Goal: Information Seeking & Learning: Learn about a topic

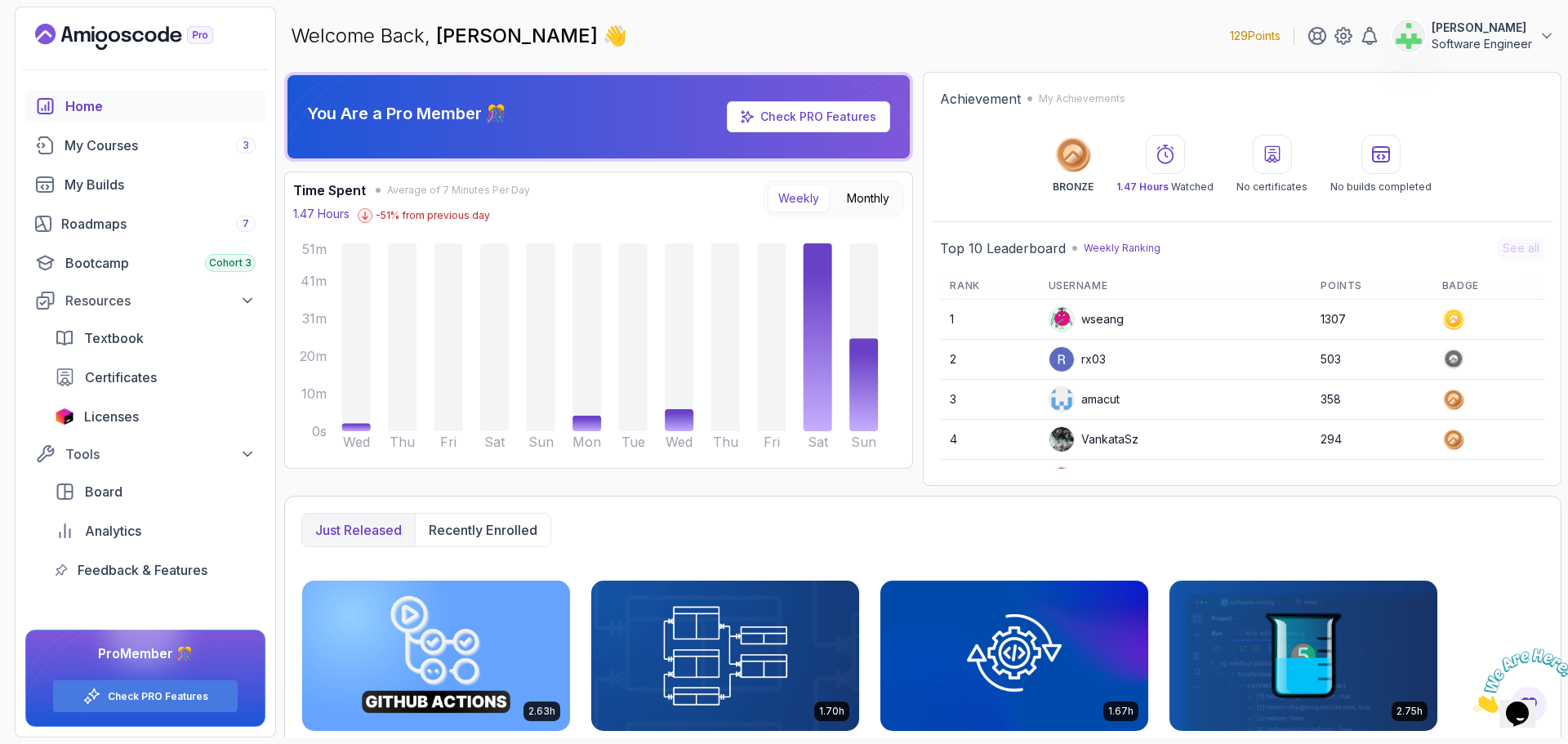
scroll to position [230, 0]
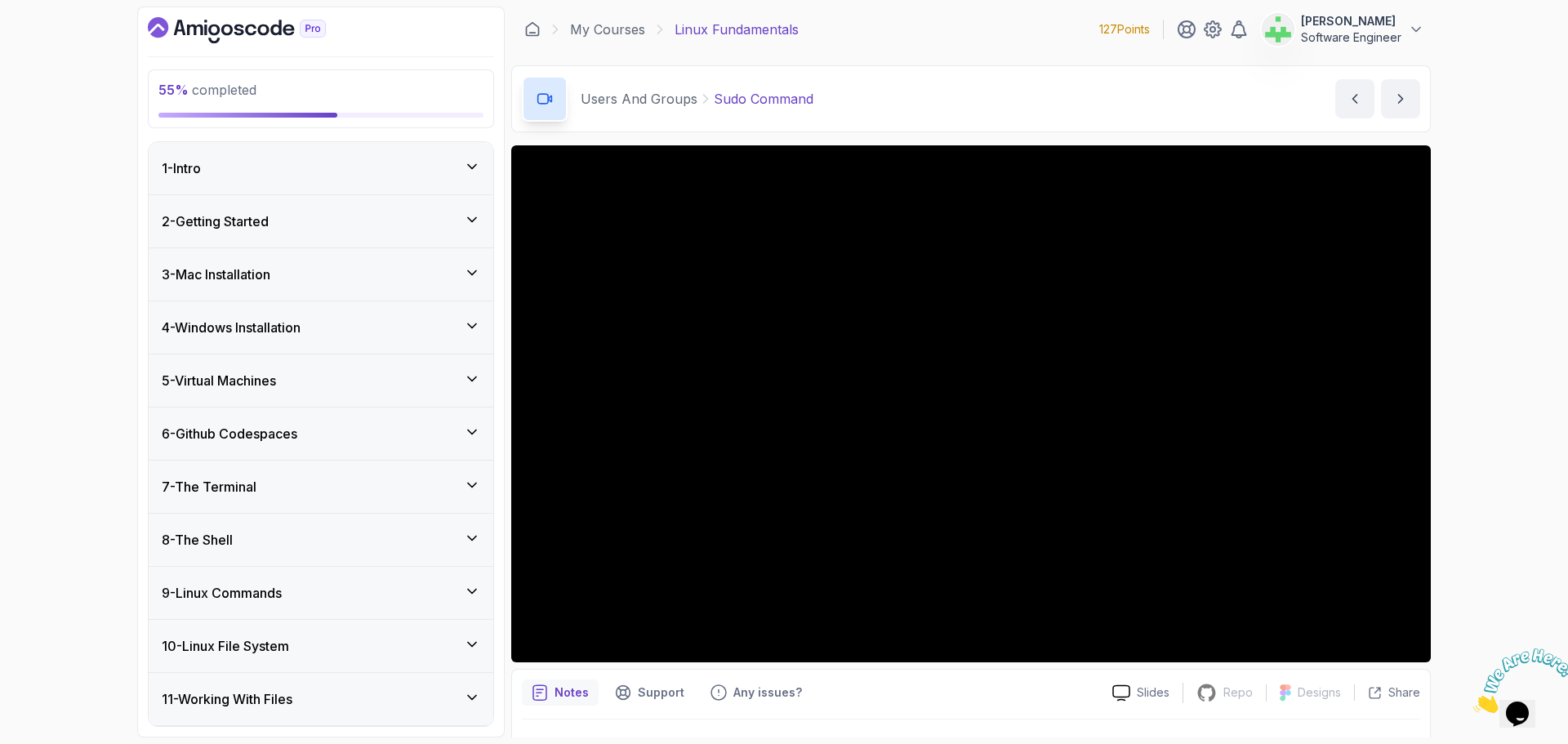
scroll to position [544, 0]
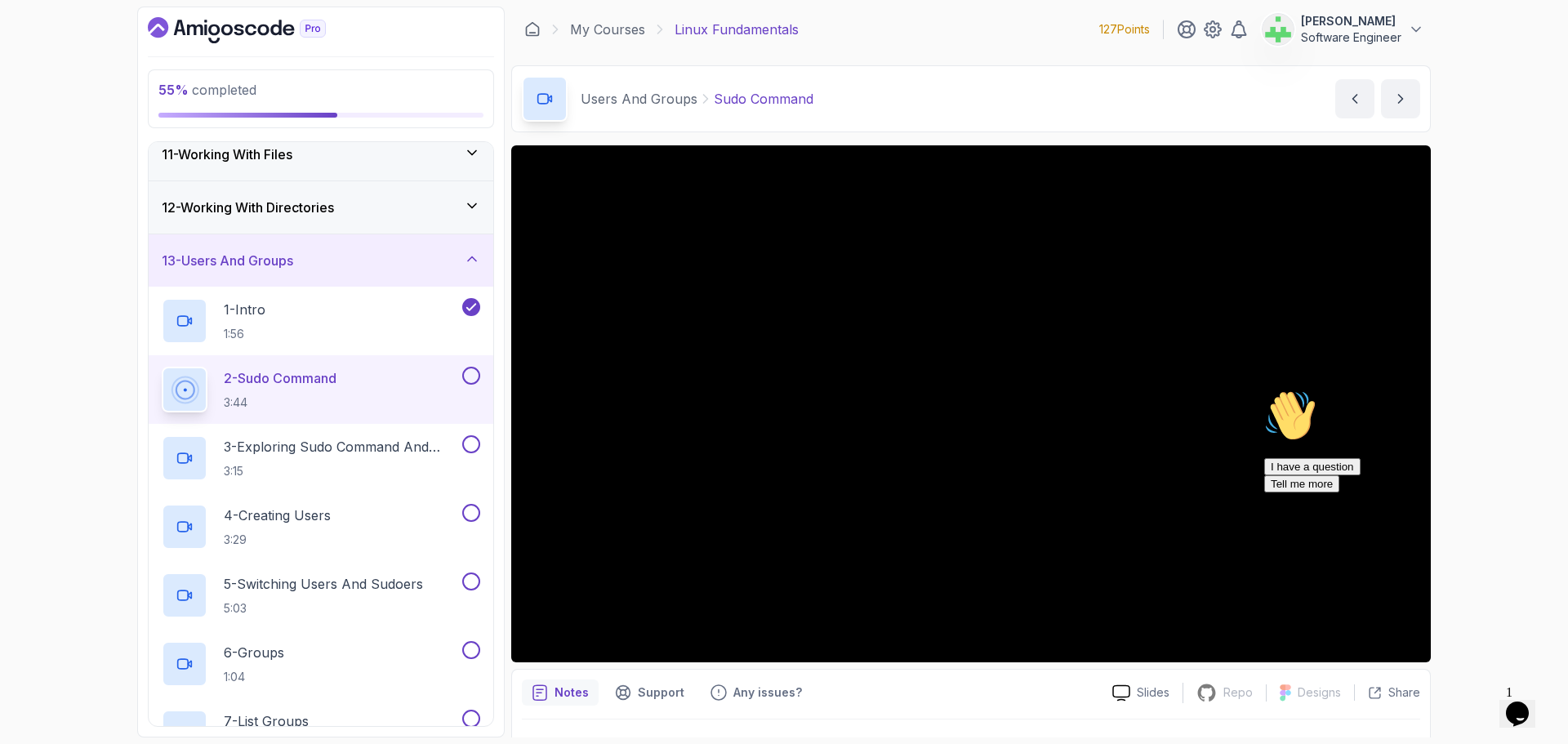
click at [1264, 389] on icon "Chat attention grabber" at bounding box center [1264, 389] width 0 height 0
click at [1473, 701] on icon "Close" at bounding box center [1473, 708] width 0 height 14
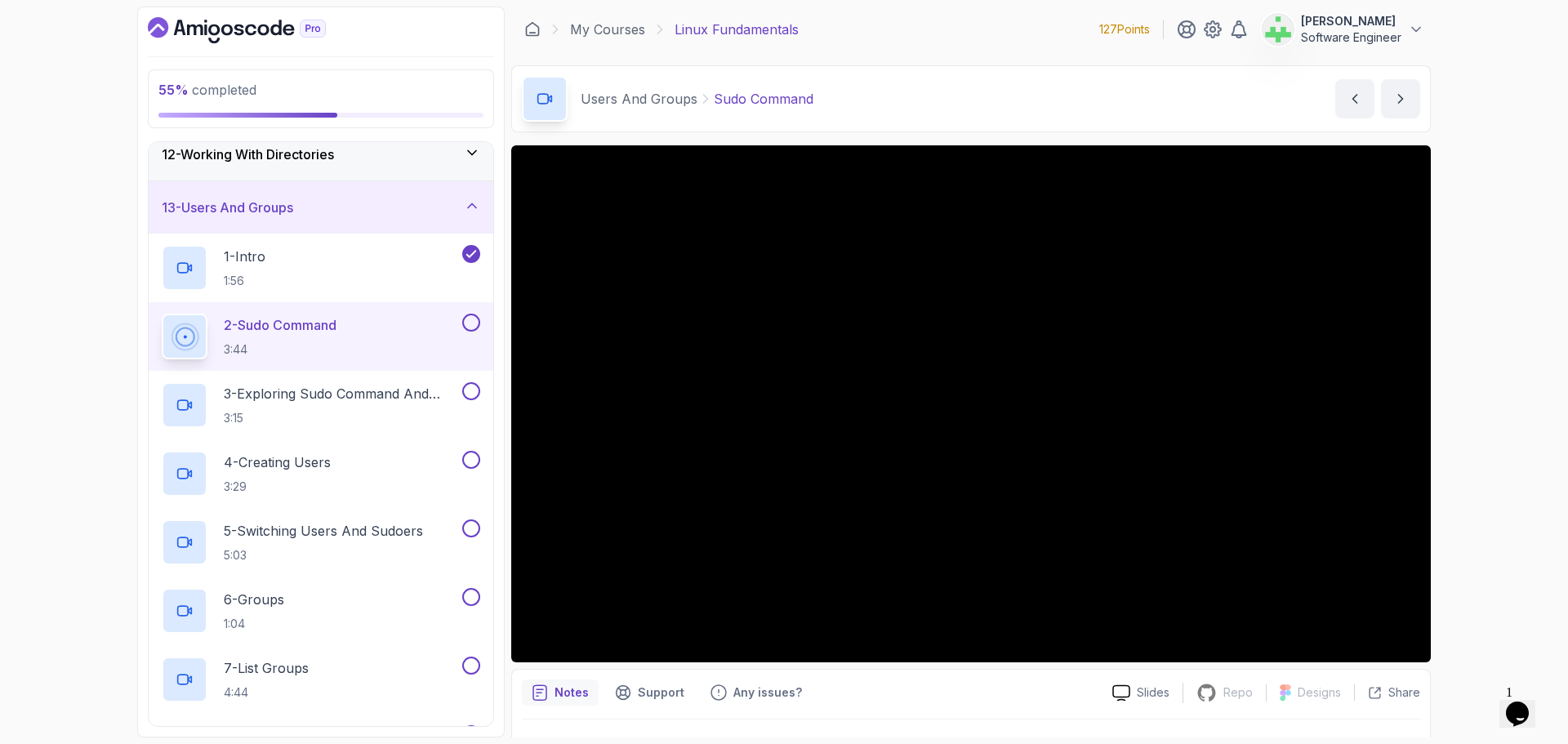
scroll to position [627, 0]
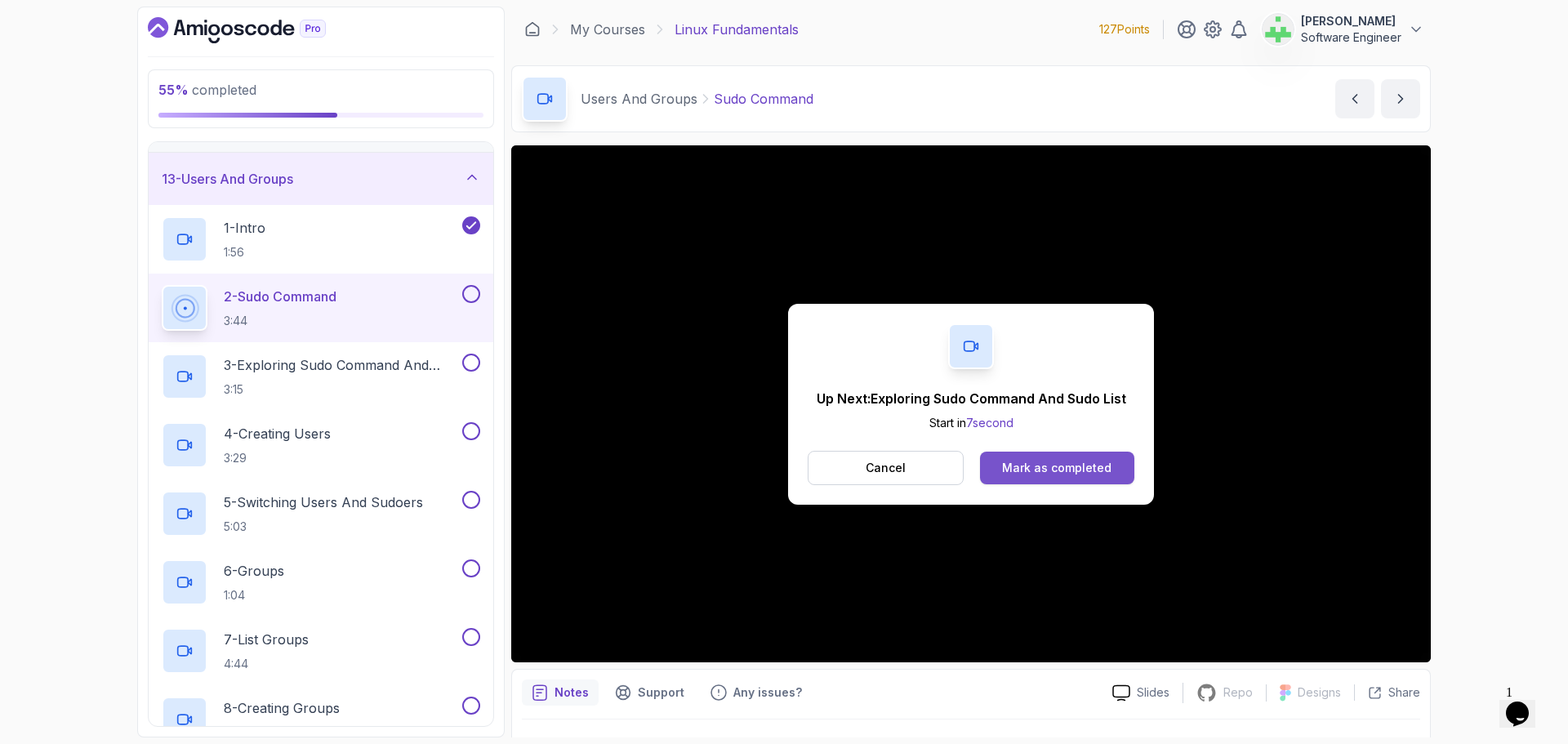
click at [1111, 466] on button "Mark as completed" at bounding box center [1057, 467] width 154 height 32
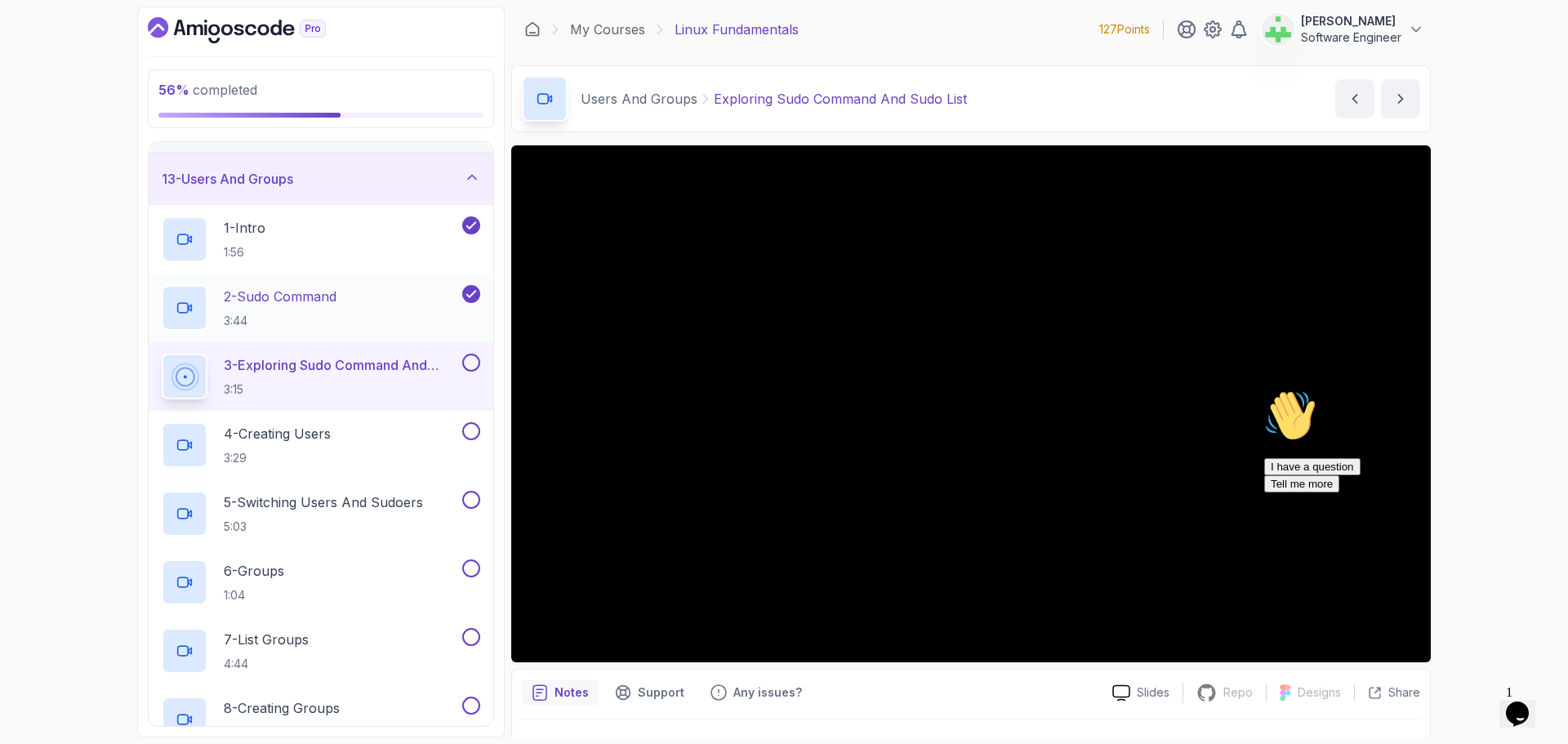
click at [267, 306] on p "2 - Sudo Command" at bounding box center [280, 296] width 113 height 19
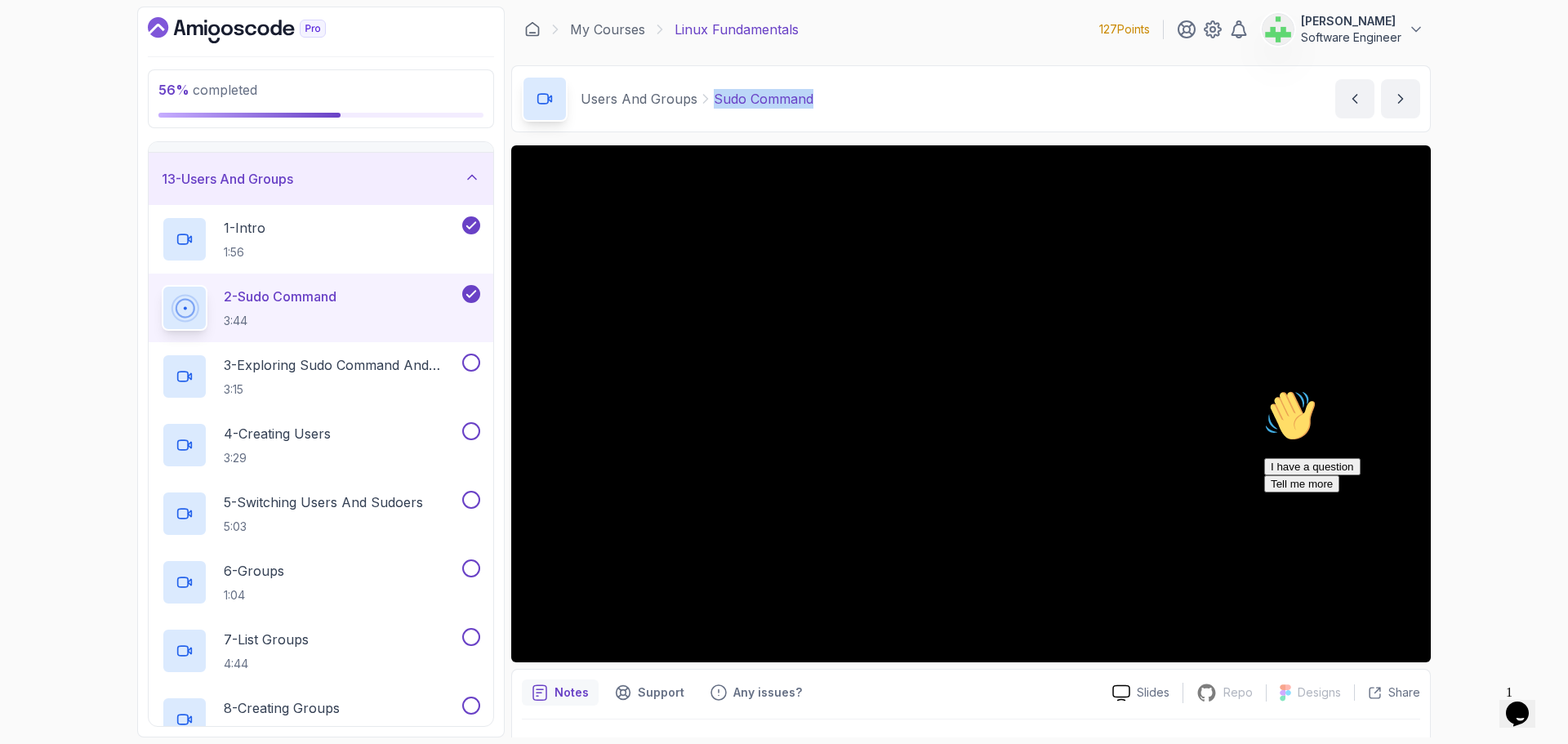
drag, startPoint x: 819, startPoint y: 104, endPoint x: 709, endPoint y: 110, distance: 110.2
click at [709, 110] on div "Users And Groups Sudo Command Sudo Command by [PERSON_NAME]" at bounding box center [970, 99] width 919 height 67
copy p "Sudo Command"
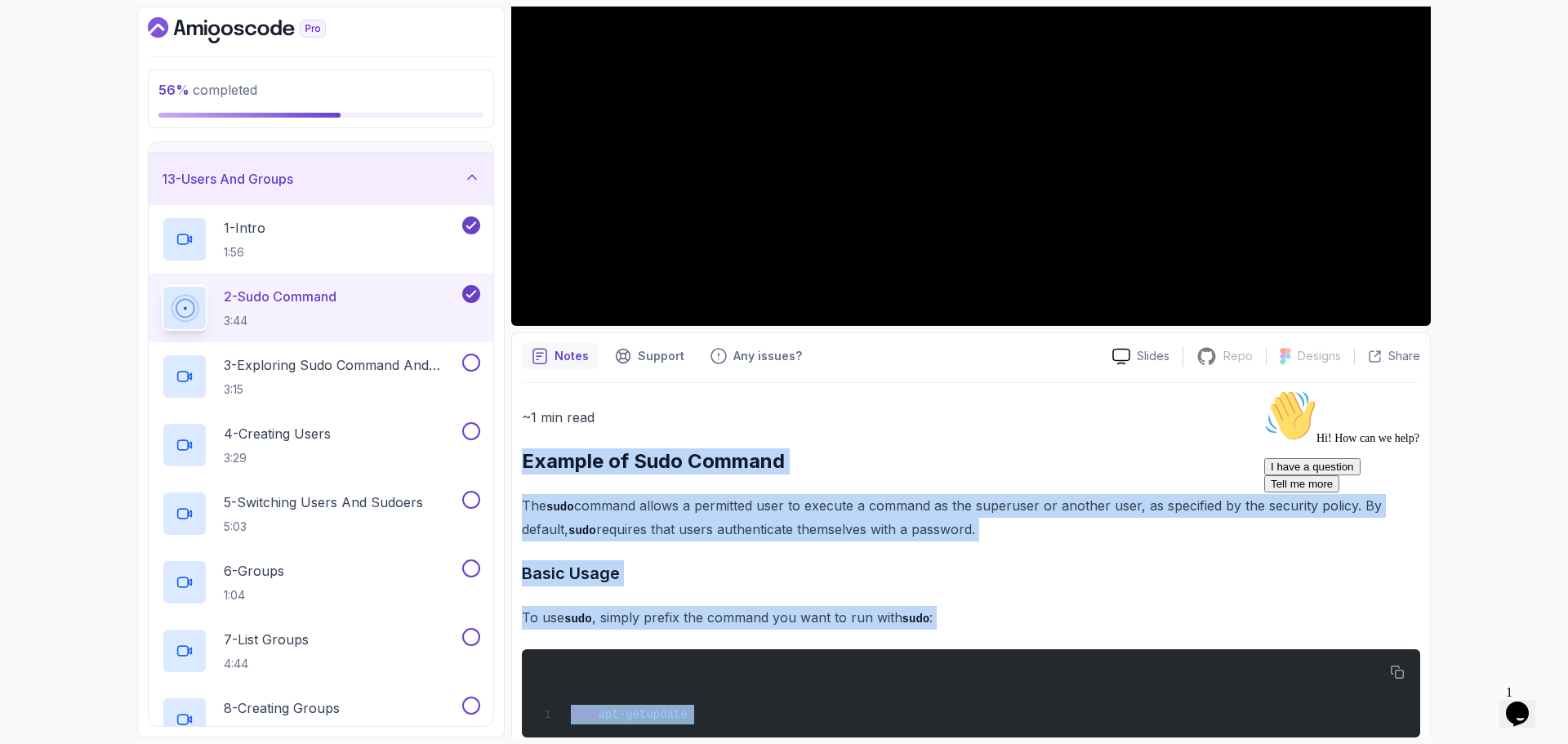
scroll to position [568, 0]
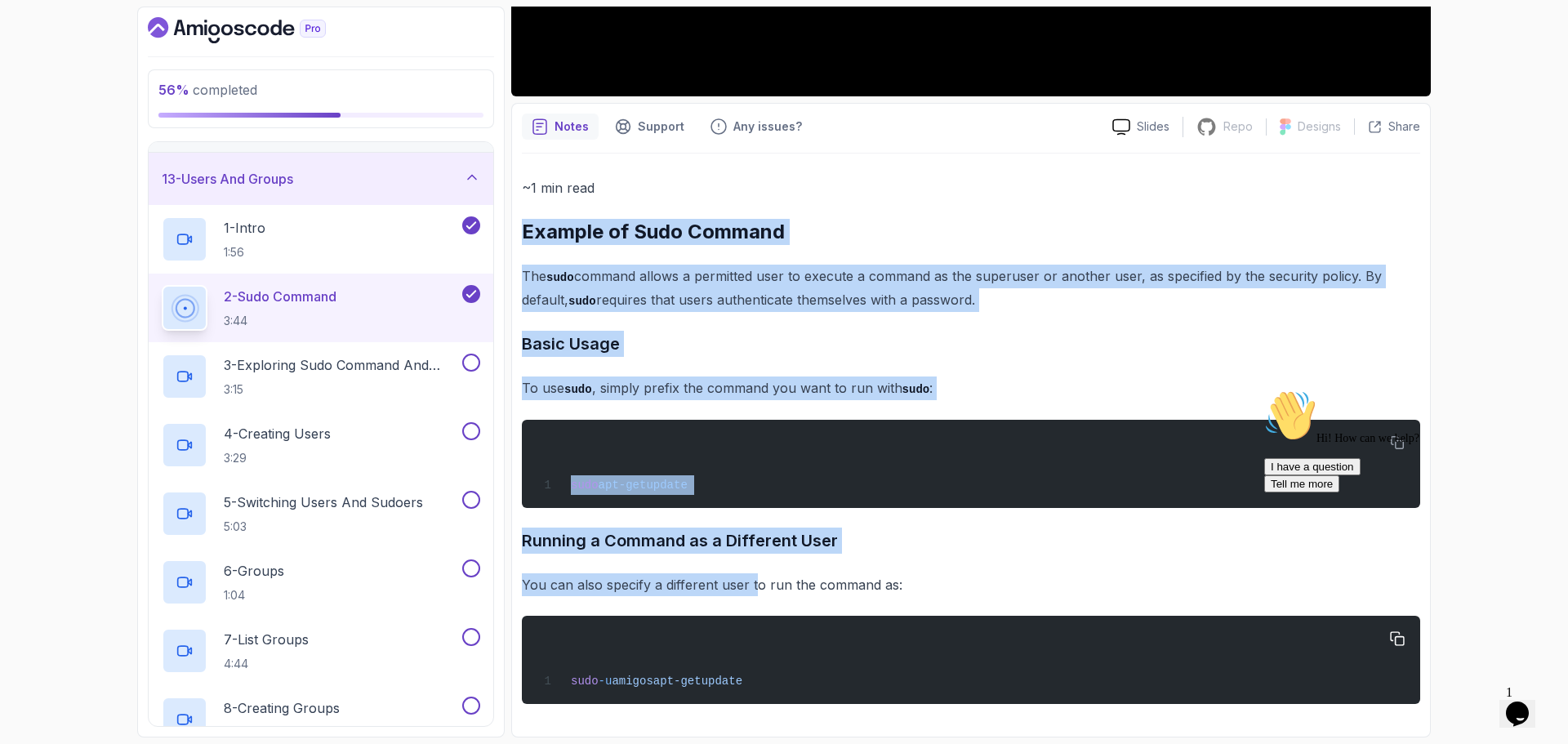
drag, startPoint x: 521, startPoint y: 551, endPoint x: 777, endPoint y: 677, distance: 285.3
click at [777, 677] on div "Notes Support Any issues? Slides Repo Repository not available Designs Design n…" at bounding box center [970, 420] width 919 height 634
copy div "Example of Sudo Command The sudo command allows a permitted user to execute a c…"
click at [628, 585] on p "You can also specify a different user to run the command as:" at bounding box center [970, 585] width 898 height 23
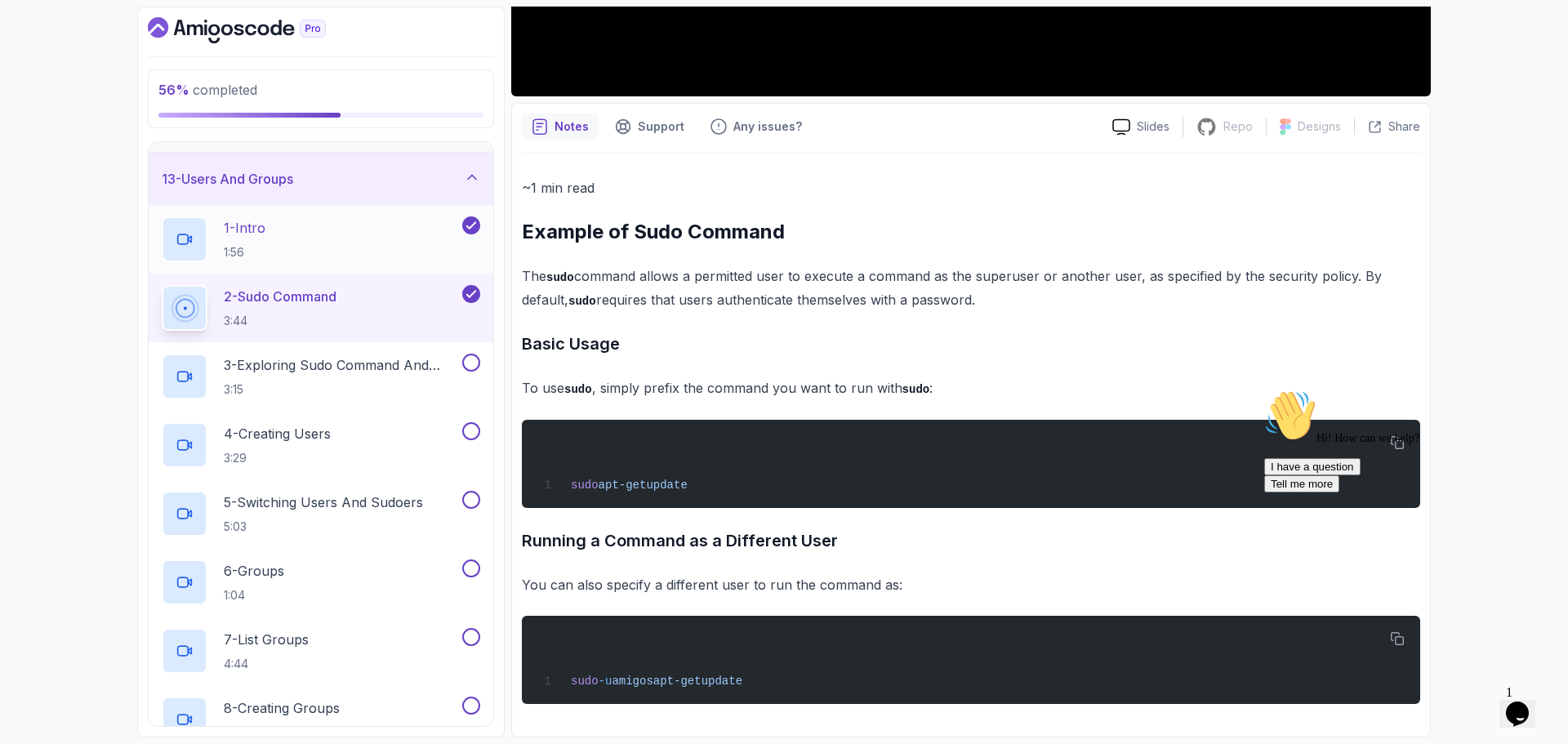
click at [328, 239] on div "1 - Intro 1:56" at bounding box center [309, 239] width 297 height 46
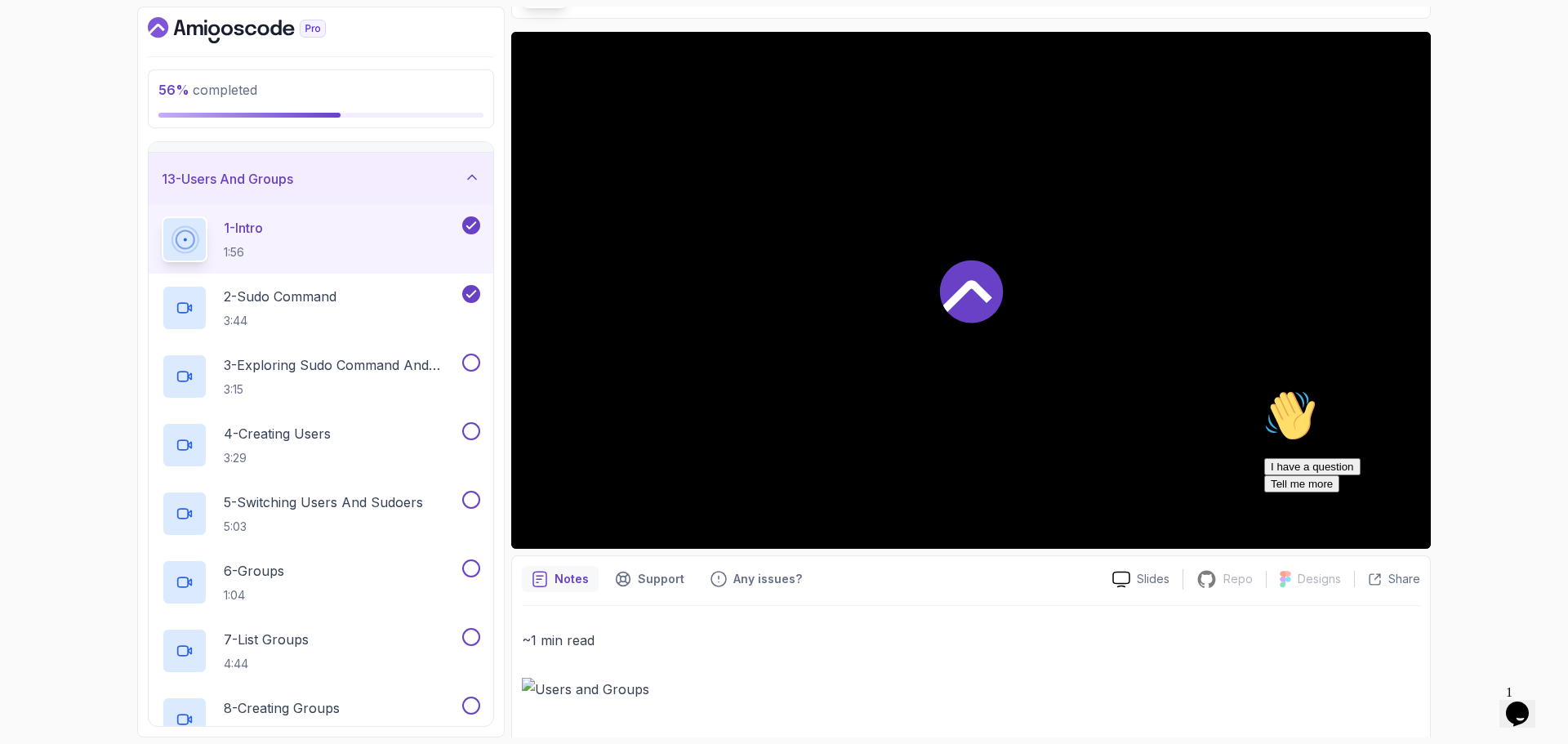
scroll to position [137, 0]
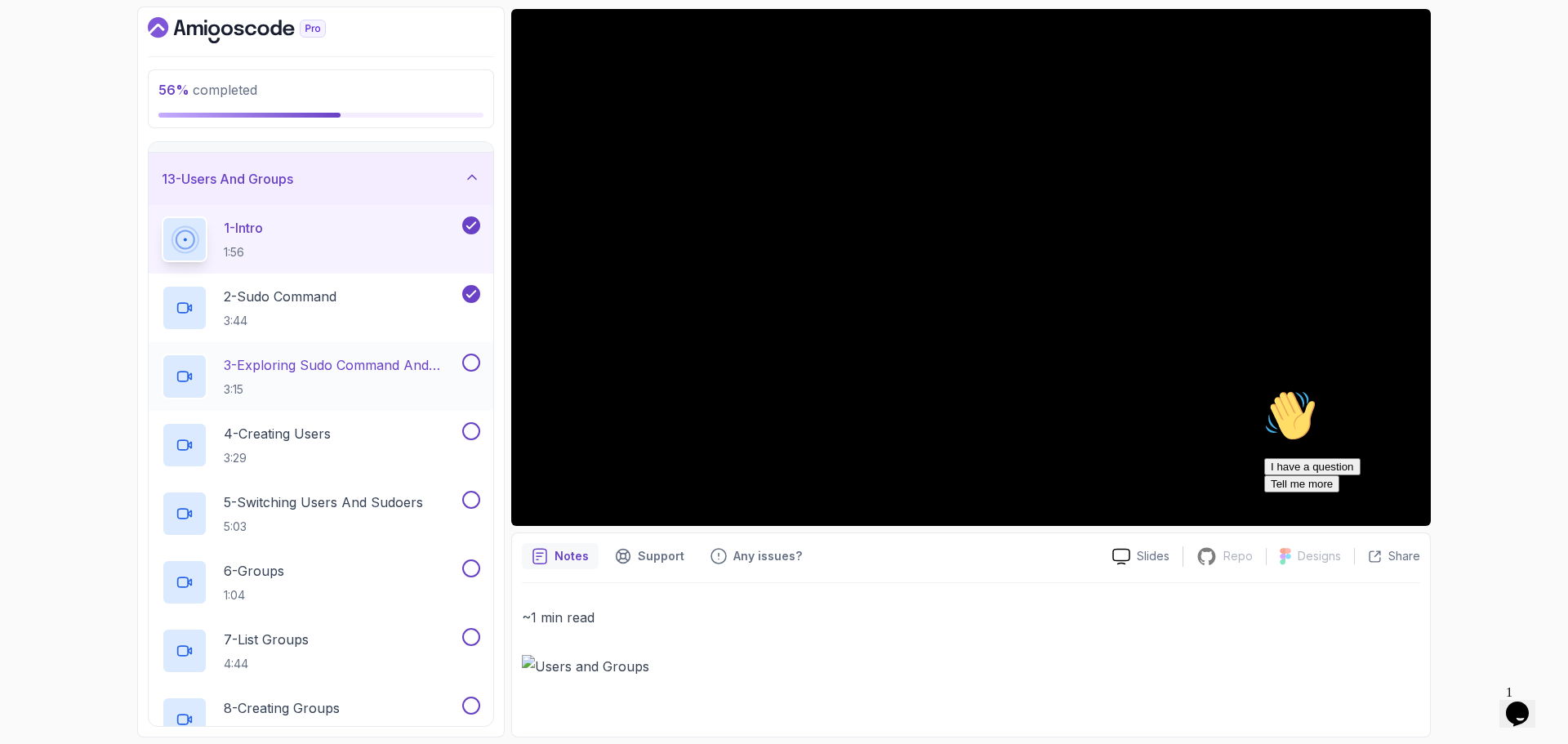
click at [314, 365] on p "3 - Exploring Sudo Command And Sudo List" at bounding box center [341, 365] width 235 height 19
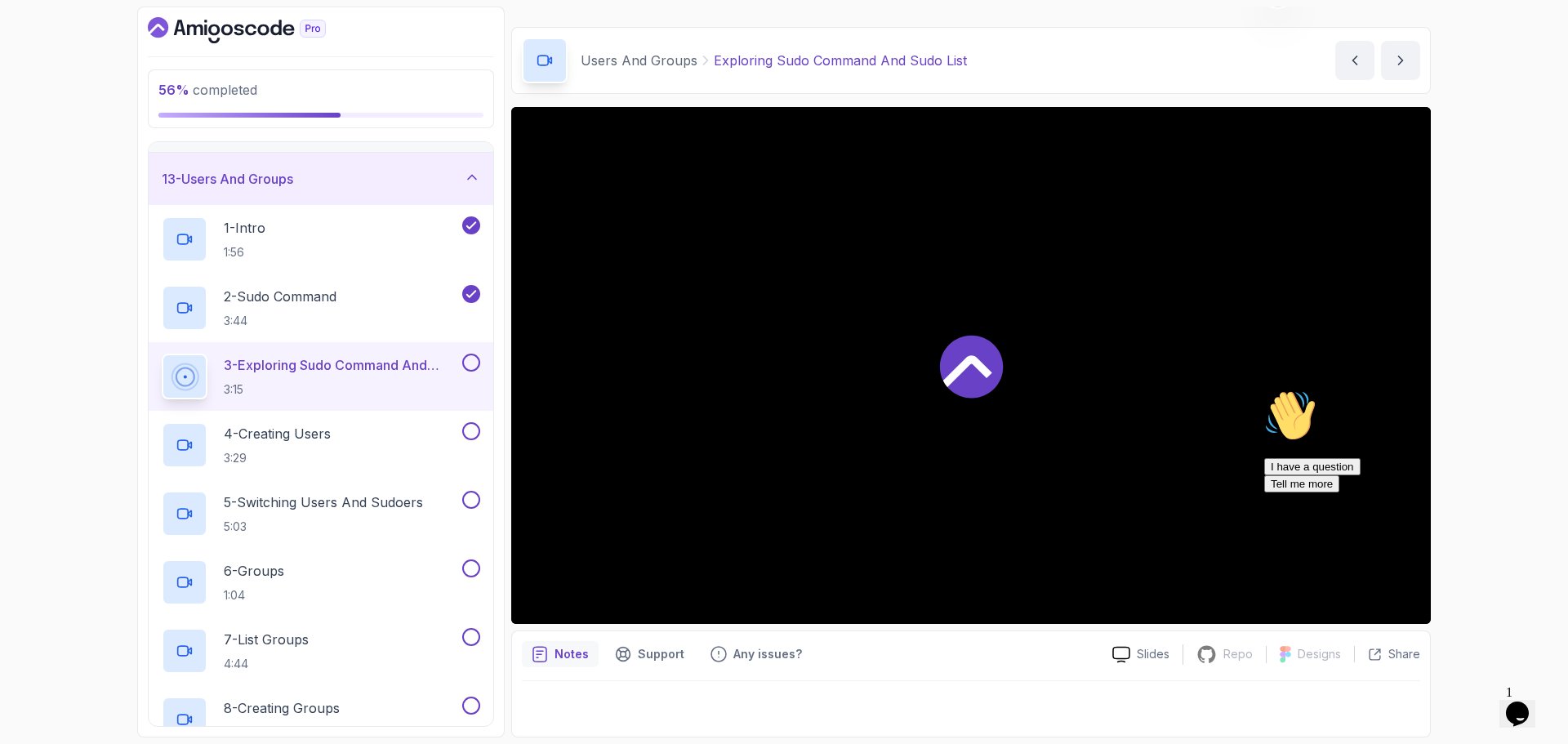
scroll to position [39, 0]
drag, startPoint x: 979, startPoint y: 59, endPoint x: 701, endPoint y: 69, distance: 278.2
click at [710, 67] on div "Users And Groups Exploring Sudo Command And Sudo List Exploring Sudo Command An…" at bounding box center [970, 60] width 919 height 67
copy p "Exploring Sudo Command And Sudo List"
click at [910, 711] on div at bounding box center [970, 704] width 898 height 46
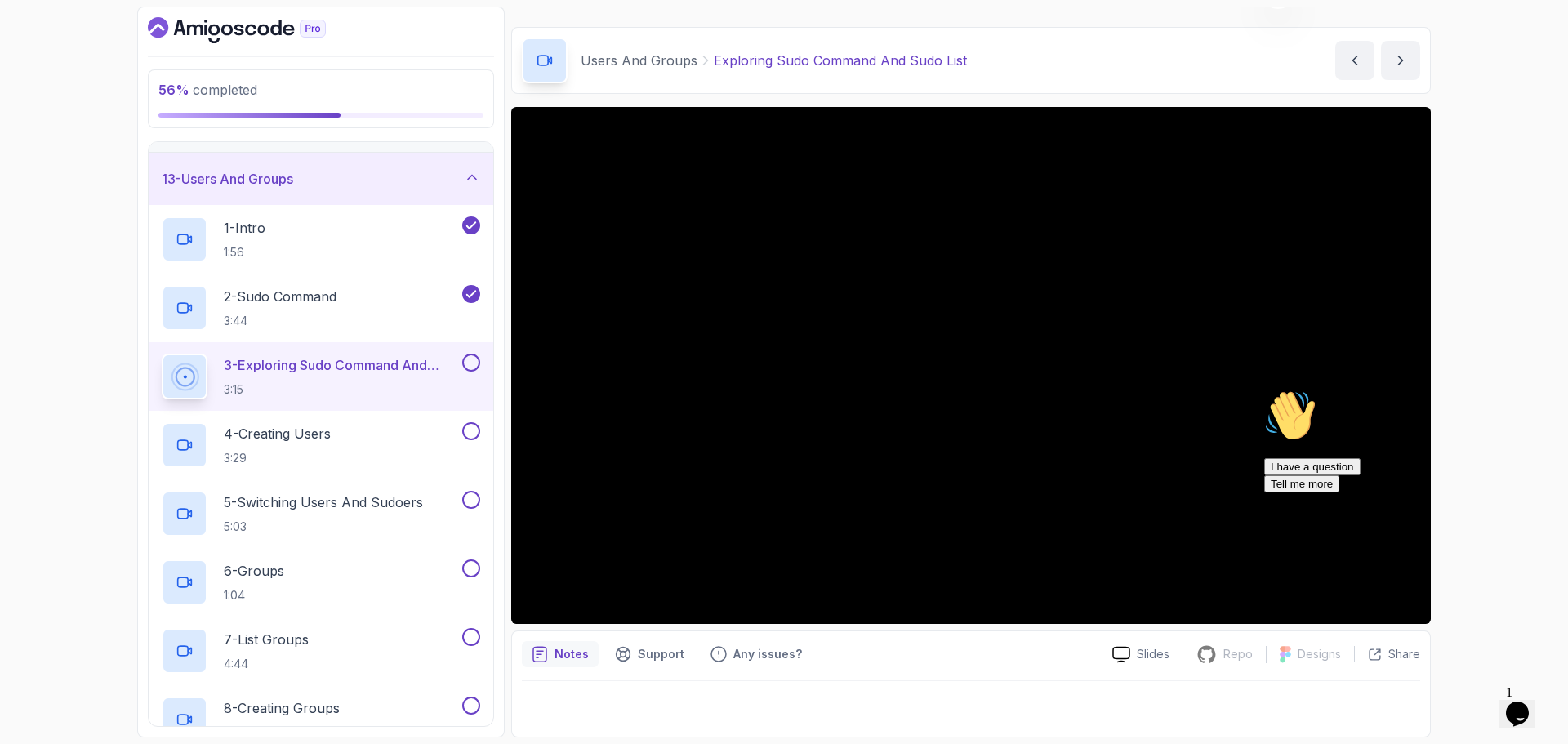
click at [783, 689] on div at bounding box center [970, 704] width 898 height 46
click at [1264, 389] on icon "Chat attention grabber" at bounding box center [1264, 389] width 0 height 0
click at [1475, 519] on div "56 % completed 1 - Intro 2 - Getting Started 3 - Mac Installation 4 - Windows I…" at bounding box center [784, 372] width 1568 height 744
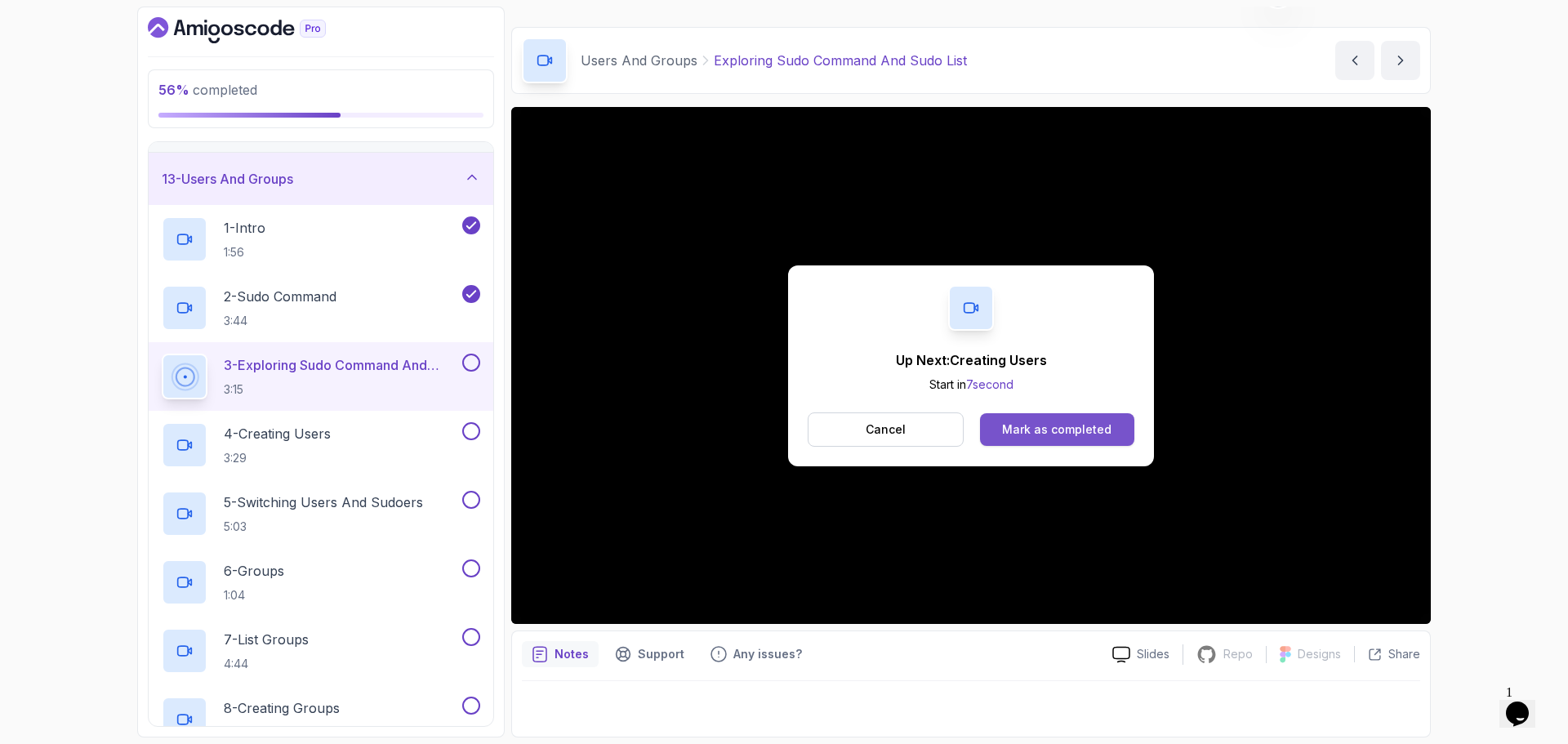
click at [1086, 429] on div "Mark as completed" at bounding box center [1056, 429] width 110 height 17
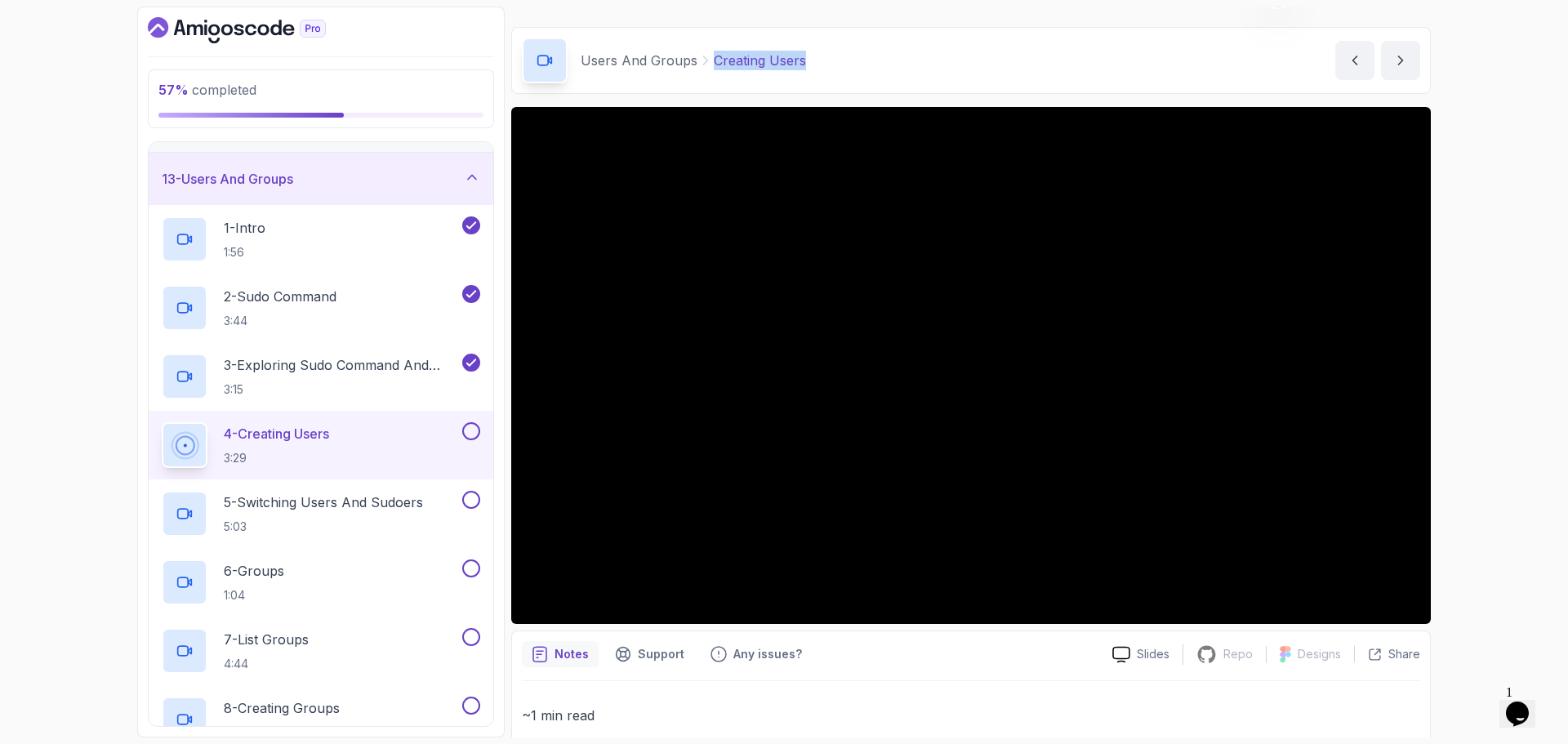
drag, startPoint x: 819, startPoint y: 64, endPoint x: 709, endPoint y: 69, distance: 110.1
click at [710, 67] on div "Users And Groups Creating Users Creating Users by [PERSON_NAME]" at bounding box center [970, 60] width 919 height 67
copy p "Creating Users"
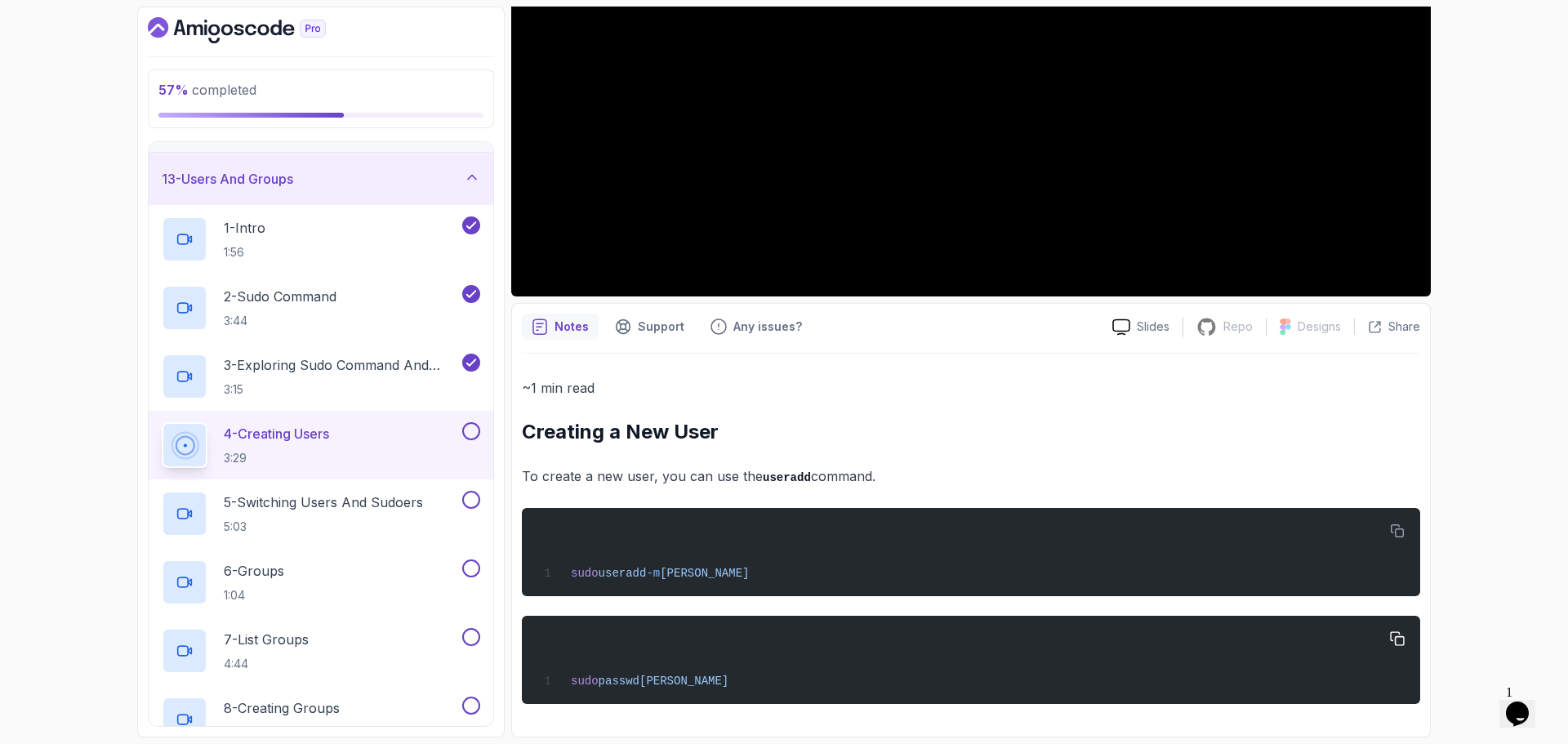
scroll to position [367, 0]
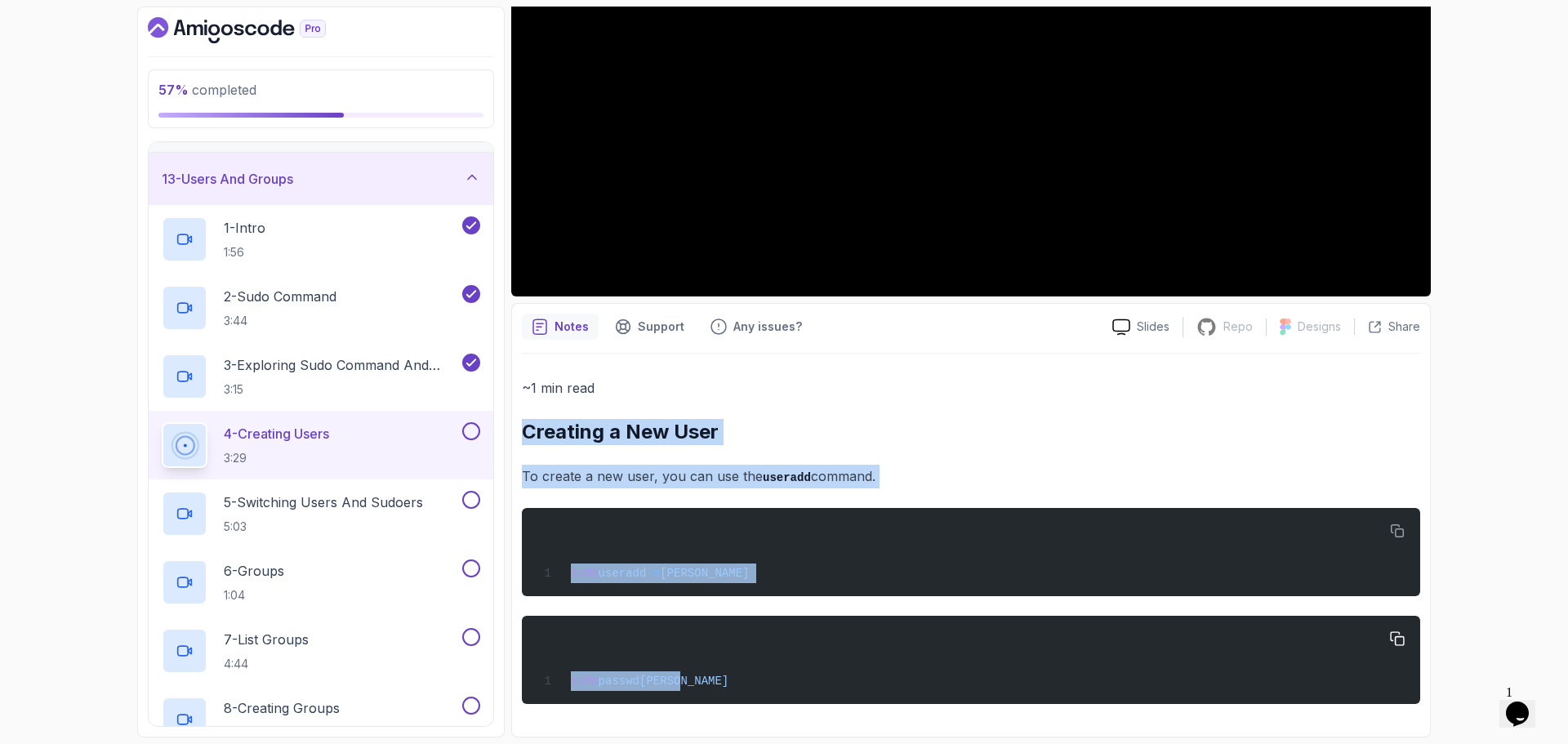
drag, startPoint x: 521, startPoint y: 430, endPoint x: 855, endPoint y: 676, distance: 414.8
click at [855, 676] on div "~1 min read Creating a New User To create a new user, you can use the useradd c…" at bounding box center [970, 541] width 898 height 328
copy div "Creating a New User To create a new user, you can use the useradd command. sudo…"
click at [827, 549] on div "sudo useradd -[PERSON_NAME]" at bounding box center [970, 552] width 872 height 68
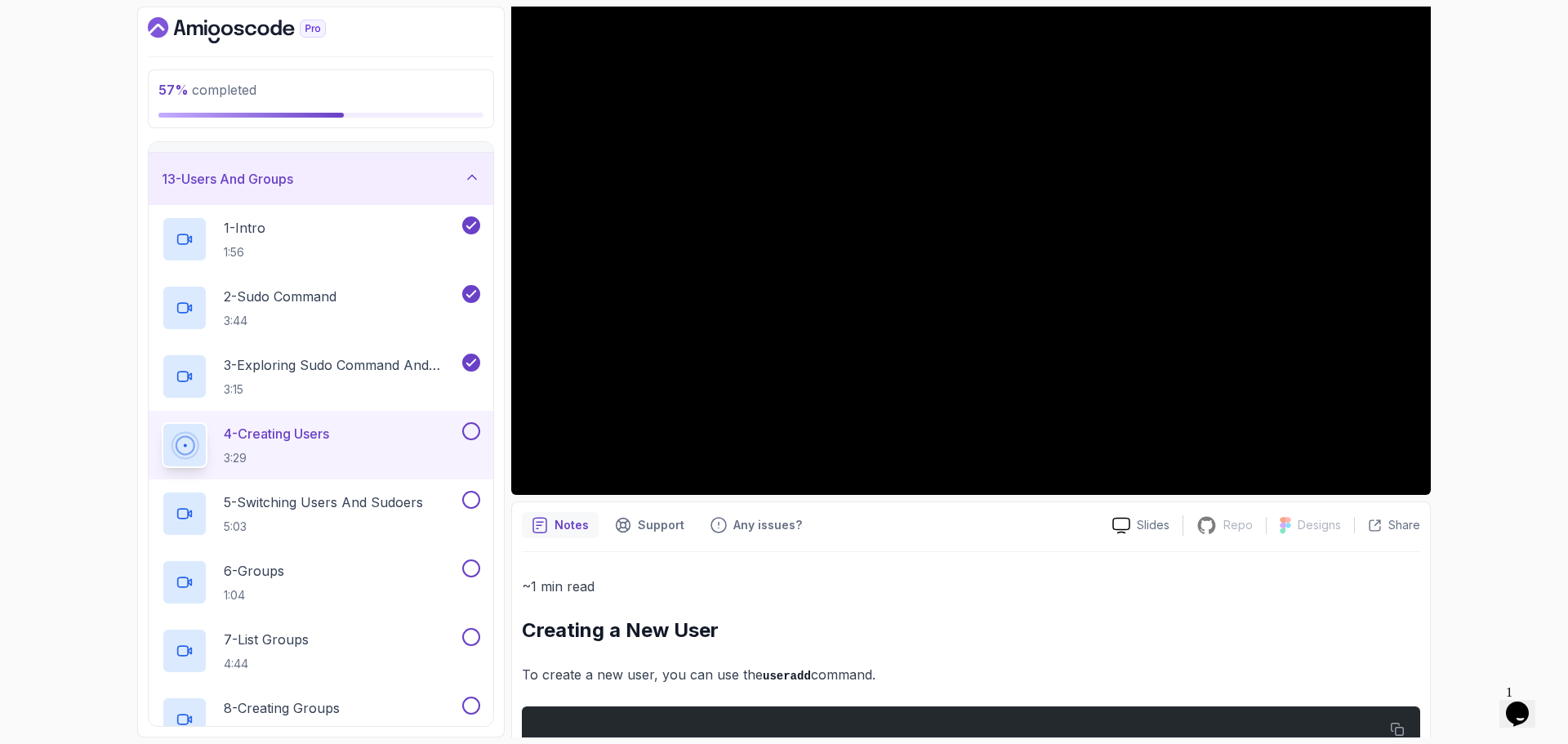
scroll to position [0, 0]
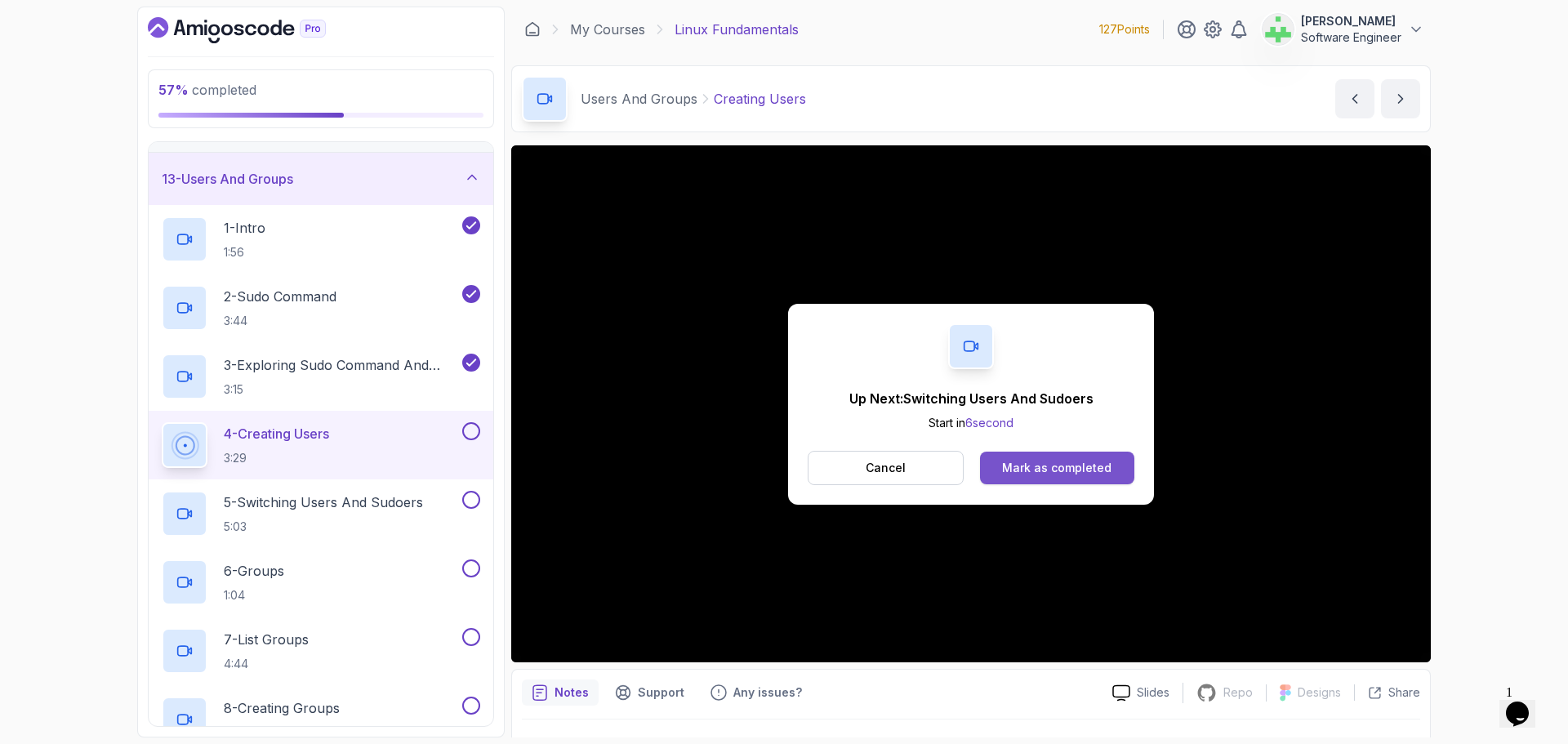
click at [1086, 465] on div "Mark as completed" at bounding box center [1056, 468] width 110 height 17
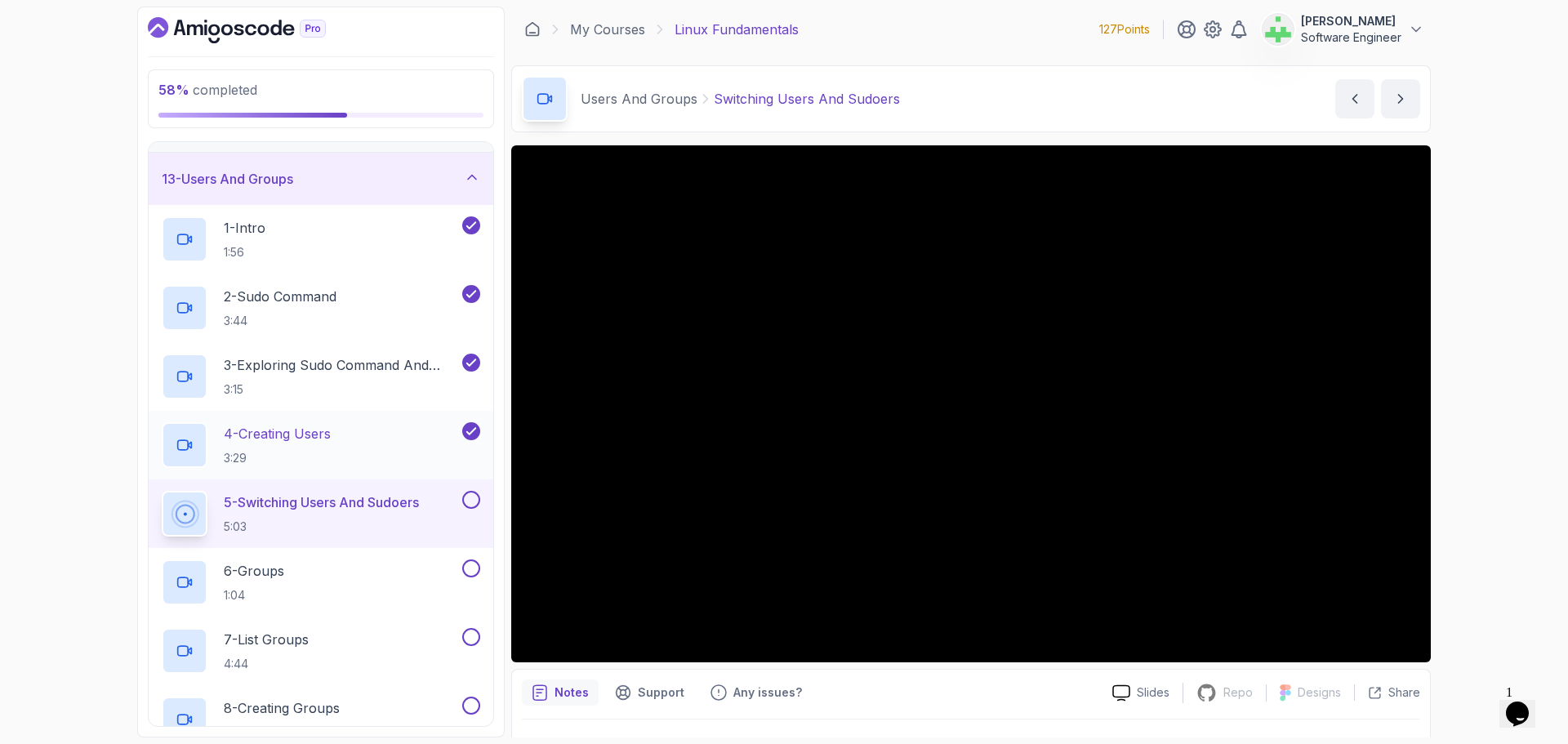
click at [338, 438] on div "4 - Creating Users 3:29" at bounding box center [309, 445] width 297 height 46
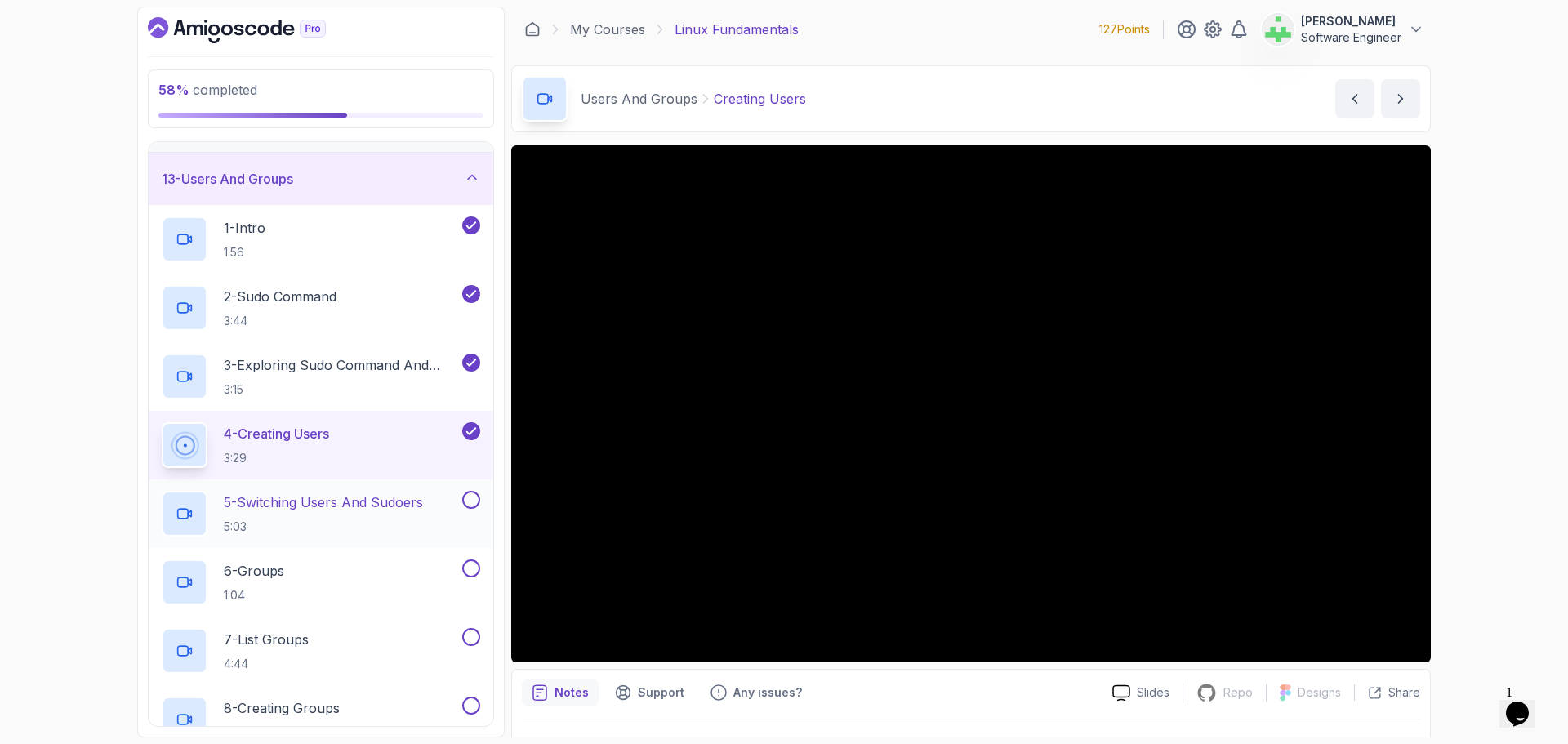
click at [413, 502] on p "5 - Switching Users And Sudoers" at bounding box center [323, 502] width 199 height 19
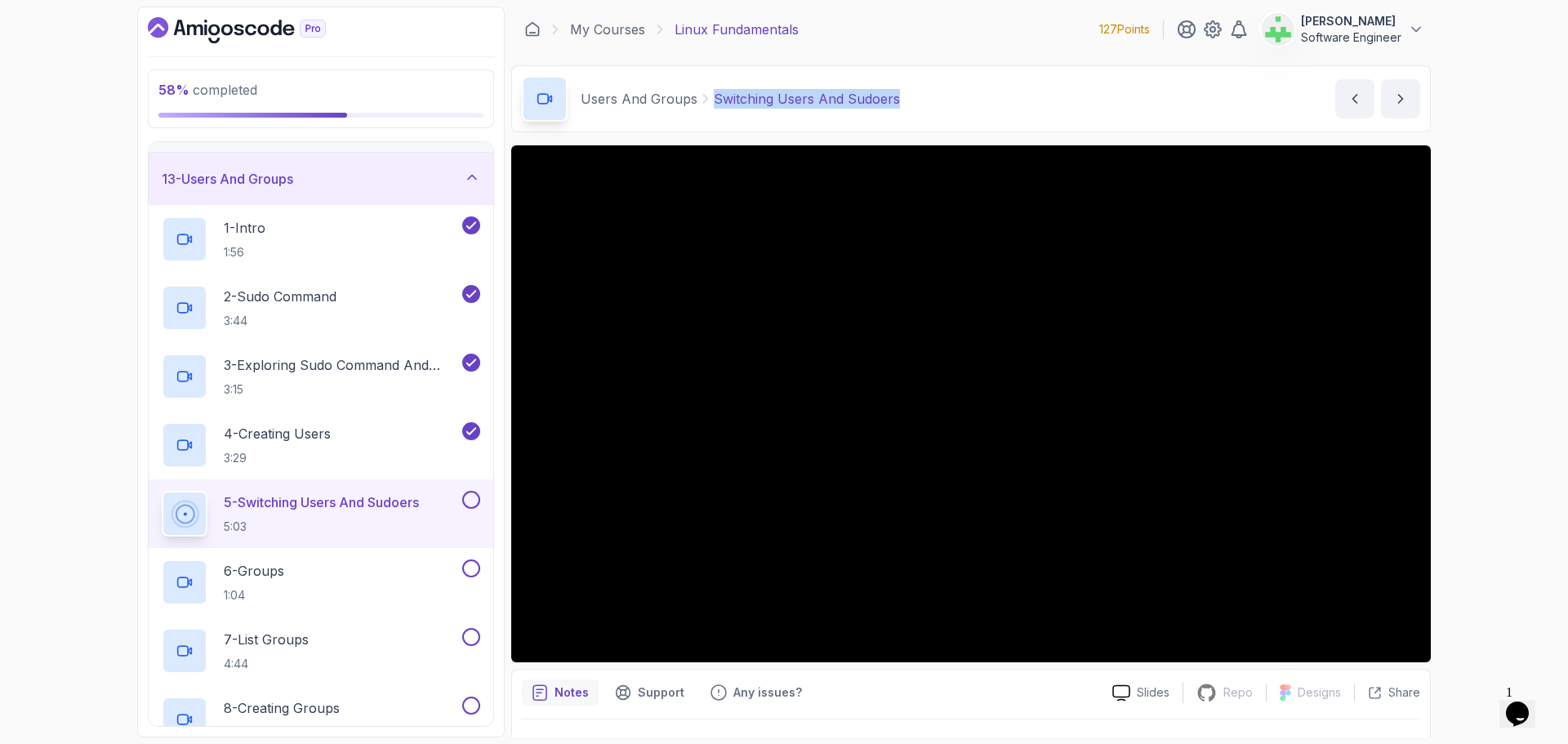
drag, startPoint x: 908, startPoint y: 103, endPoint x: 706, endPoint y: 103, distance: 202.0
click at [706, 103] on div "Users And Groups Switching Users And Sudoers Switching Users And Sudoers by [PE…" at bounding box center [970, 99] width 919 height 67
copy p "Switching Users And Sudoers"
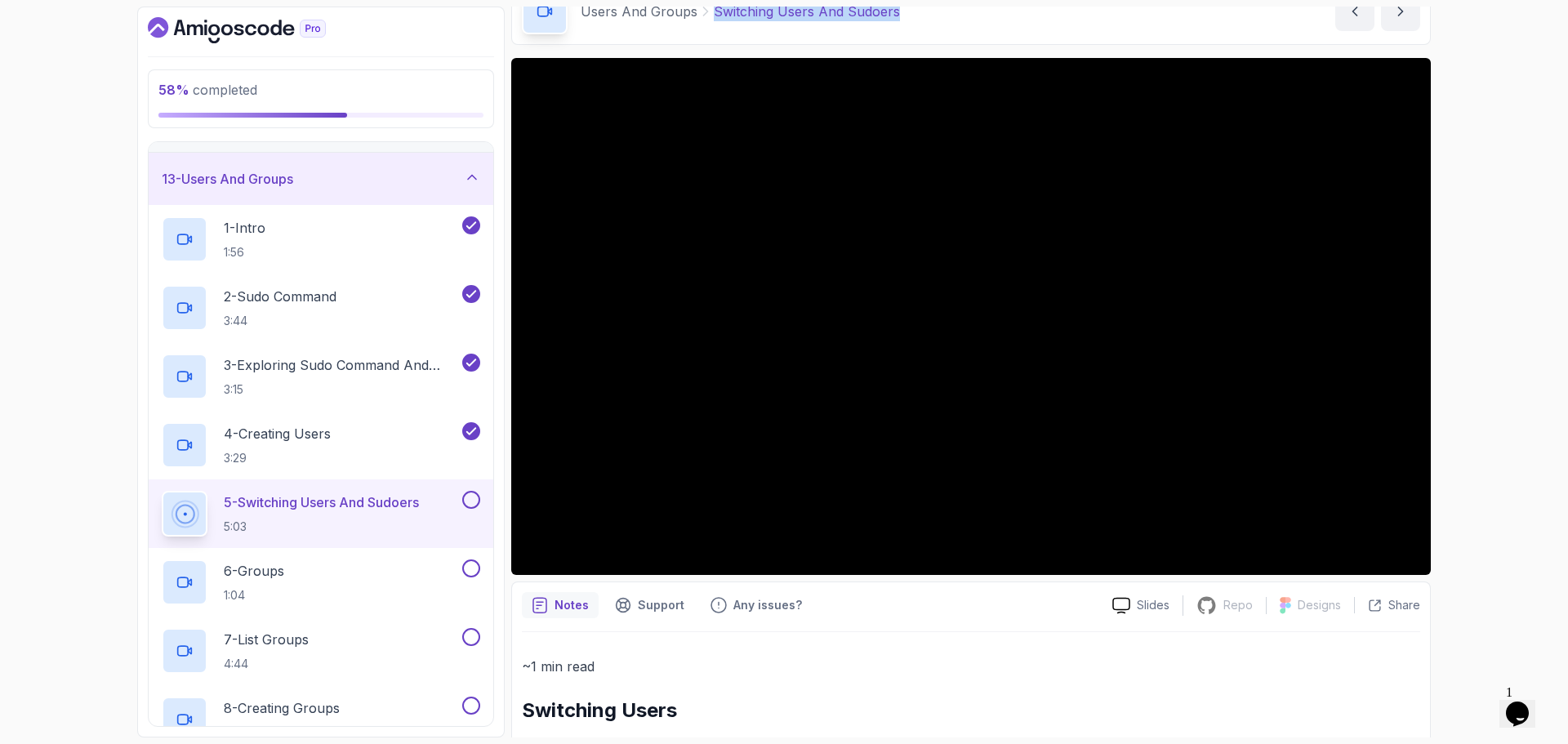
scroll to position [259, 0]
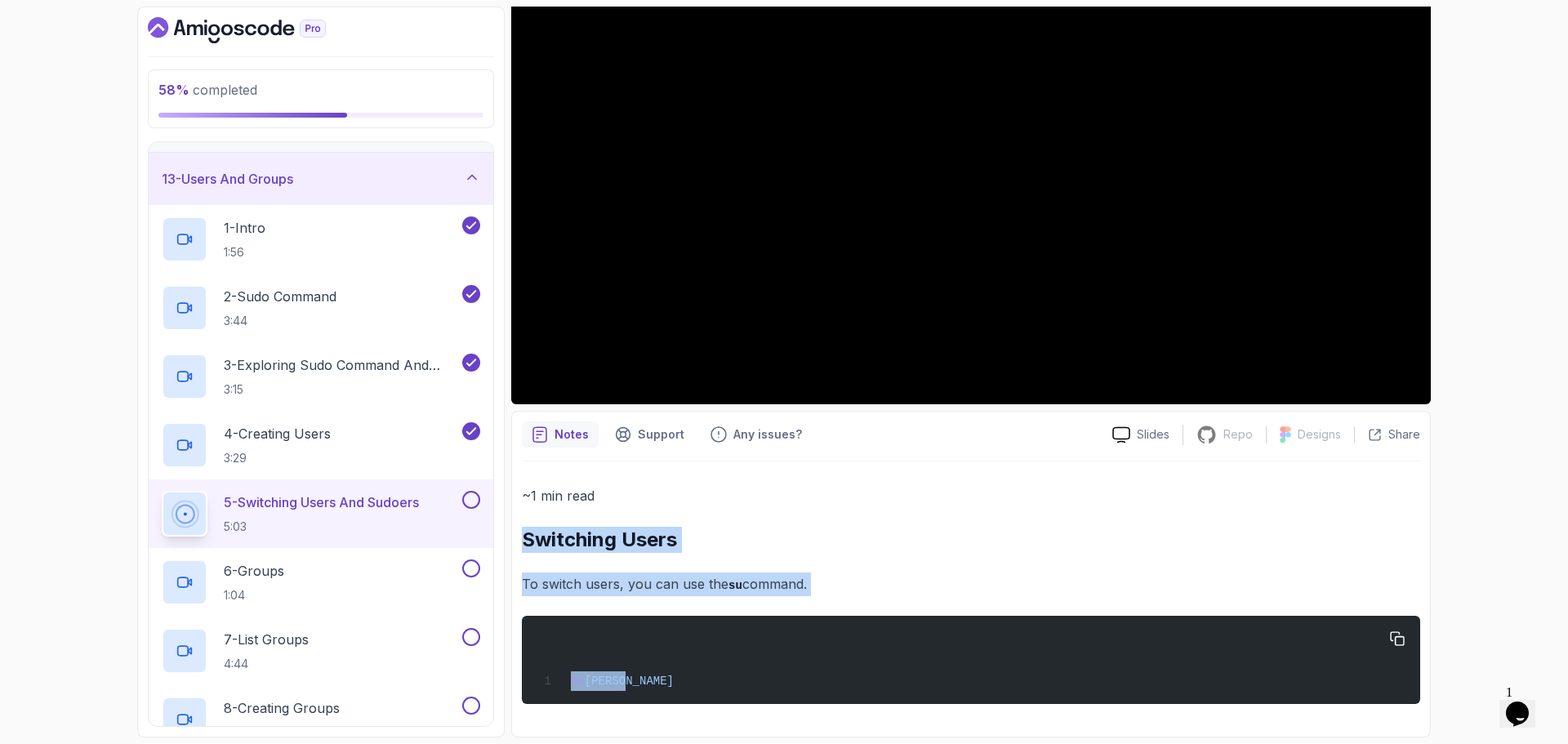
drag, startPoint x: 518, startPoint y: 540, endPoint x: 796, endPoint y: 684, distance: 313.1
click at [796, 684] on div "Notes Support Any issues? Slides Repo Repository not available Designs Design n…" at bounding box center [970, 574] width 919 height 327
copy div "Switching Users To switch users, you can use the su command. su jamal"
click at [838, 544] on h2 "Switching Users" at bounding box center [970, 540] width 898 height 26
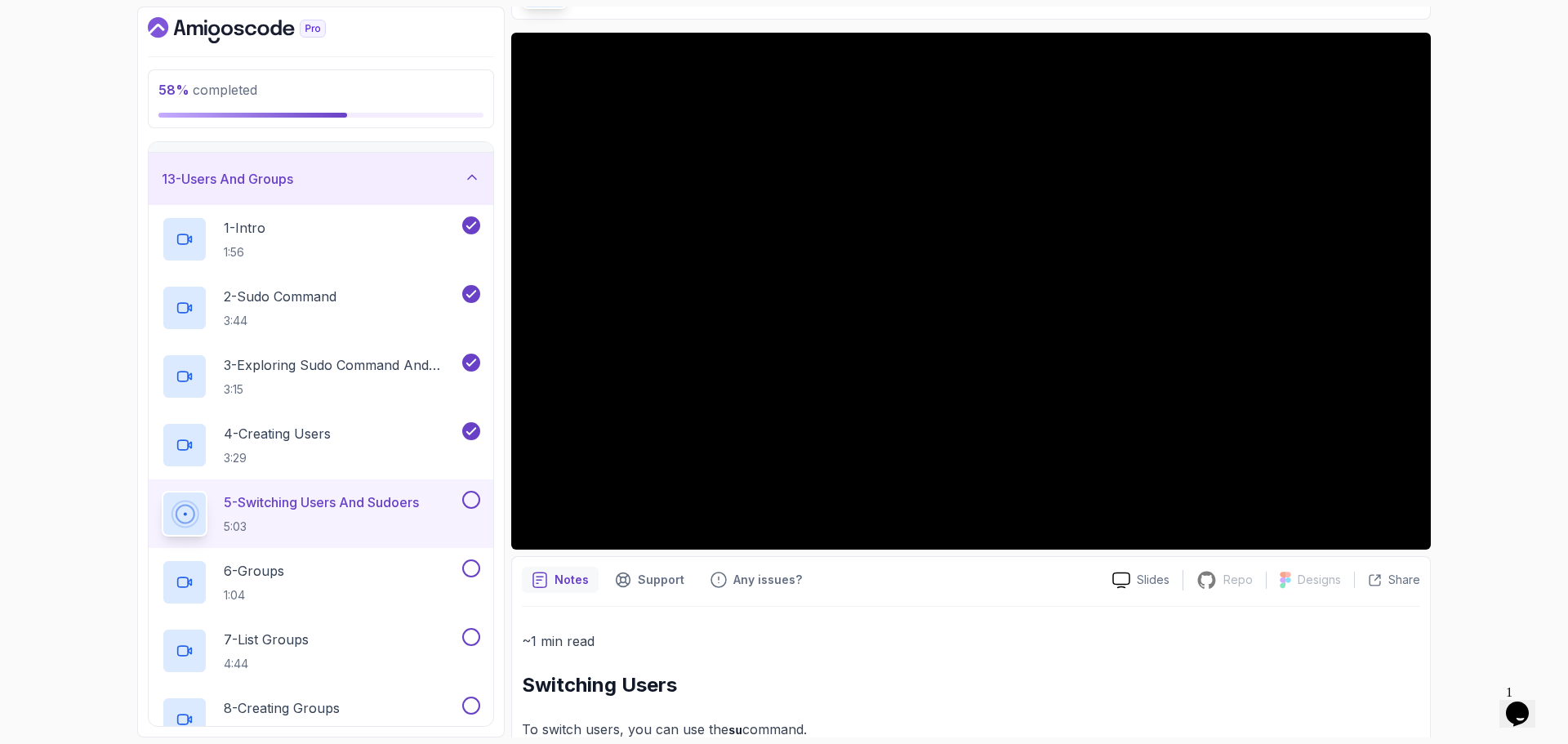
scroll to position [0, 0]
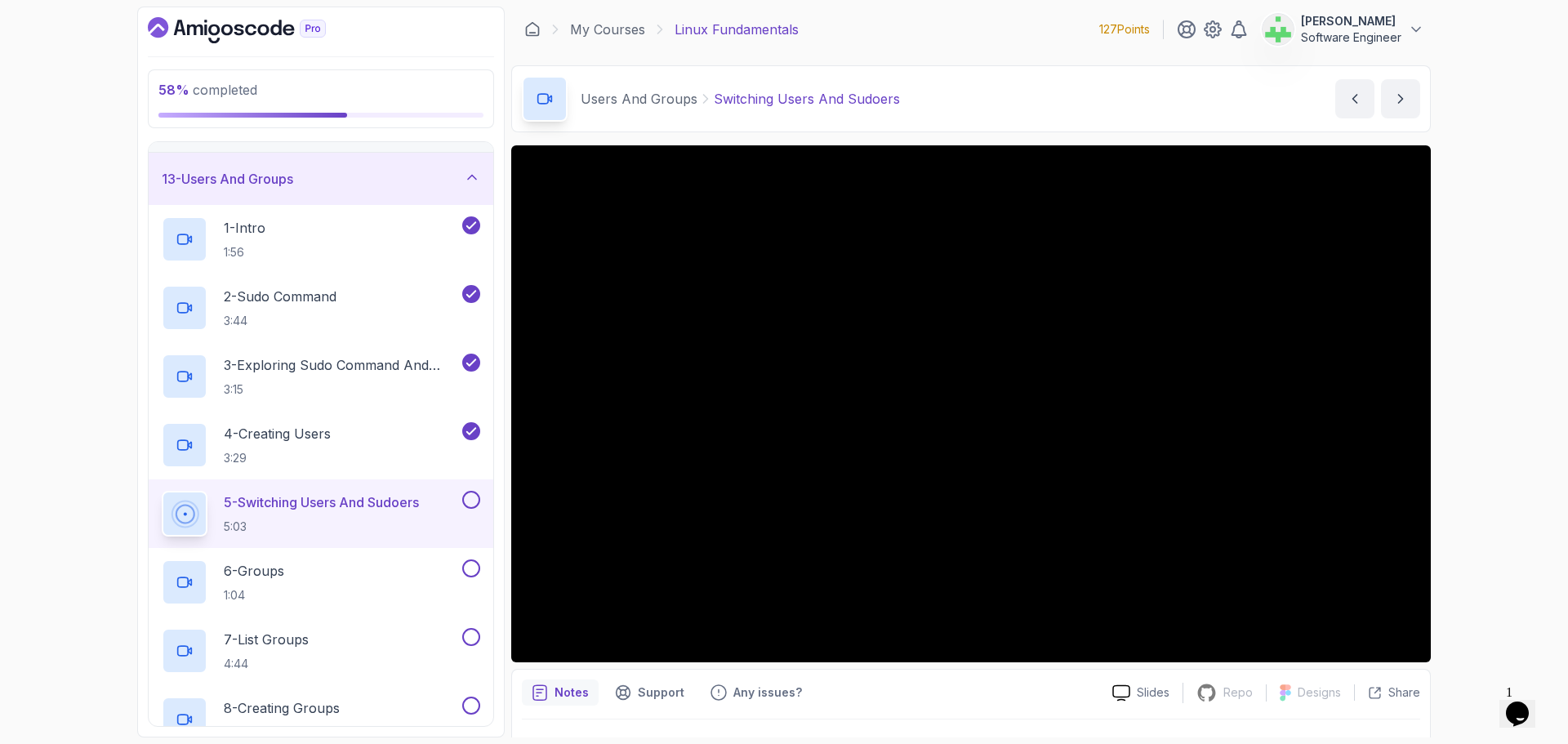
click at [990, 698] on div "Notes Support Any issues?" at bounding box center [810, 692] width 578 height 26
click at [399, 424] on div "4 - Creating Users 3:29" at bounding box center [309, 445] width 297 height 46
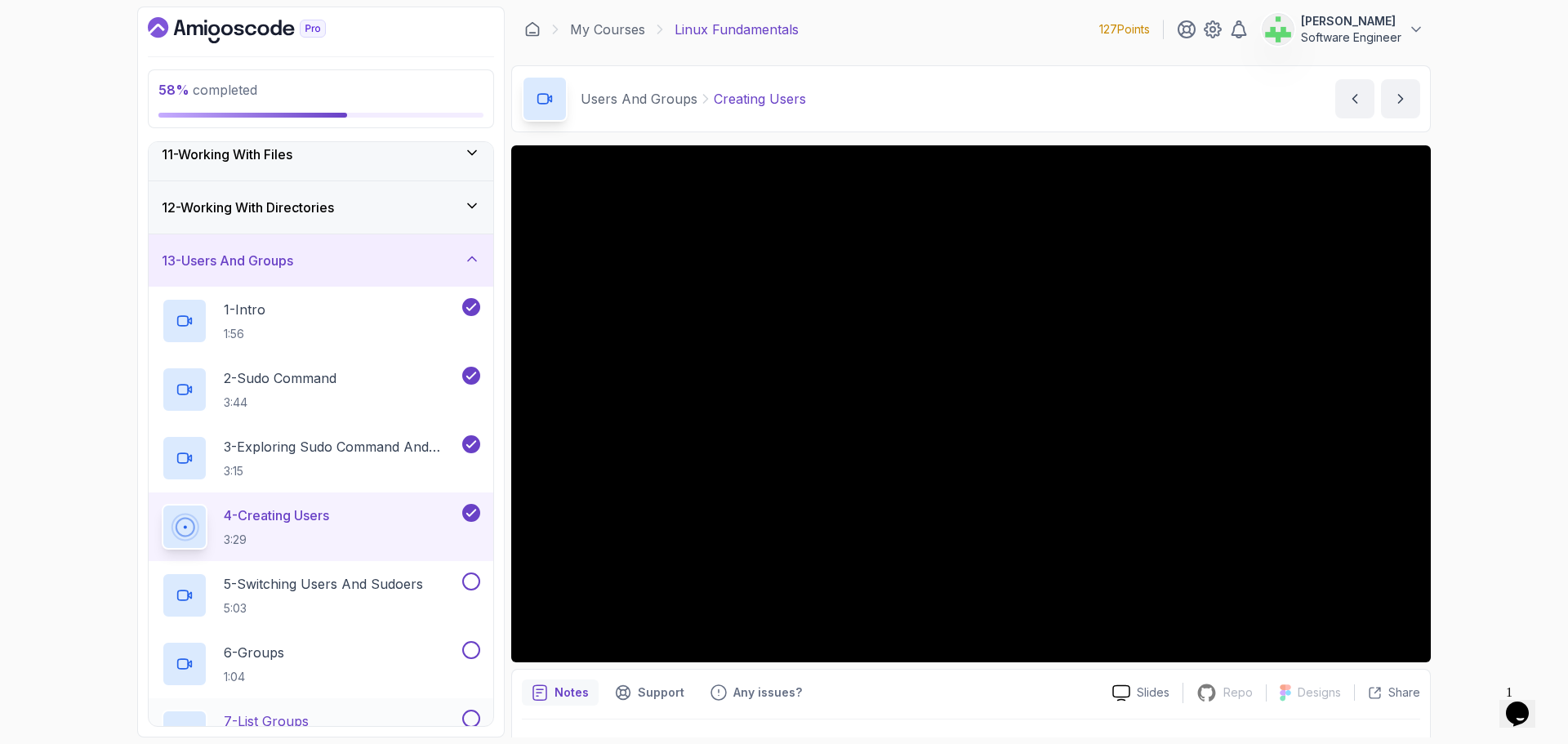
scroll to position [627, 0]
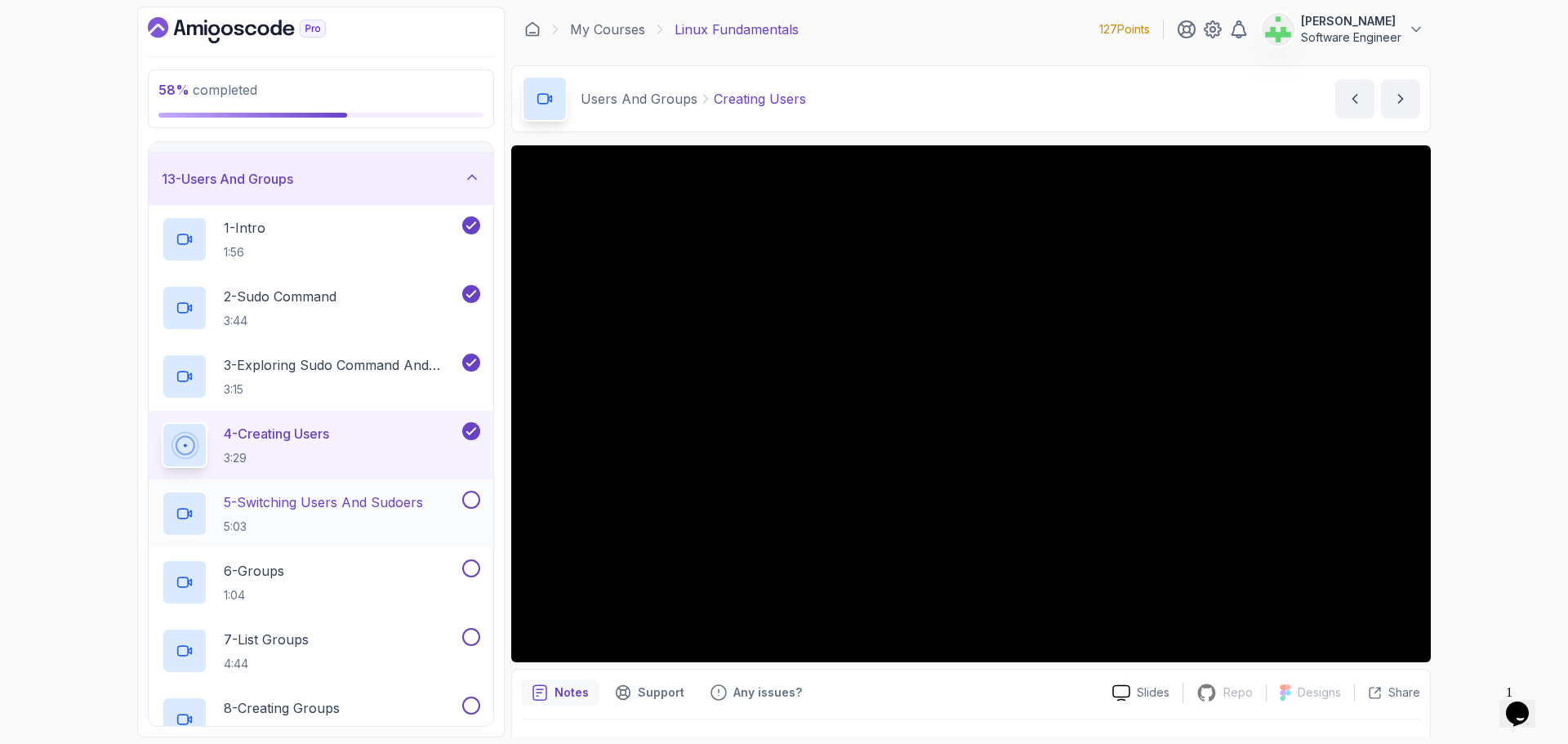
click at [372, 494] on p "5 - Switching Users And Sudoers" at bounding box center [323, 502] width 199 height 19
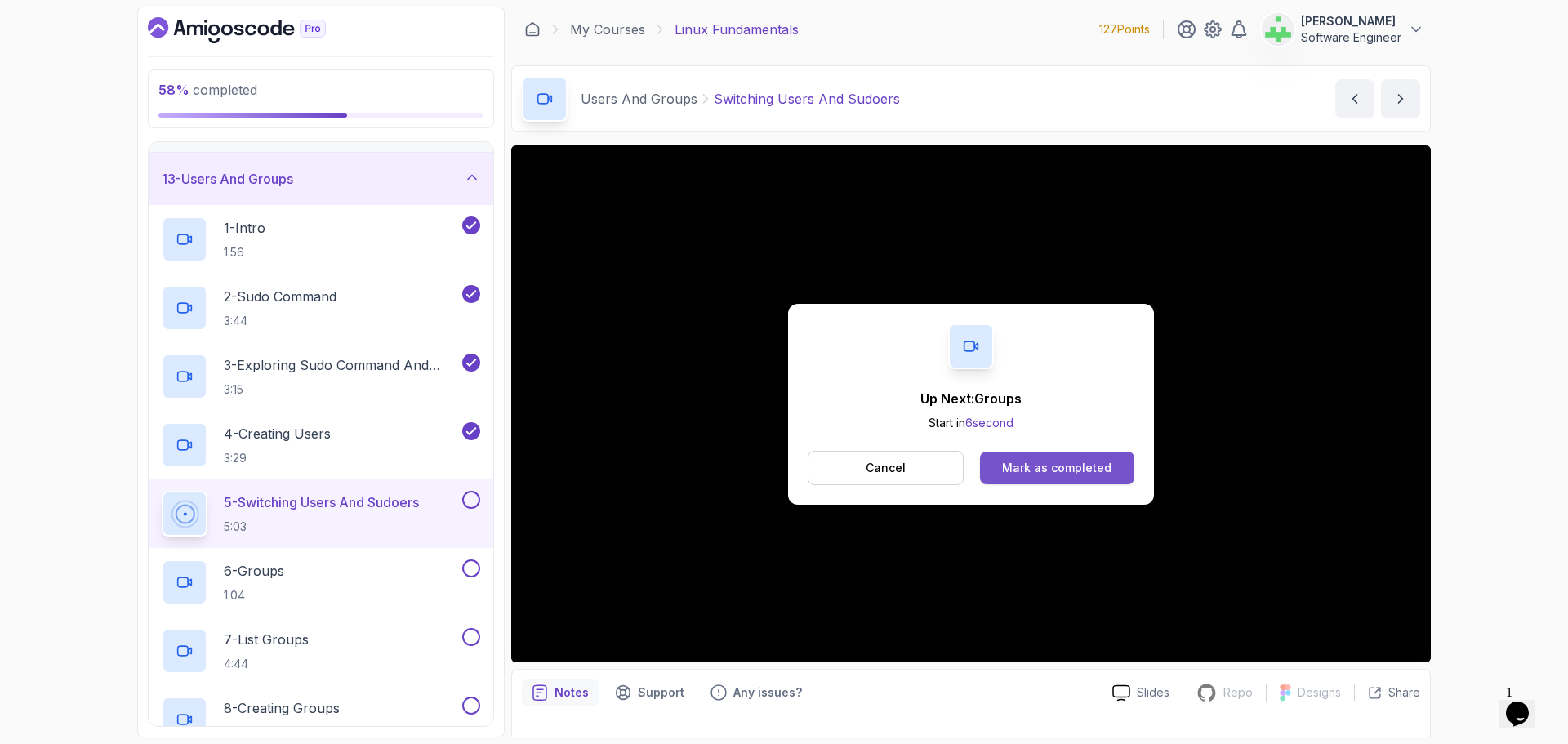
click at [1092, 462] on div "Mark as completed" at bounding box center [1056, 468] width 110 height 17
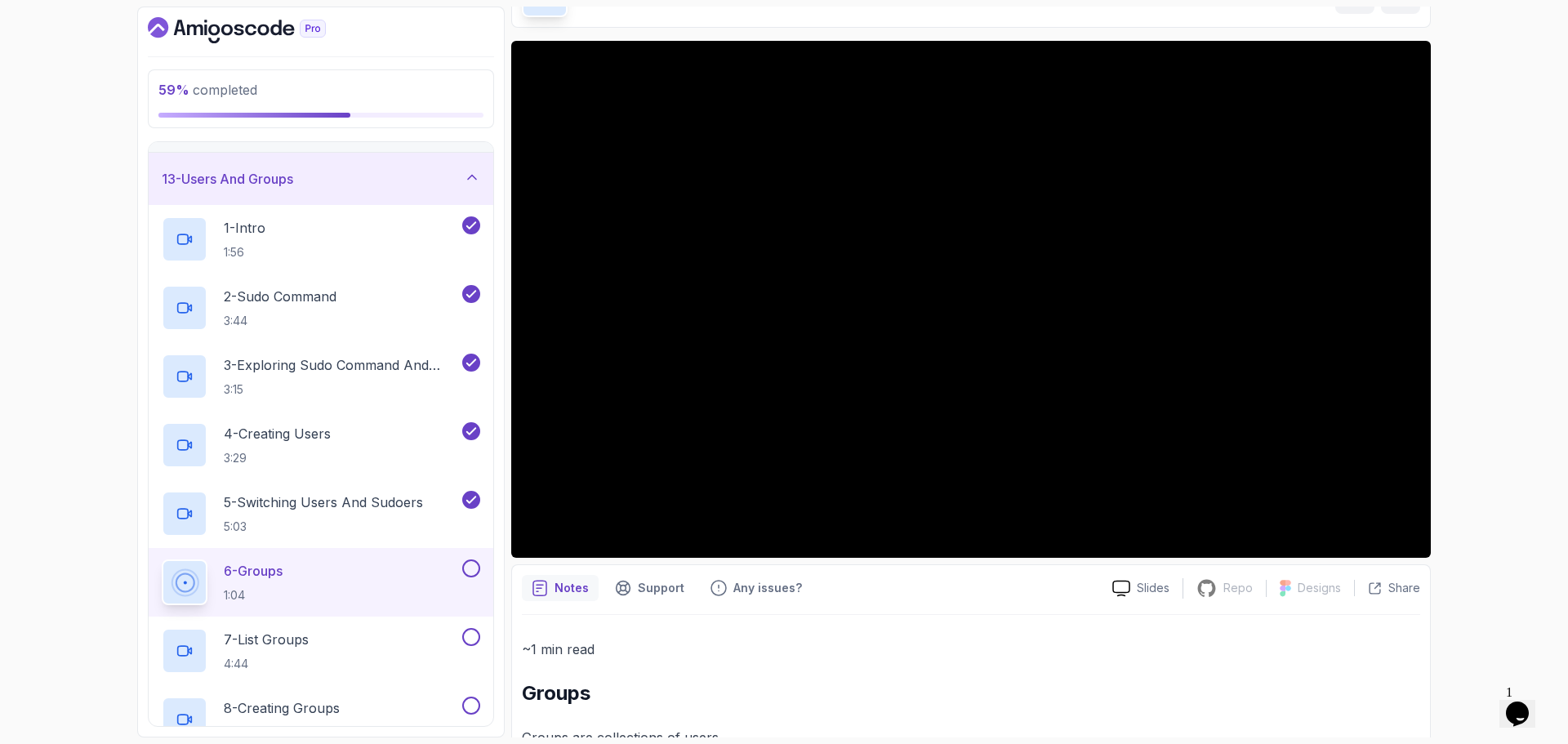
scroll to position [150, 0]
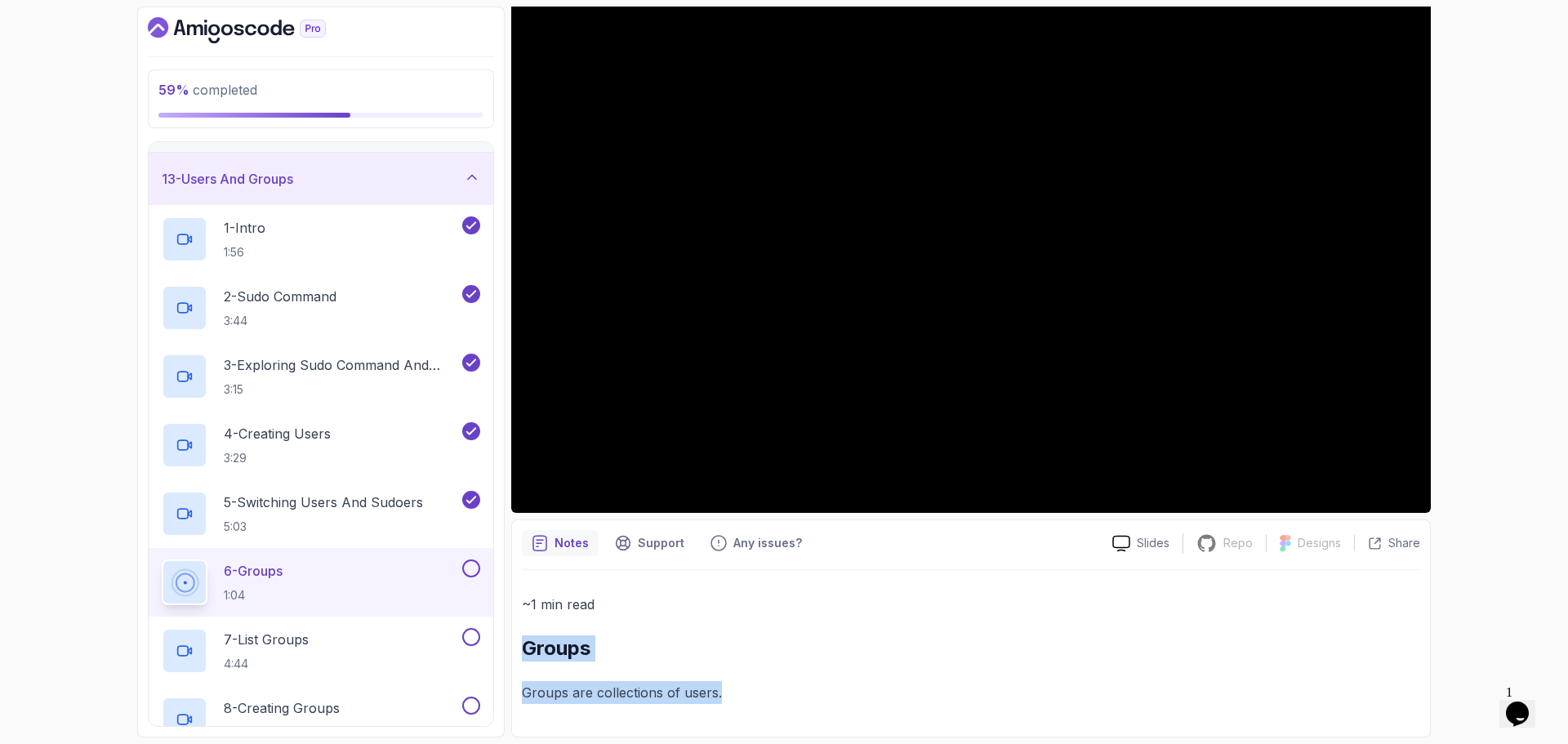
drag, startPoint x: 524, startPoint y: 648, endPoint x: 725, endPoint y: 680, distance: 203.5
click at [725, 680] on div "~1 min read Groups Groups are collections of users." at bounding box center [970, 648] width 898 height 111
copy div "Groups Groups are collections of users."
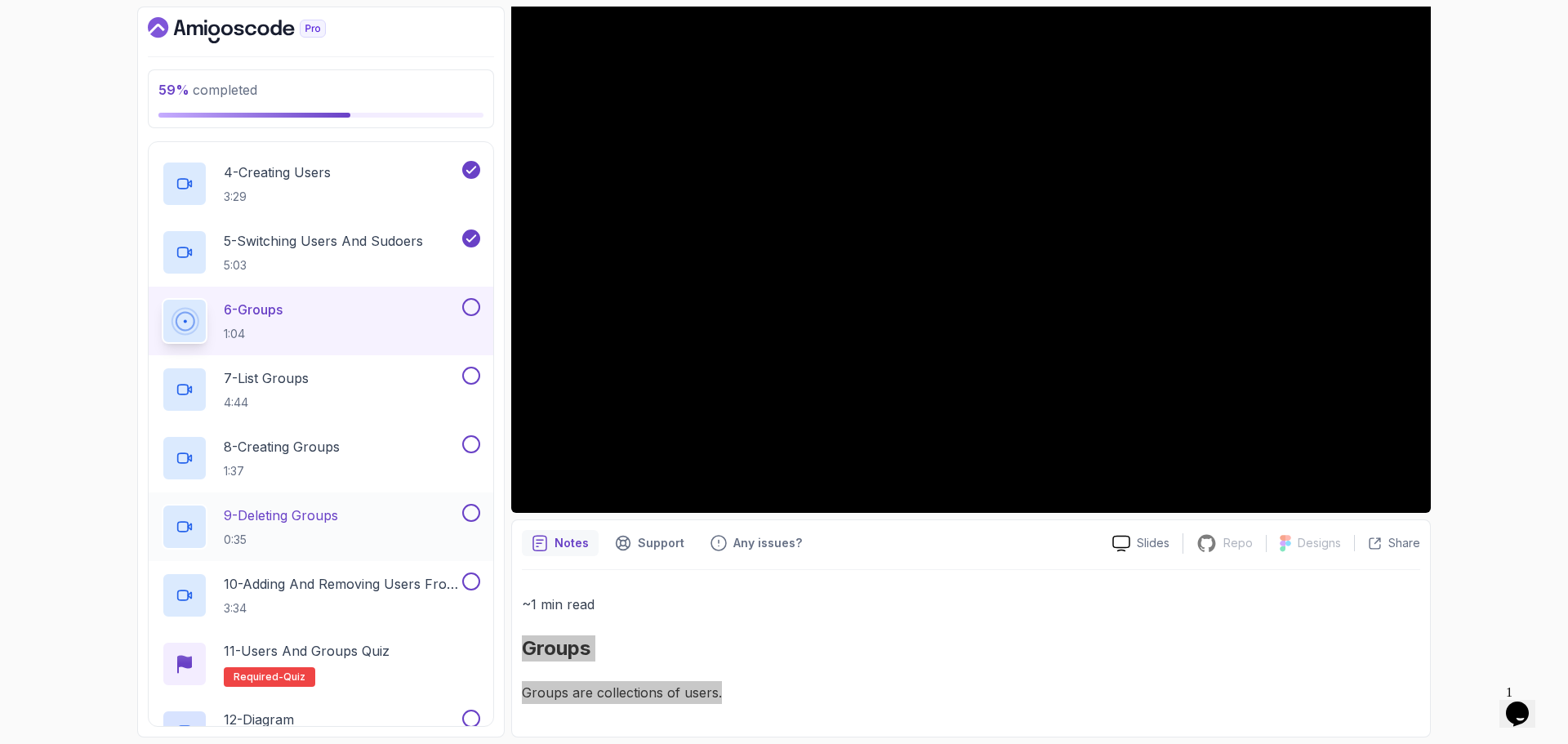
scroll to position [871, 0]
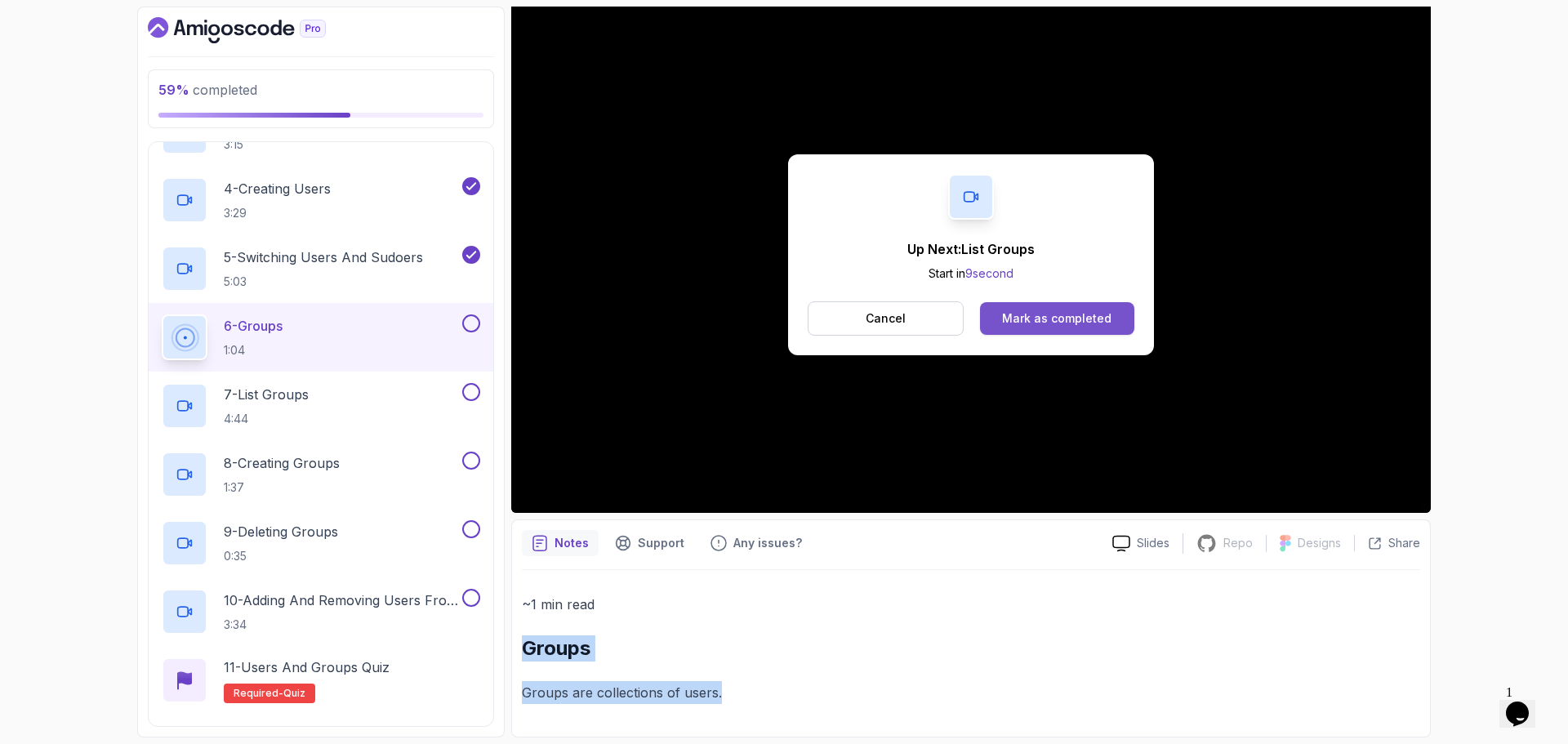
click at [1090, 316] on div "Mark as completed" at bounding box center [1056, 318] width 110 height 17
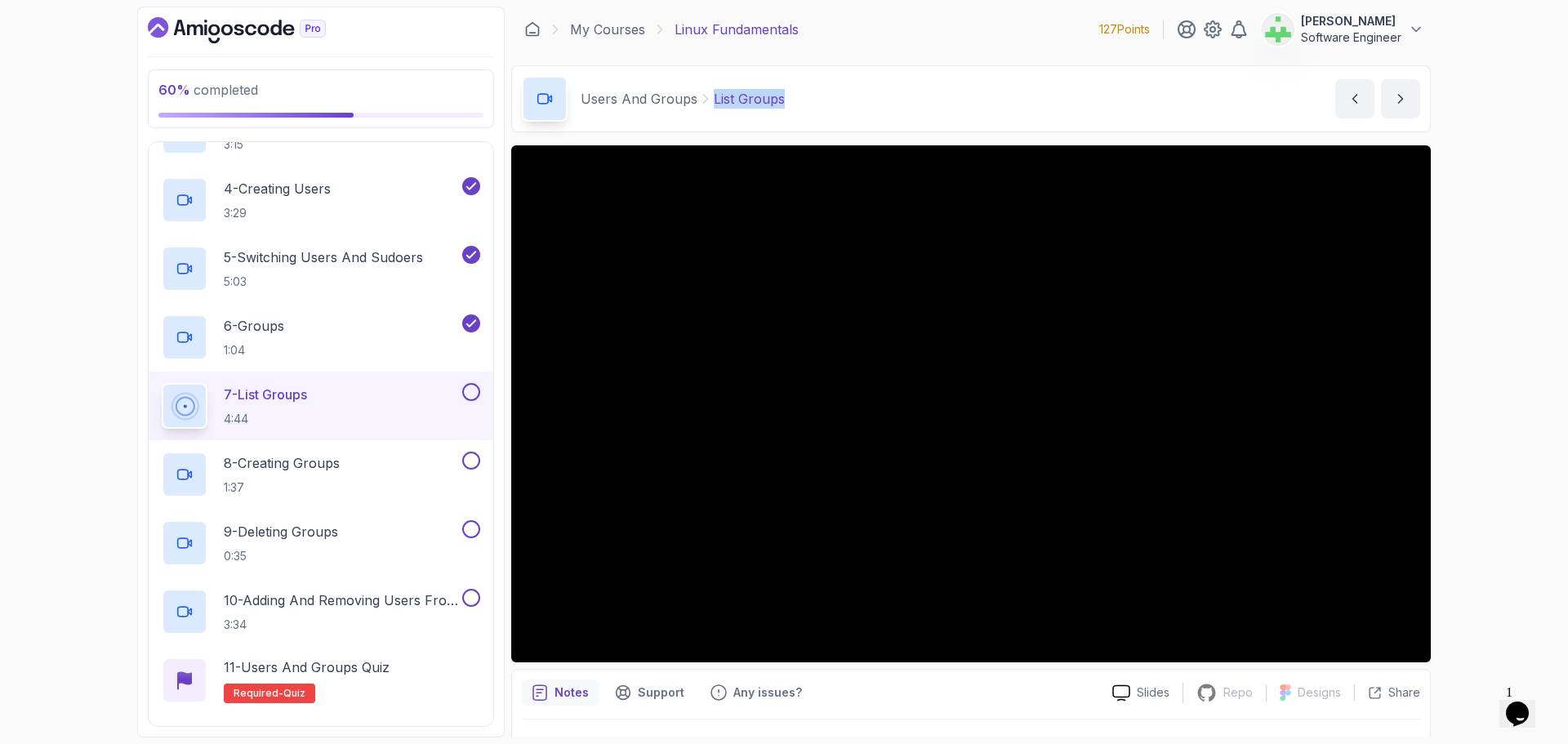
drag, startPoint x: 790, startPoint y: 101, endPoint x: 706, endPoint y: 109, distance: 84.4
click at [706, 109] on div "Users And Groups List Groups List Groups by [PERSON_NAME]" at bounding box center [970, 99] width 919 height 67
copy p "List Groups"
click at [861, 93] on div "Users And Groups List Groups List Groups by [PERSON_NAME]" at bounding box center [970, 99] width 919 height 67
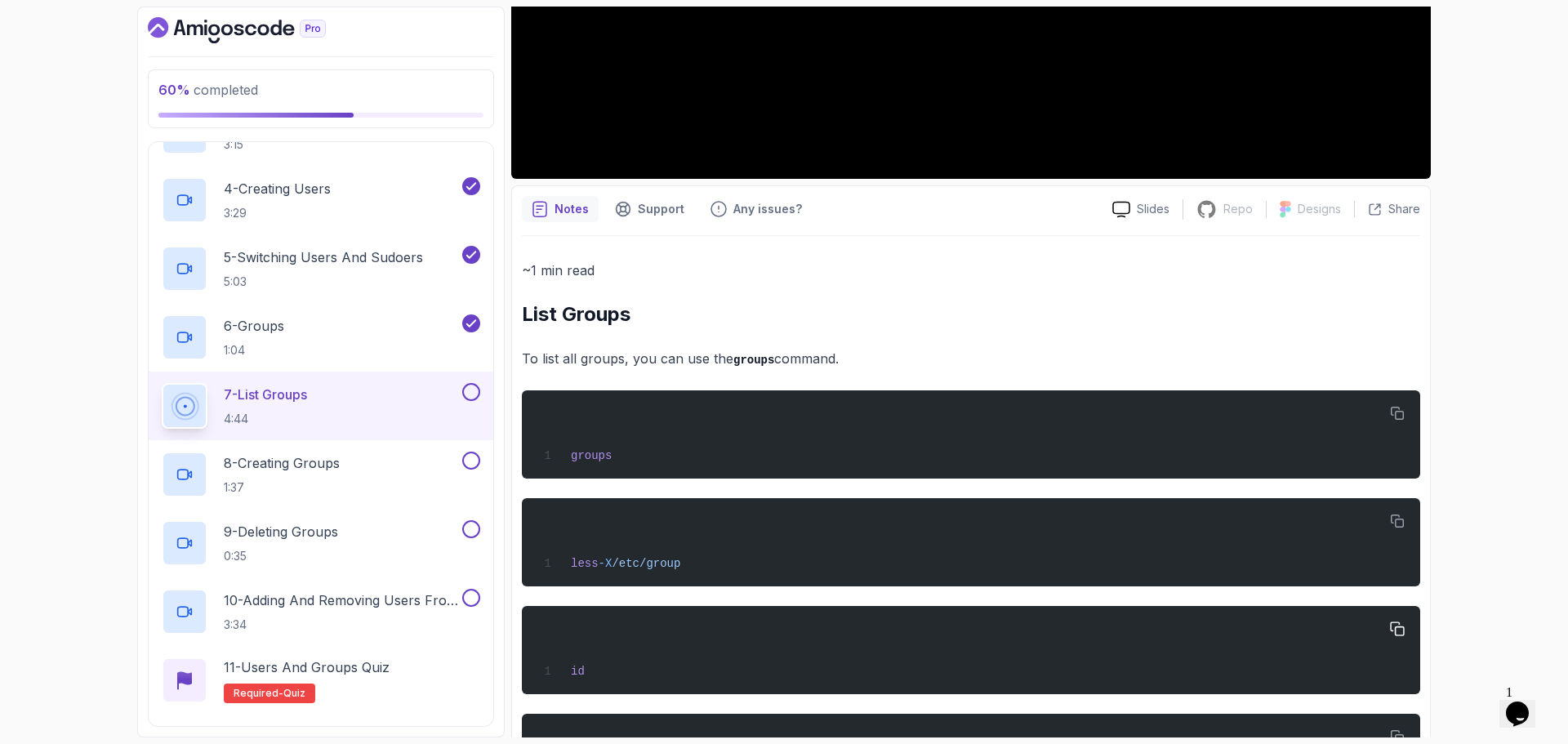
scroll to position [585, 0]
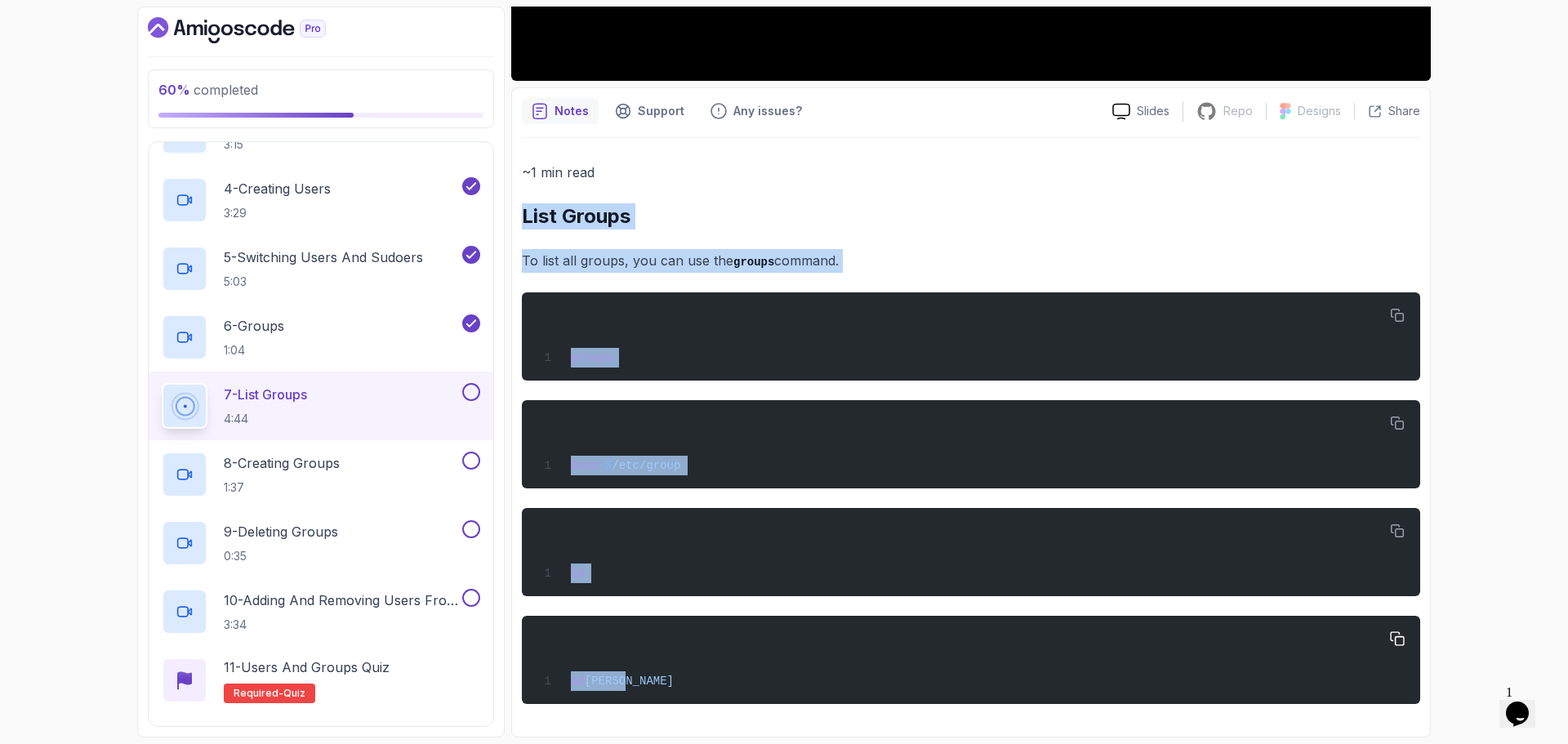
drag, startPoint x: 522, startPoint y: 389, endPoint x: 889, endPoint y: 648, distance: 449.2
click at [889, 648] on div "~1 min read List Groups To list all groups, you can use the groups command. gro…" at bounding box center [970, 433] width 898 height 543
copy div "List Groups To list all groups, you can use the groups command. groups less -X …"
click at [841, 218] on h2 "List Groups" at bounding box center [970, 216] width 898 height 26
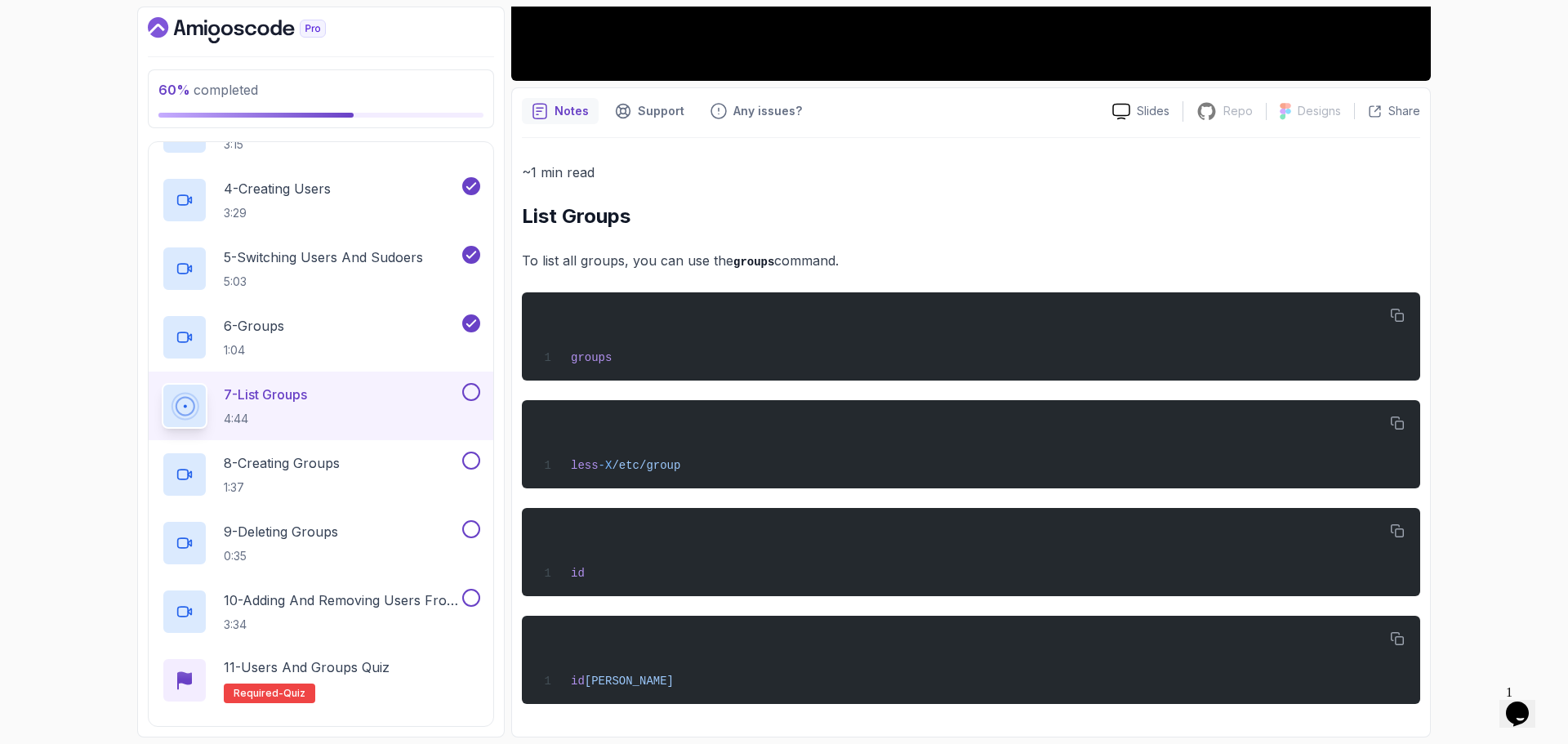
scroll to position [95, 0]
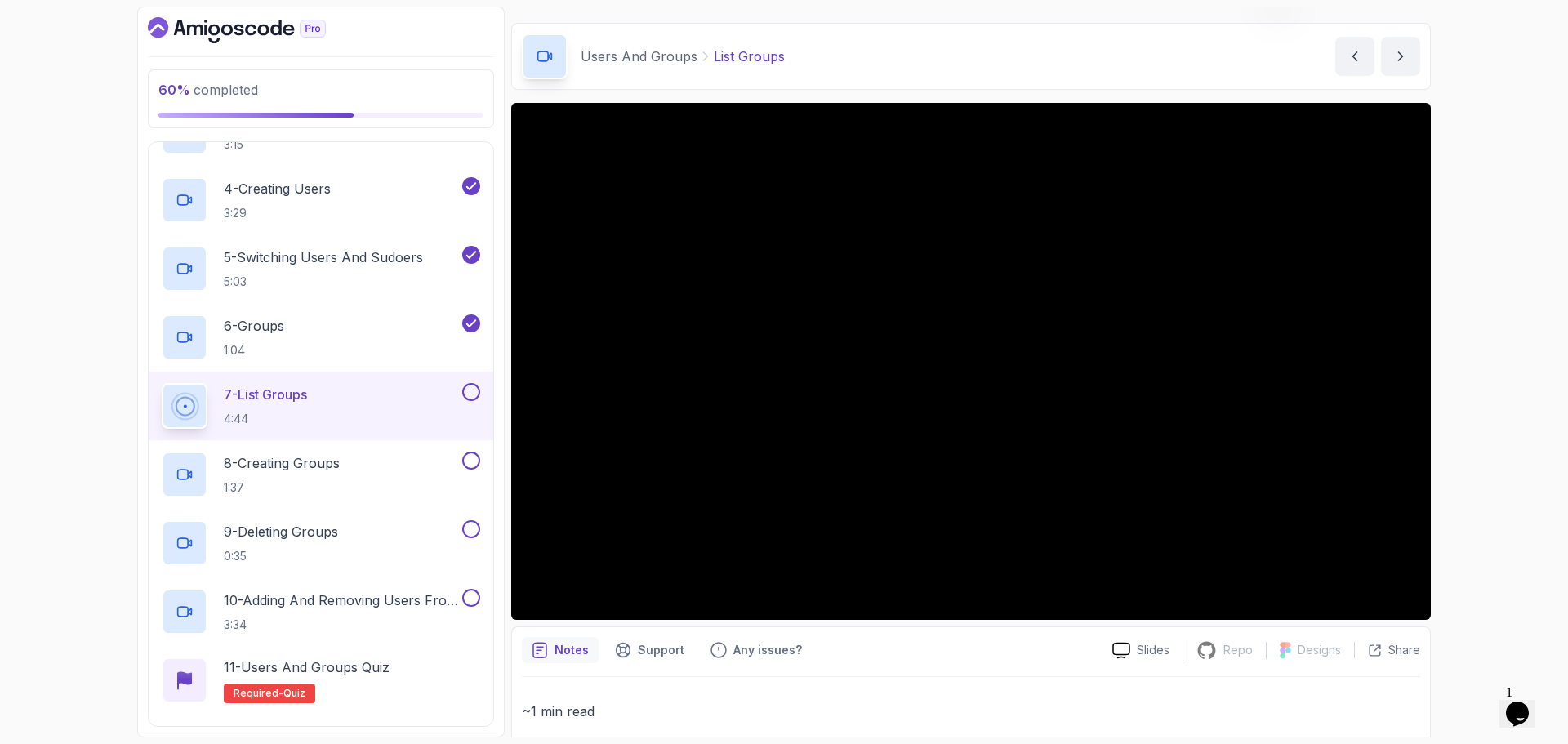
scroll to position [0, 0]
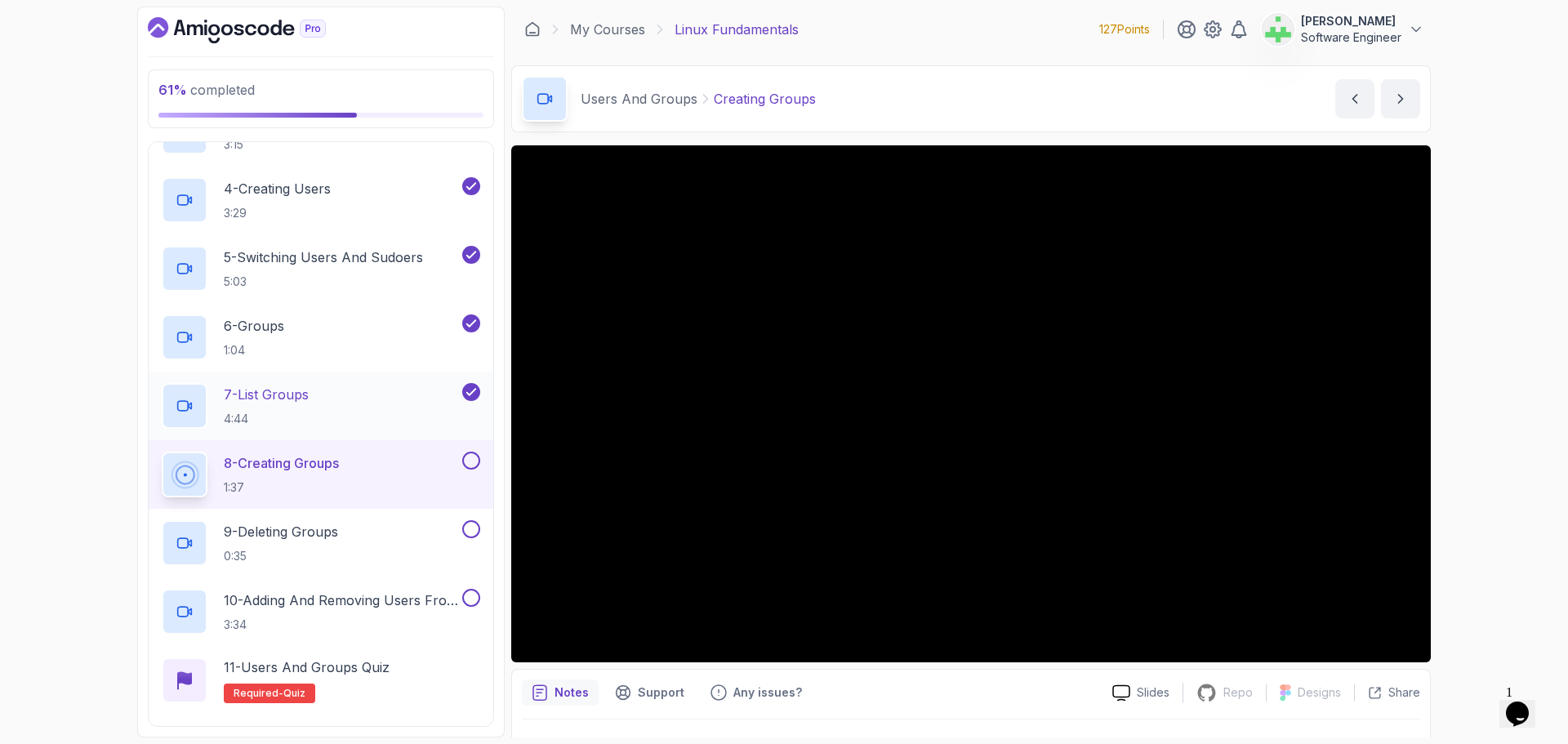
click at [305, 405] on h2 "7 - List Groups 4:44" at bounding box center [266, 406] width 85 height 42
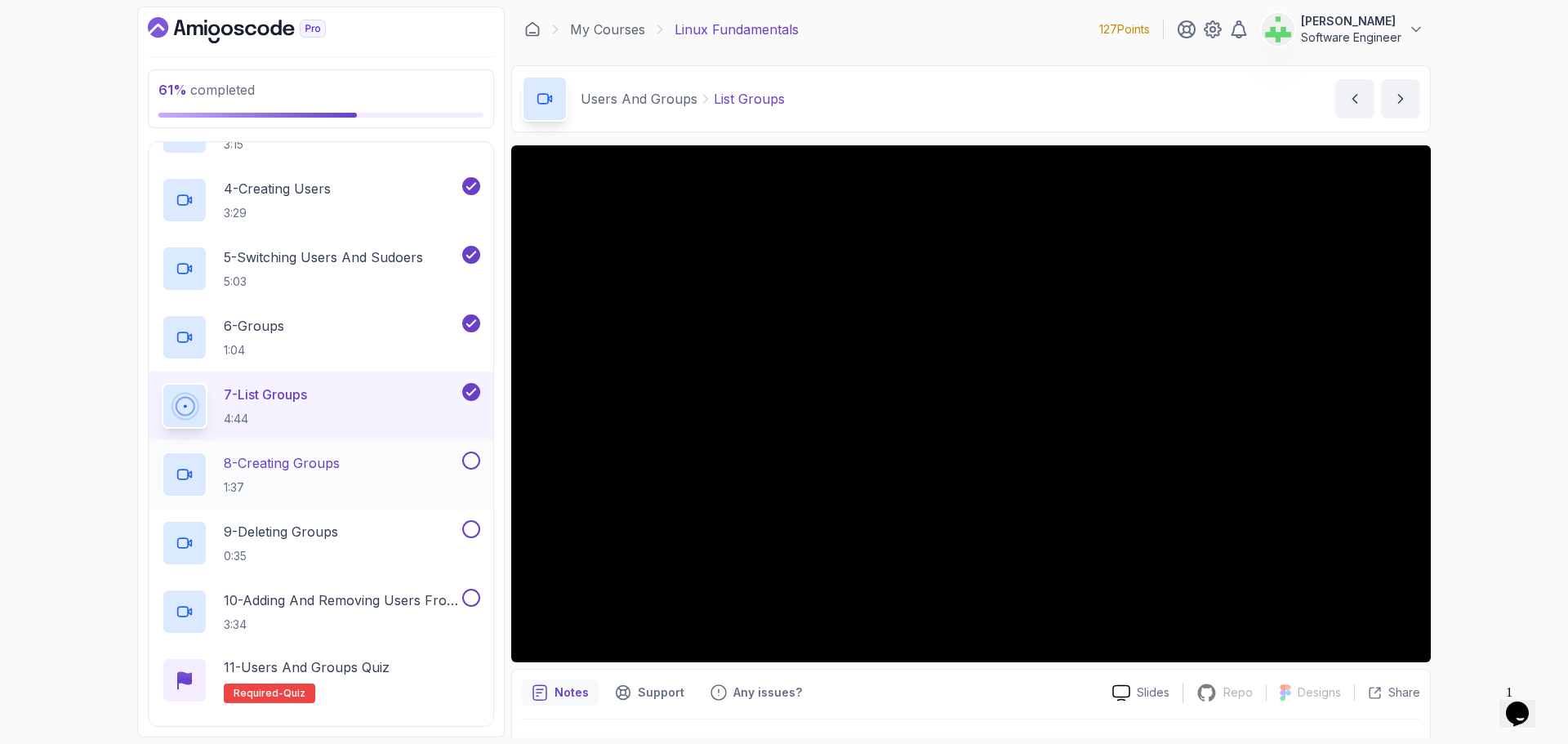
click at [355, 464] on div "8 - Creating Groups 1:37" at bounding box center [309, 474] width 297 height 46
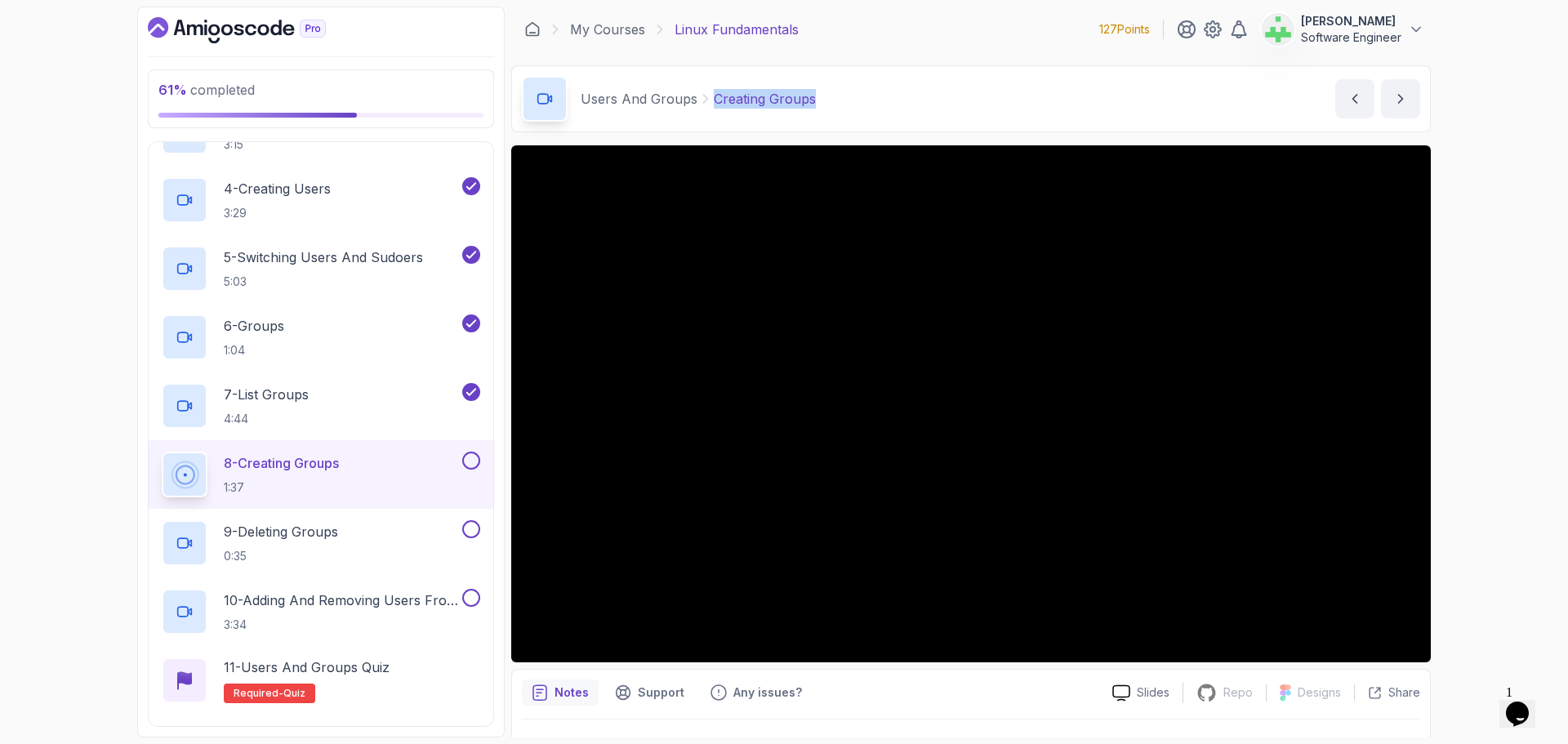
drag, startPoint x: 819, startPoint y: 103, endPoint x: 710, endPoint y: 94, distance: 109.4
click at [710, 94] on div "Users And Groups Creating Groups Creating Groups by [PERSON_NAME]" at bounding box center [970, 99] width 919 height 67
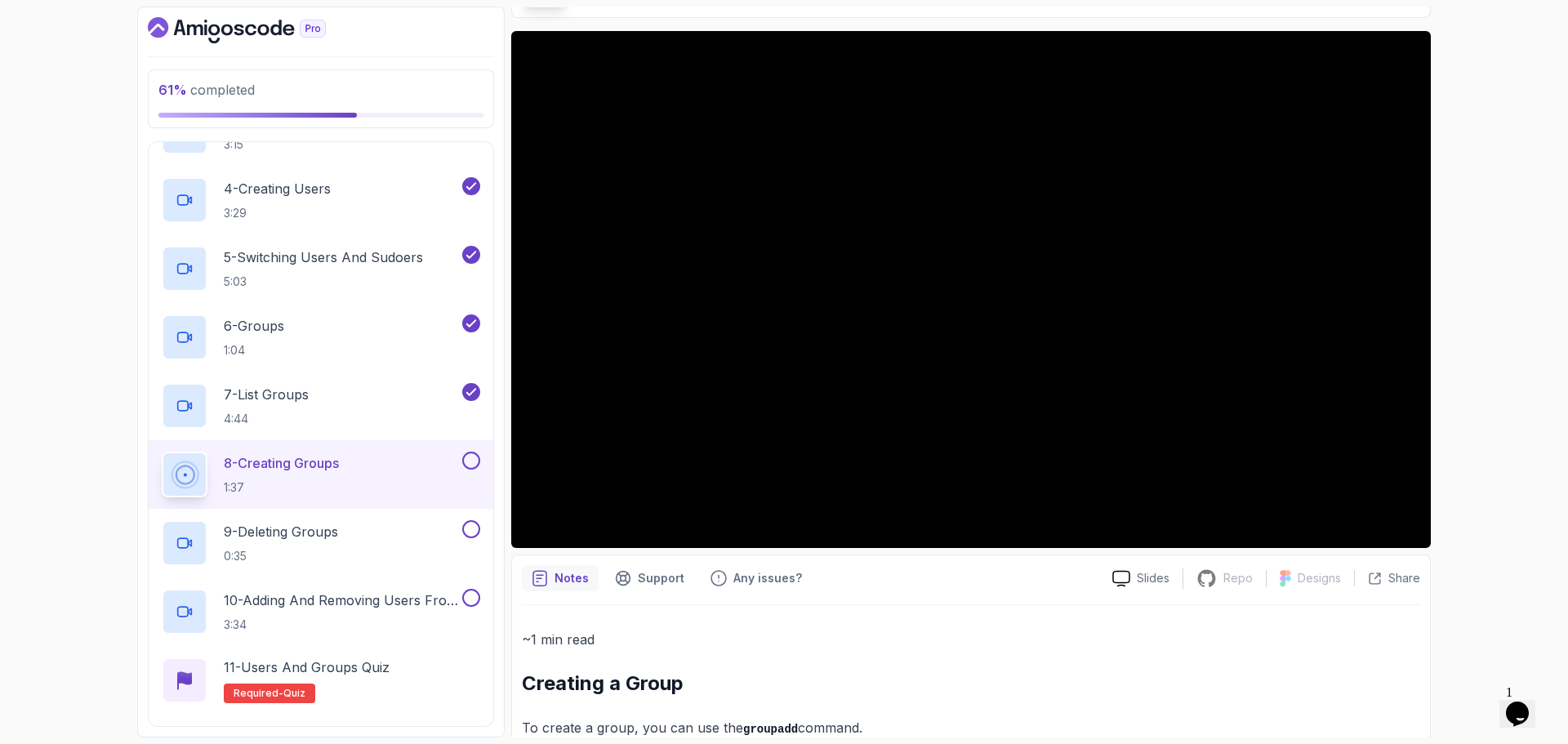
scroll to position [259, 0]
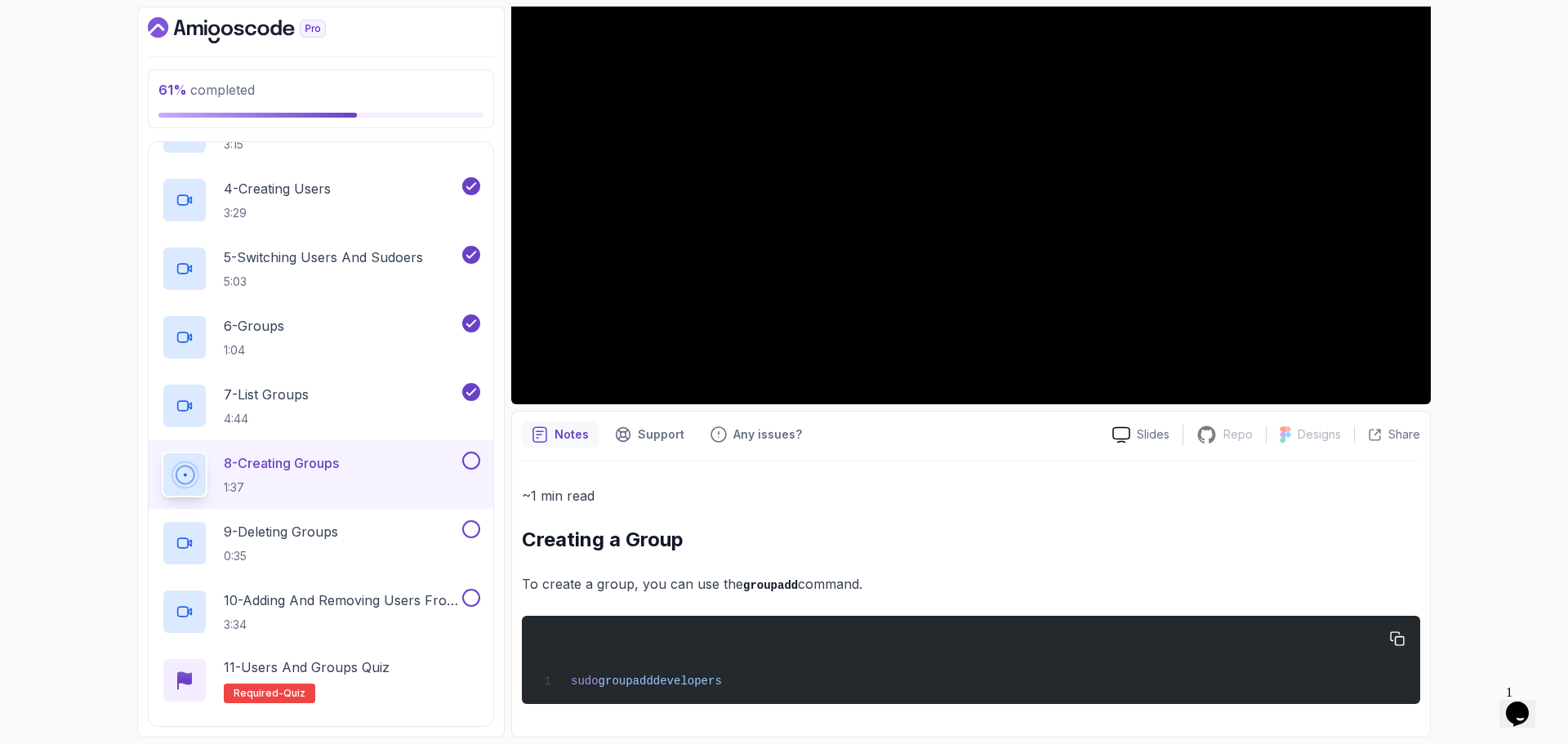
drag, startPoint x: 521, startPoint y: 539, endPoint x: 779, endPoint y: 673, distance: 290.7
click at [779, 673] on div "~1 min read Creating a Group To create a group, you can use the groupadd comman…" at bounding box center [970, 594] width 898 height 220
click at [987, 576] on p "To create a group, you can use the groupadd command." at bounding box center [970, 584] width 898 height 24
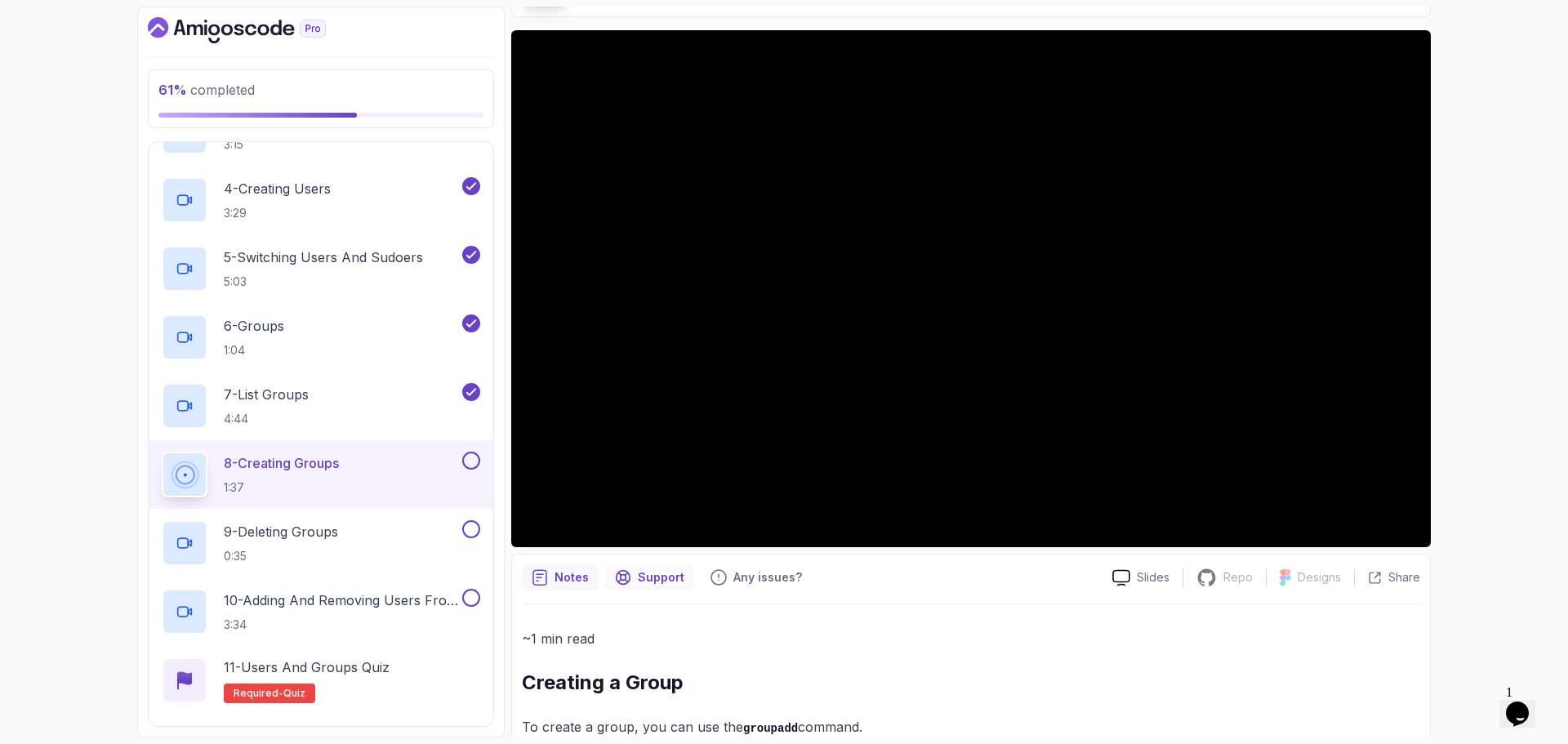
scroll to position [0, 0]
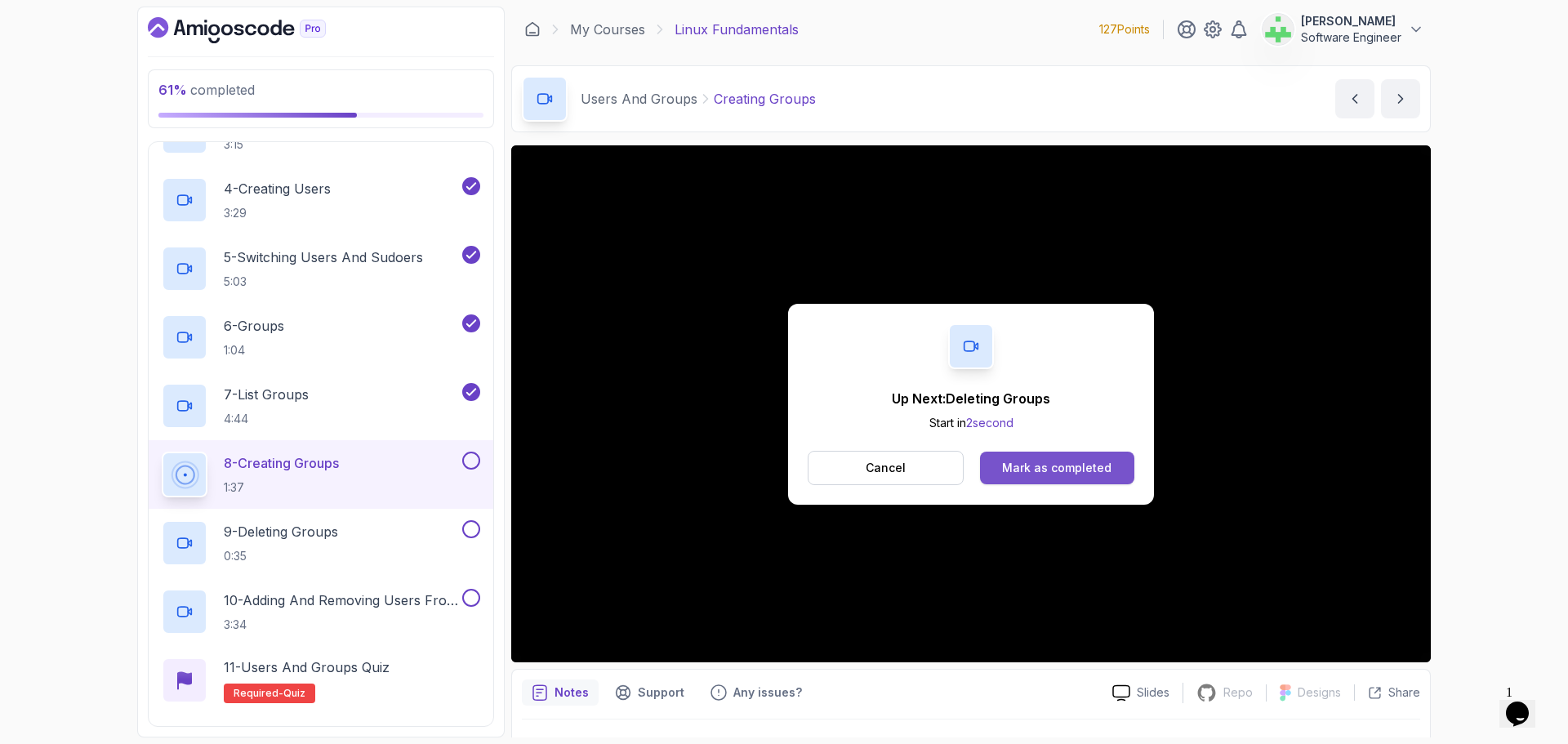
click at [1045, 463] on div "Mark as completed" at bounding box center [1056, 468] width 110 height 17
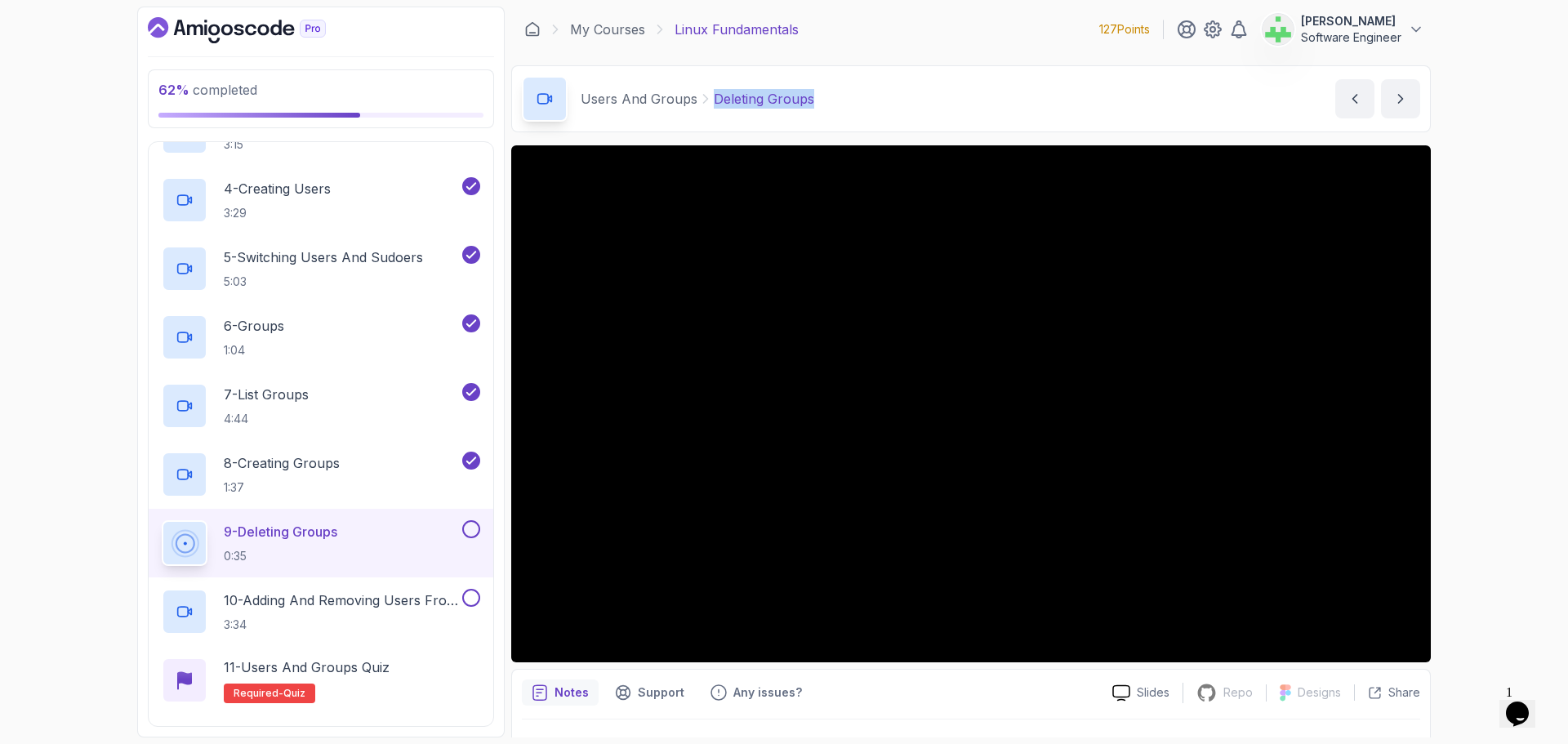
drag, startPoint x: 819, startPoint y: 99, endPoint x: 709, endPoint y: 103, distance: 110.1
click at [709, 103] on div "Users And Groups Deleting Groups Deleting Groups by [PERSON_NAME]" at bounding box center [970, 99] width 919 height 67
click at [1539, 266] on div "62 % completed 1 - Intro 2 - Getting Started 3 - Mac Installation 4 - Windows I…" at bounding box center [784, 372] width 1568 height 744
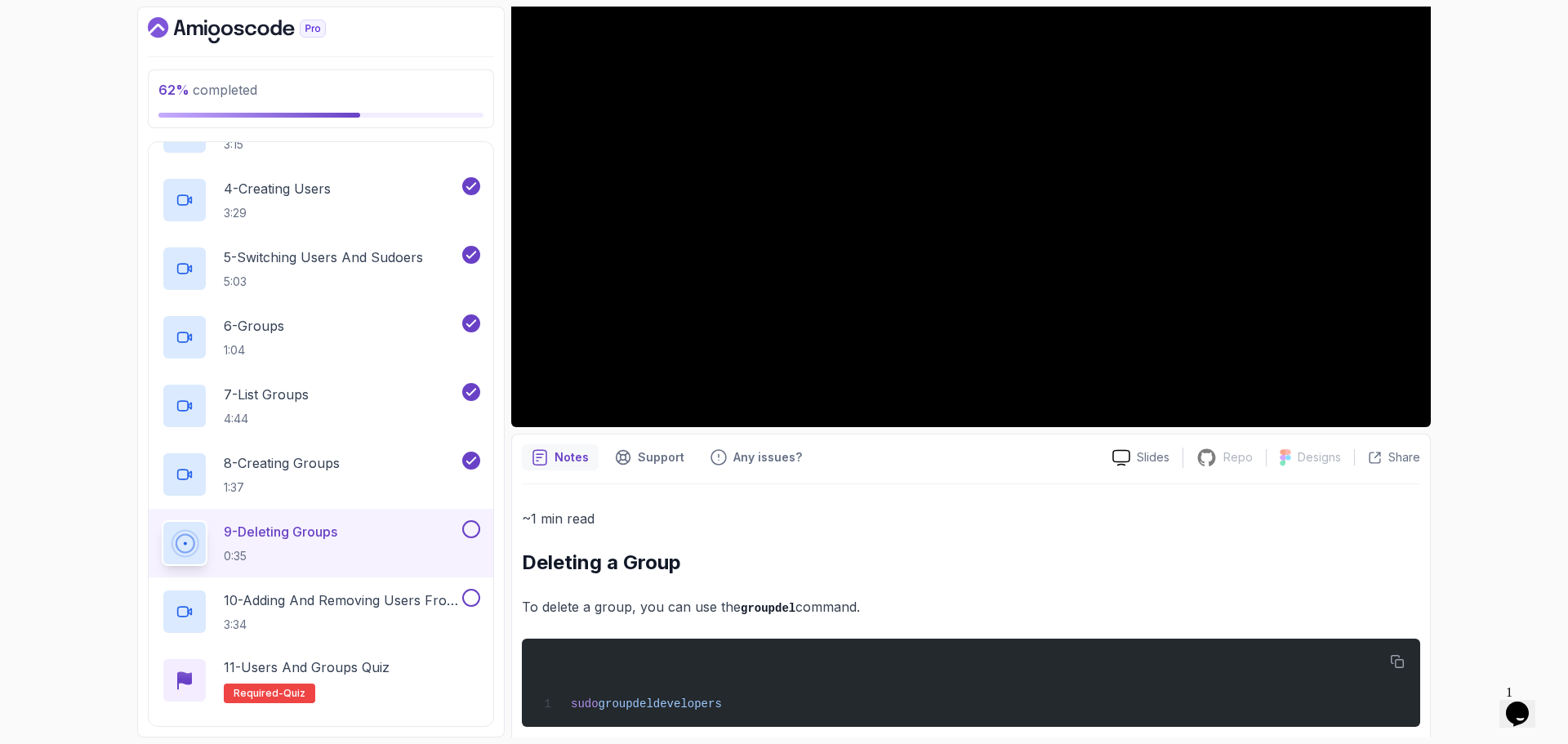
scroll to position [259, 0]
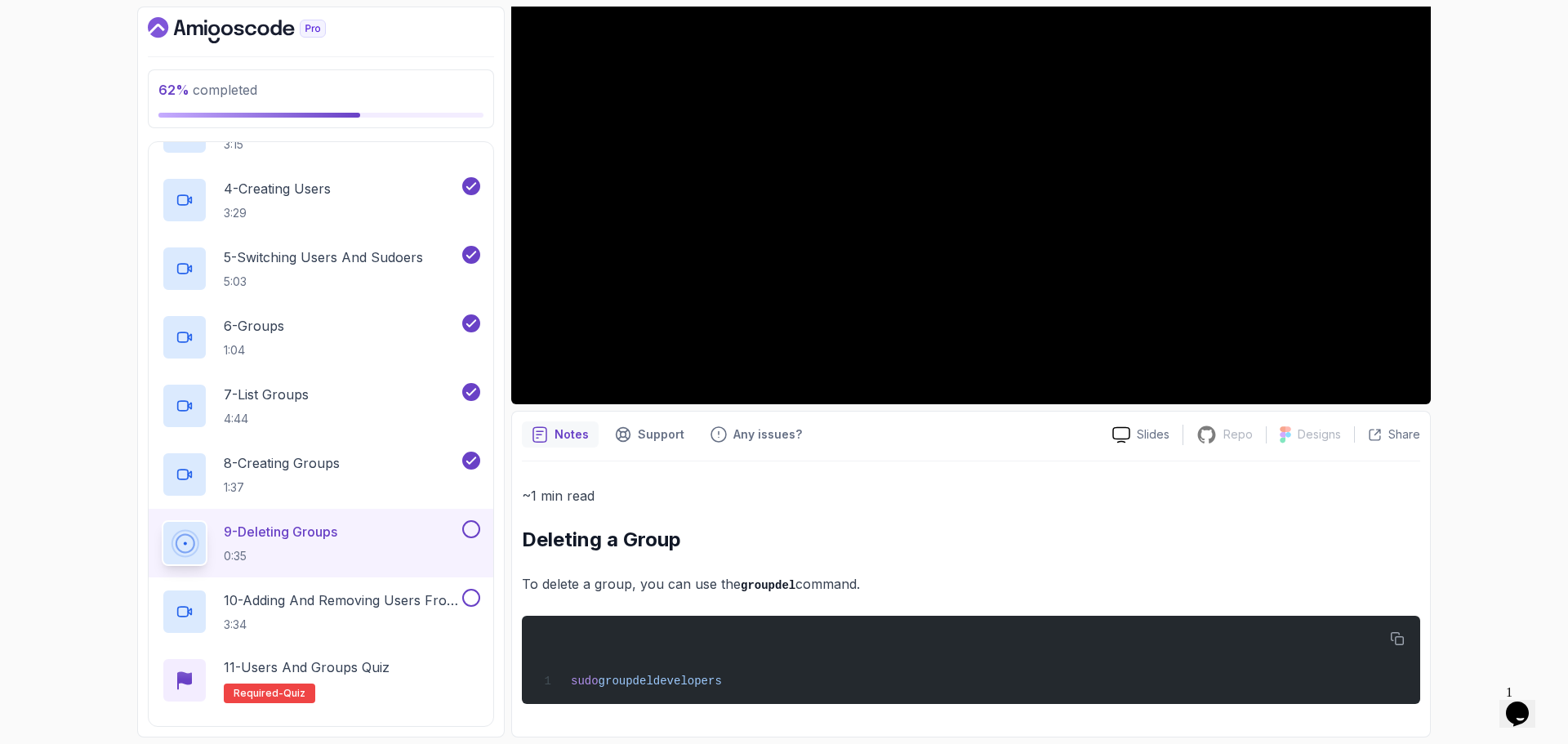
drag, startPoint x: 521, startPoint y: 542, endPoint x: 936, endPoint y: 736, distance: 458.1
click at [936, 736] on div "Notes Support Any issues? Slides Repo Repository not available Designs Design n…" at bounding box center [970, 574] width 919 height 327
click at [929, 706] on div "~1 min read Deleting a Group To delete a group, you can use the groupdel comman…" at bounding box center [970, 593] width 898 height 266
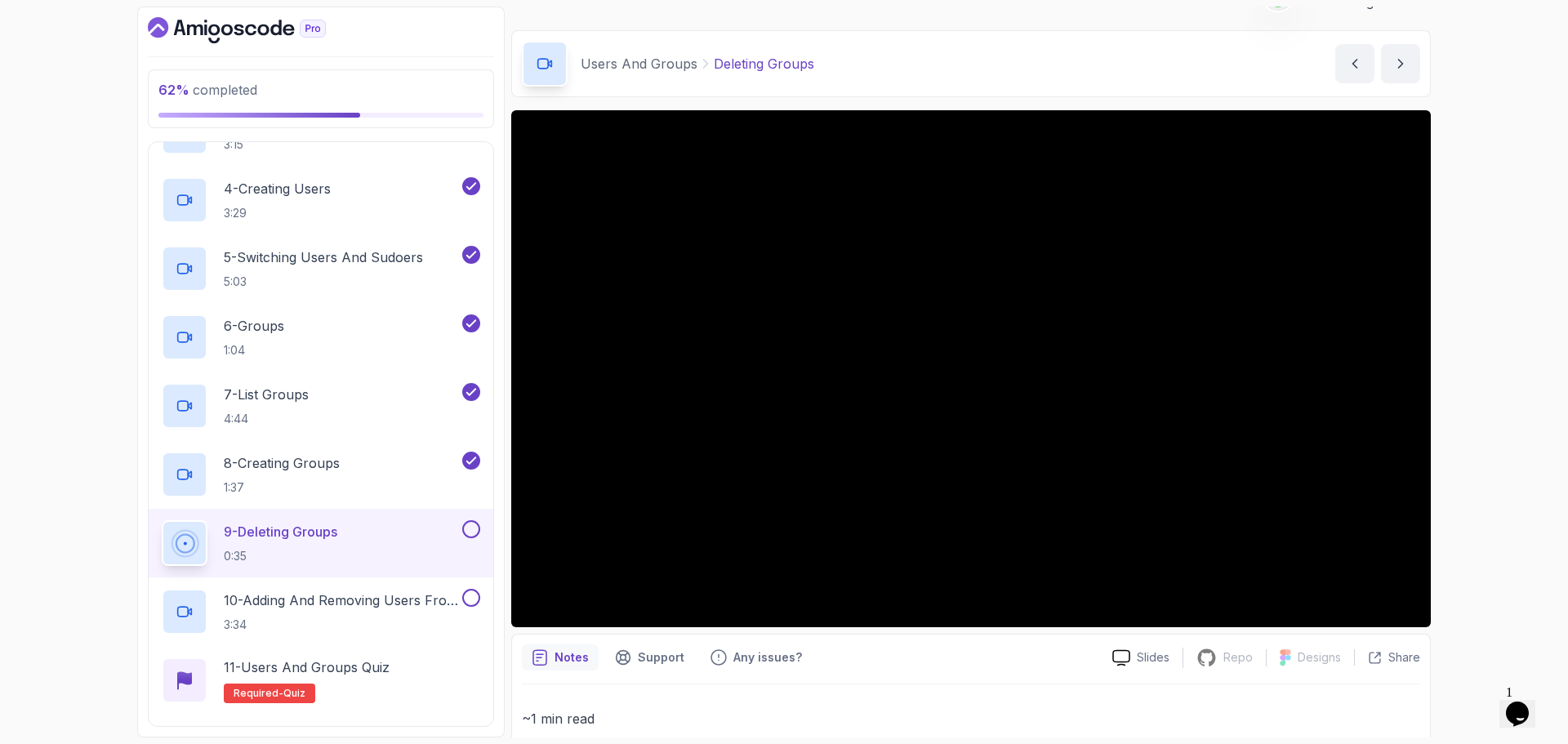
scroll to position [0, 0]
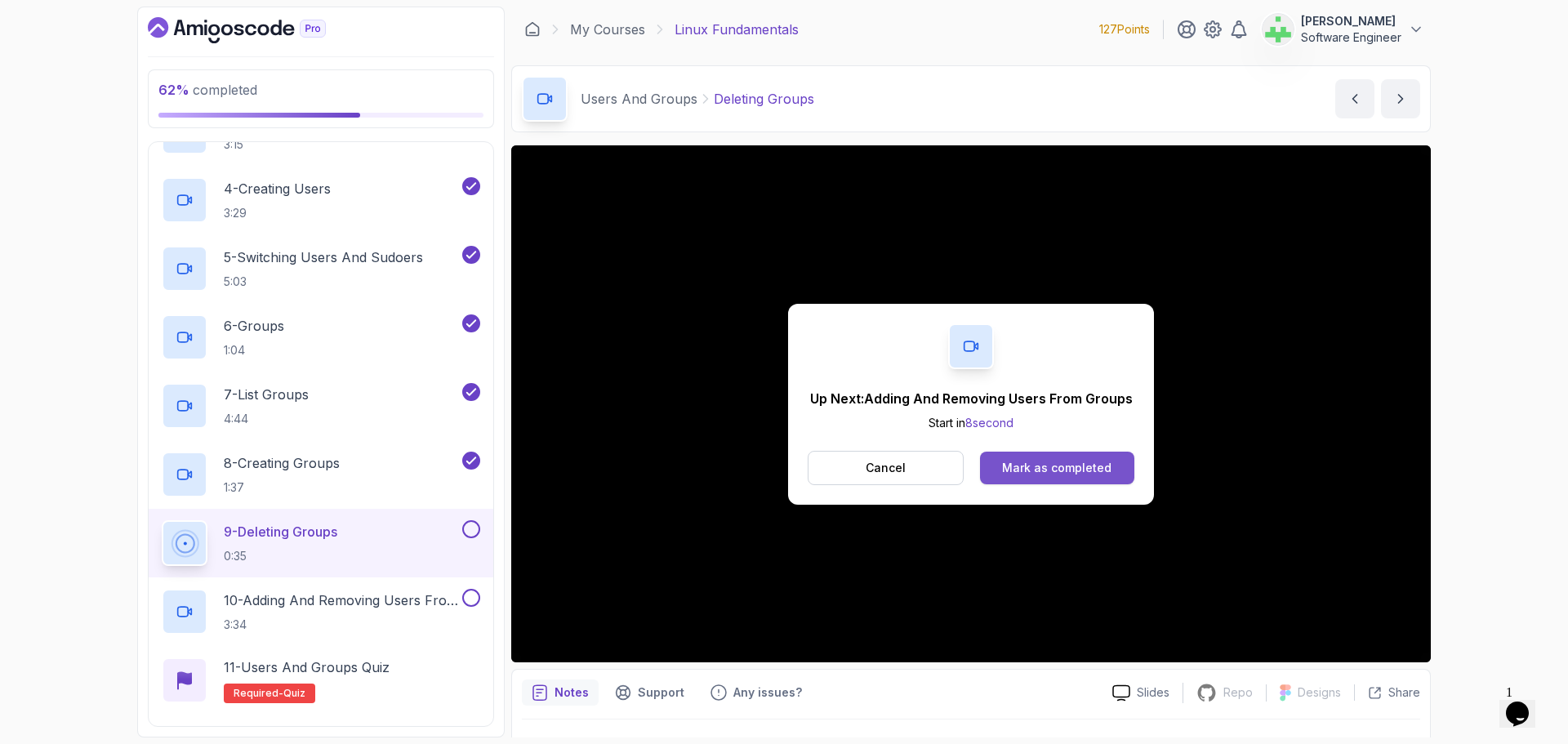
click at [1040, 469] on div "Mark as completed" at bounding box center [1056, 468] width 110 height 17
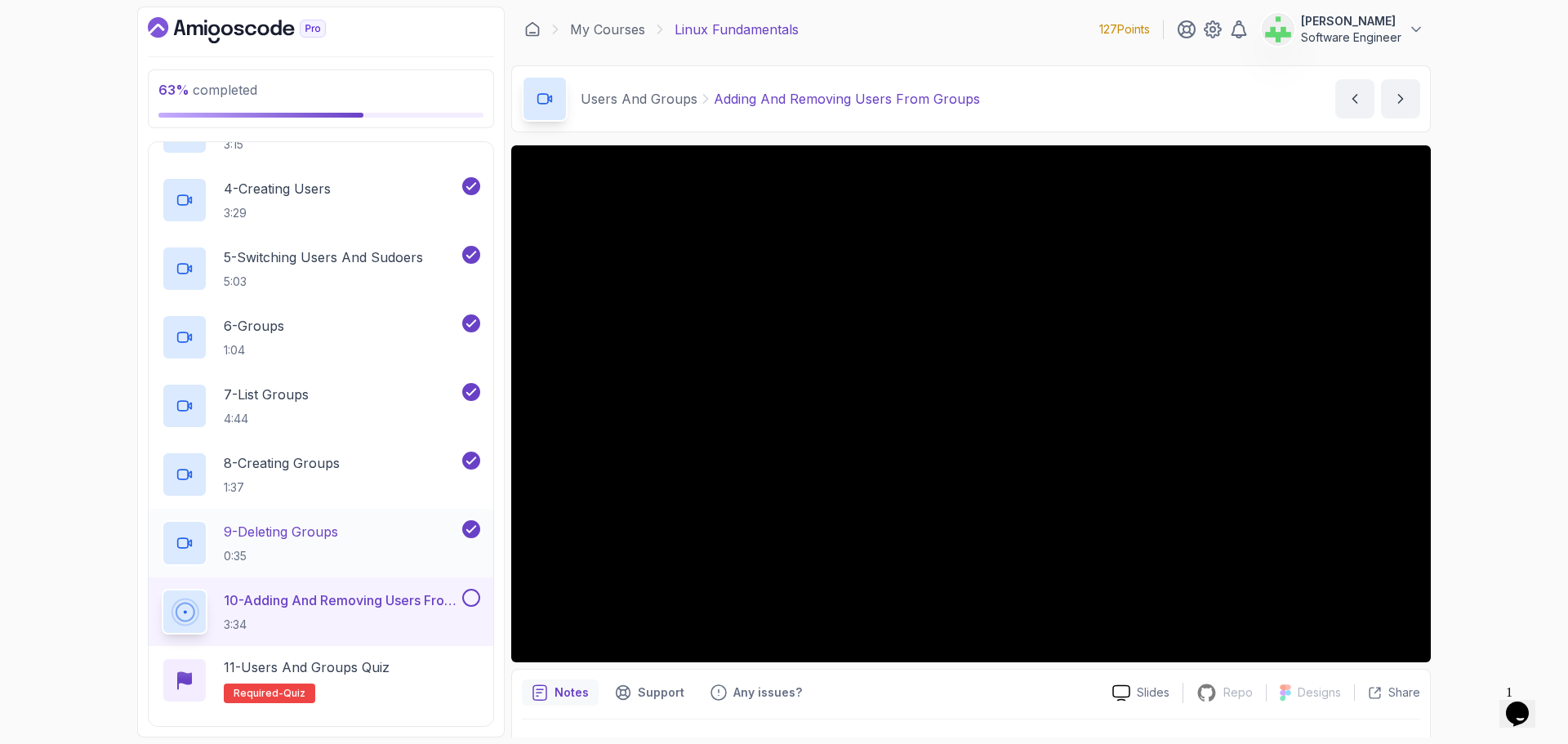
click at [335, 529] on p "9 - Deleting Groups" at bounding box center [280, 531] width 114 height 19
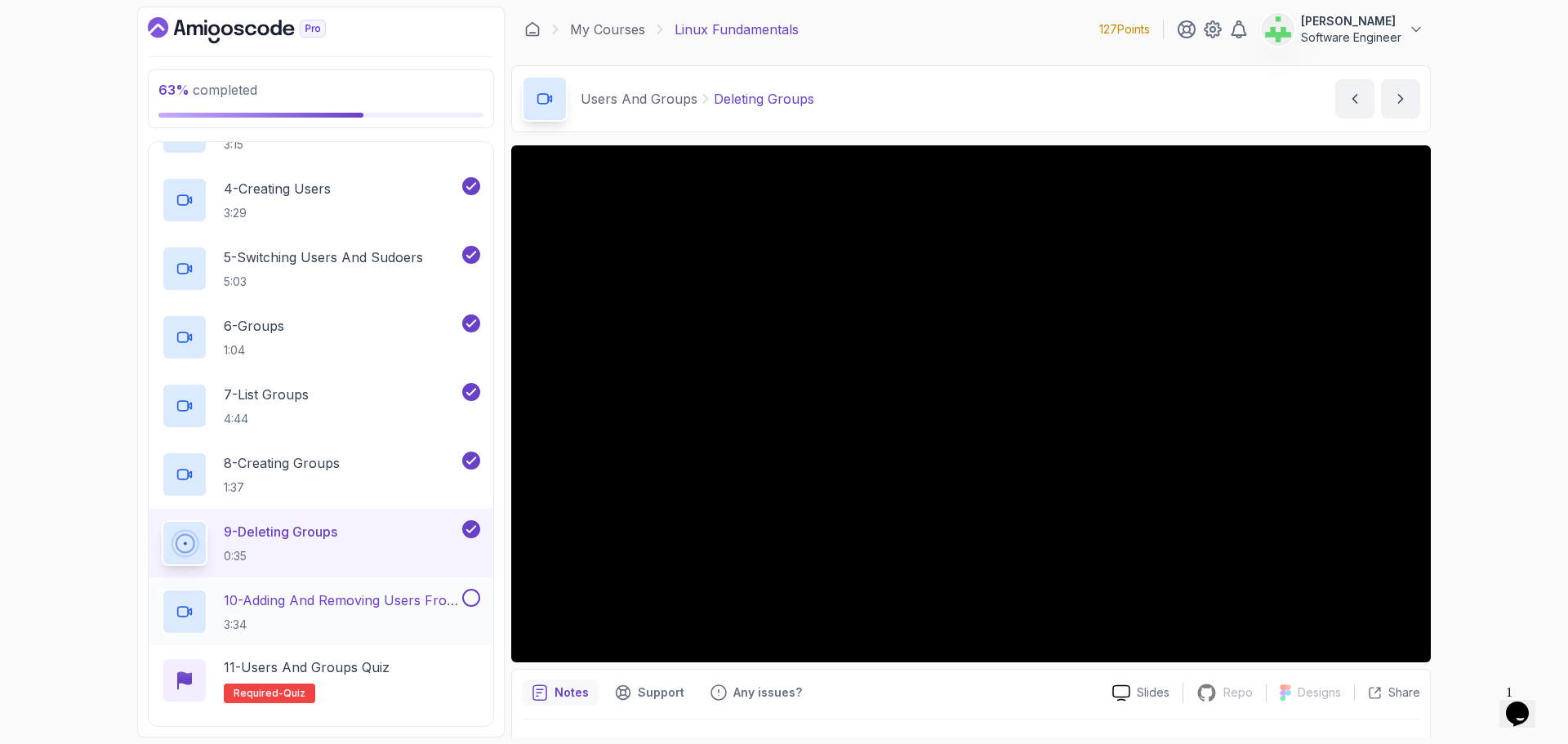
click at [387, 603] on p "10 - Adding And Removing Users From Groups" at bounding box center [341, 600] width 235 height 19
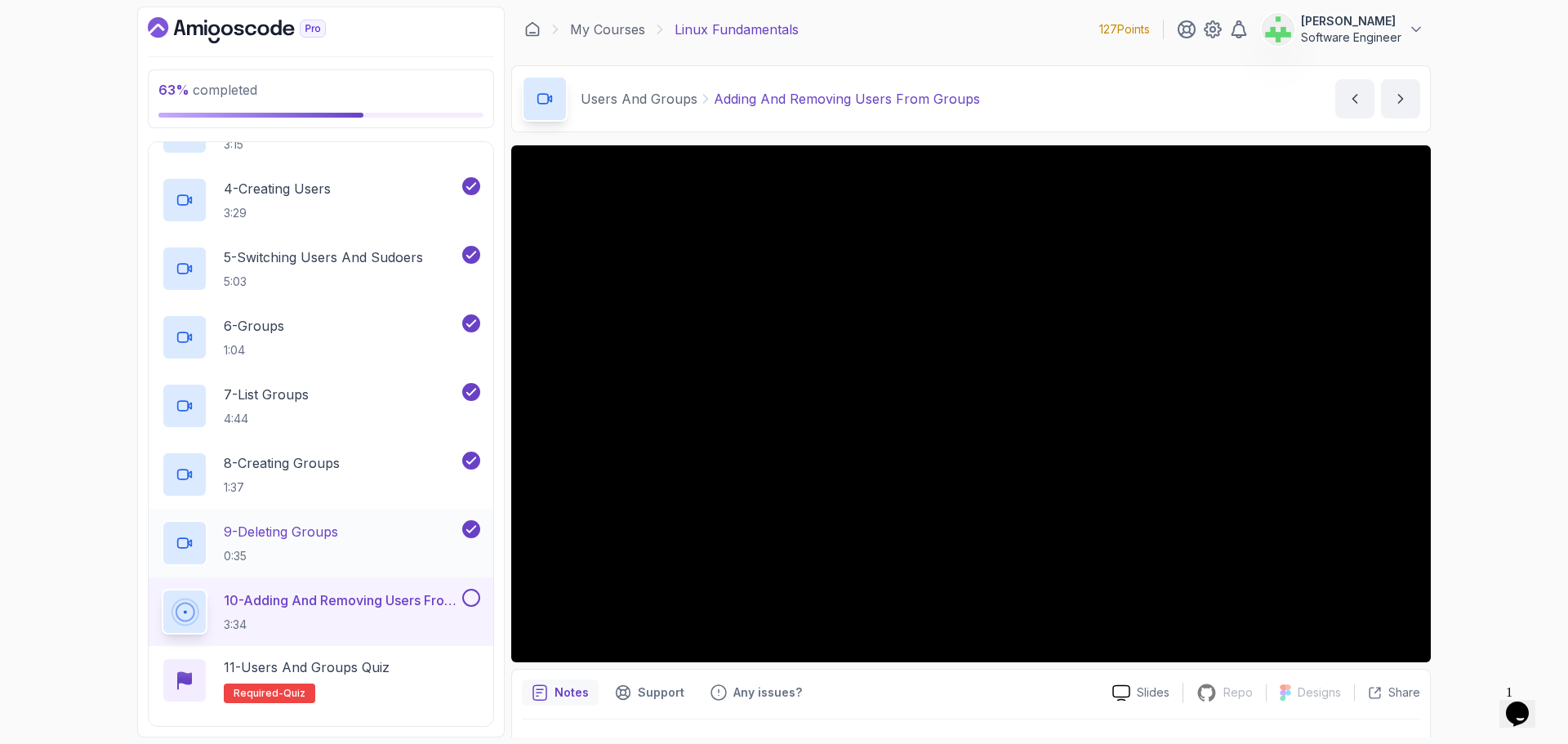
click at [317, 533] on p "9 - Deleting Groups" at bounding box center [280, 531] width 114 height 19
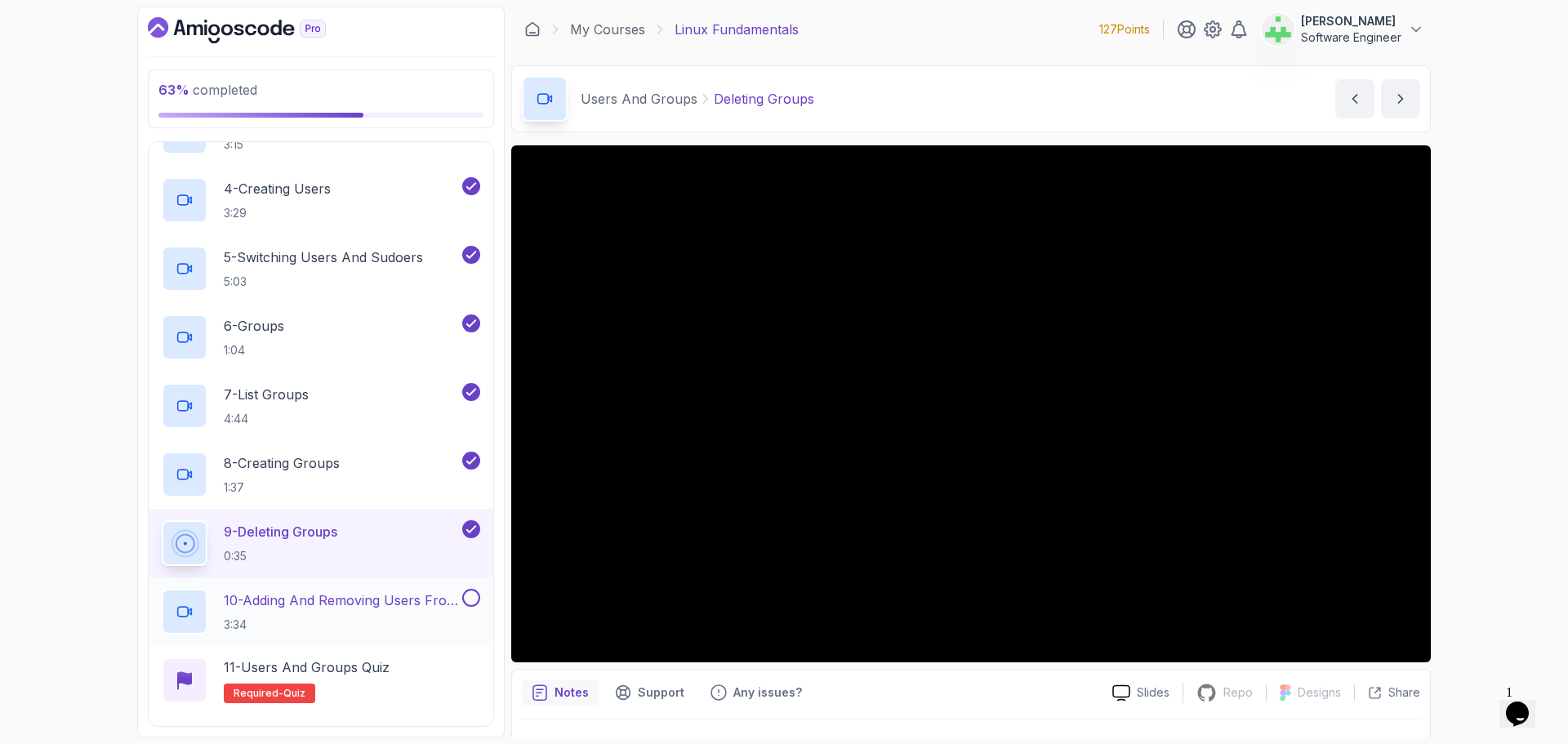
click at [386, 604] on p "10 - Adding And Removing Users From Groups" at bounding box center [341, 600] width 235 height 19
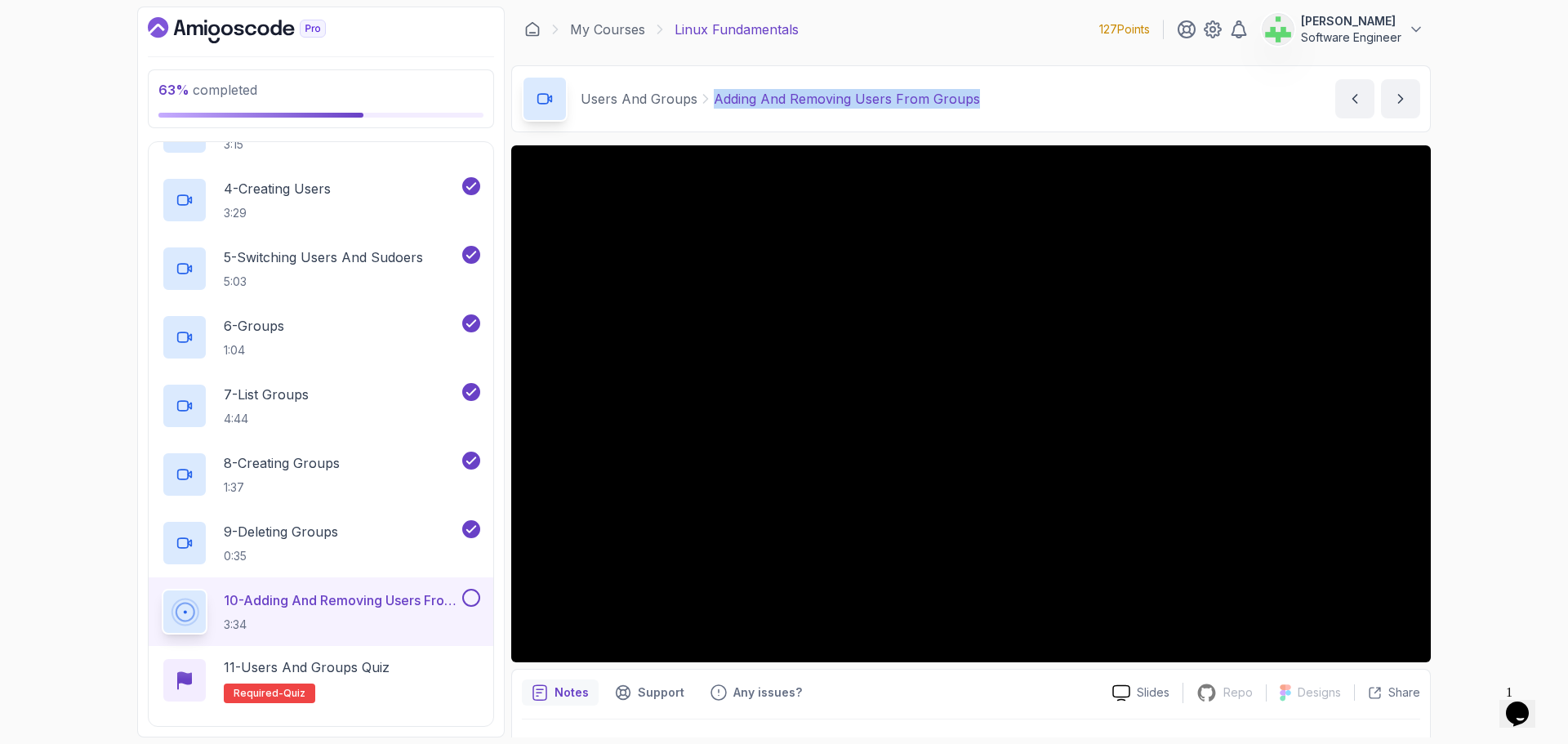
drag, startPoint x: 991, startPoint y: 96, endPoint x: 704, endPoint y: 95, distance: 287.0
click at [704, 95] on div "Users And Groups Adding And Removing Users From Groups Adding And Removing User…" at bounding box center [970, 99] width 919 height 67
click at [1545, 225] on div "63 % completed 1 - Intro 2 - Getting Started 3 - Mac Installation 4 - Windows I…" at bounding box center [784, 372] width 1568 height 744
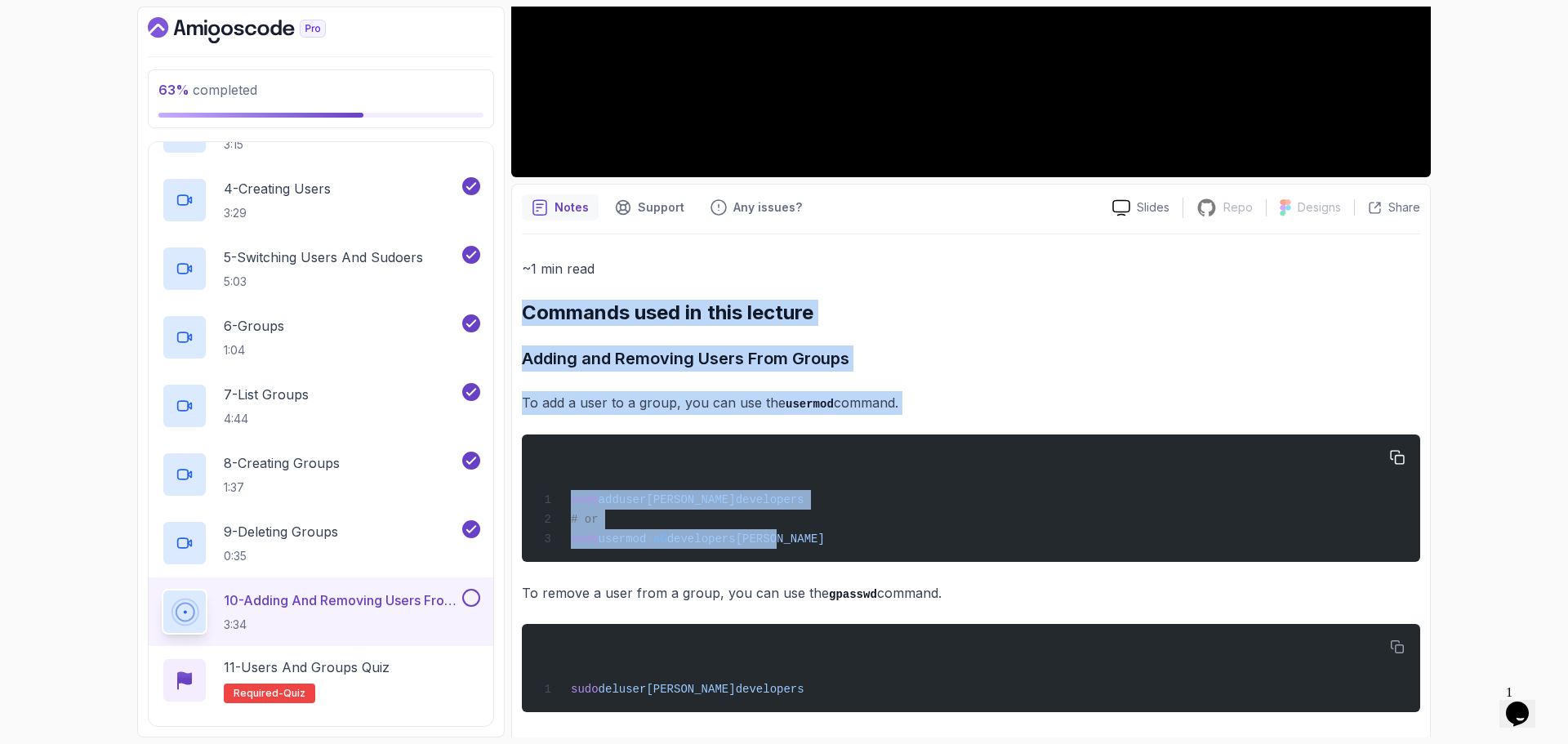
scroll to position [497, 0]
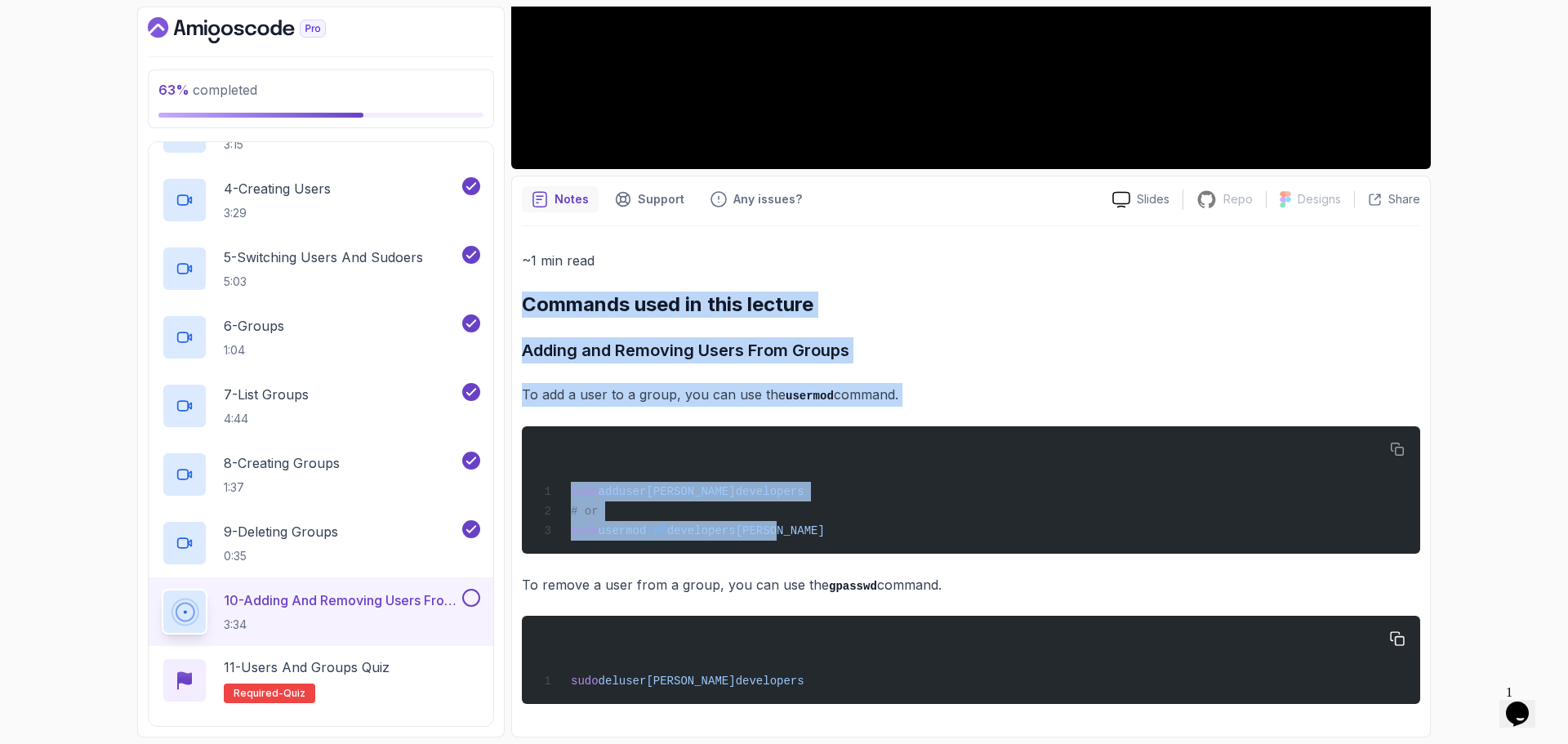
drag, startPoint x: 524, startPoint y: 473, endPoint x: 877, endPoint y: 644, distance: 392.2
click at [877, 644] on div "~1 min read Commands used in this lecture Adding and Removing Users From Groups…" at bounding box center [970, 476] width 898 height 455
click at [1013, 385] on p "To add a user to a group, you can use the usermod command." at bounding box center [970, 394] width 898 height 24
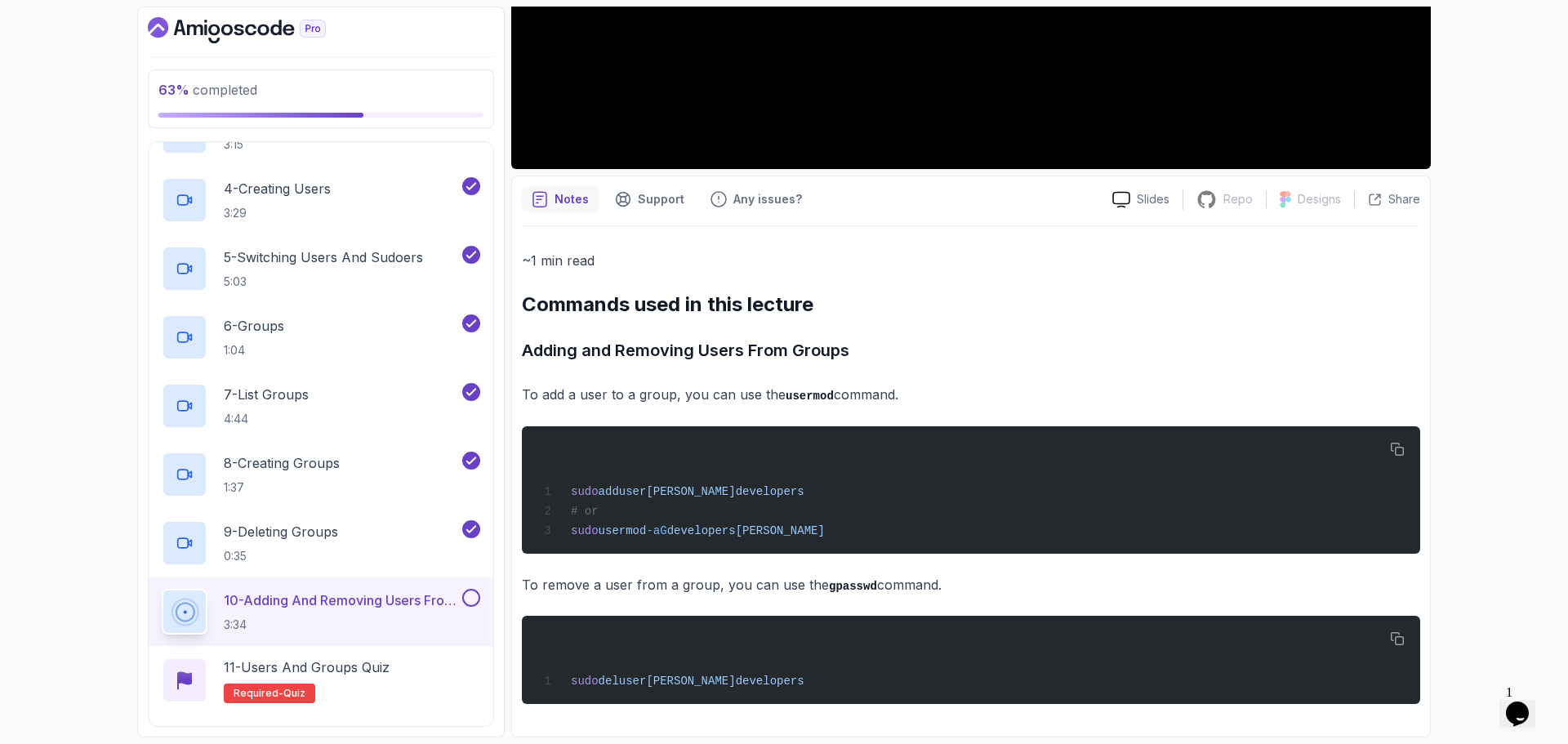
click at [1454, 514] on div "63 % completed 1 - Intro 2 - Getting Started 3 - Mac Installation 4 - Windows I…" at bounding box center [784, 372] width 1568 height 744
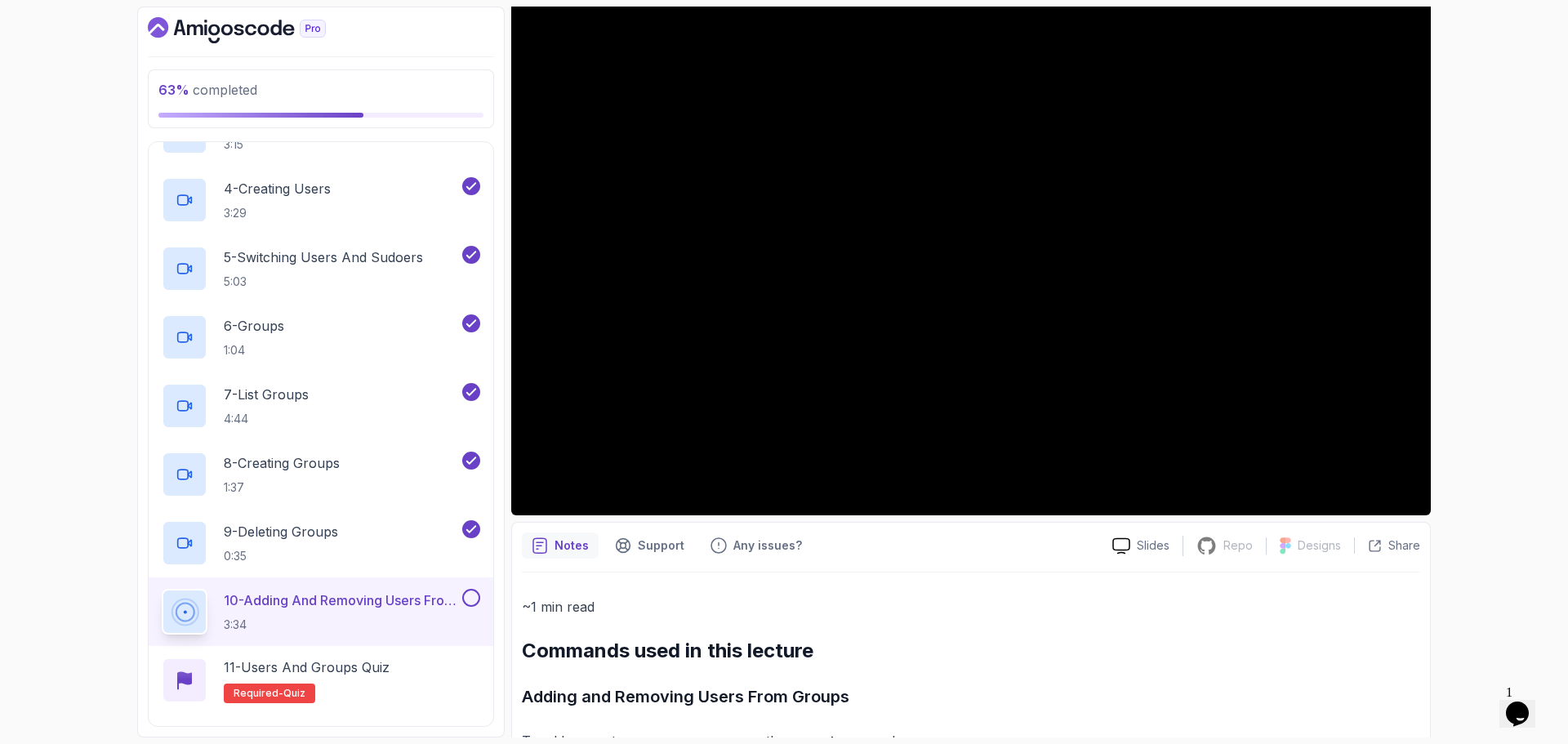
scroll to position [6, 0]
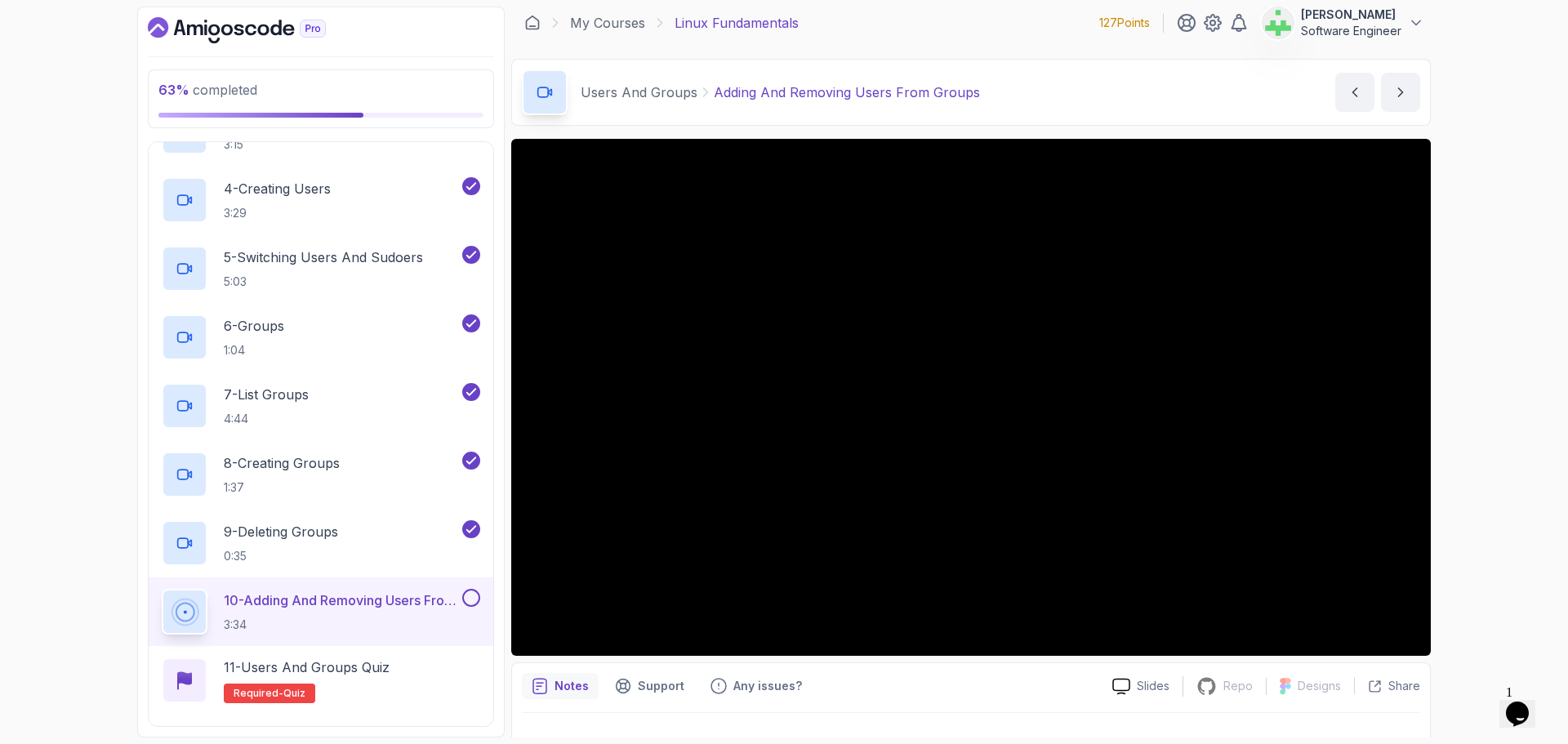
click at [999, 689] on div "Notes Support Any issues?" at bounding box center [810, 686] width 578 height 26
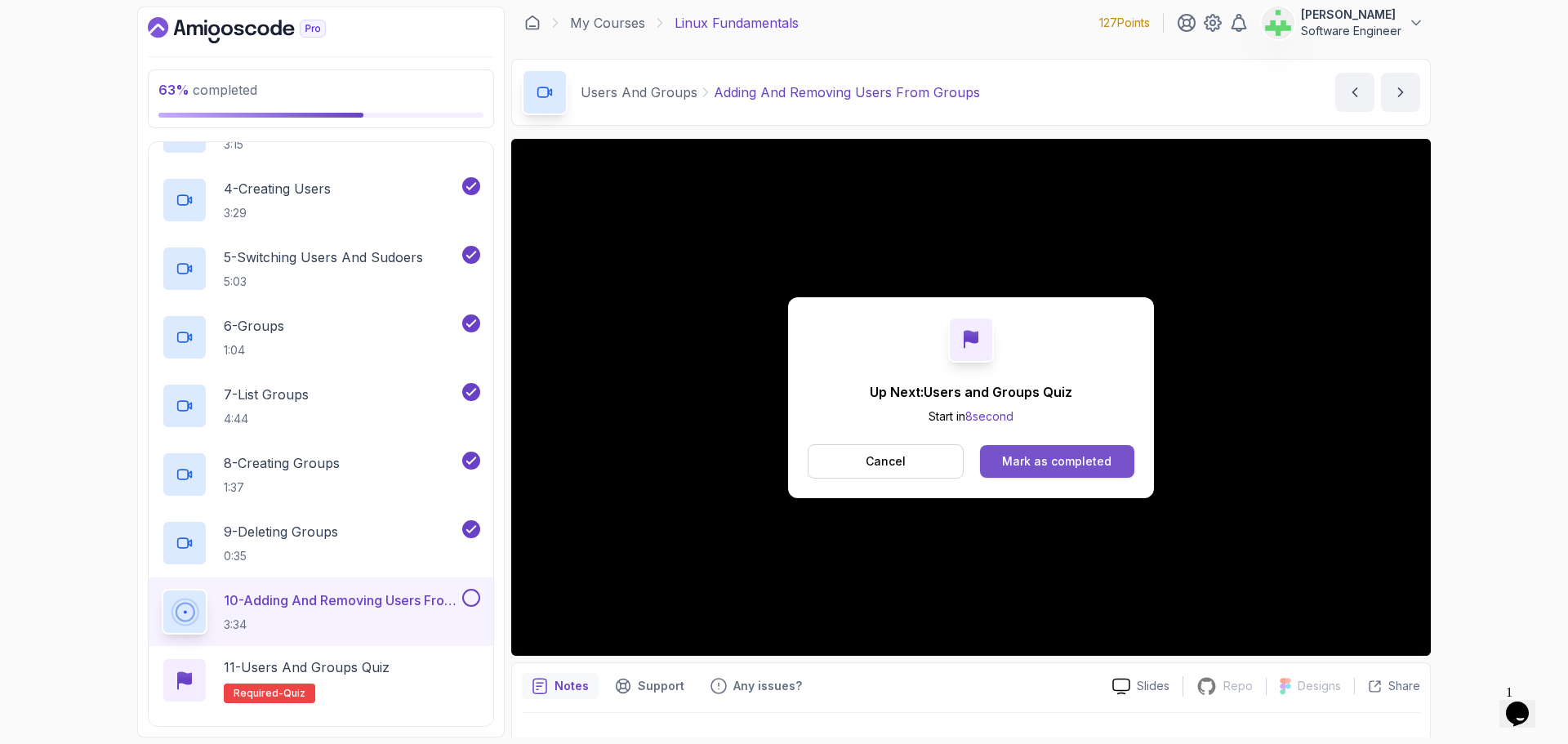
click at [1037, 457] on div "Mark as completed" at bounding box center [1056, 461] width 110 height 17
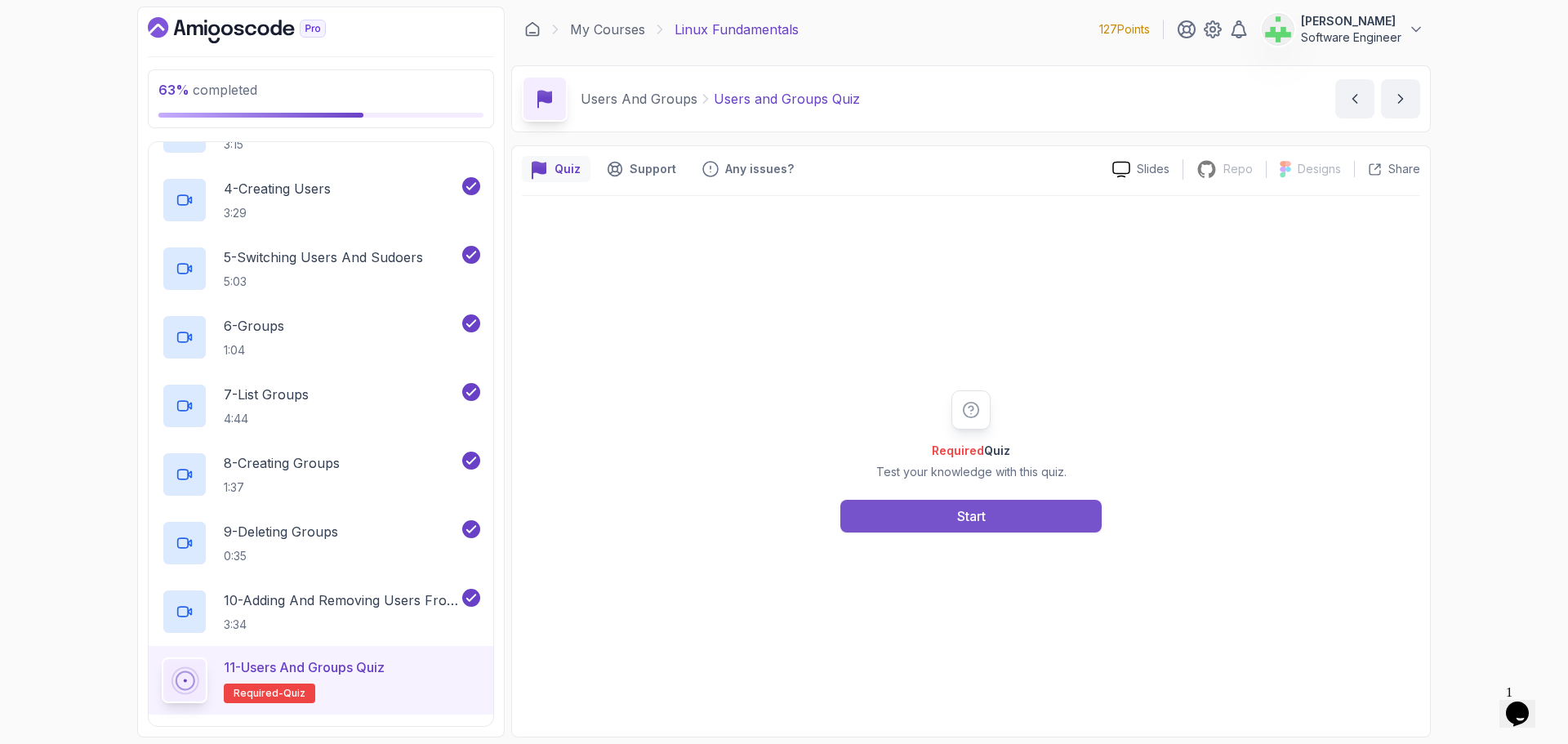
click at [973, 514] on div "Start" at bounding box center [971, 516] width 29 height 19
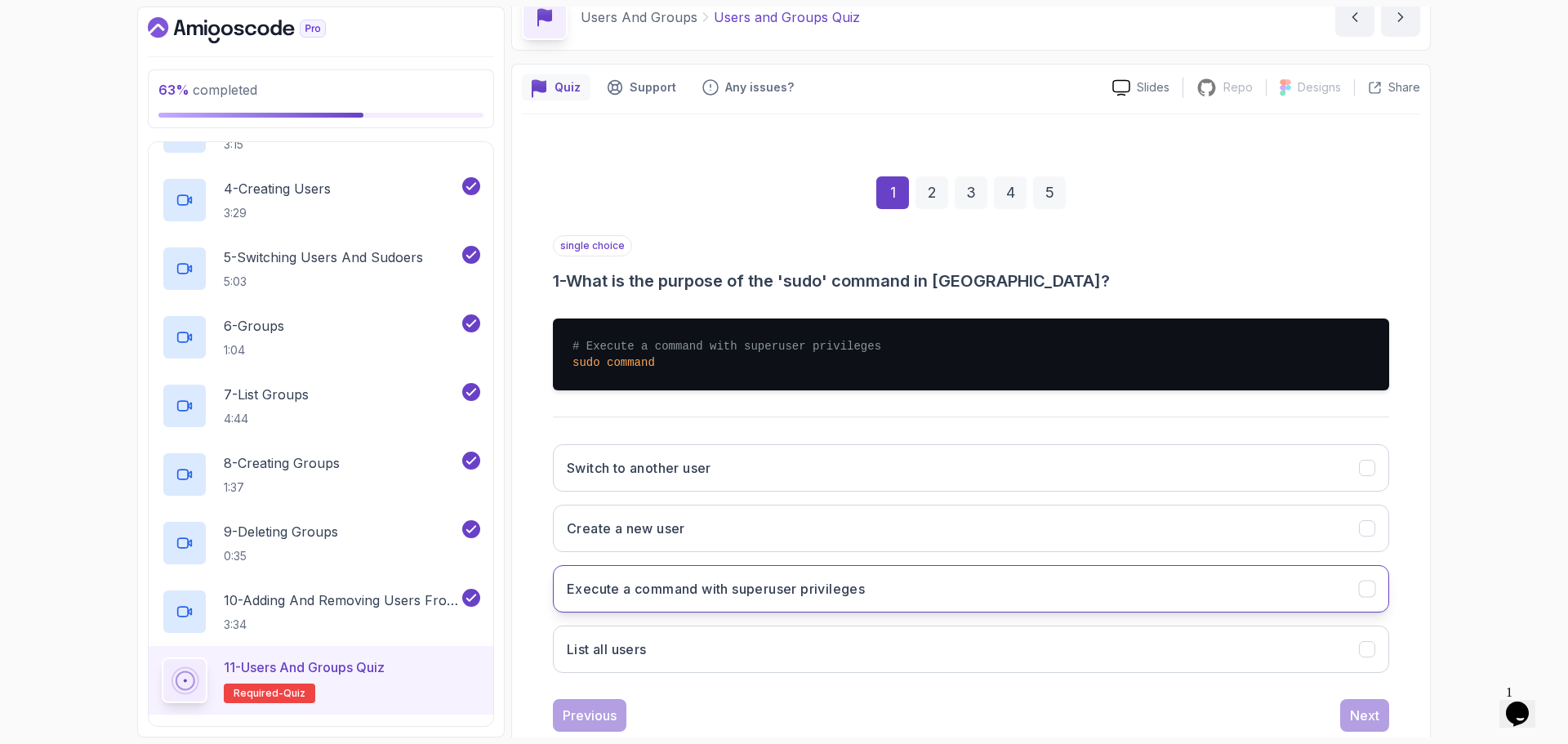
scroll to position [123, 0]
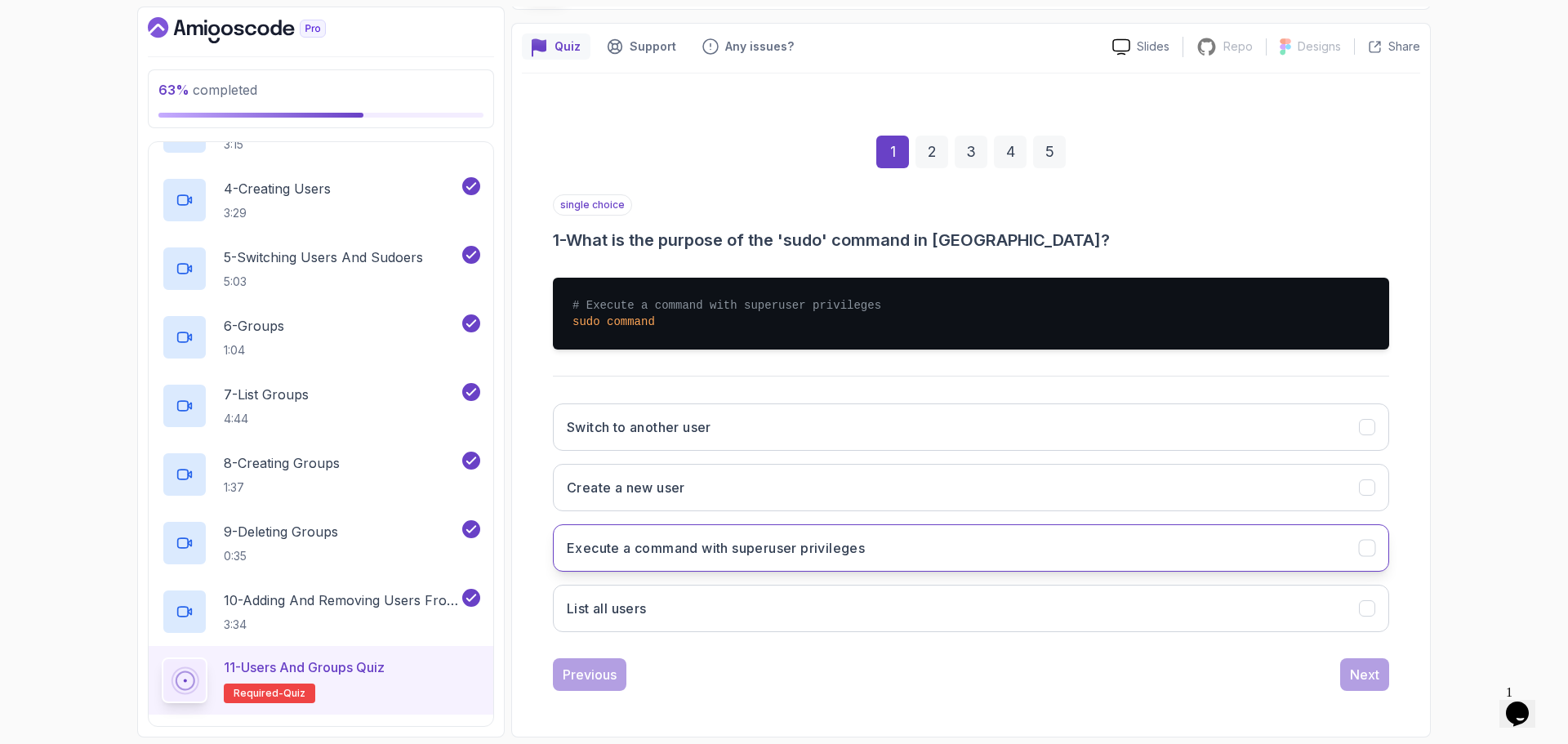
click at [920, 545] on button "Execute a command with superuser privileges" at bounding box center [971, 548] width 836 height 47
click at [1352, 671] on div "Next" at bounding box center [1365, 674] width 30 height 19
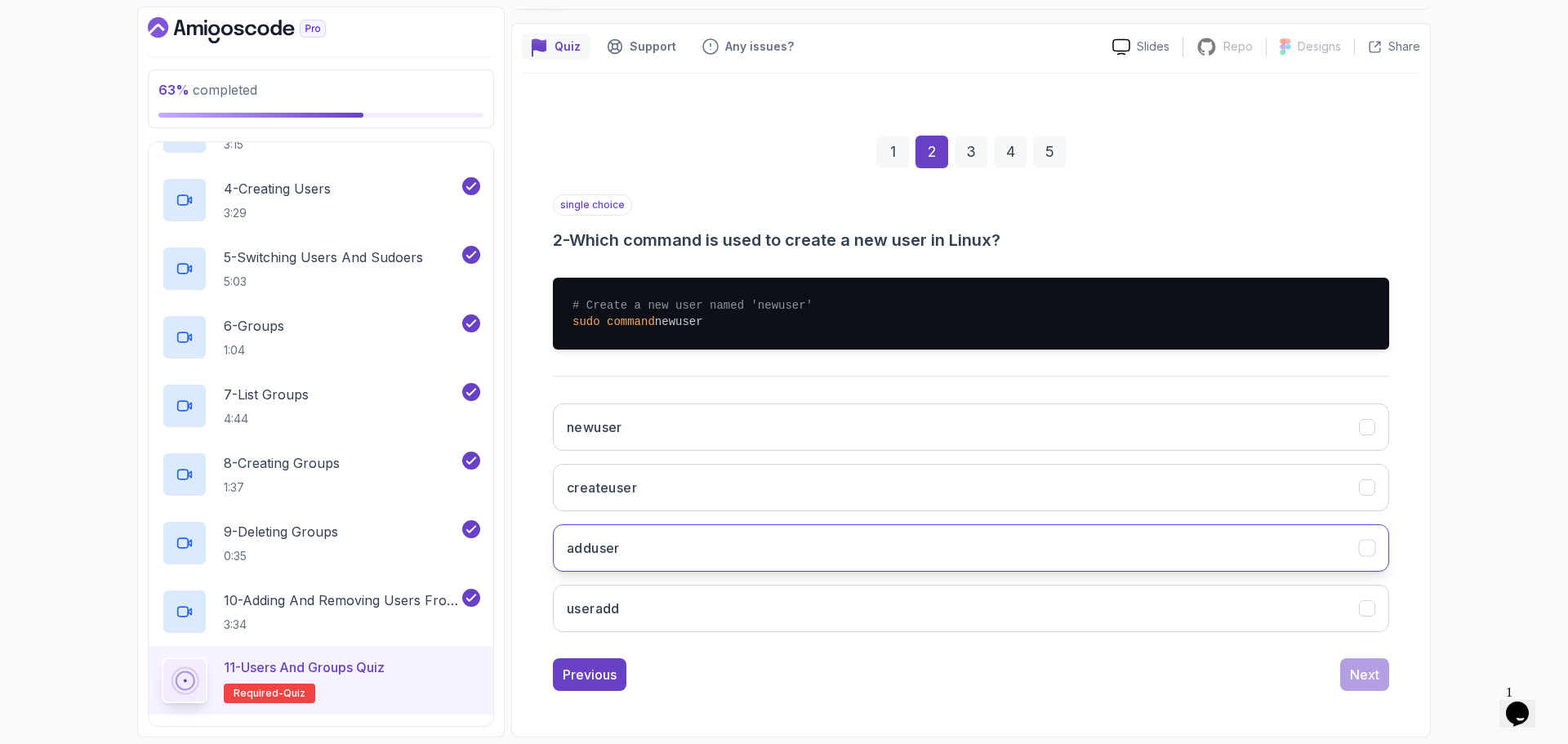
click at [607, 544] on h3 "adduser" at bounding box center [593, 548] width 53 height 19
click at [659, 602] on button "useradd" at bounding box center [971, 608] width 836 height 47
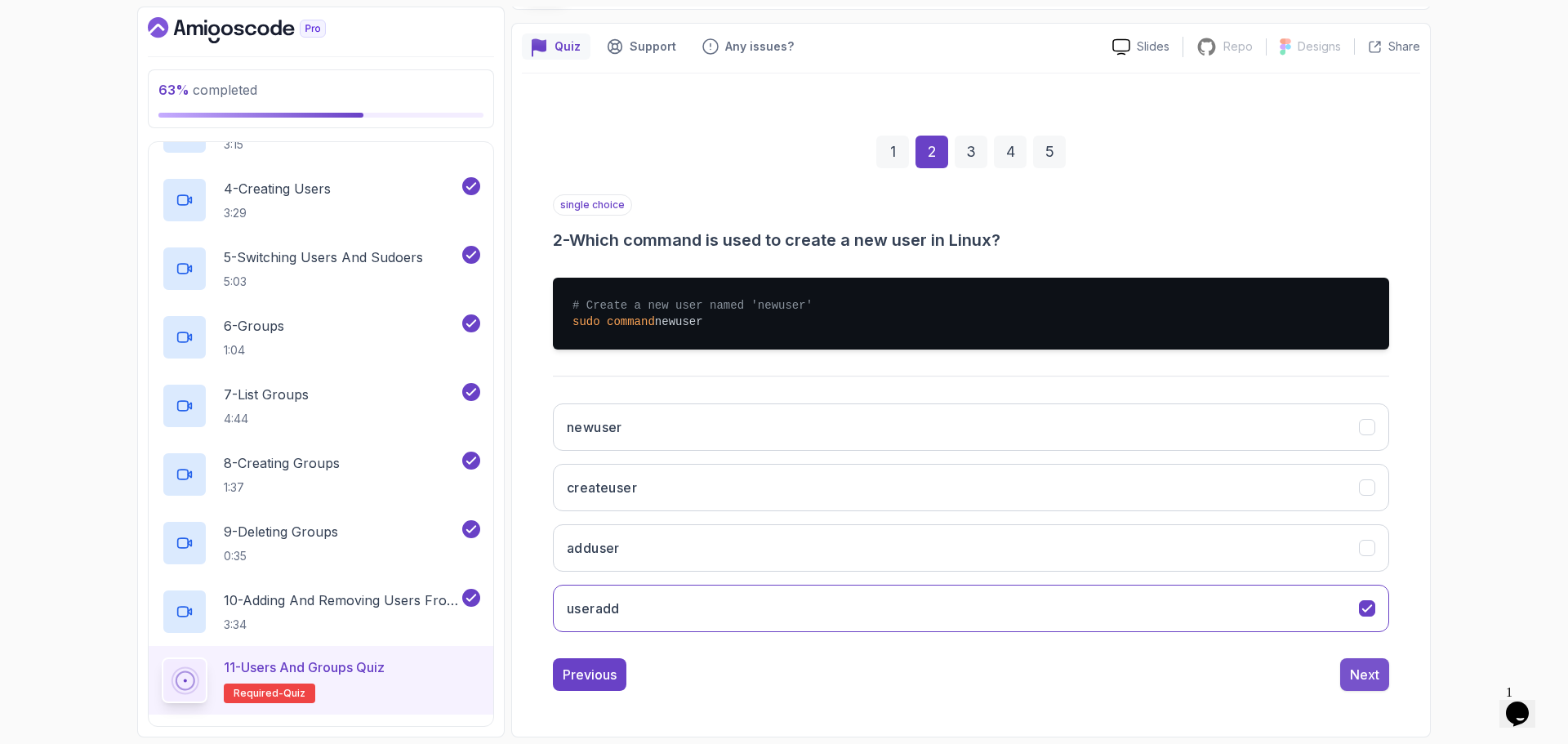
click at [1364, 672] on div "Next" at bounding box center [1365, 674] width 30 height 19
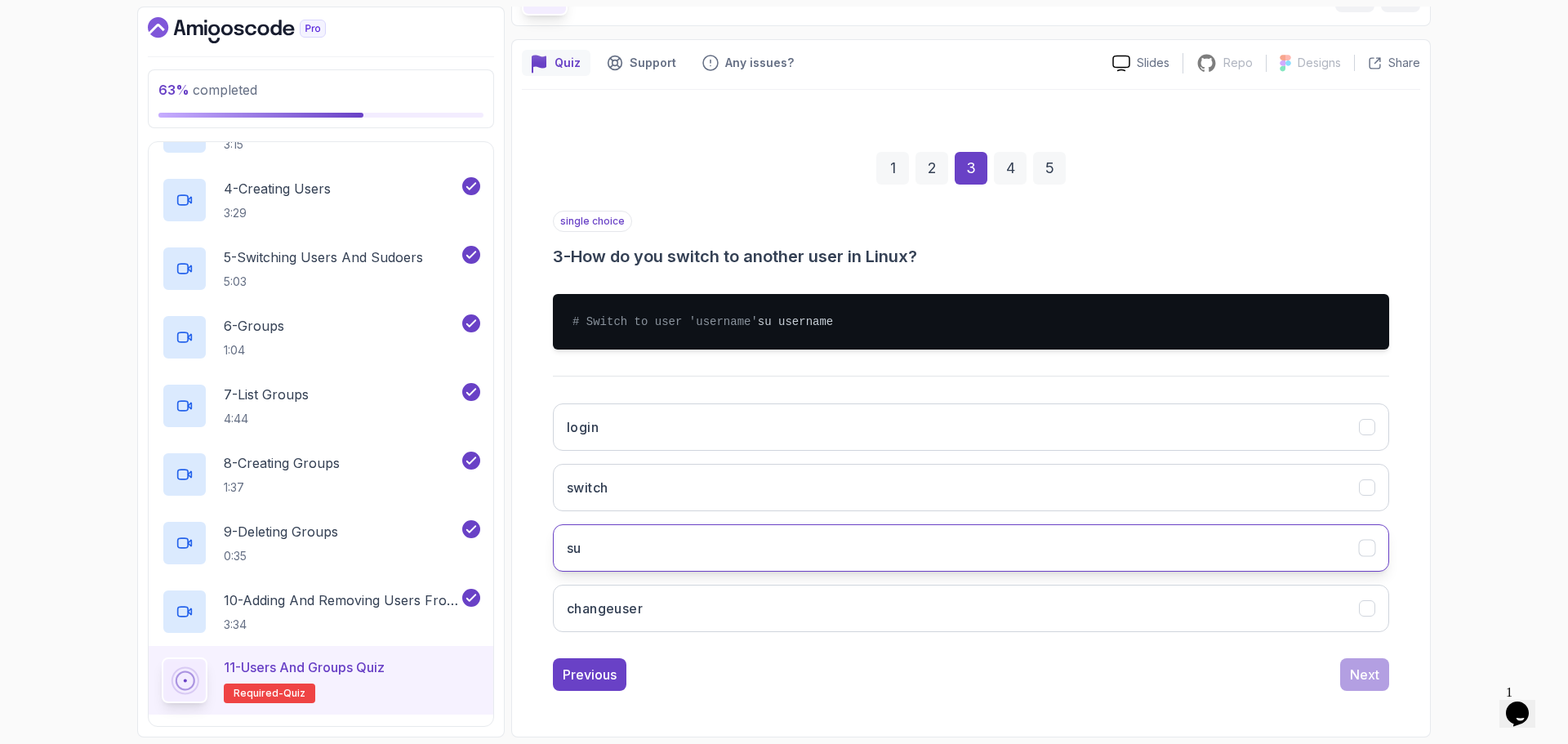
click at [720, 546] on button "su" at bounding box center [971, 548] width 836 height 47
click at [1361, 676] on div "Next" at bounding box center [1365, 674] width 30 height 19
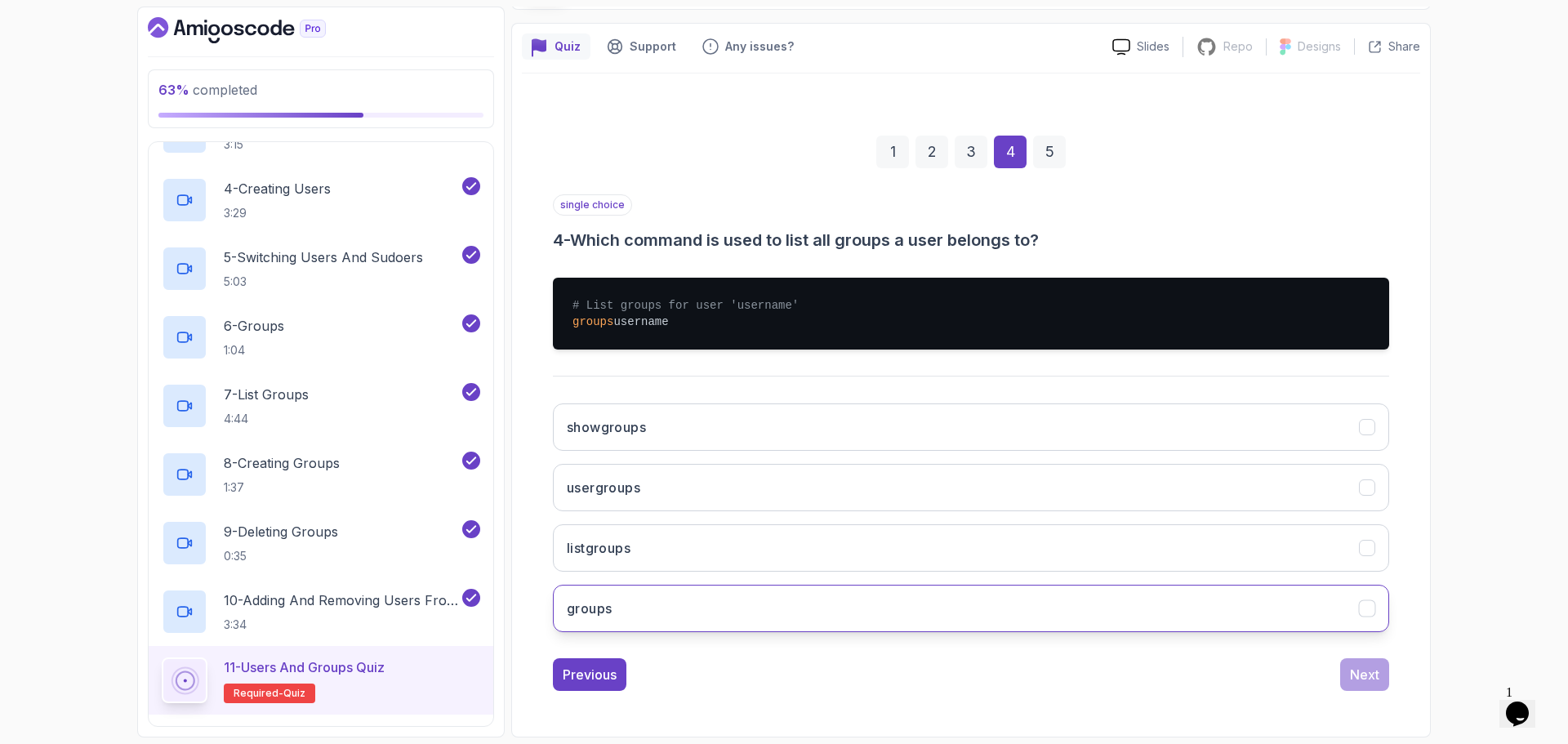
click at [647, 611] on button "groups" at bounding box center [971, 608] width 836 height 47
click at [1367, 674] on div "Next" at bounding box center [1365, 674] width 30 height 19
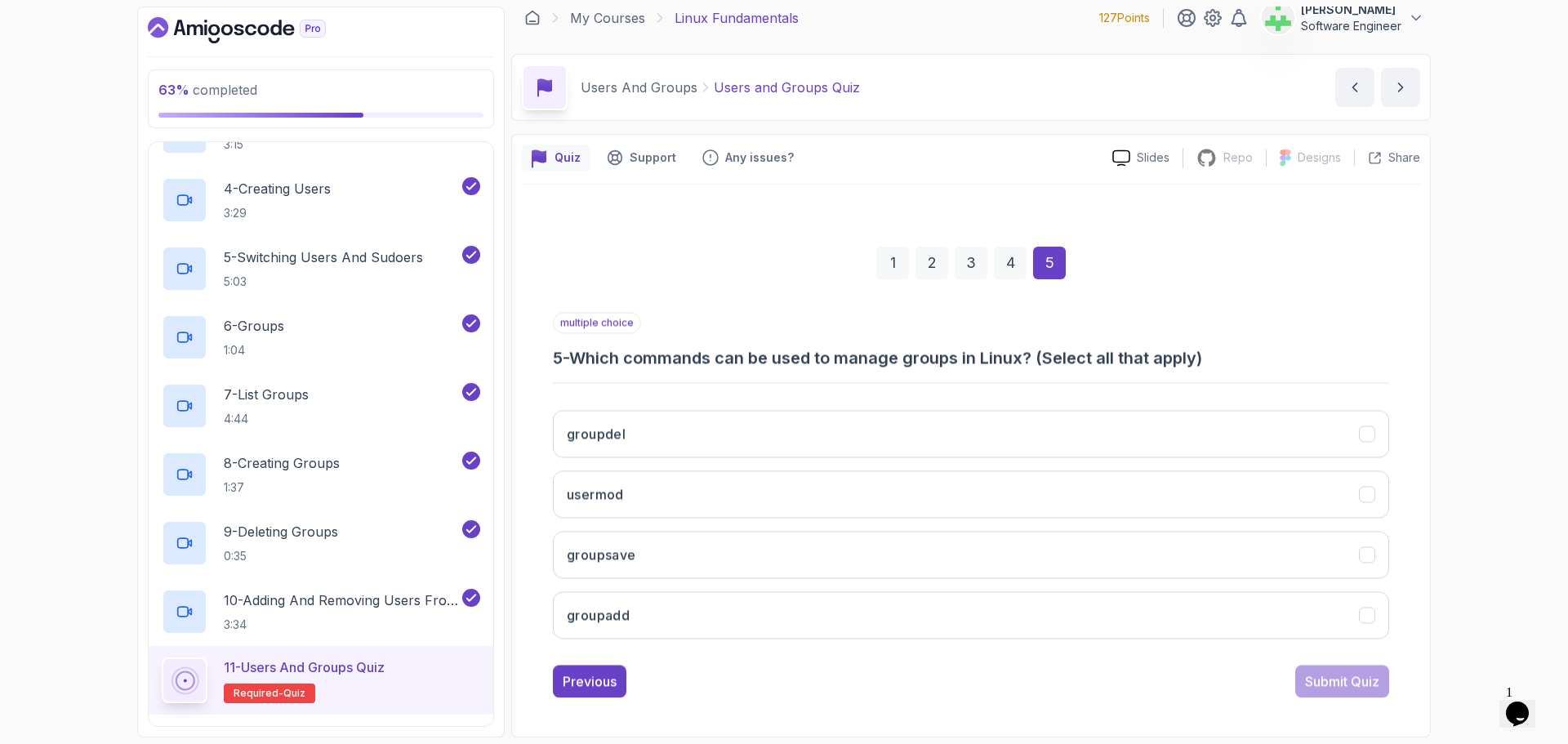
scroll to position [11, 0]
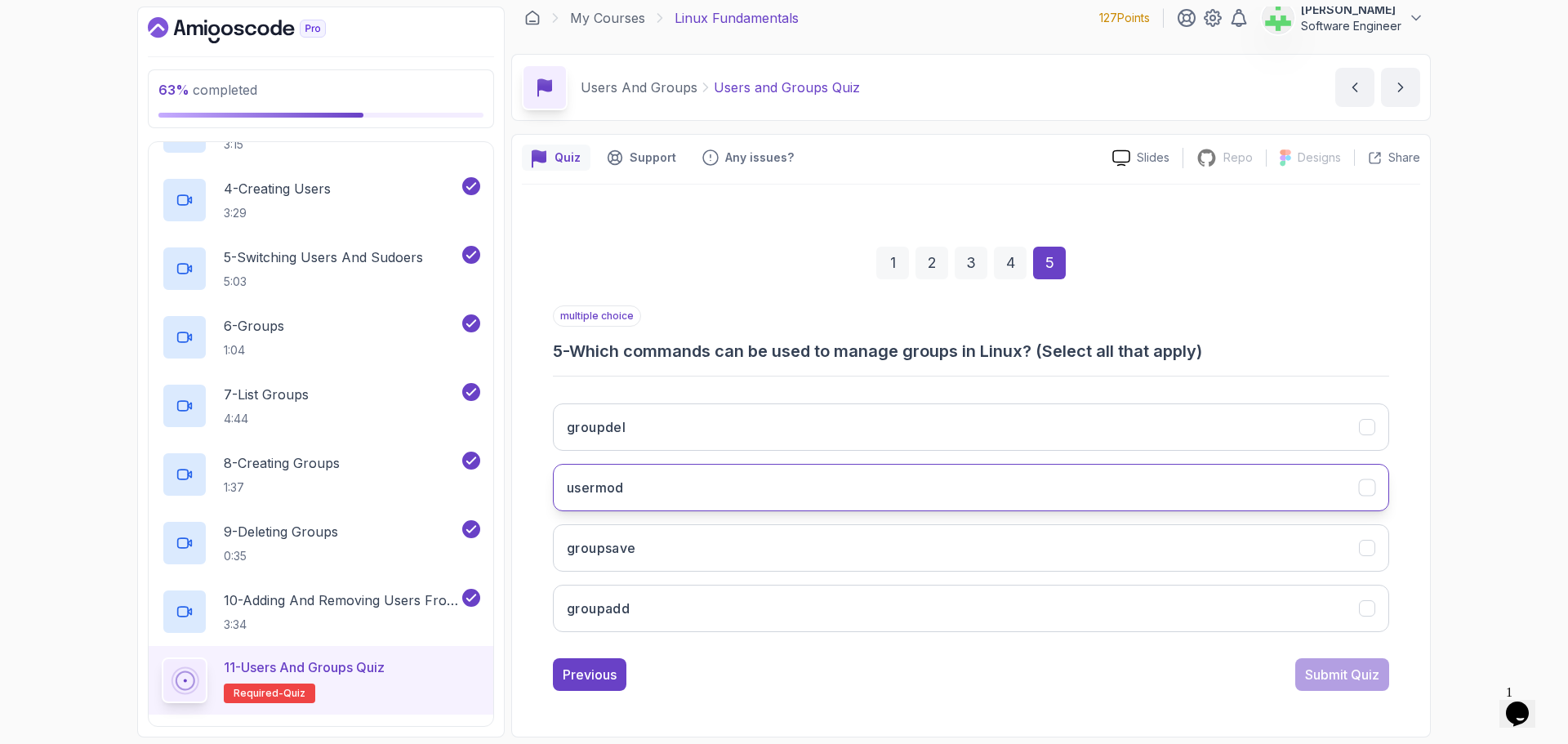
click at [620, 487] on h3 "usermod" at bounding box center [595, 487] width 57 height 19
click at [691, 497] on button "usermod" at bounding box center [971, 487] width 836 height 47
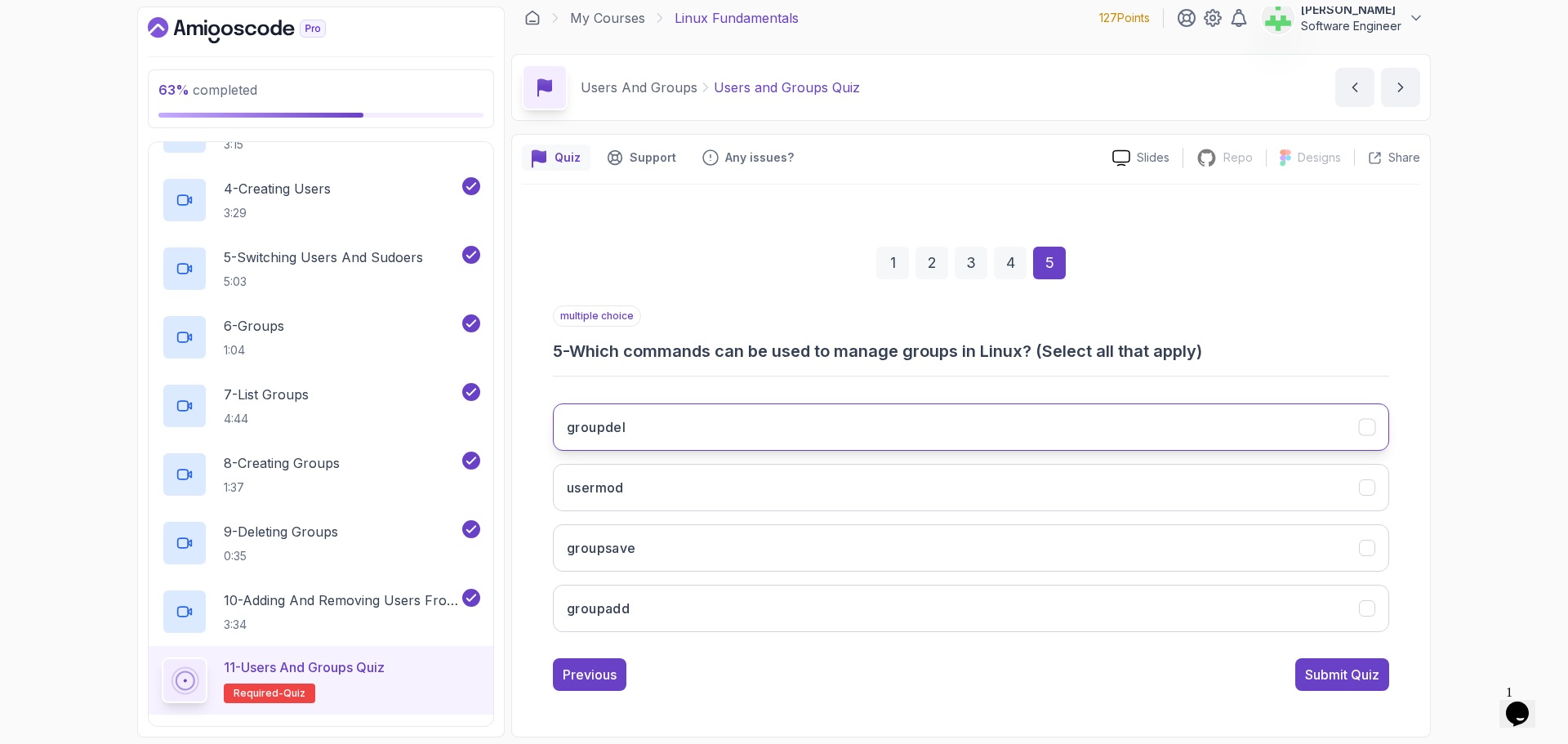
click at [689, 423] on button "groupdel" at bounding box center [971, 427] width 836 height 47
click at [656, 615] on button "groupadd" at bounding box center [971, 608] width 836 height 47
click at [1368, 675] on div "Submit Quiz" at bounding box center [1342, 674] width 74 height 19
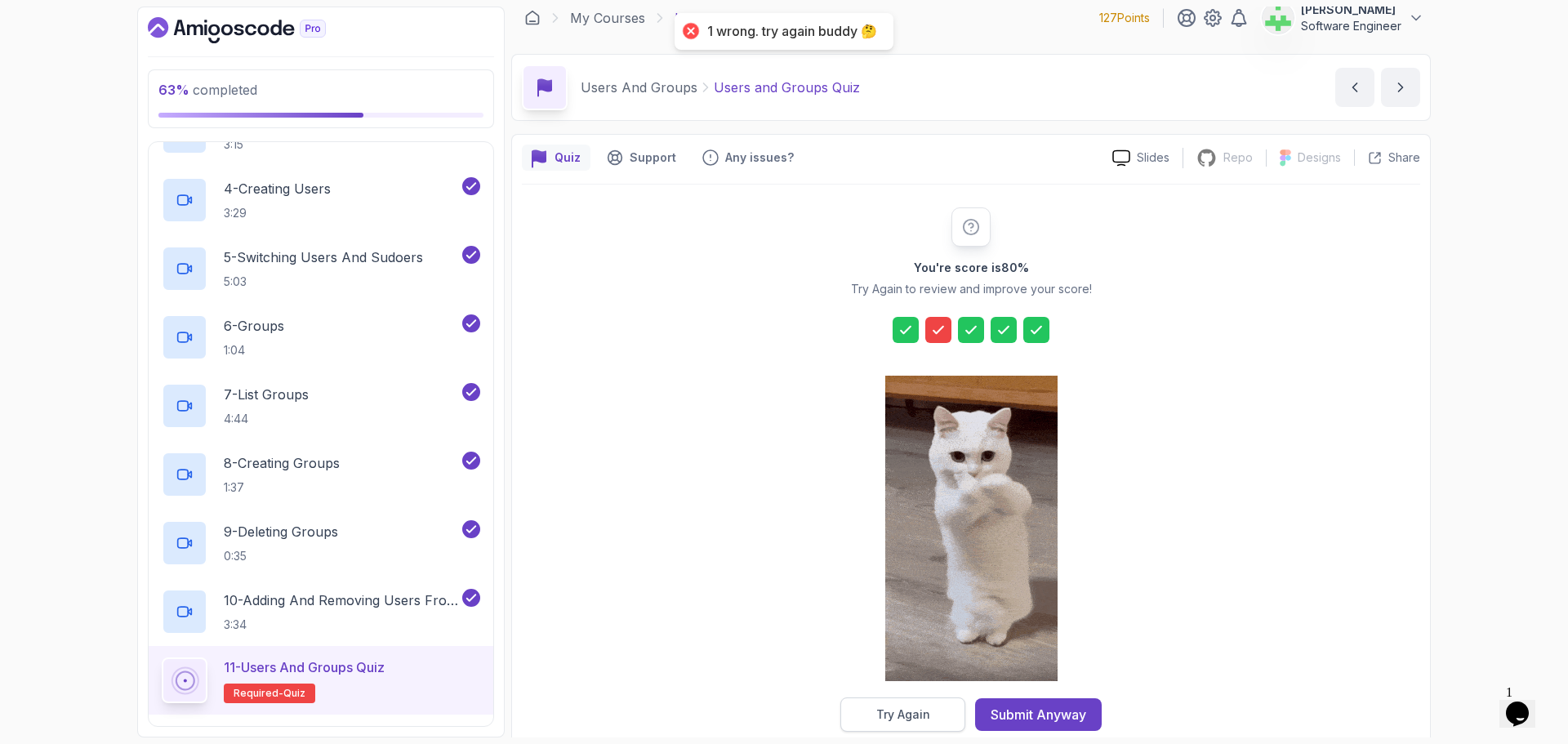
click at [904, 715] on div "Try Again" at bounding box center [903, 714] width 53 height 17
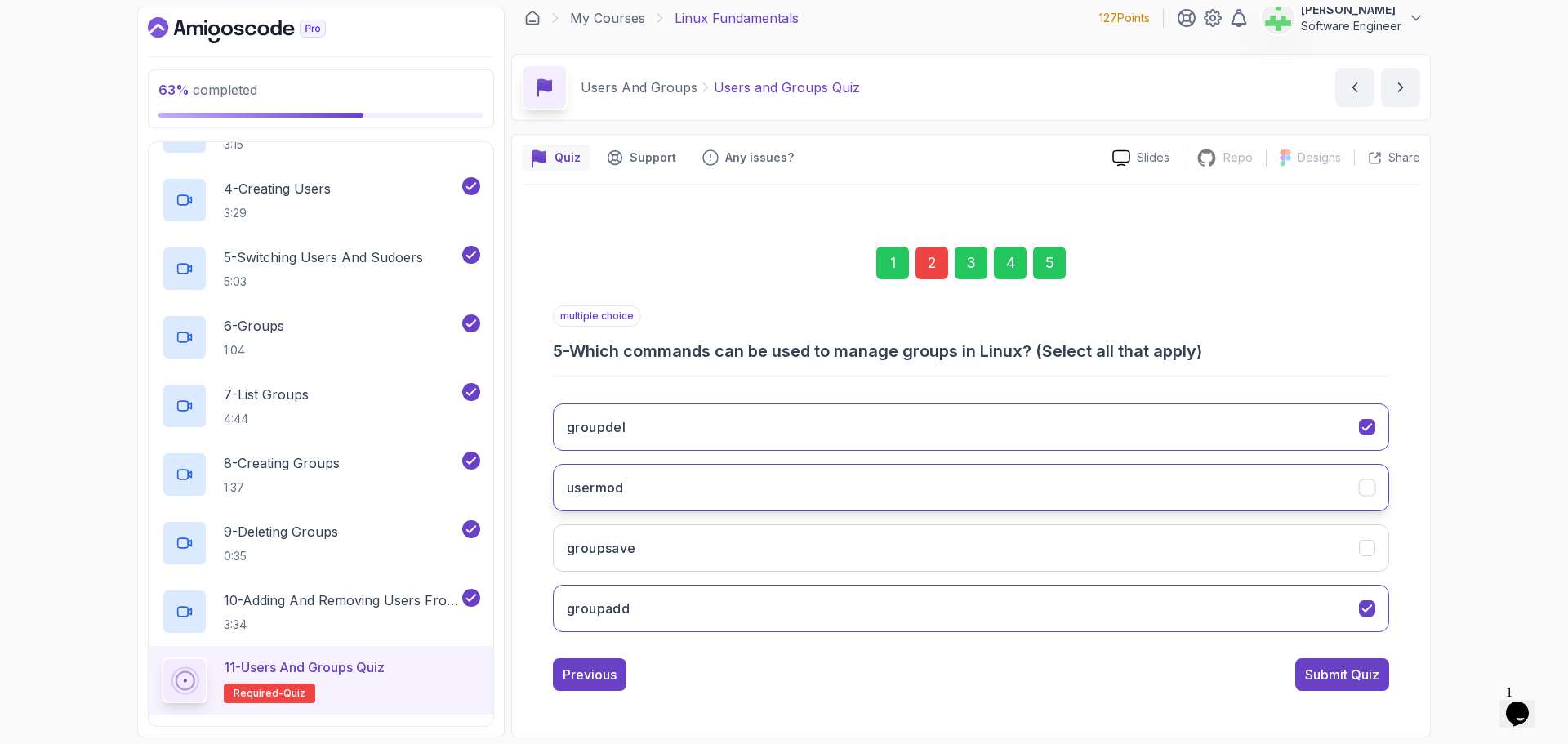
click at [643, 481] on button "usermod" at bounding box center [971, 487] width 836 height 47
click at [1335, 674] on div "Submit Quiz" at bounding box center [1342, 674] width 74 height 19
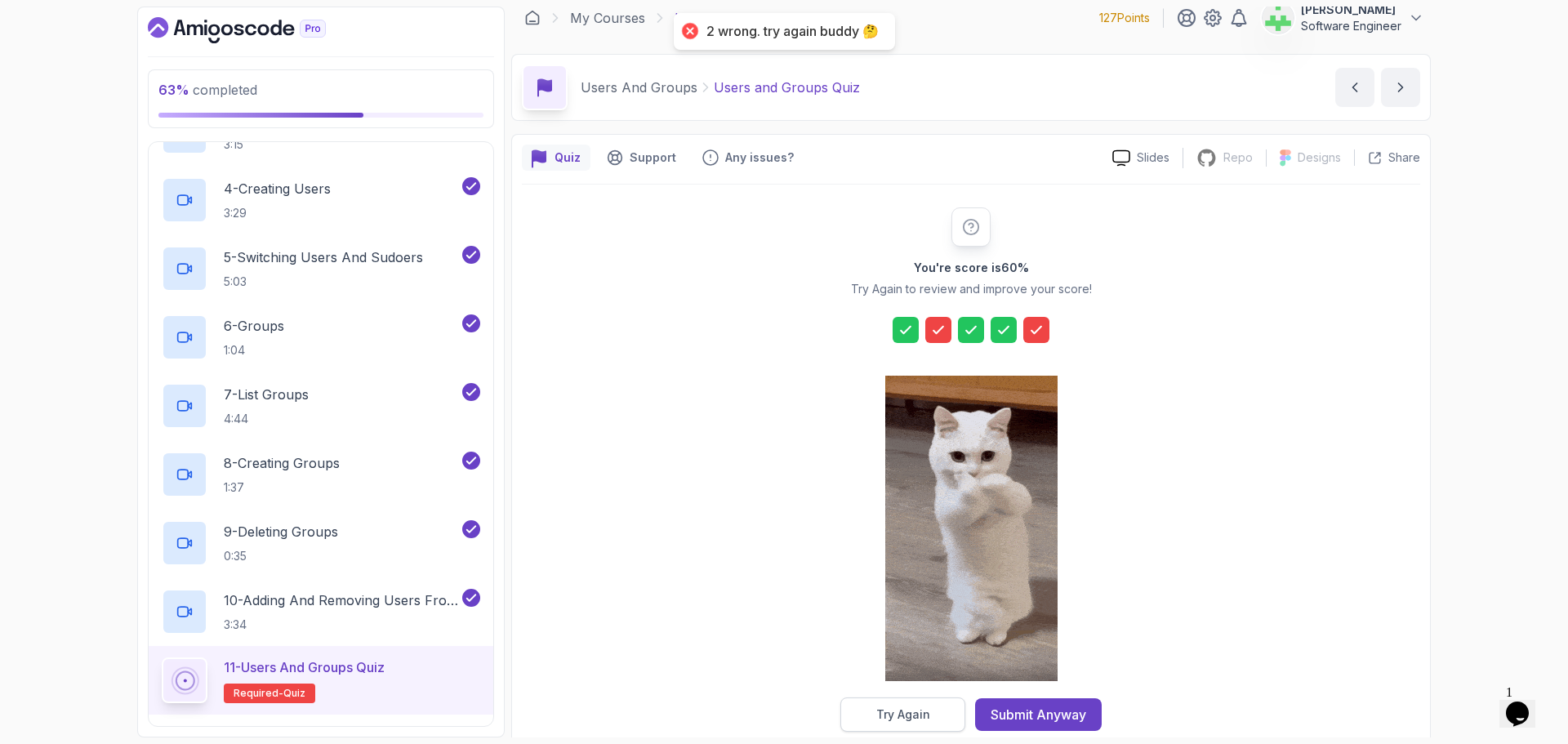
click at [912, 714] on div "Try Again" at bounding box center [903, 714] width 53 height 17
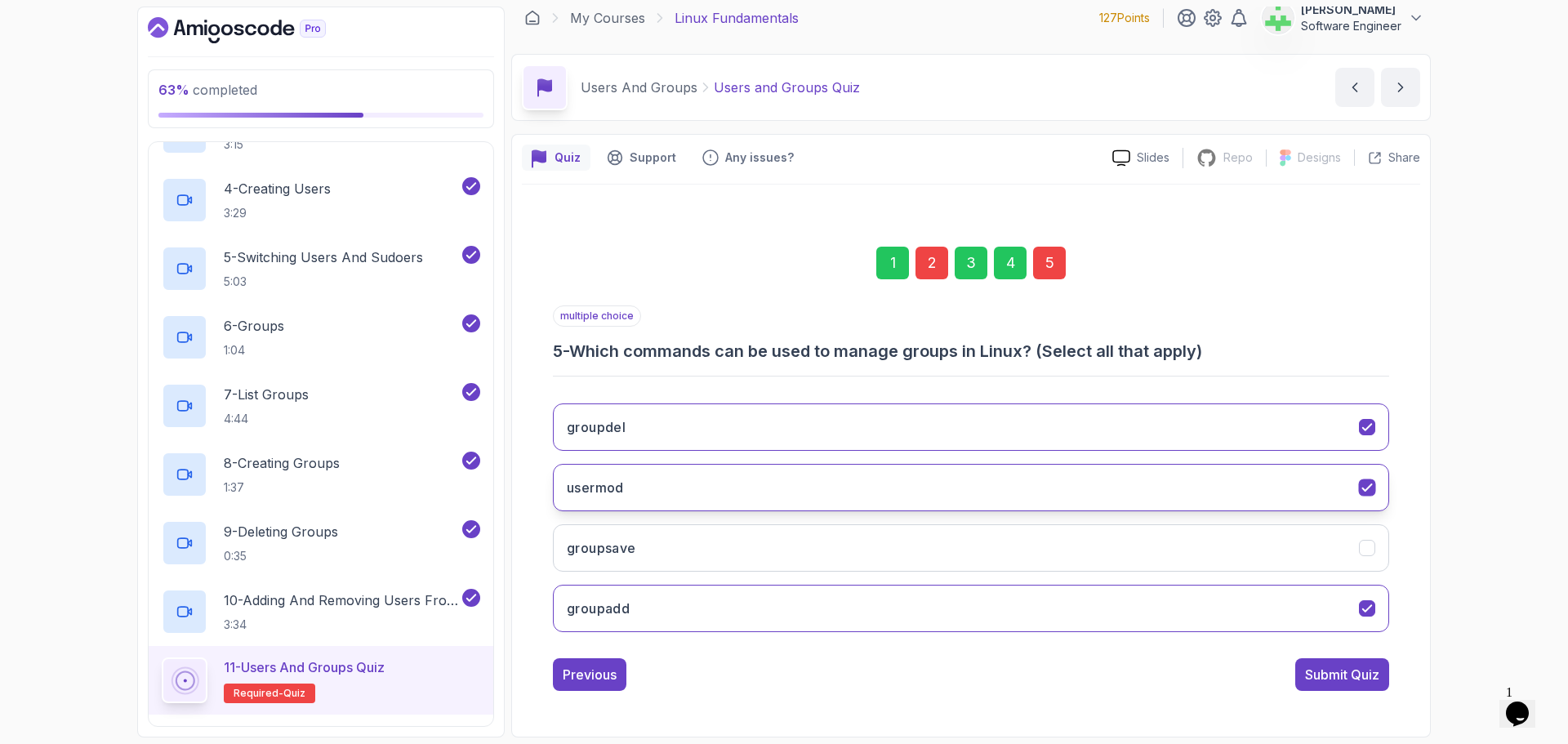
click at [677, 478] on button "usermod" at bounding box center [971, 487] width 836 height 47
click at [586, 680] on div "Previous" at bounding box center [589, 674] width 53 height 19
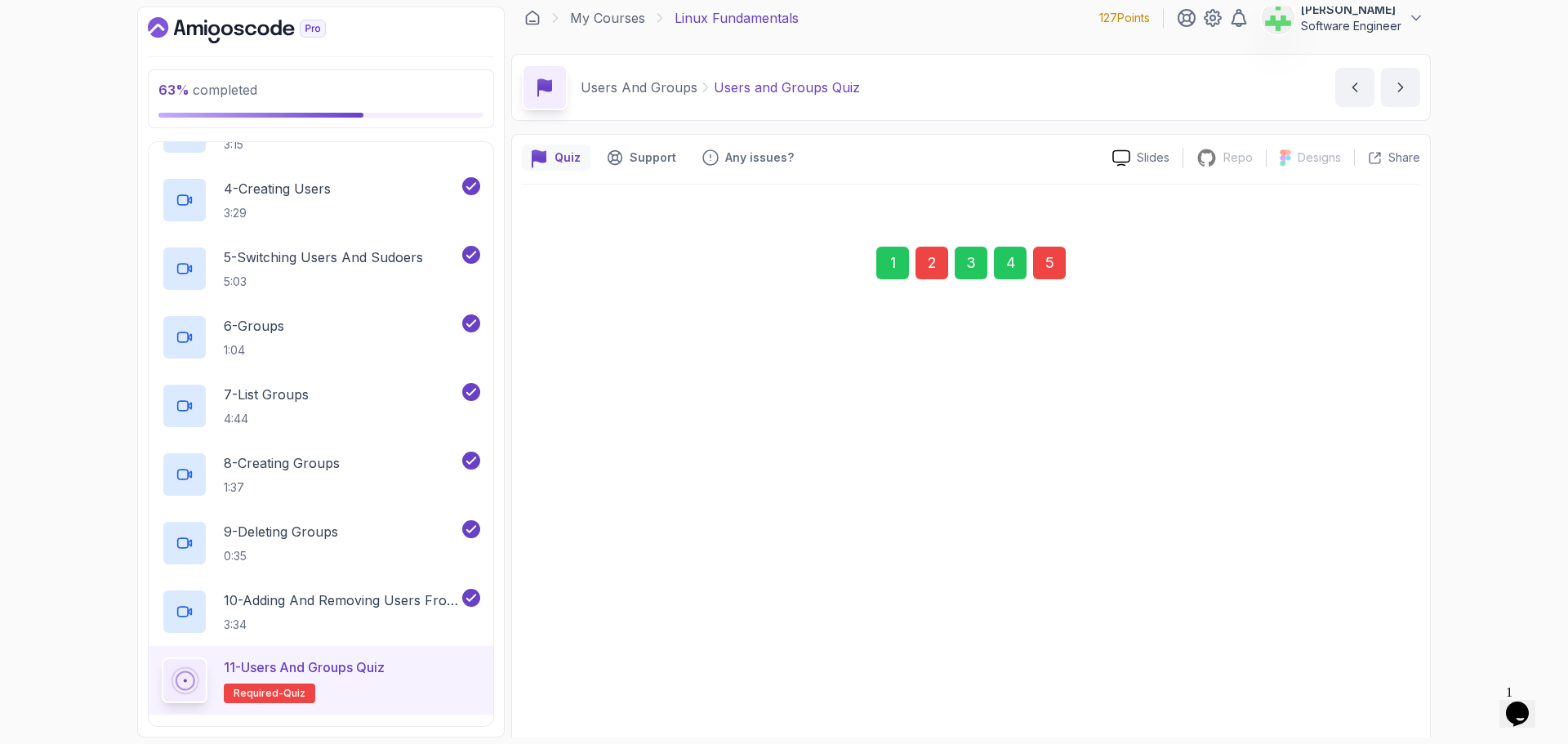
click at [586, 680] on button "groups" at bounding box center [971, 663] width 836 height 47
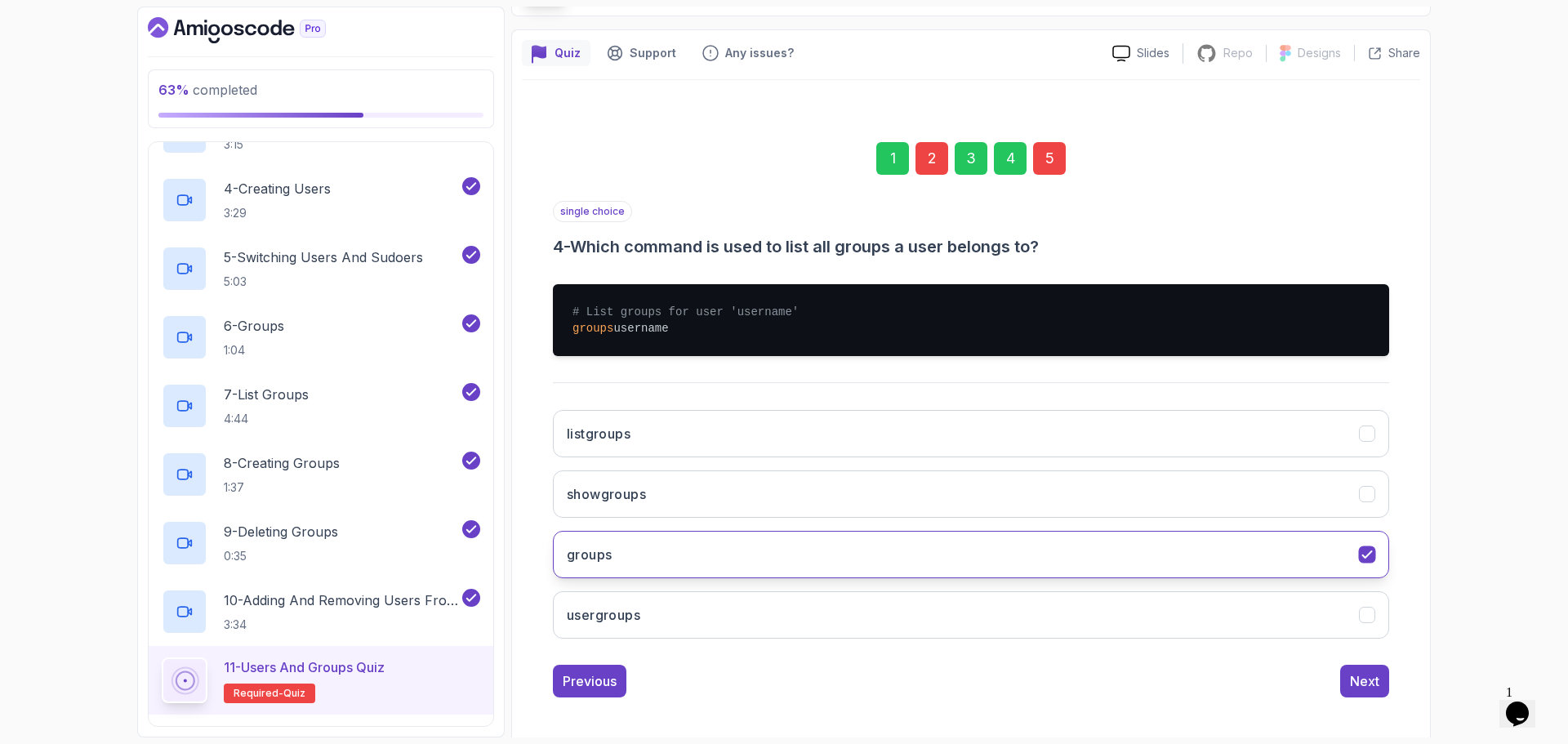
scroll to position [123, 0]
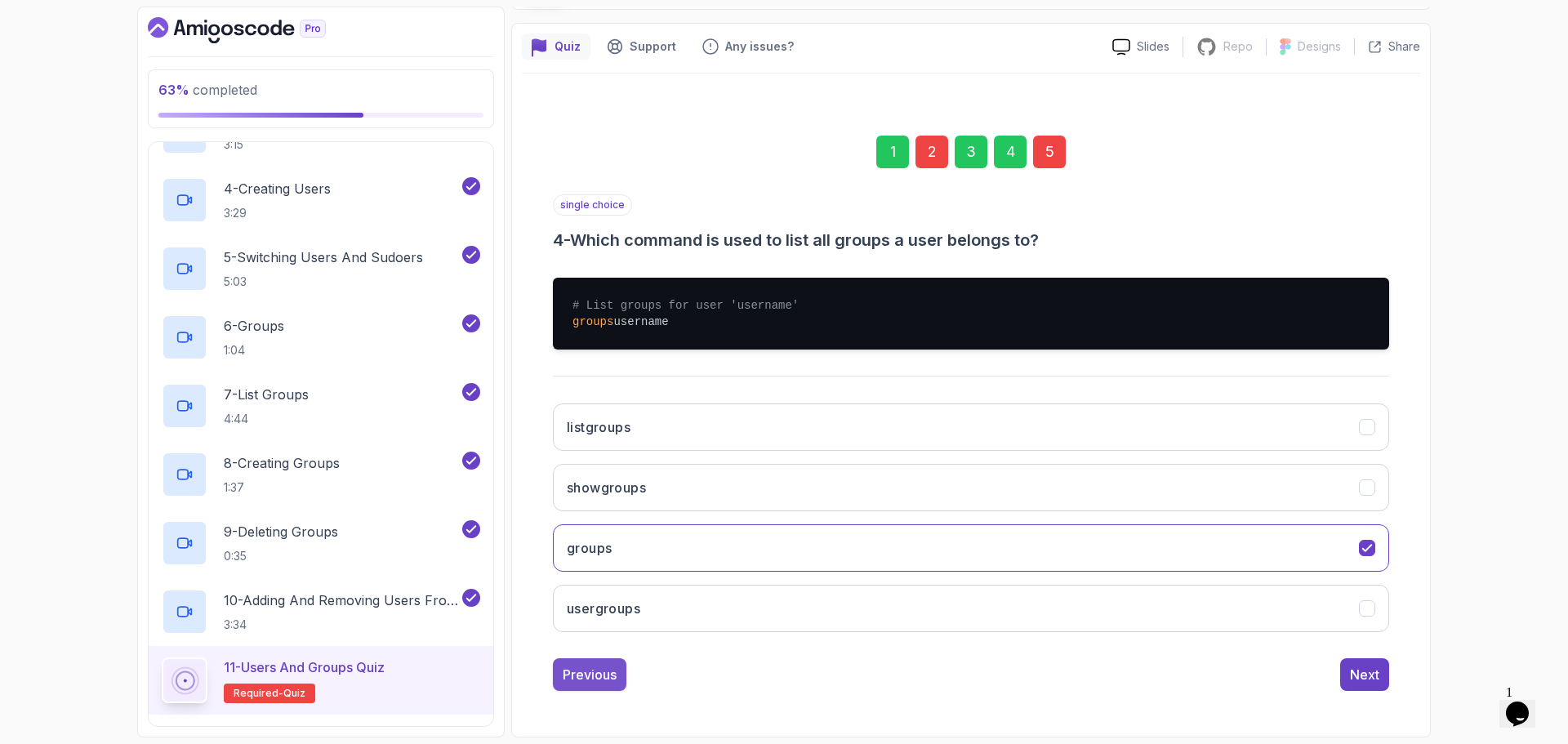
click at [589, 676] on div "Previous" at bounding box center [589, 674] width 53 height 19
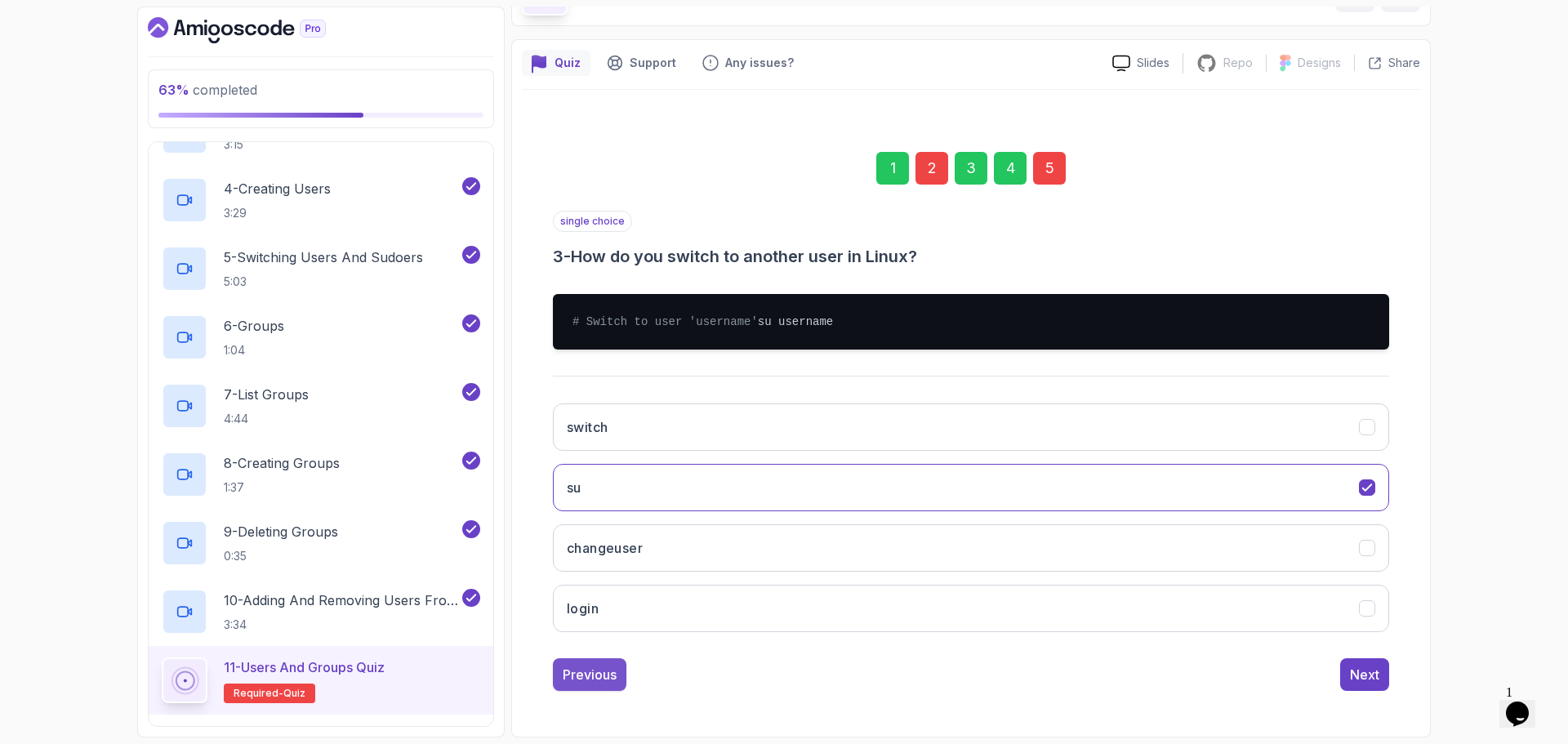
click at [594, 677] on div "Previous" at bounding box center [589, 674] width 53 height 19
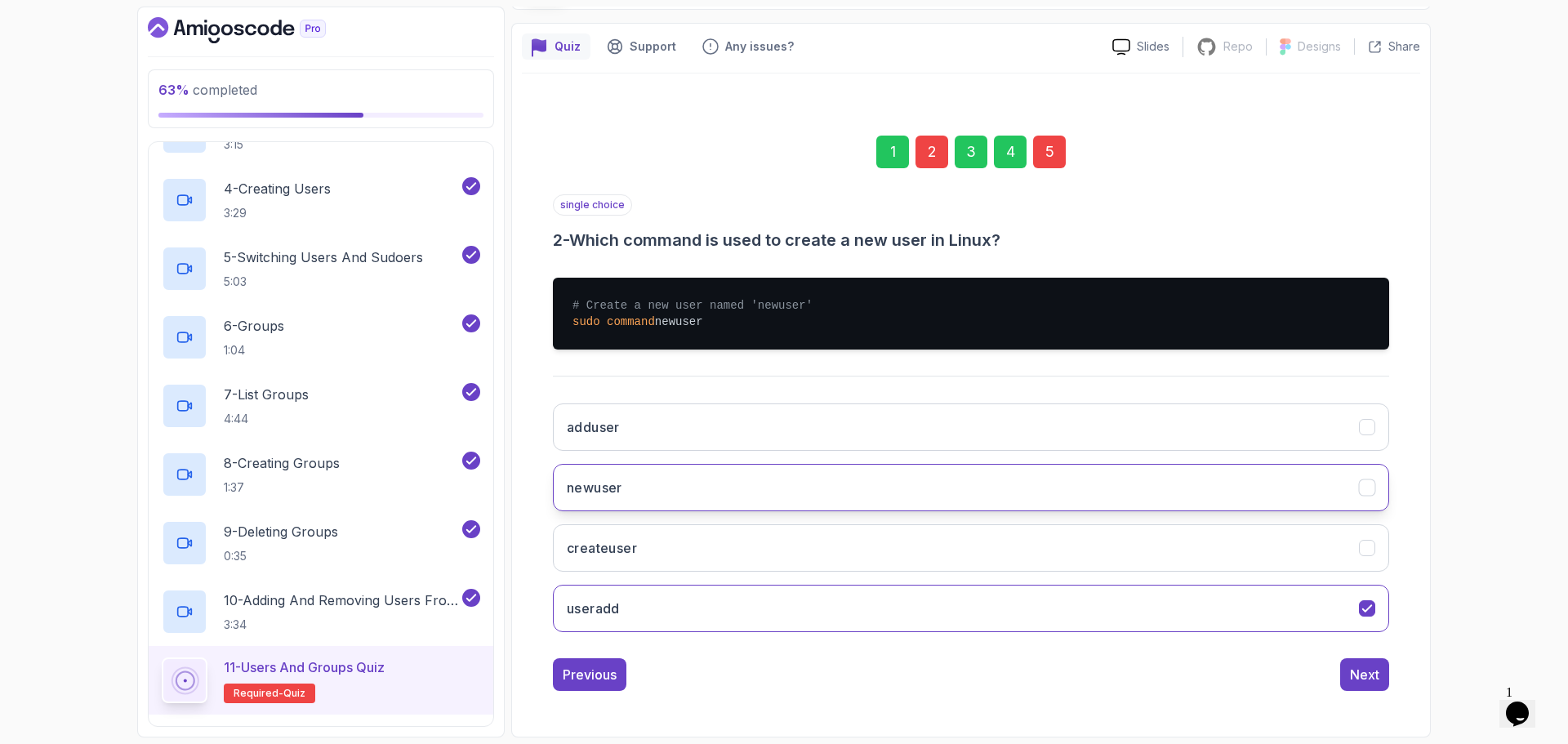
click at [624, 478] on button "newuser" at bounding box center [971, 487] width 836 height 47
click at [1371, 677] on div "Next" at bounding box center [1365, 674] width 30 height 19
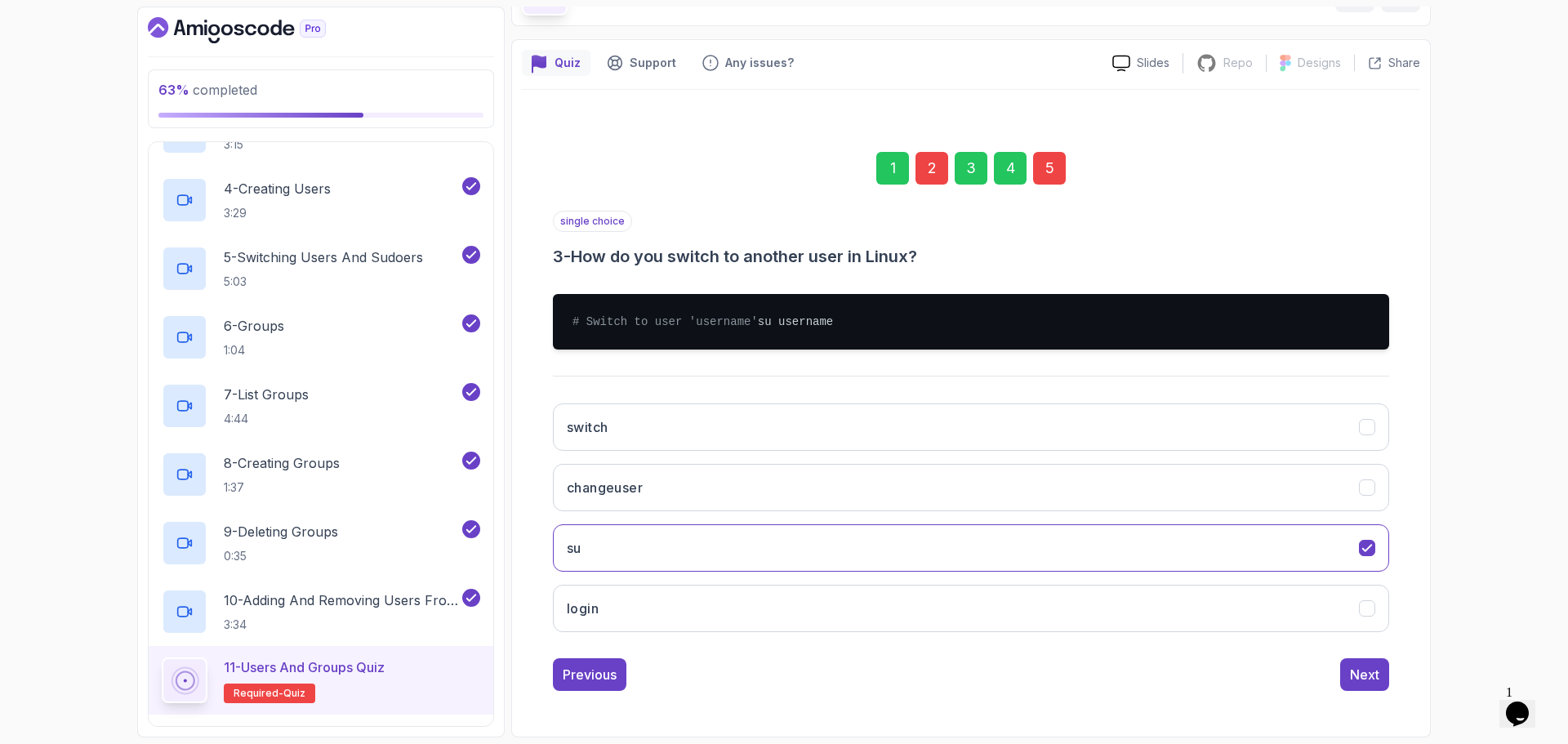
click at [1371, 677] on div "Next" at bounding box center [1365, 674] width 30 height 19
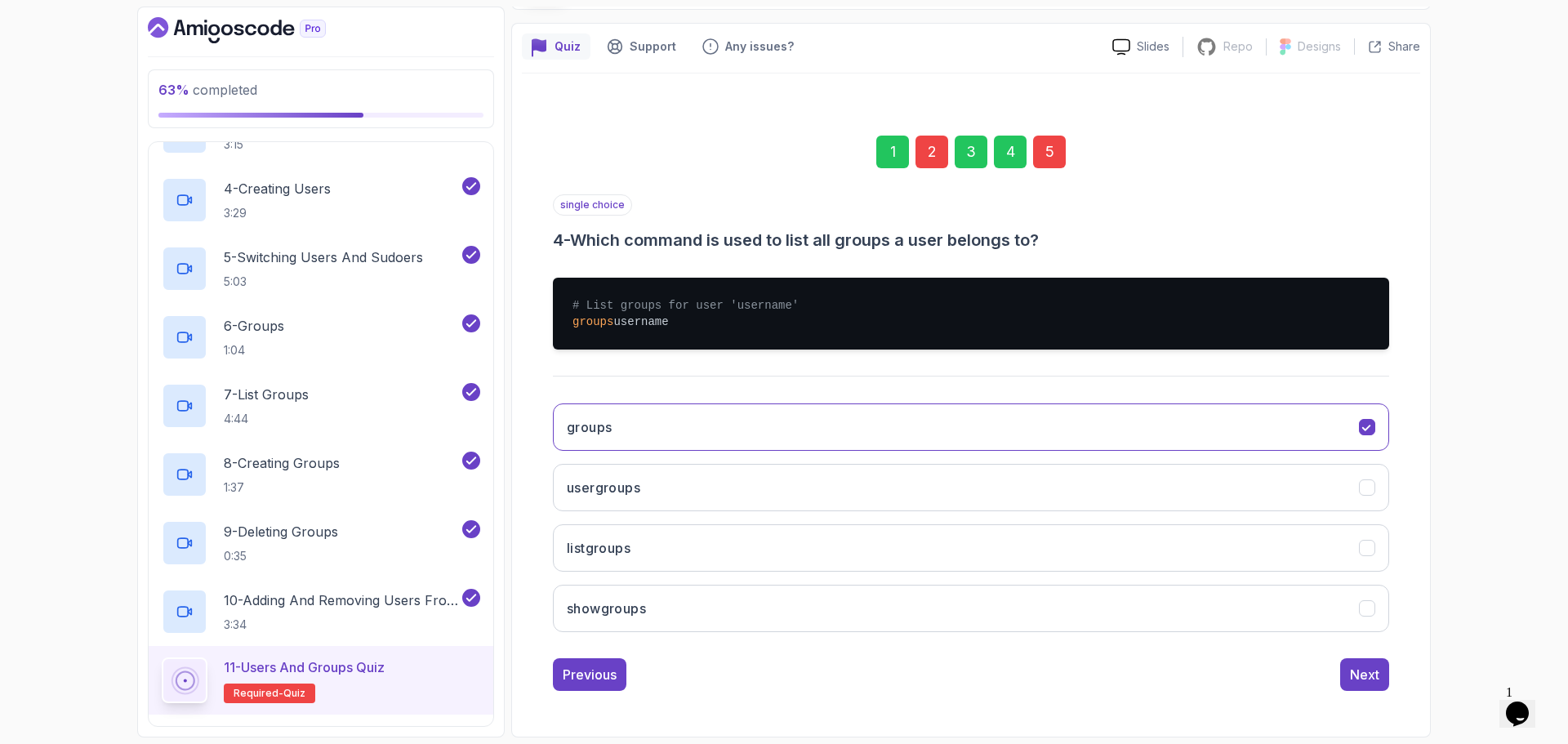
click at [1371, 677] on div "Next" at bounding box center [1365, 674] width 30 height 19
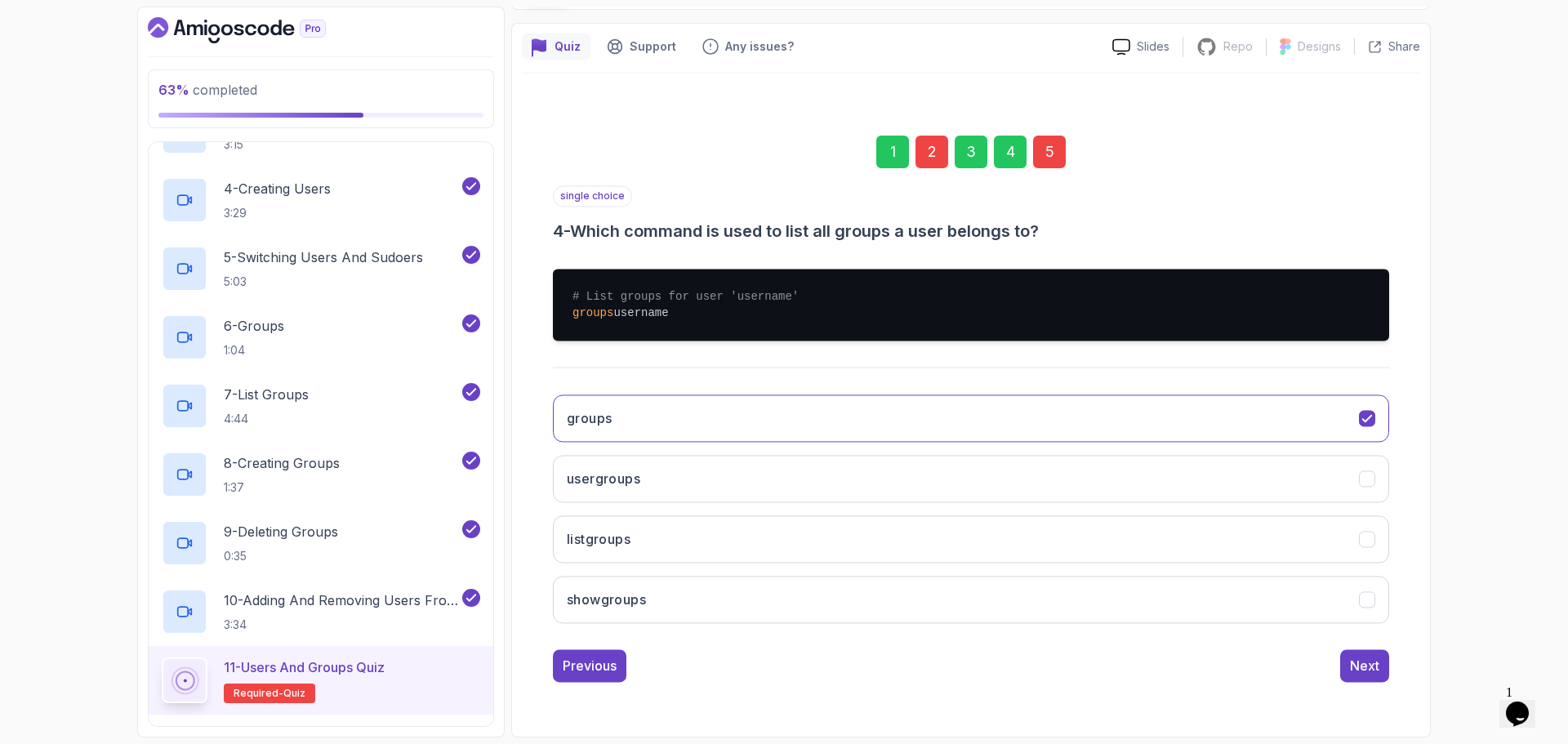
scroll to position [11, 0]
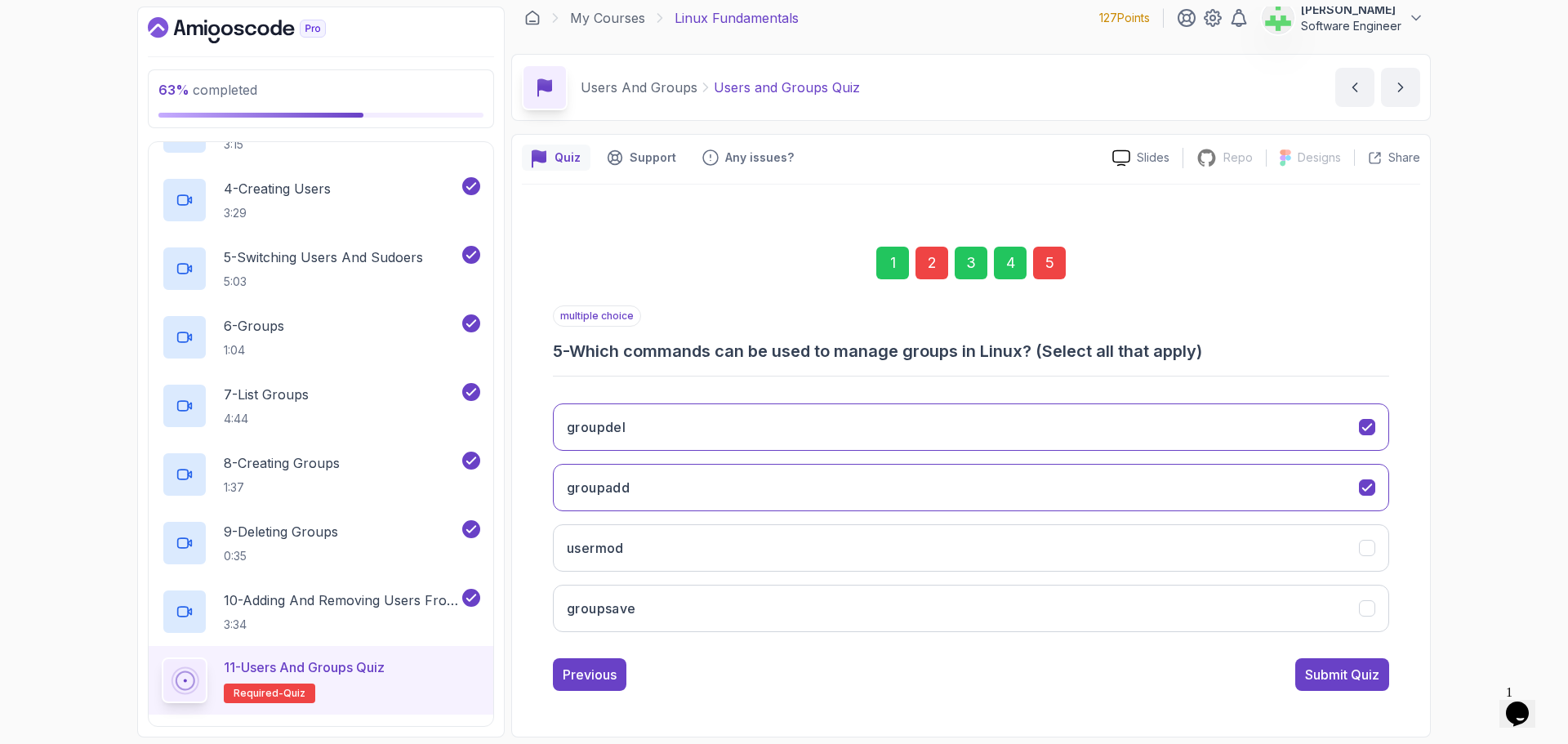
click at [1371, 677] on div "Submit Quiz" at bounding box center [1342, 674] width 74 height 19
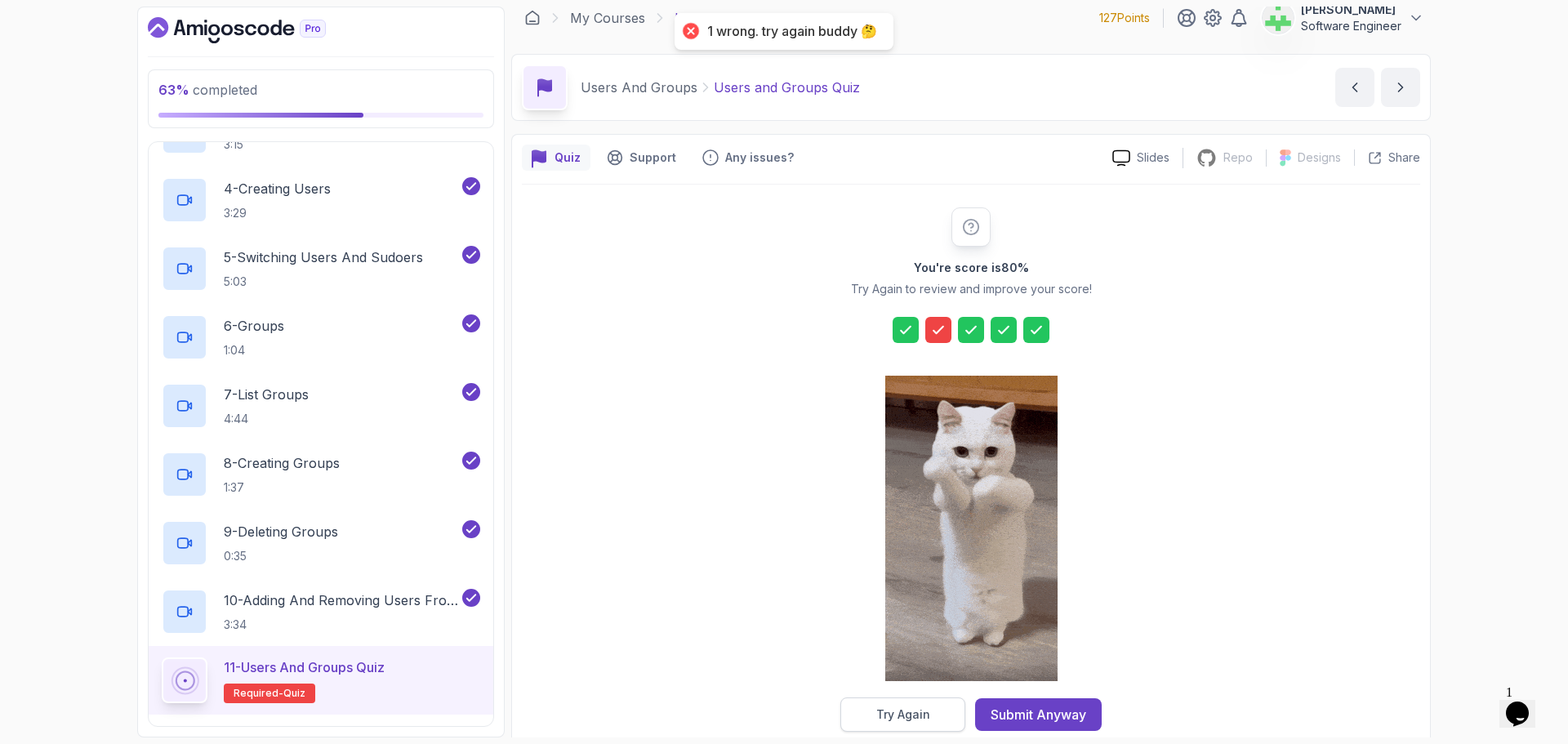
click at [929, 713] on button "Try Again" at bounding box center [903, 714] width 125 height 34
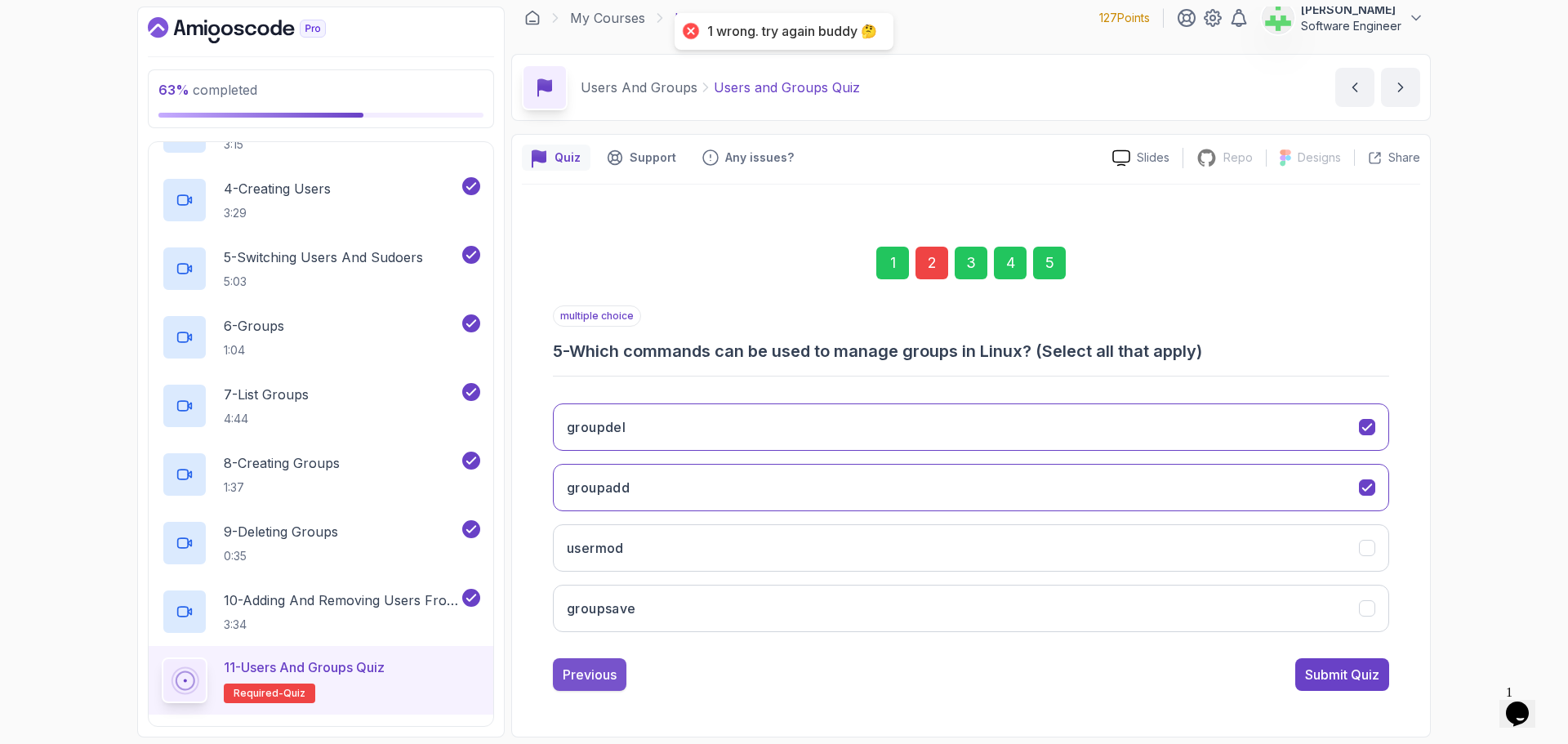
click at [597, 672] on div "Previous" at bounding box center [589, 674] width 53 height 19
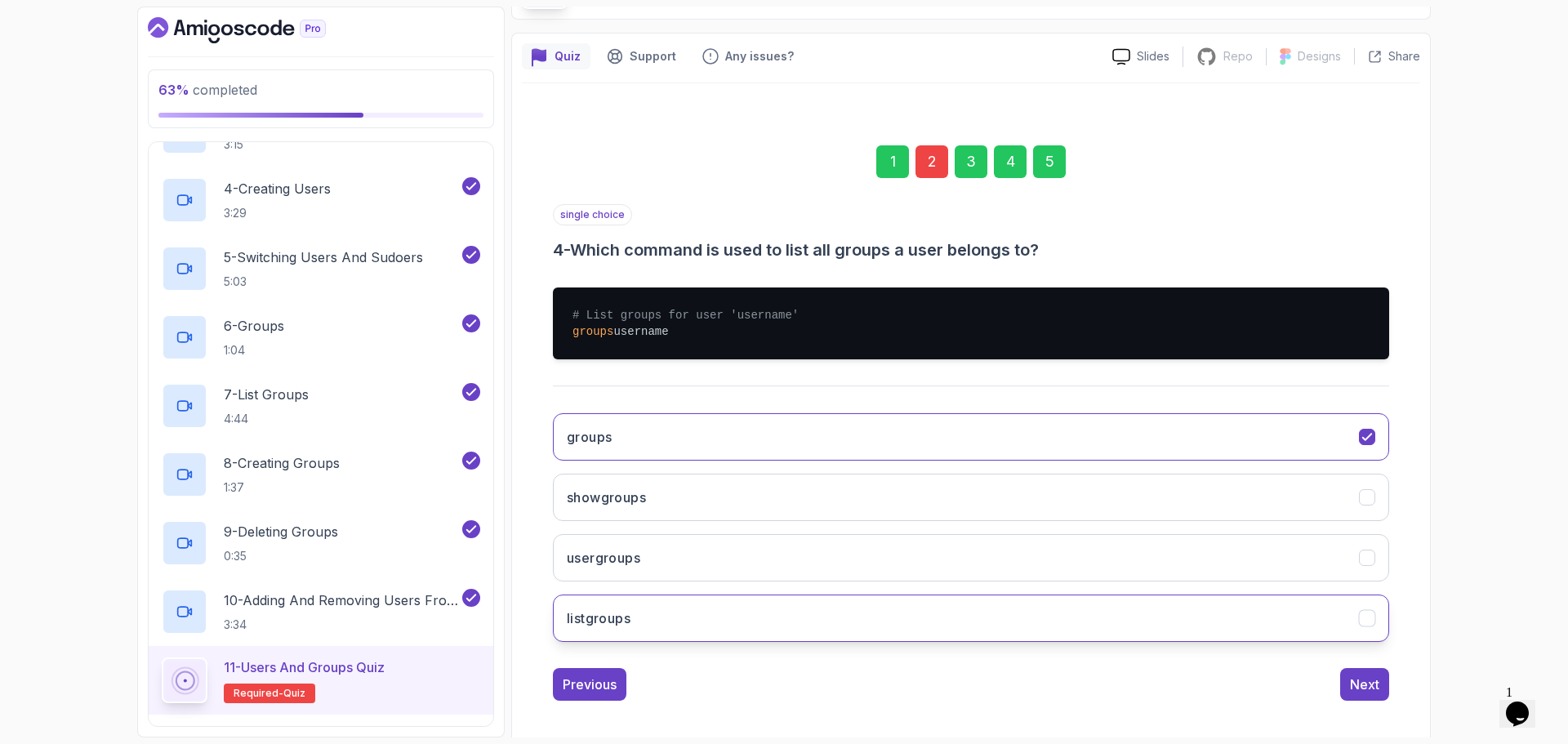
scroll to position [123, 0]
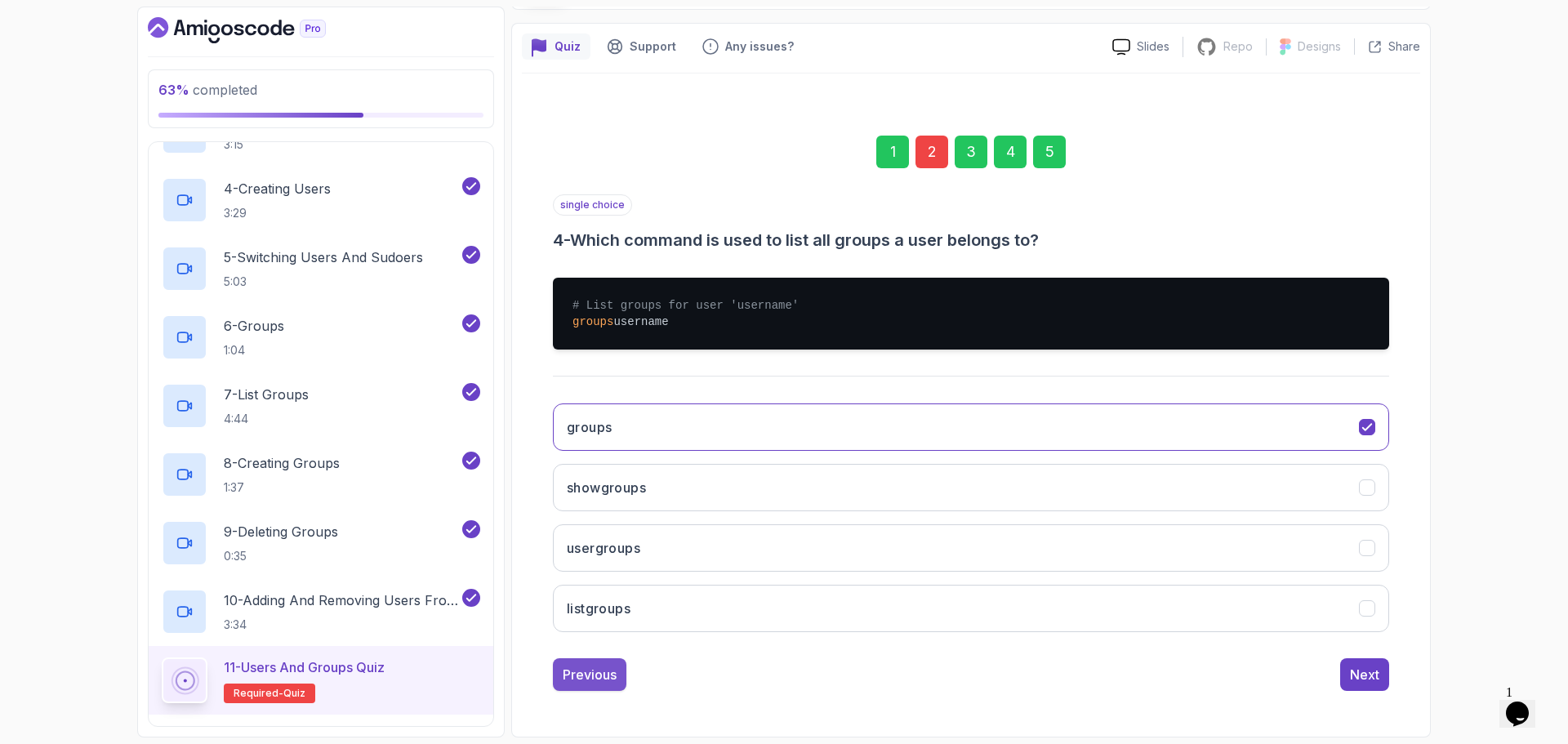
click at [577, 673] on div "Previous" at bounding box center [589, 674] width 53 height 19
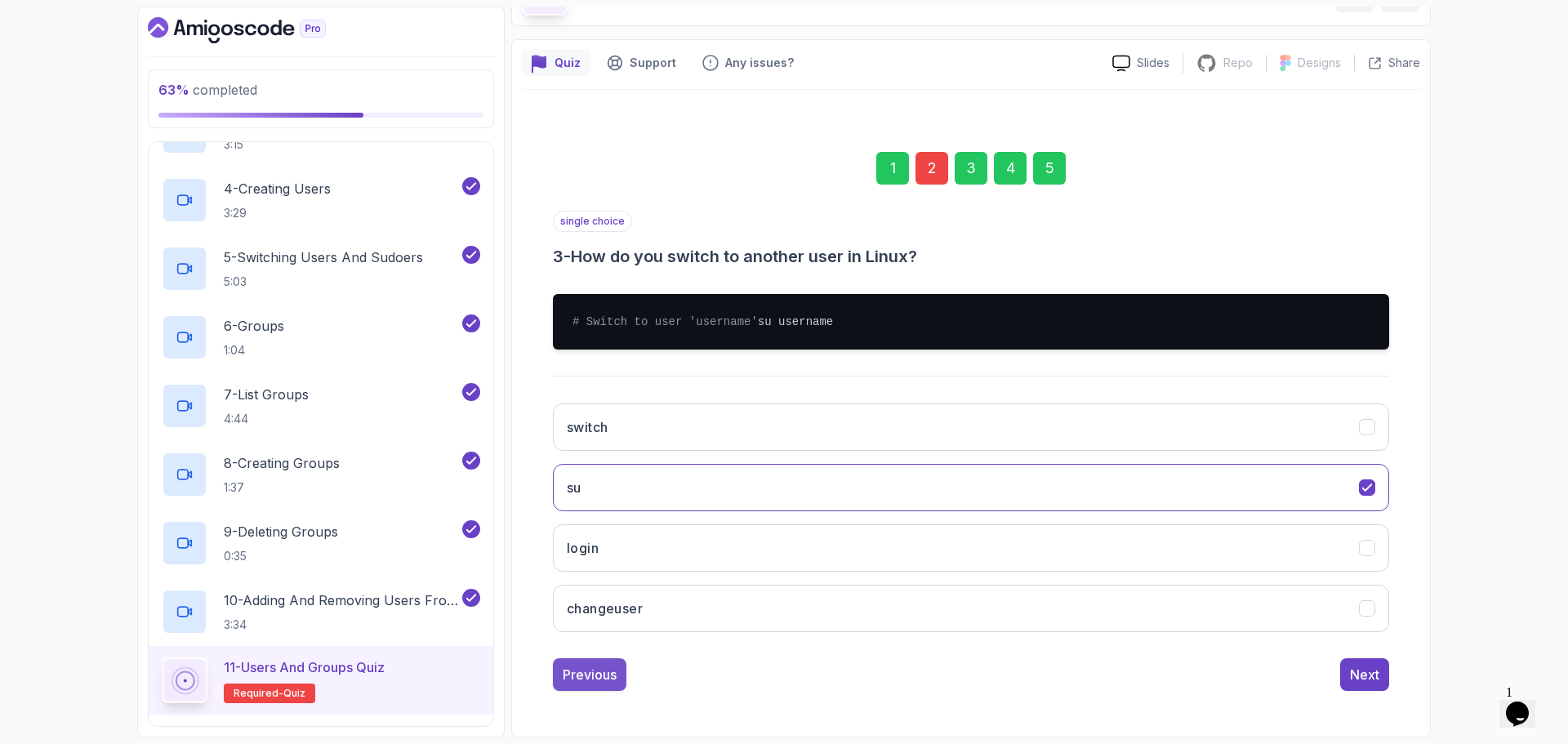
click at [581, 685] on button "Previous" at bounding box center [590, 674] width 74 height 32
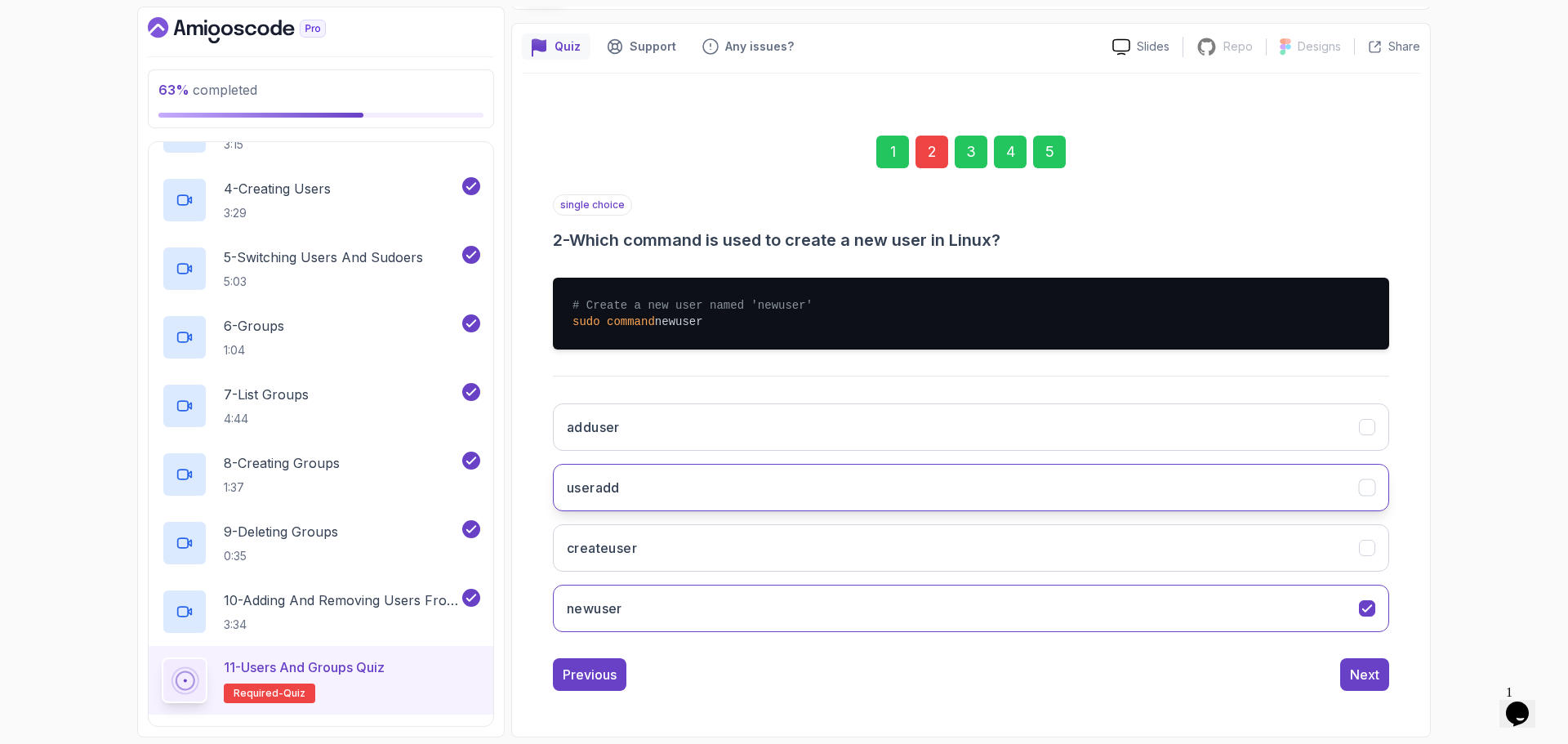
drag, startPoint x: 624, startPoint y: 489, endPoint x: 607, endPoint y: 496, distance: 18.4
click at [624, 490] on button "useradd" at bounding box center [971, 487] width 836 height 47
click at [1374, 675] on div "Next" at bounding box center [1365, 674] width 30 height 19
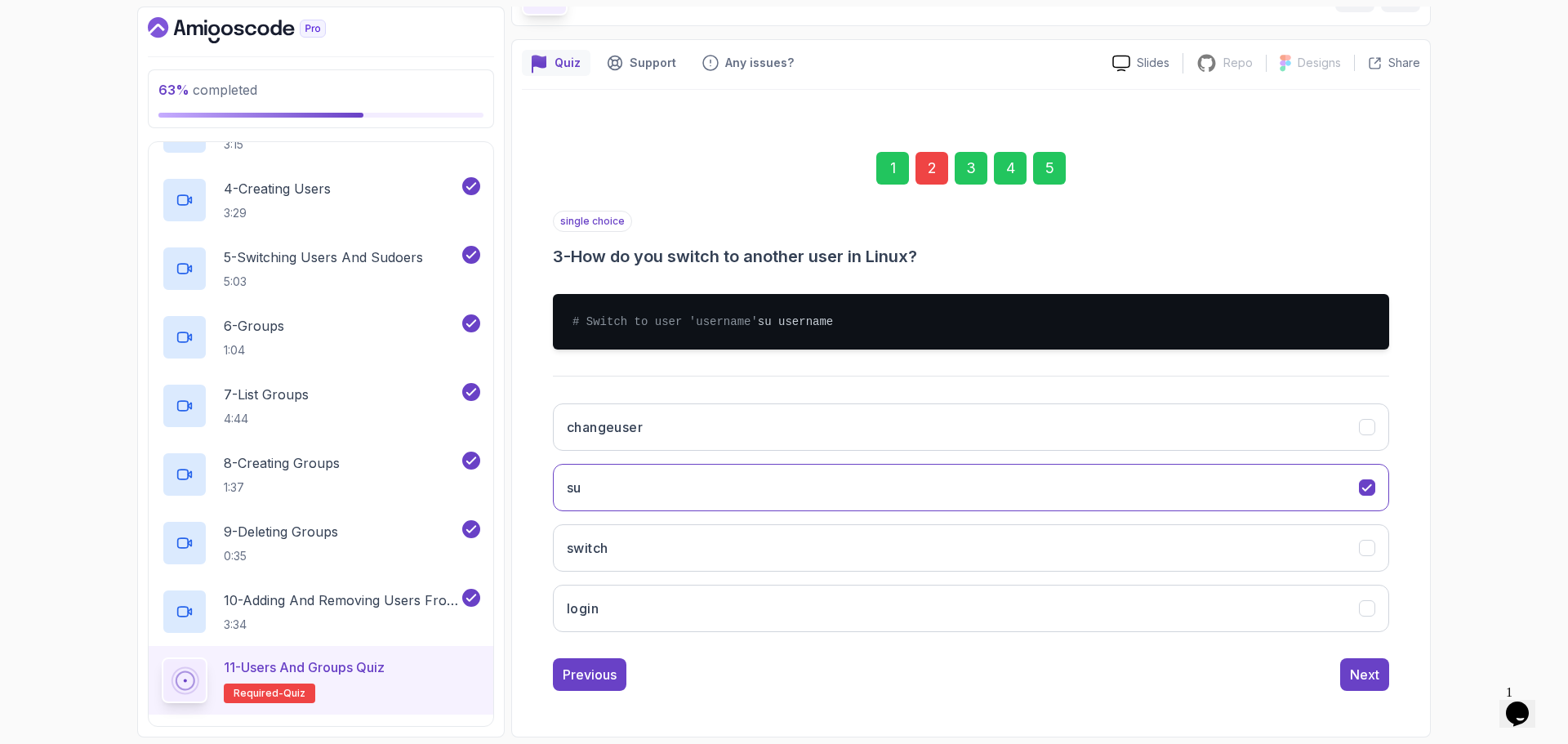
click at [1373, 675] on div "Next" at bounding box center [1365, 674] width 30 height 19
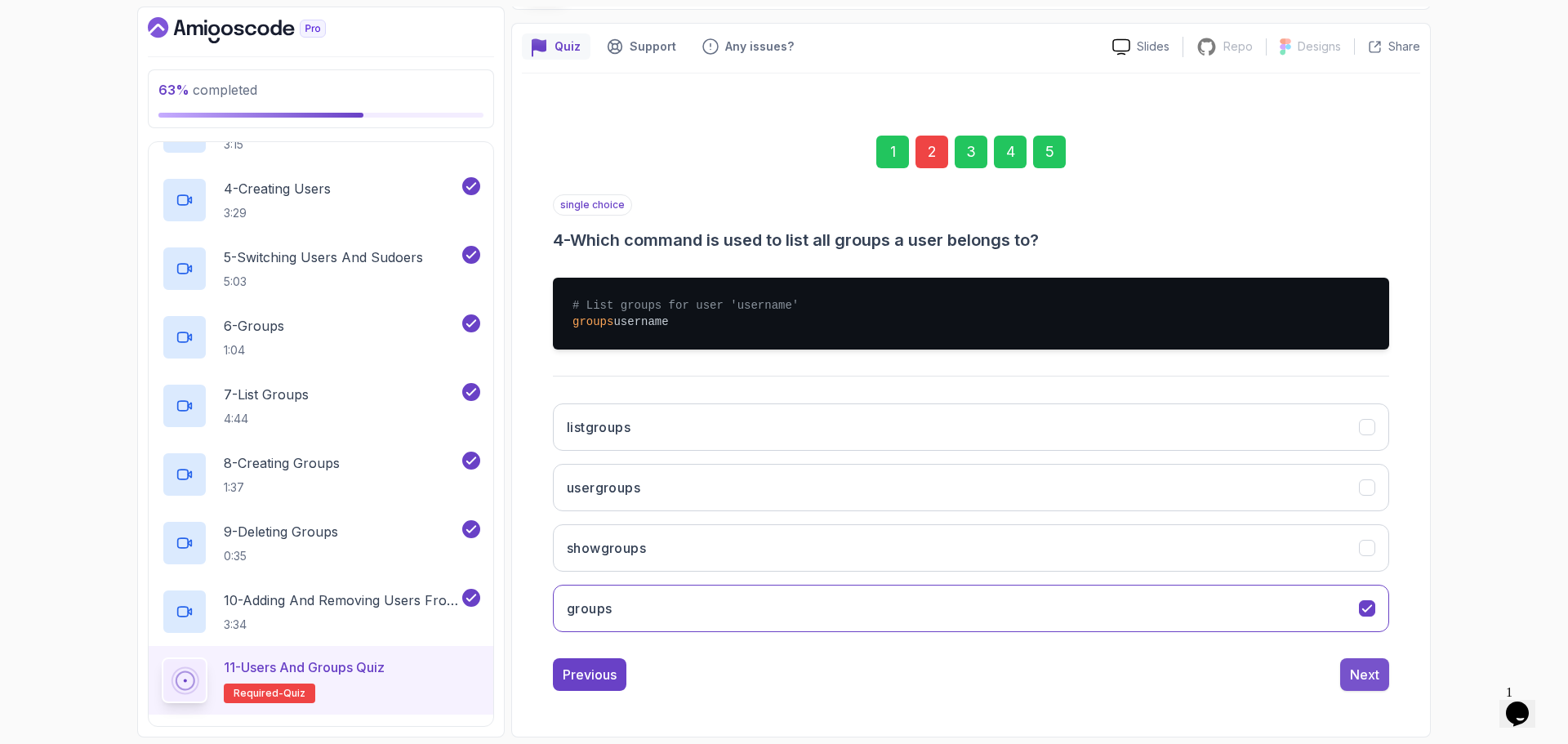
click at [1369, 676] on div "Next" at bounding box center [1365, 674] width 30 height 19
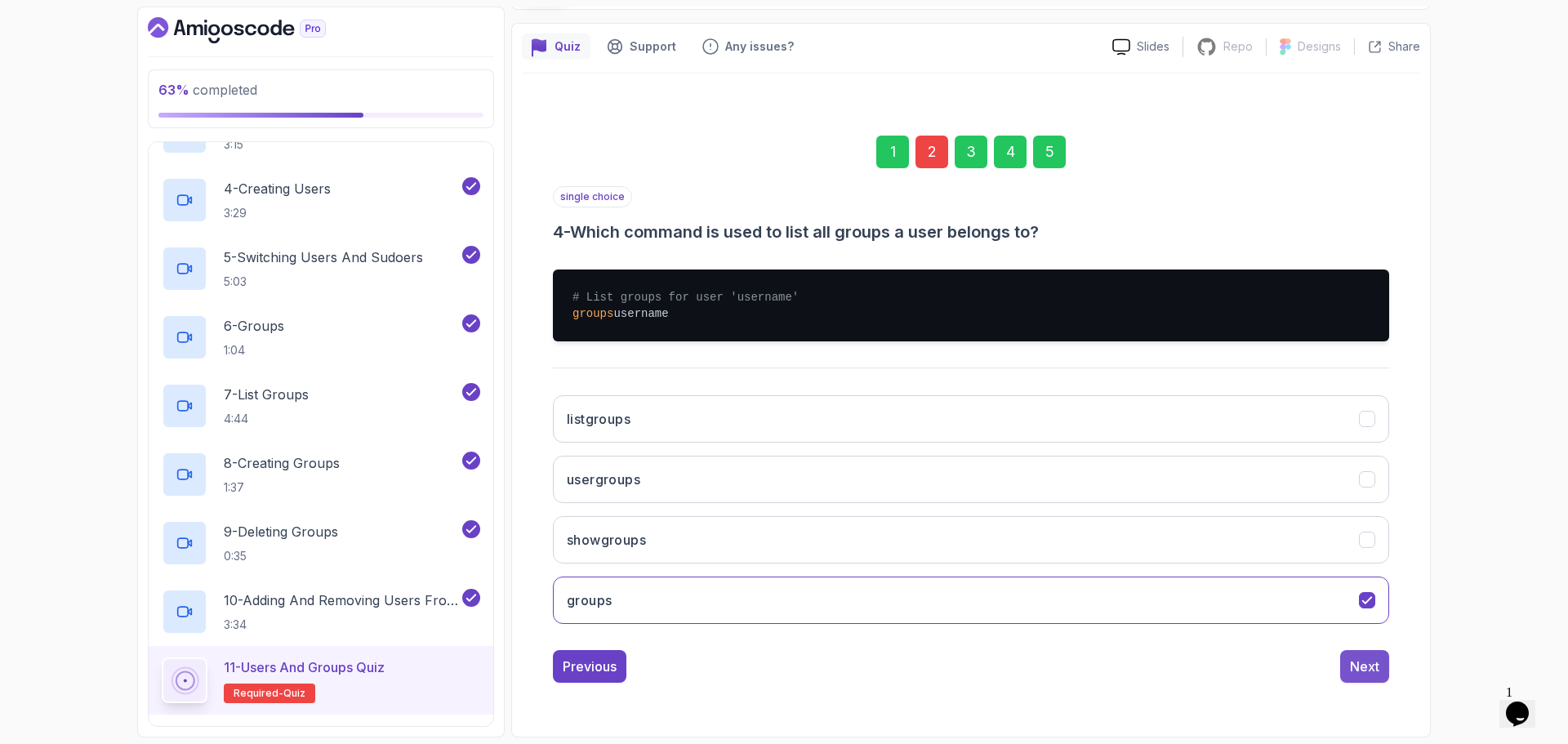
scroll to position [11, 0]
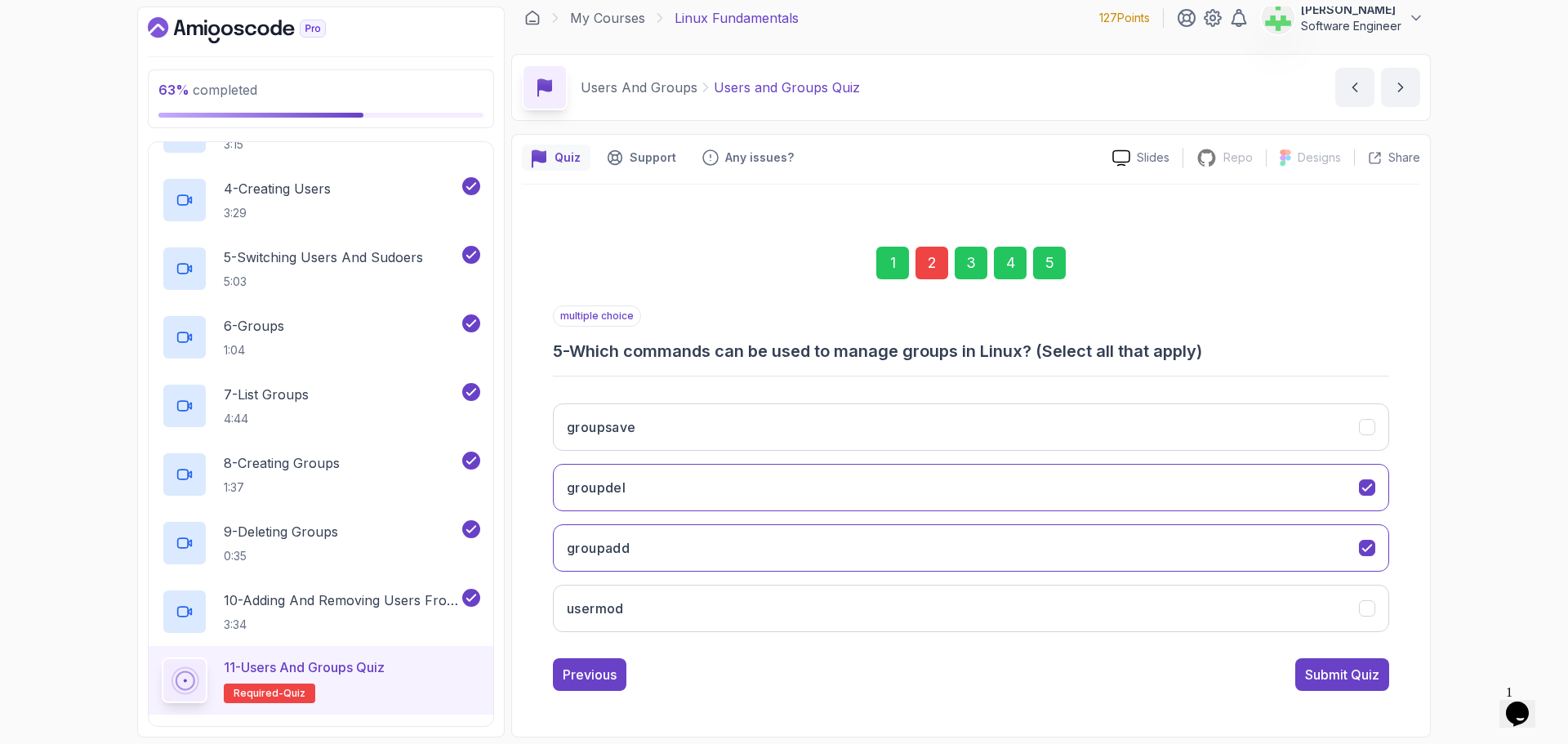
click at [1369, 676] on div "Submit Quiz" at bounding box center [1342, 674] width 74 height 19
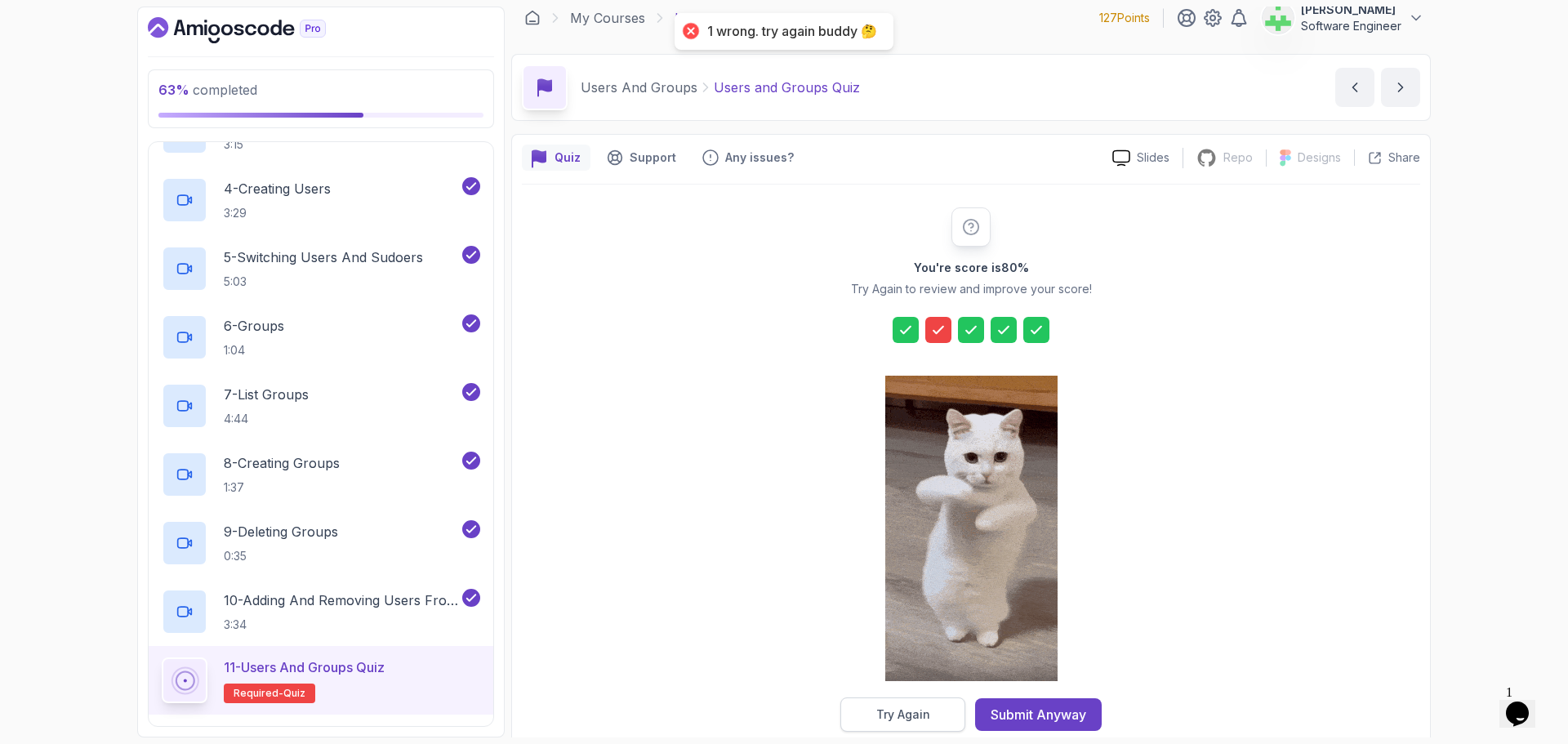
click at [932, 712] on button "Try Again" at bounding box center [903, 714] width 125 height 34
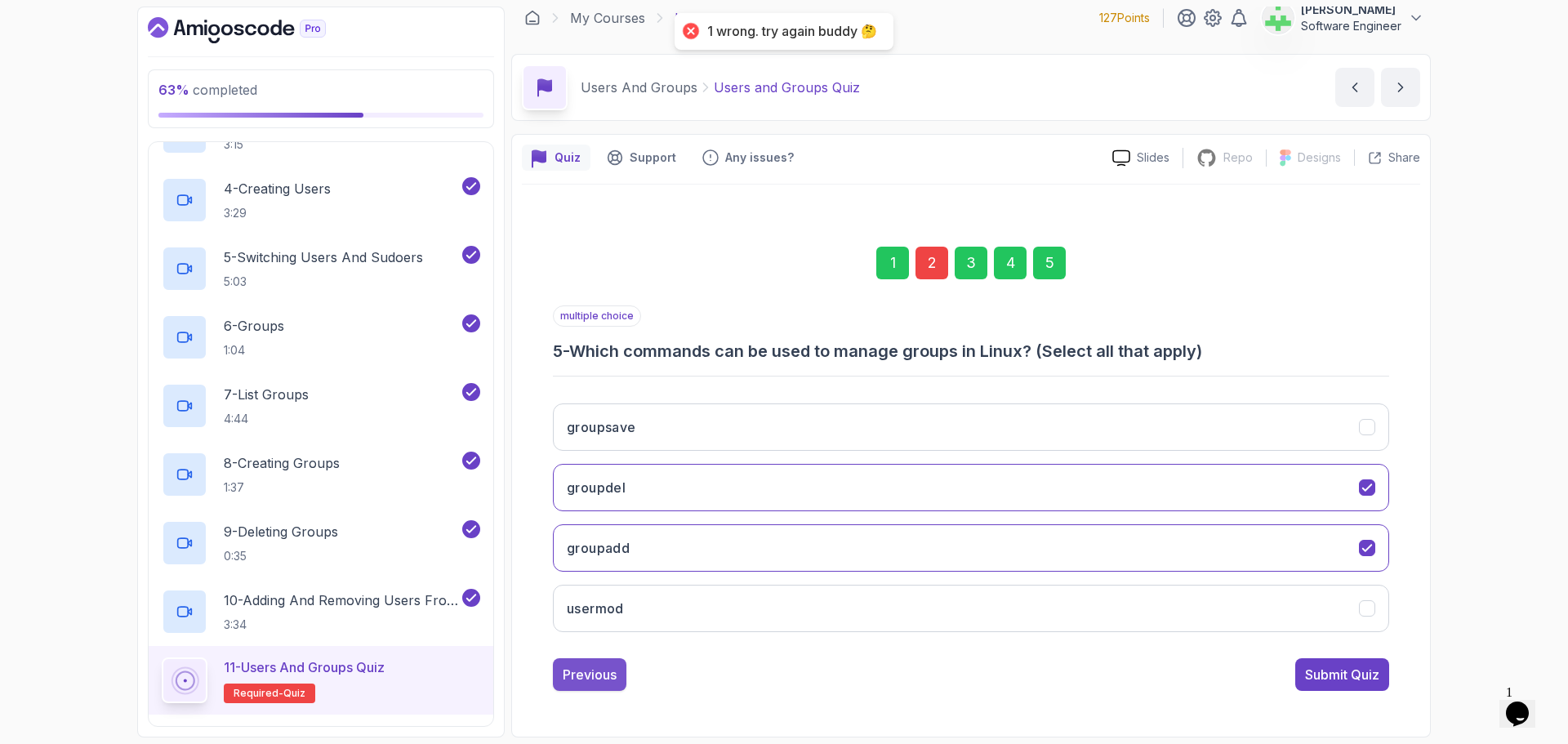
click at [595, 679] on div "Previous" at bounding box center [589, 674] width 53 height 19
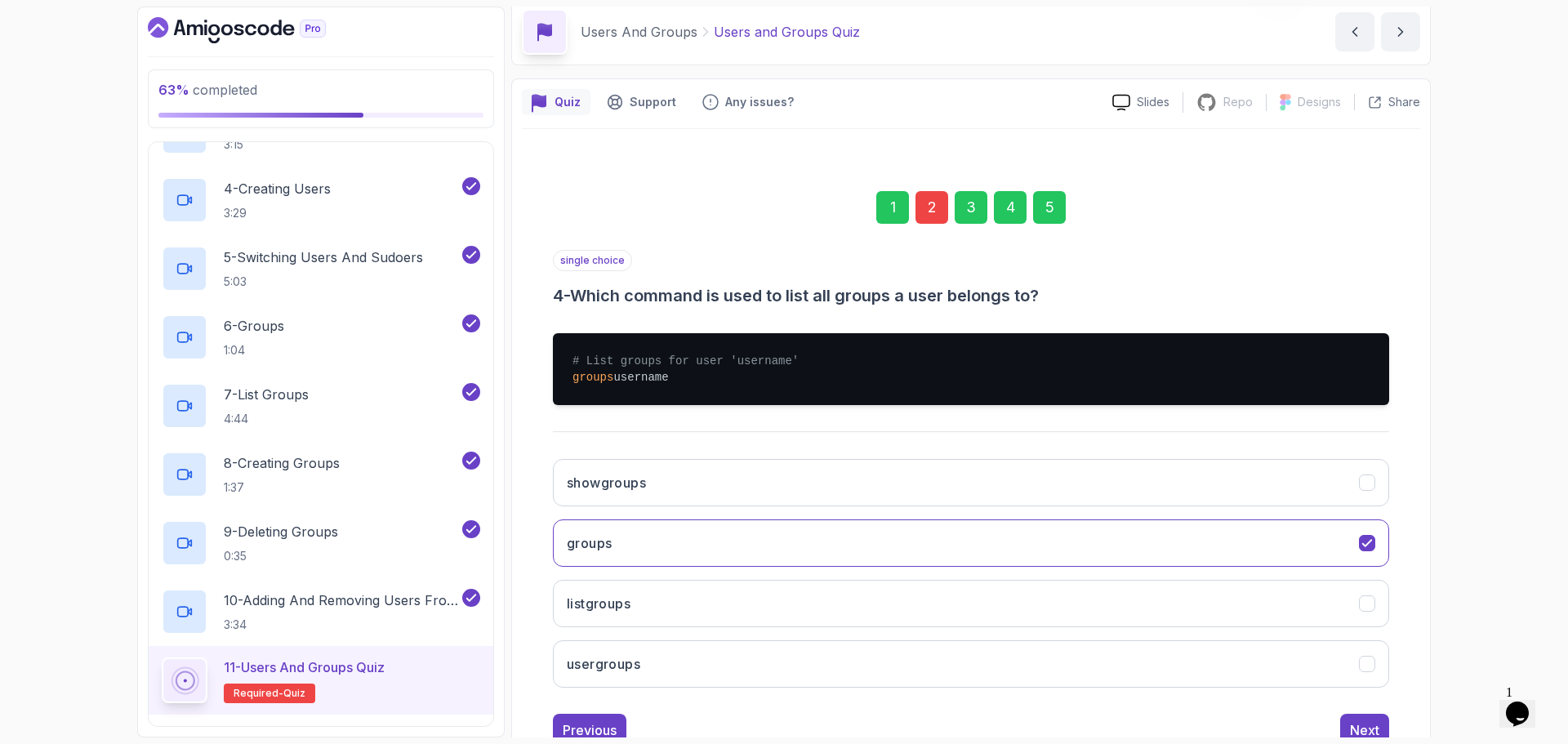
scroll to position [123, 0]
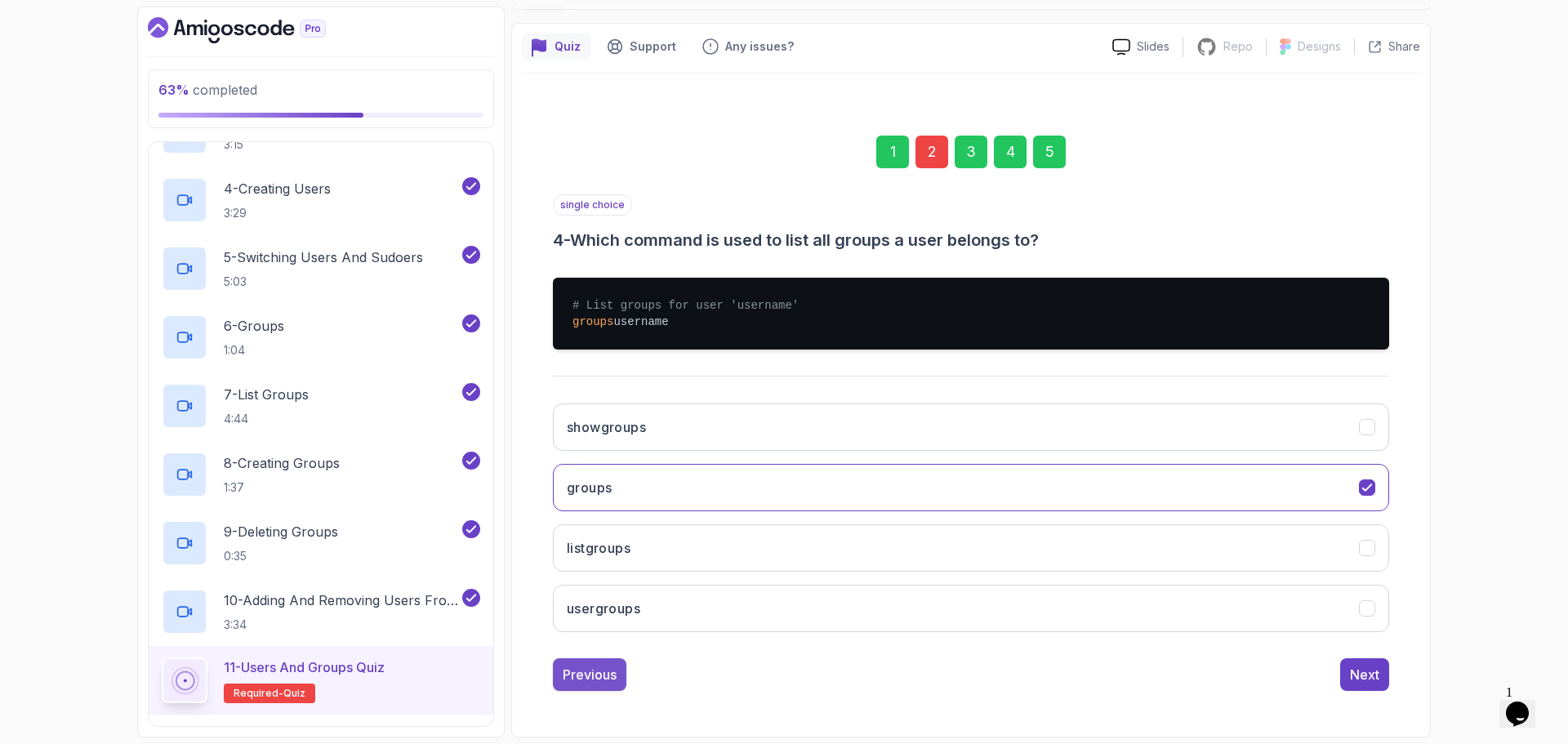
click at [586, 670] on div "Previous" at bounding box center [589, 674] width 53 height 19
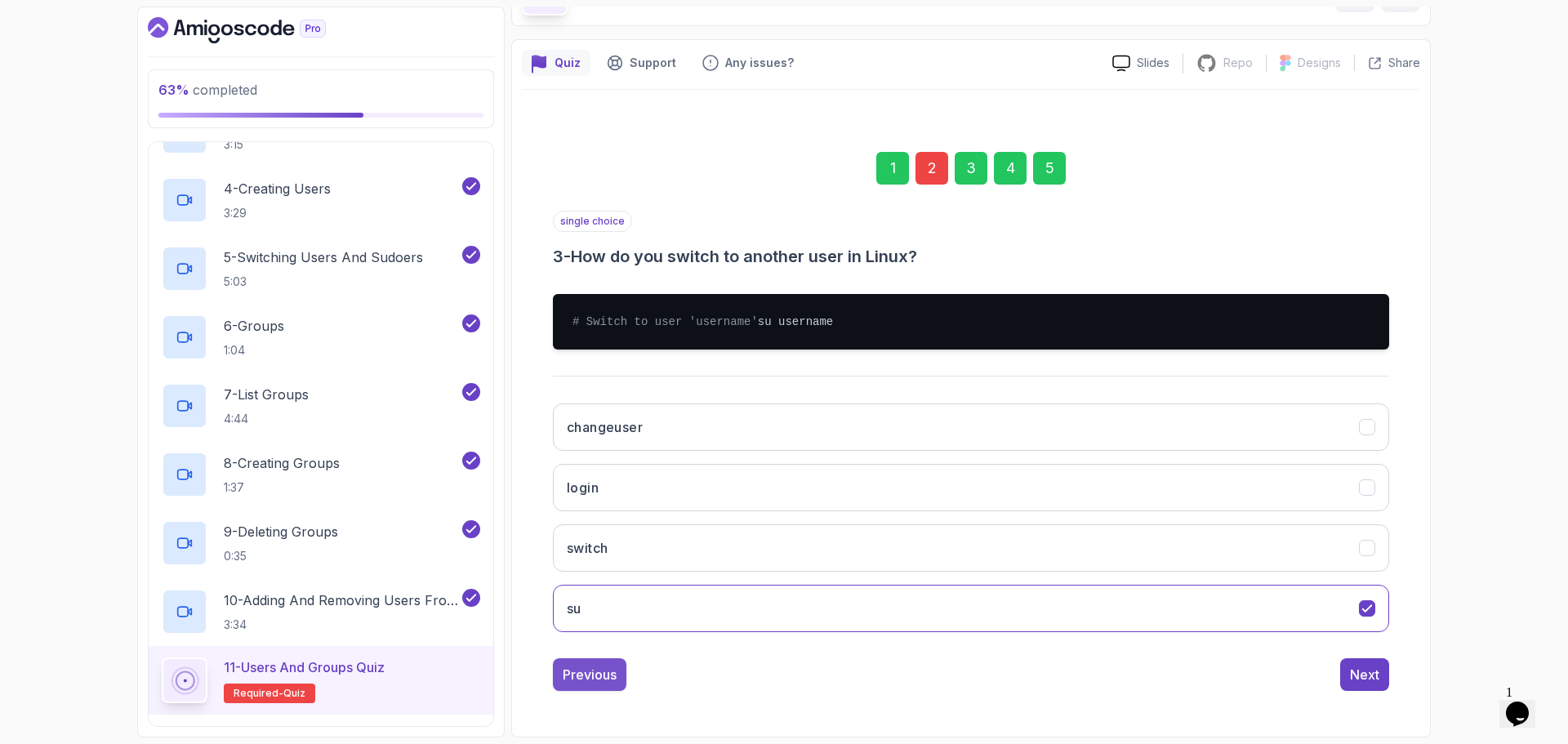
click at [594, 675] on div "Previous" at bounding box center [589, 674] width 53 height 19
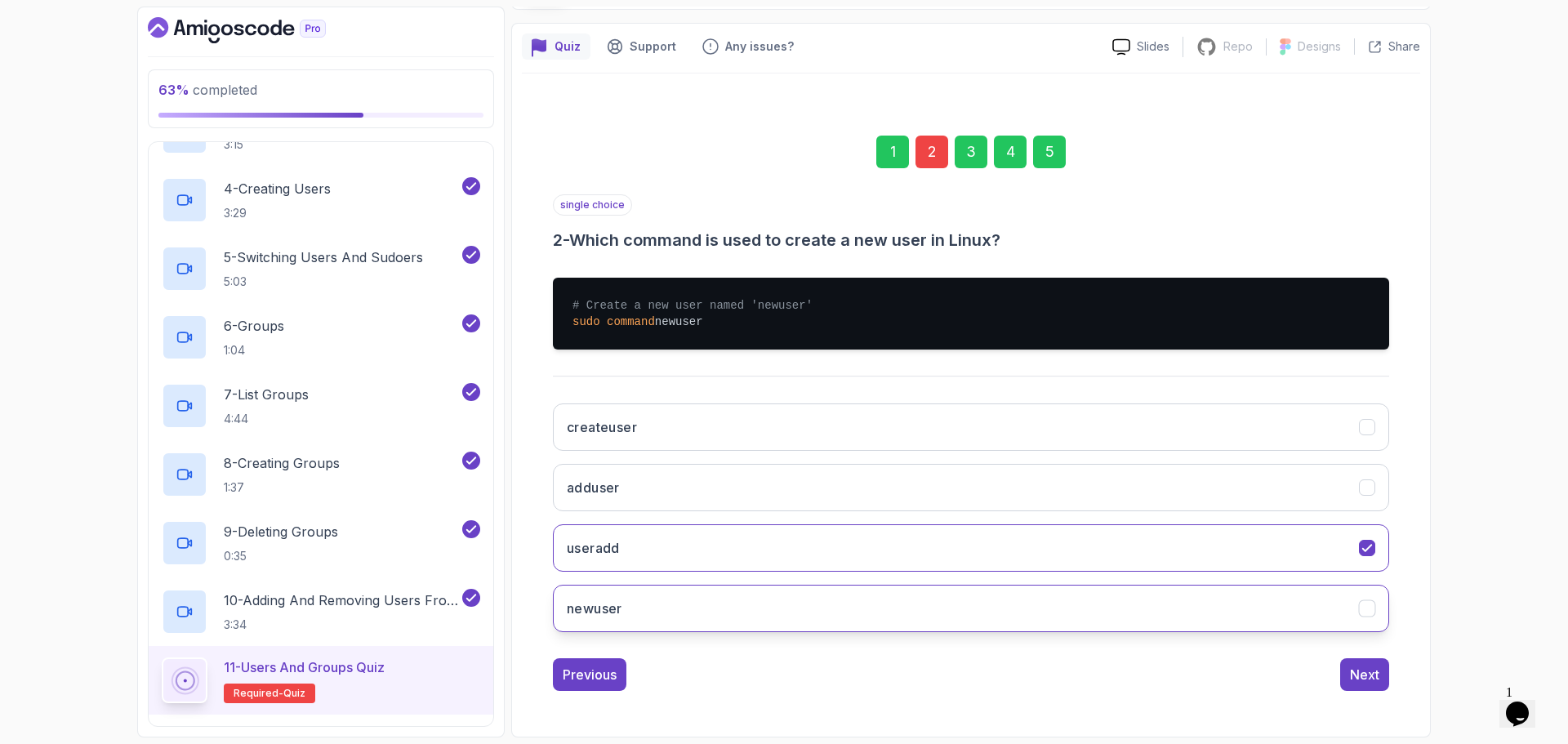
click at [671, 606] on button "newuser" at bounding box center [971, 608] width 836 height 47
click at [1370, 677] on div "Next" at bounding box center [1365, 674] width 30 height 19
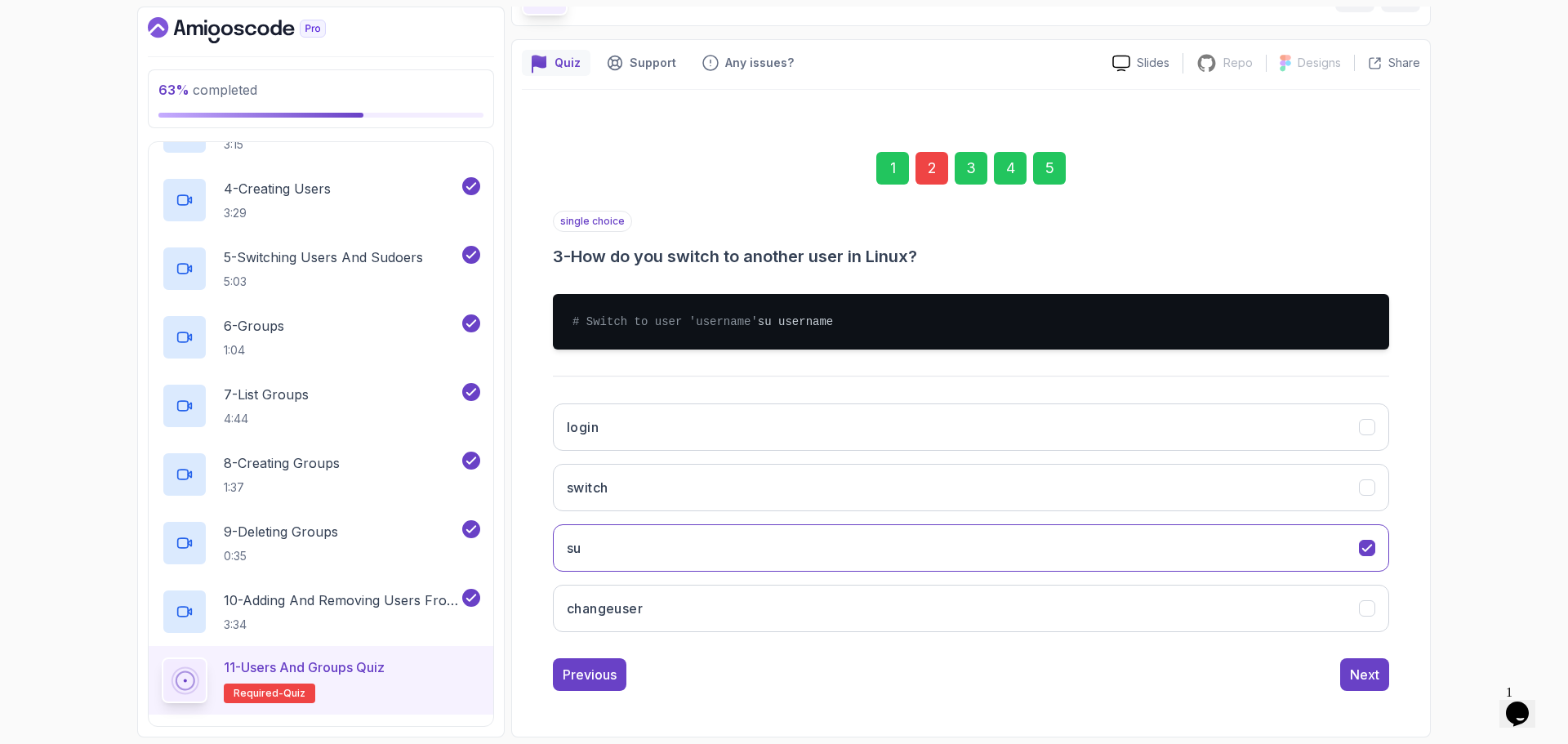
click at [1370, 677] on div "Next" at bounding box center [1365, 674] width 30 height 19
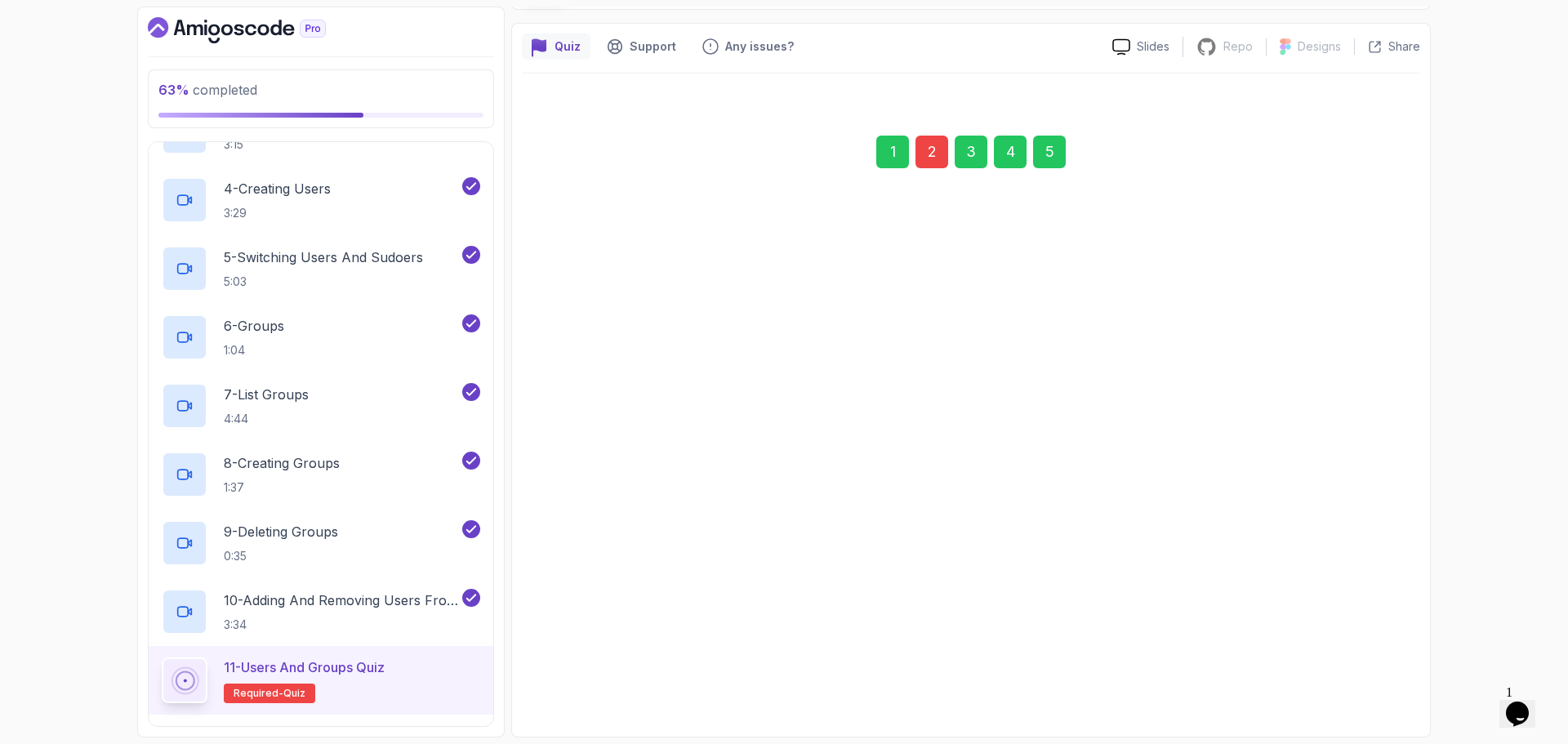
click at [1370, 677] on div "Next" at bounding box center [1365, 674] width 30 height 19
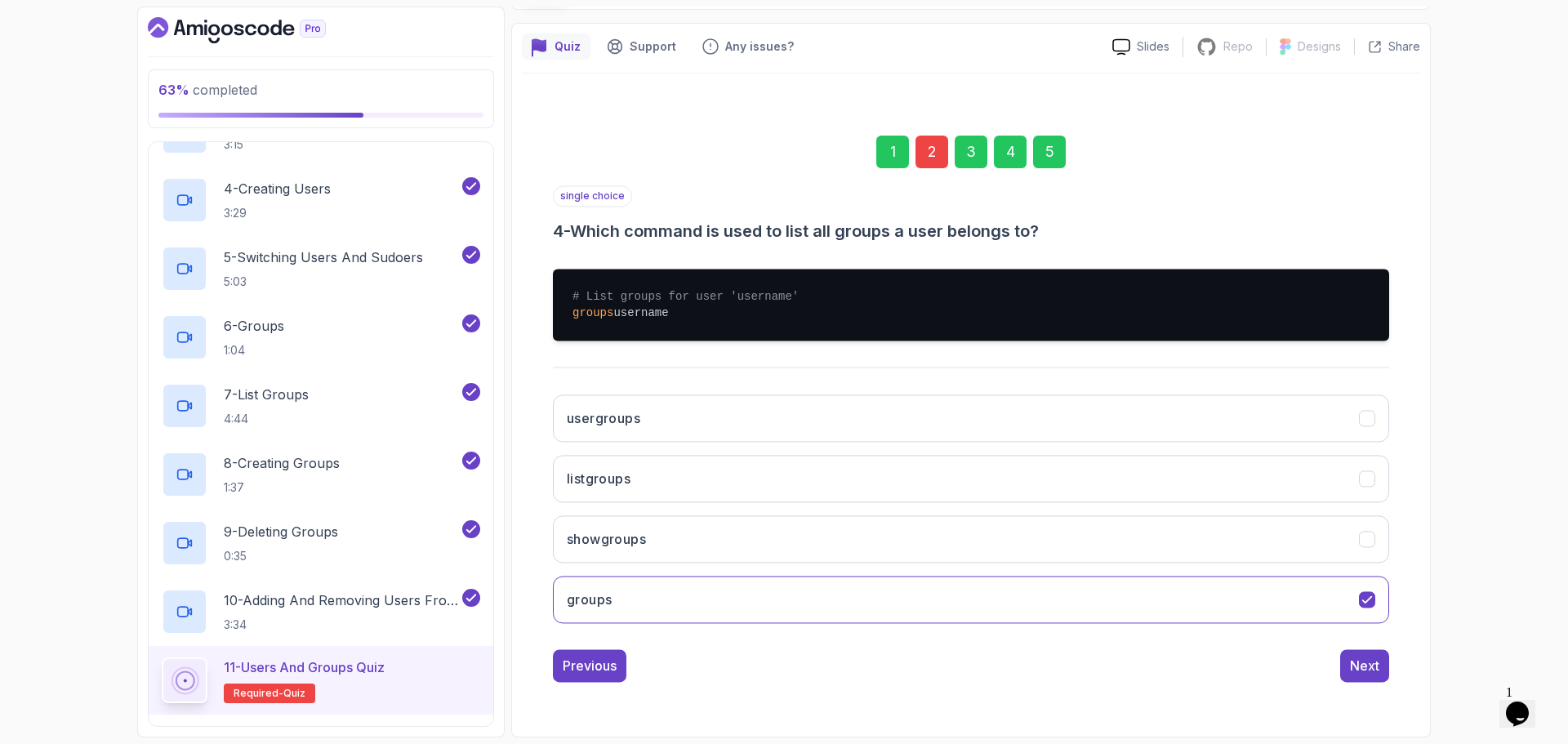
scroll to position [11, 0]
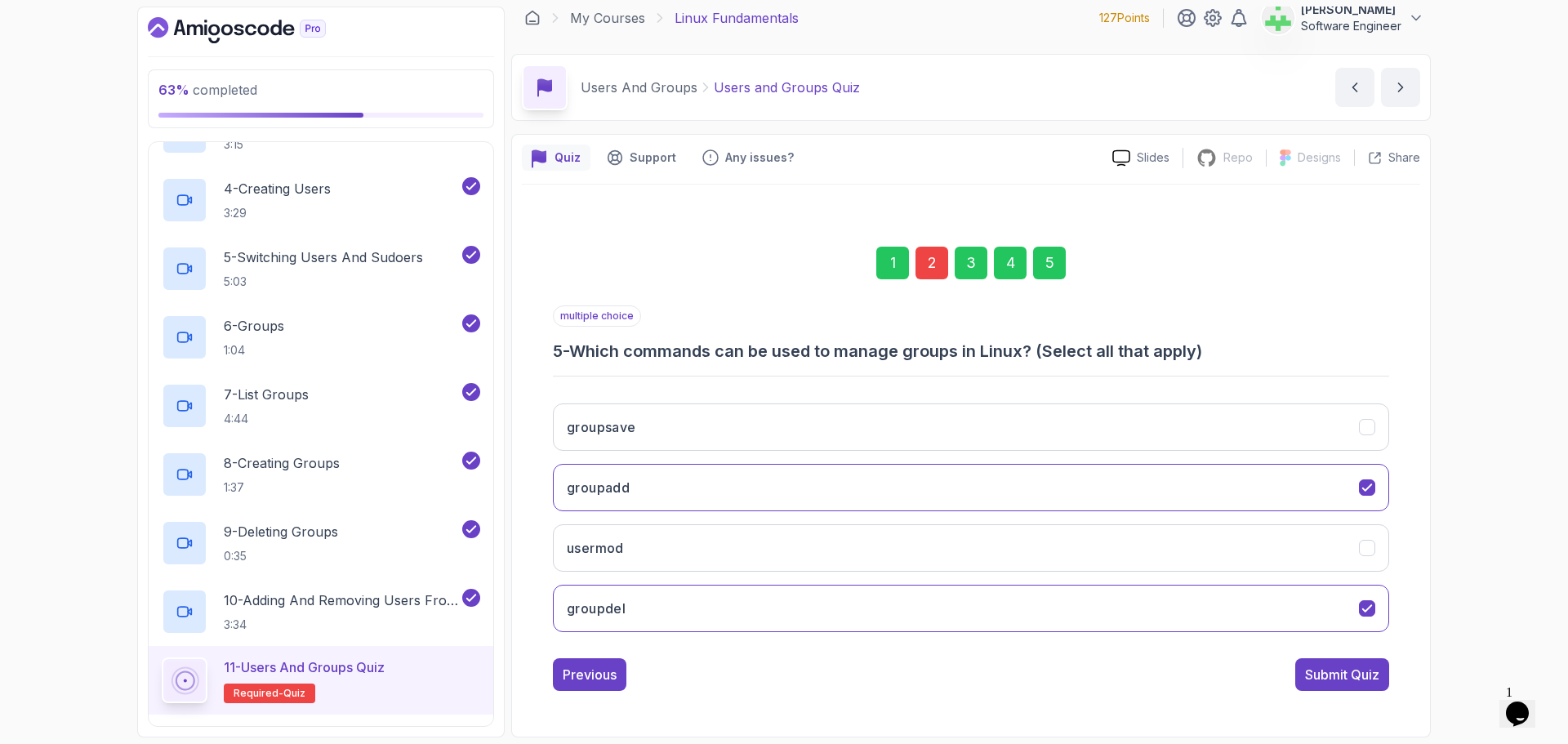
click at [1370, 677] on div "Submit Quiz" at bounding box center [1342, 674] width 74 height 19
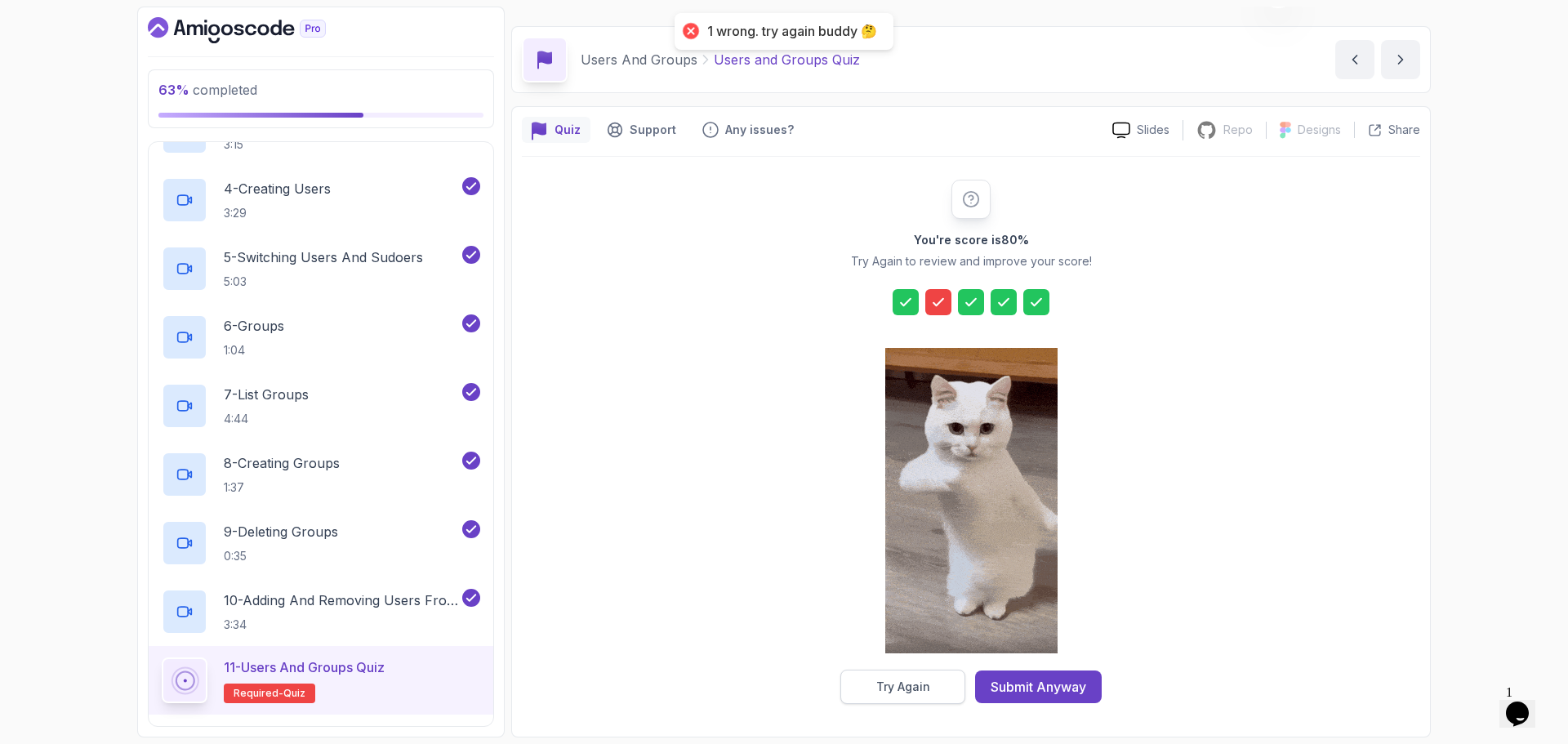
click at [914, 684] on div "Try Again" at bounding box center [903, 686] width 53 height 17
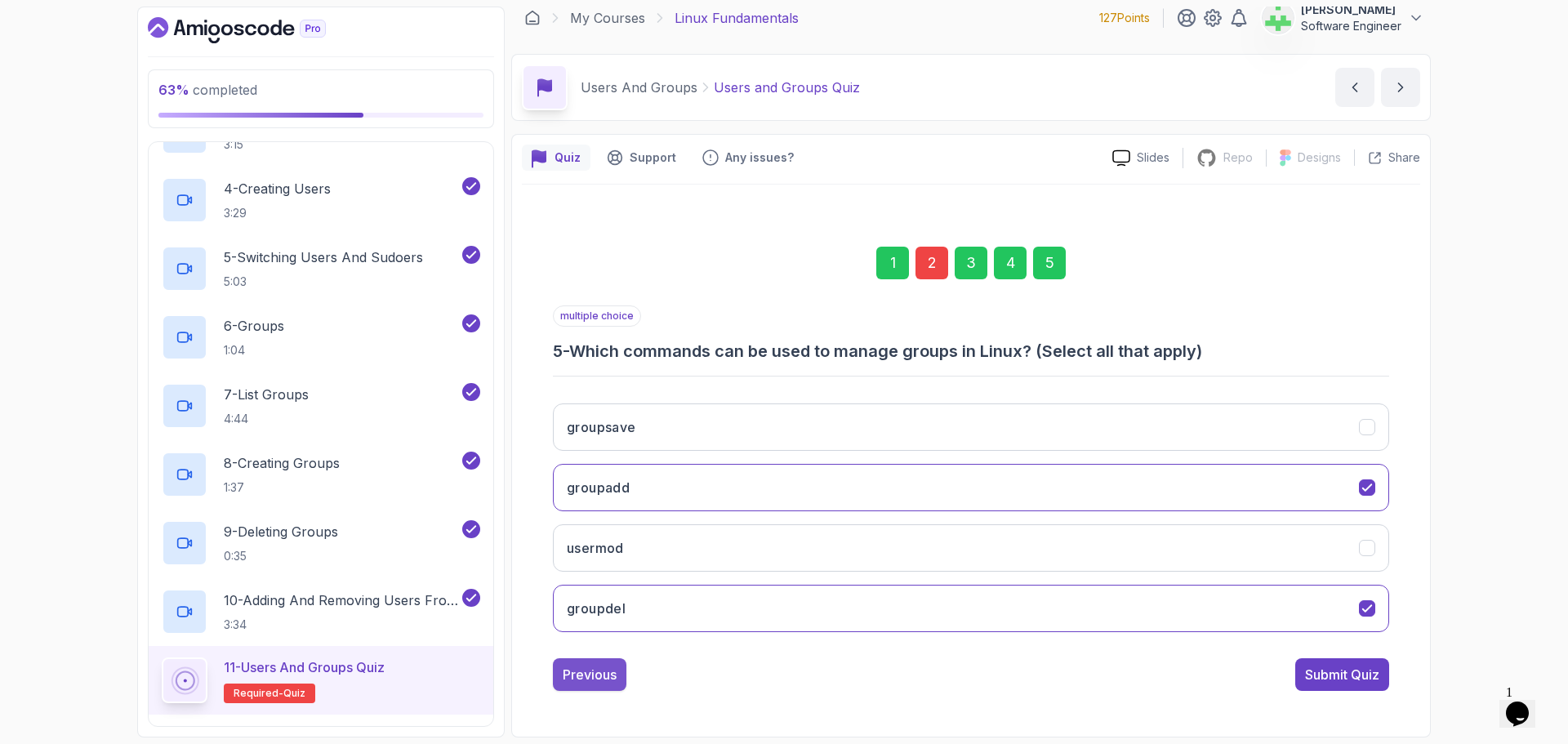
click at [602, 667] on div "Previous" at bounding box center [589, 674] width 53 height 19
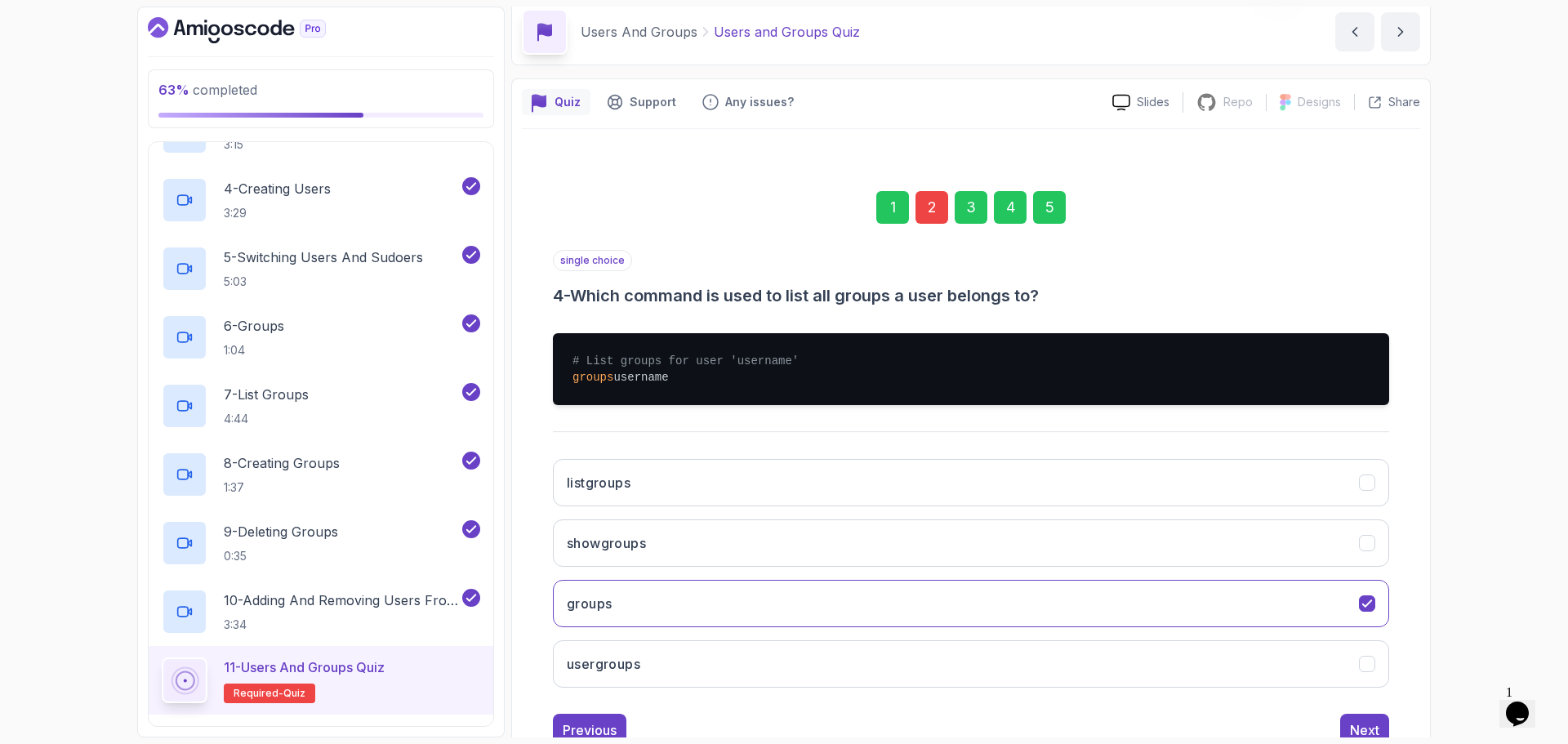
scroll to position [123, 0]
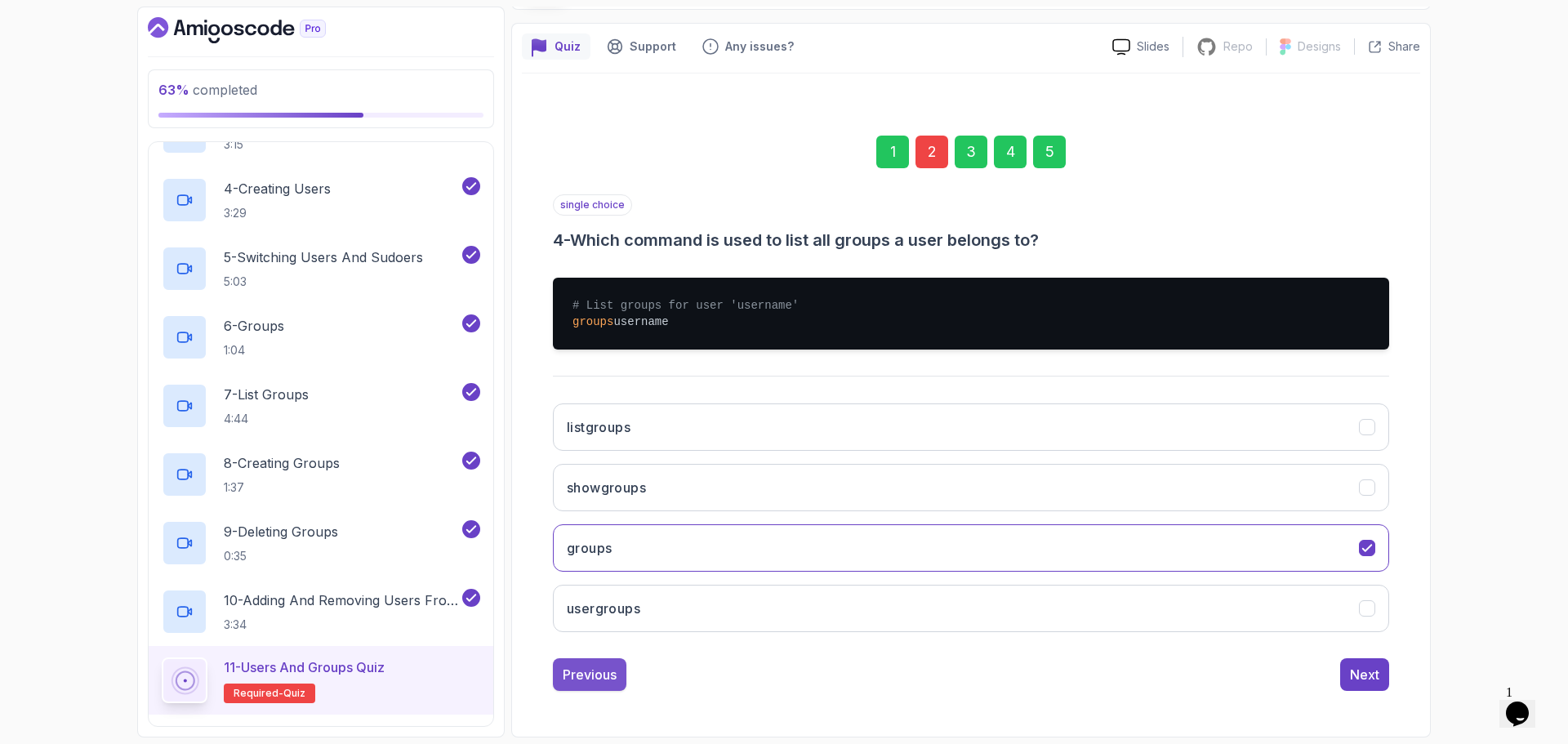
click at [608, 678] on div "Previous" at bounding box center [589, 674] width 53 height 19
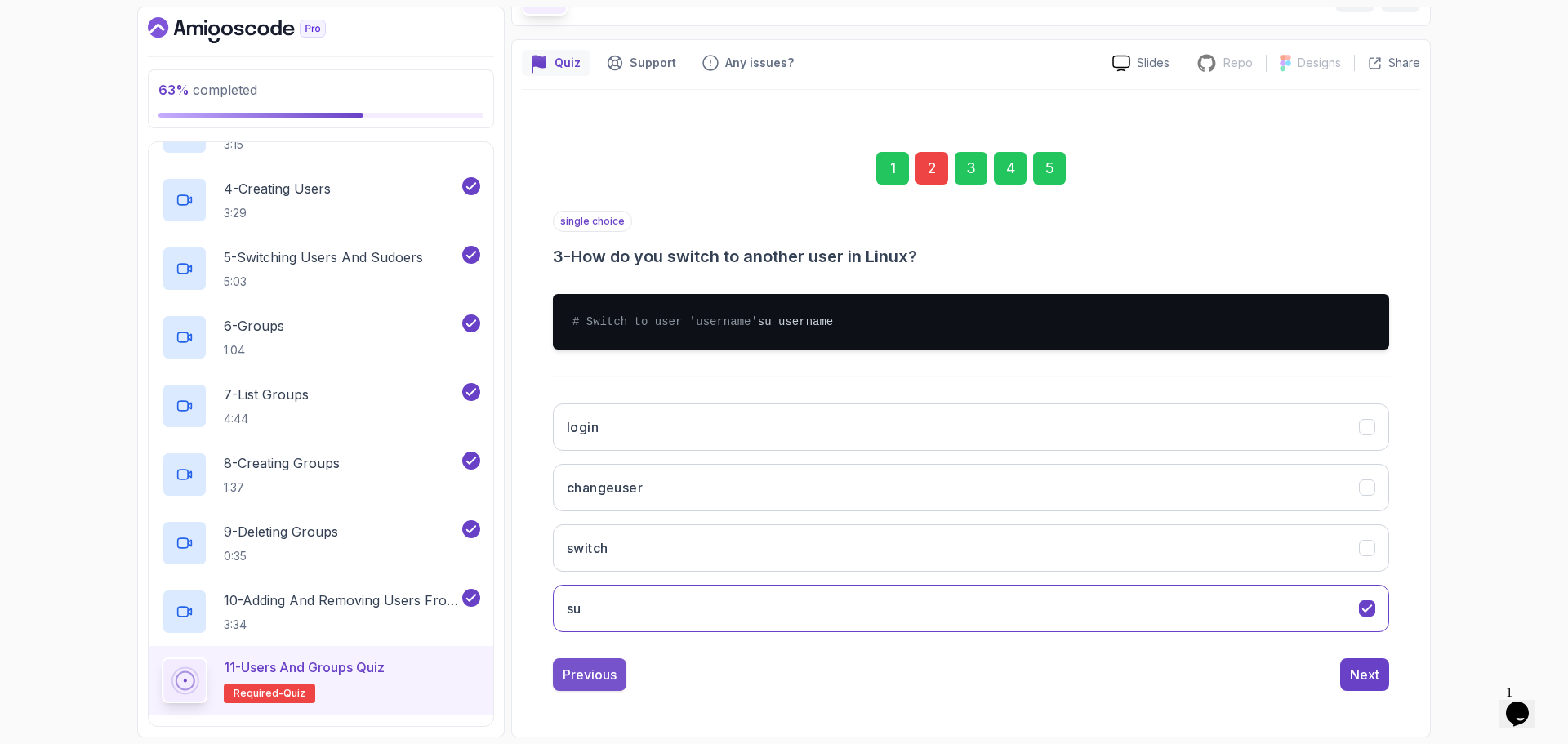
click at [605, 678] on div "Previous" at bounding box center [589, 674] width 53 height 19
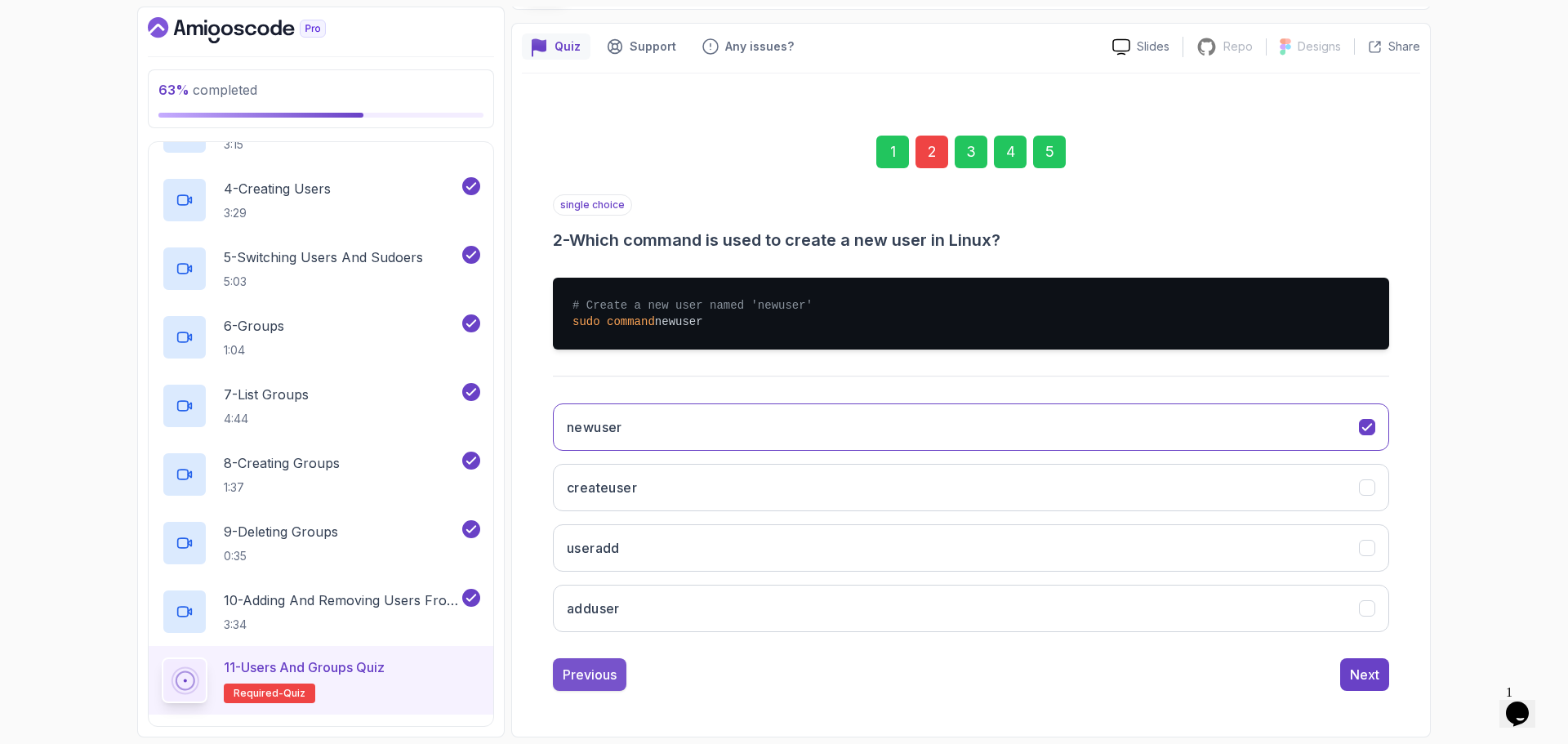
click at [604, 677] on div "Previous" at bounding box center [589, 674] width 53 height 19
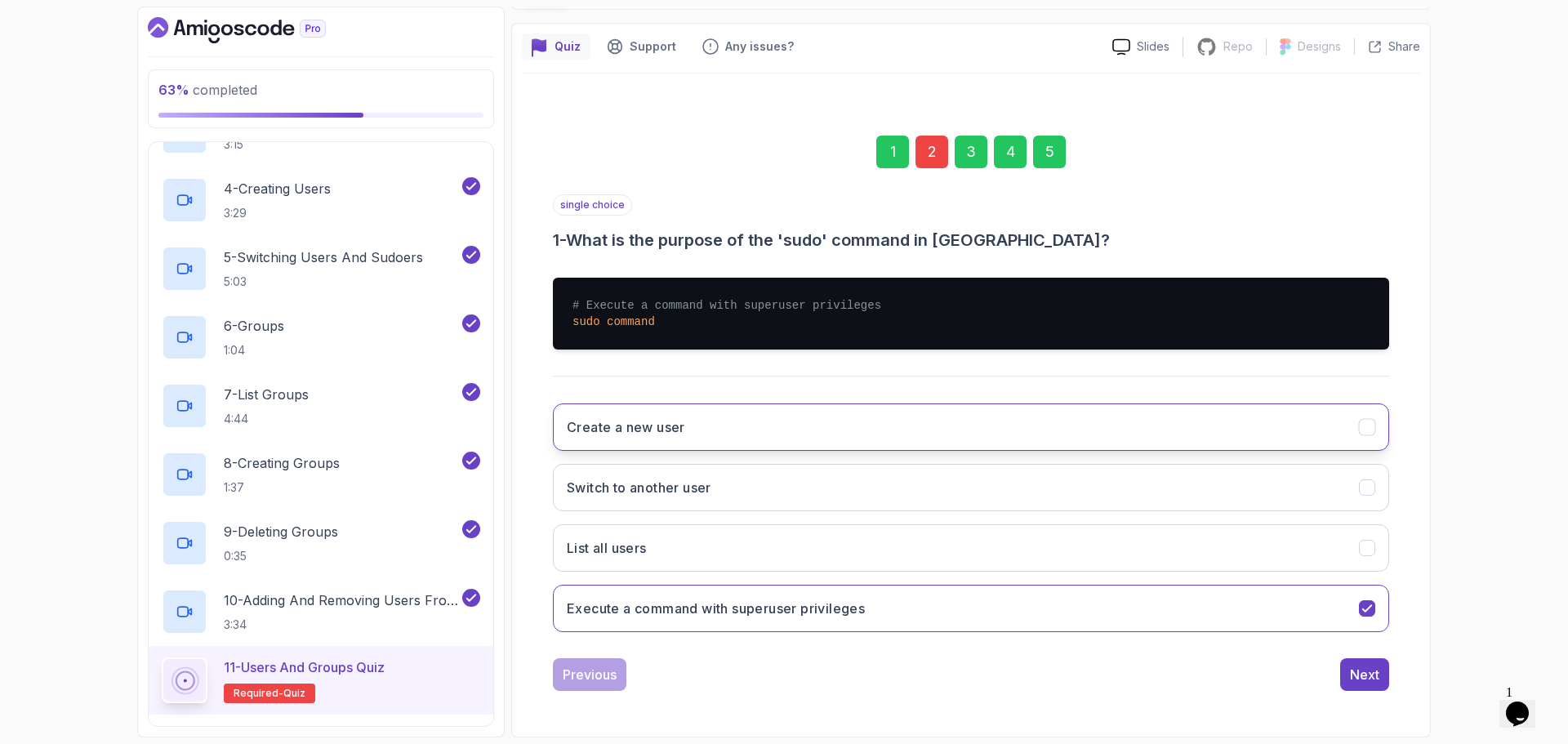
click at [697, 432] on button "Create a new user" at bounding box center [971, 427] width 836 height 47
click at [654, 616] on h3 "Execute a command with superuser privileges" at bounding box center [716, 608] width 298 height 19
click at [1368, 671] on div "Next" at bounding box center [1365, 674] width 30 height 19
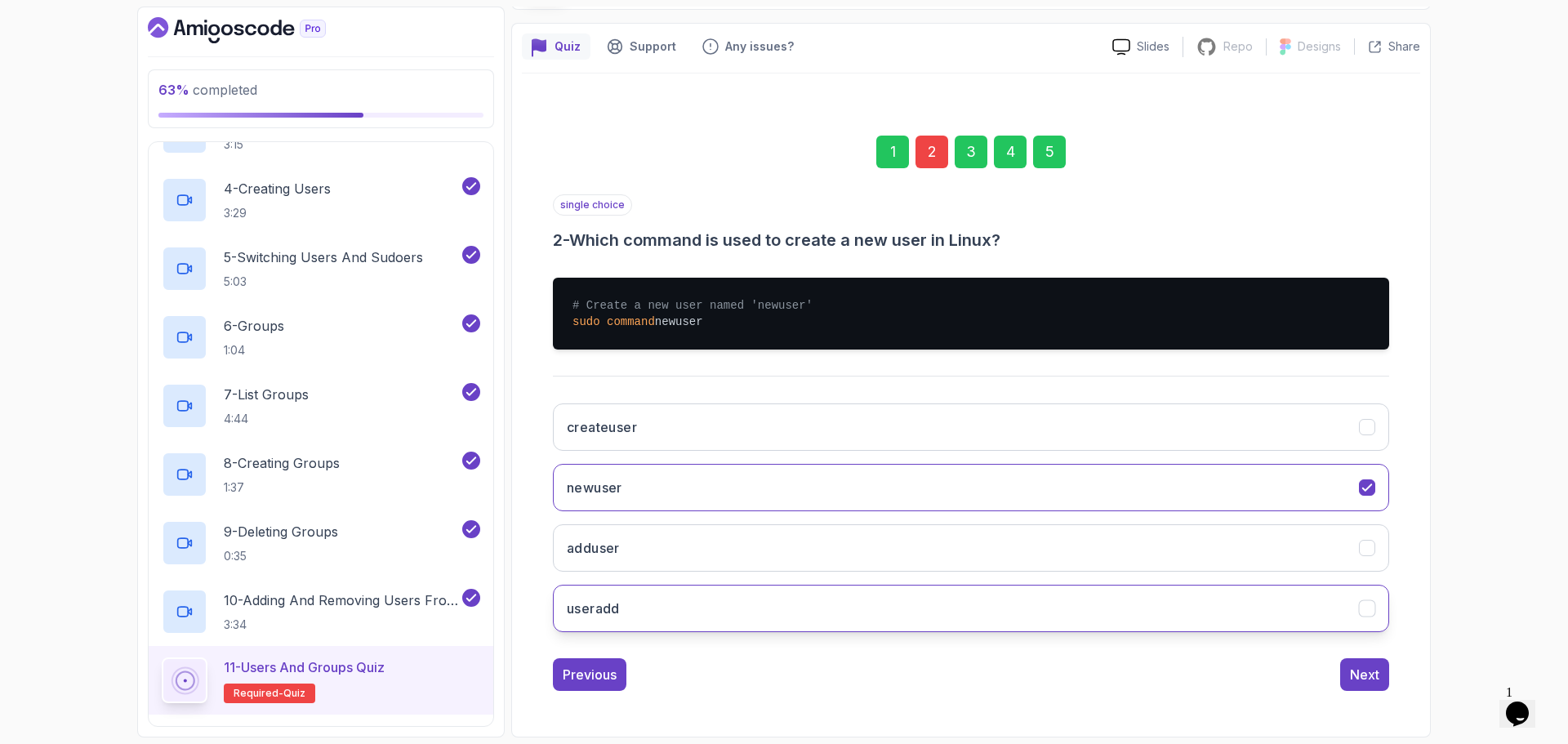
click at [634, 606] on button "useradd" at bounding box center [971, 608] width 836 height 47
click at [1366, 676] on div "Next" at bounding box center [1365, 674] width 30 height 19
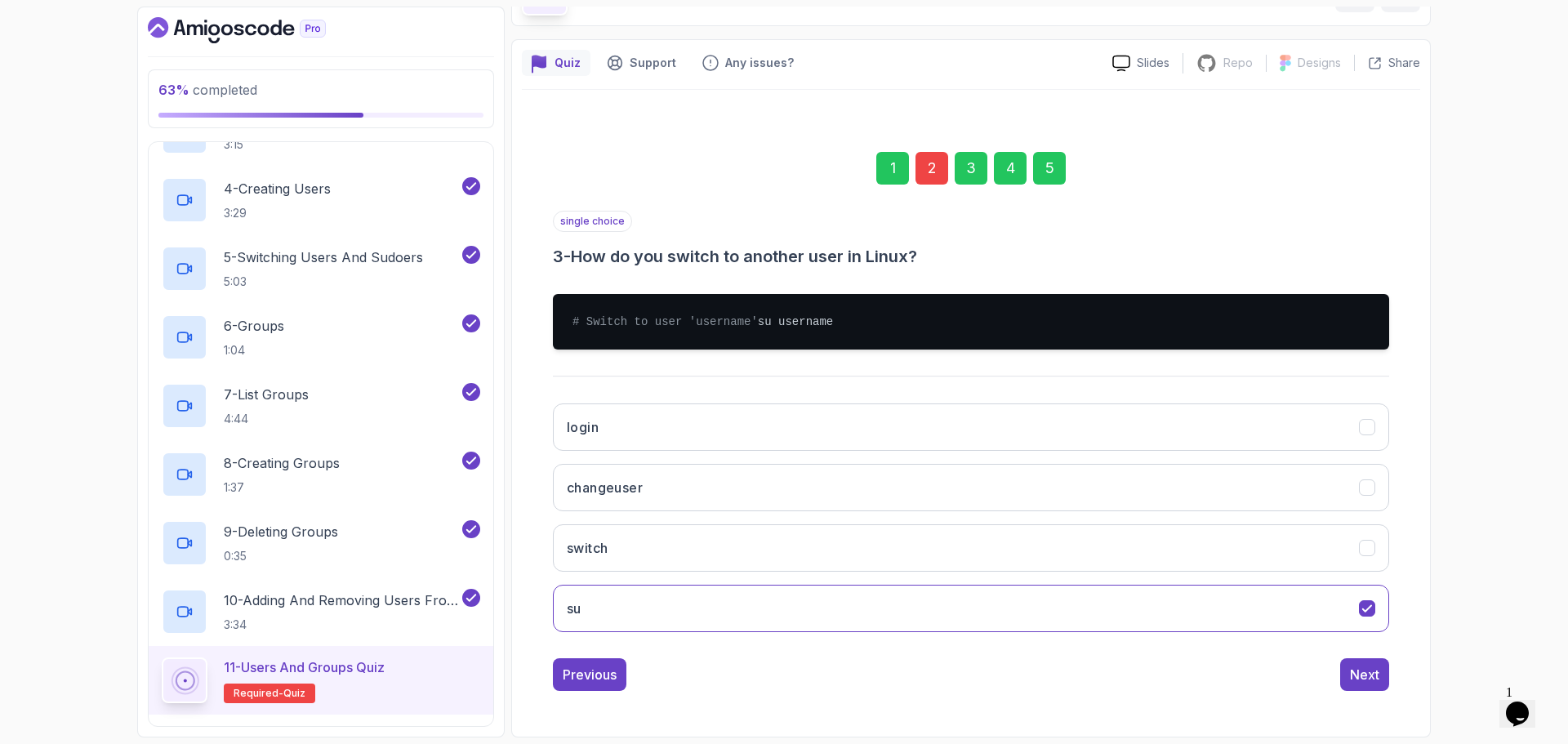
click at [1366, 676] on div "Next" at bounding box center [1365, 674] width 30 height 19
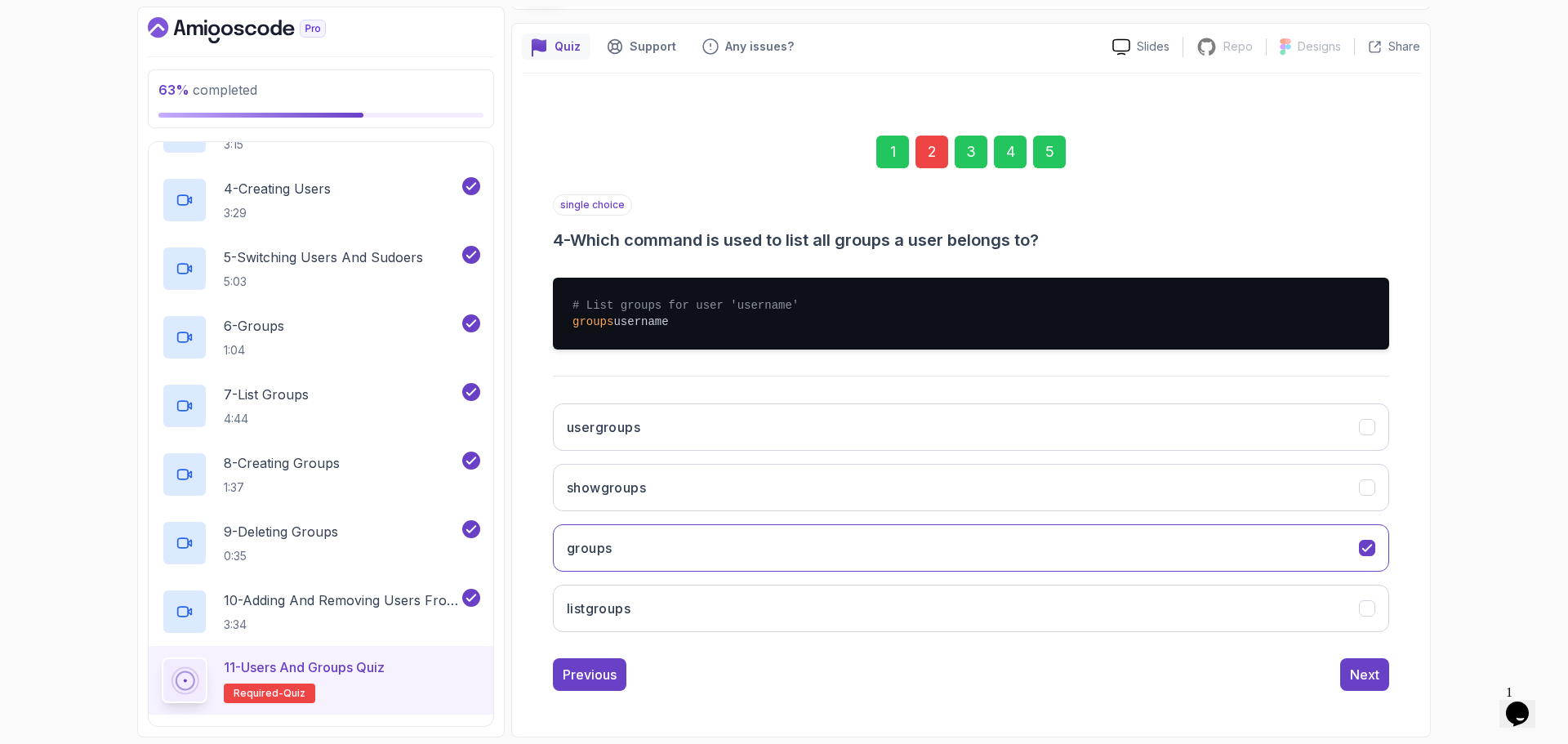
click at [1366, 676] on div "Next" at bounding box center [1365, 674] width 30 height 19
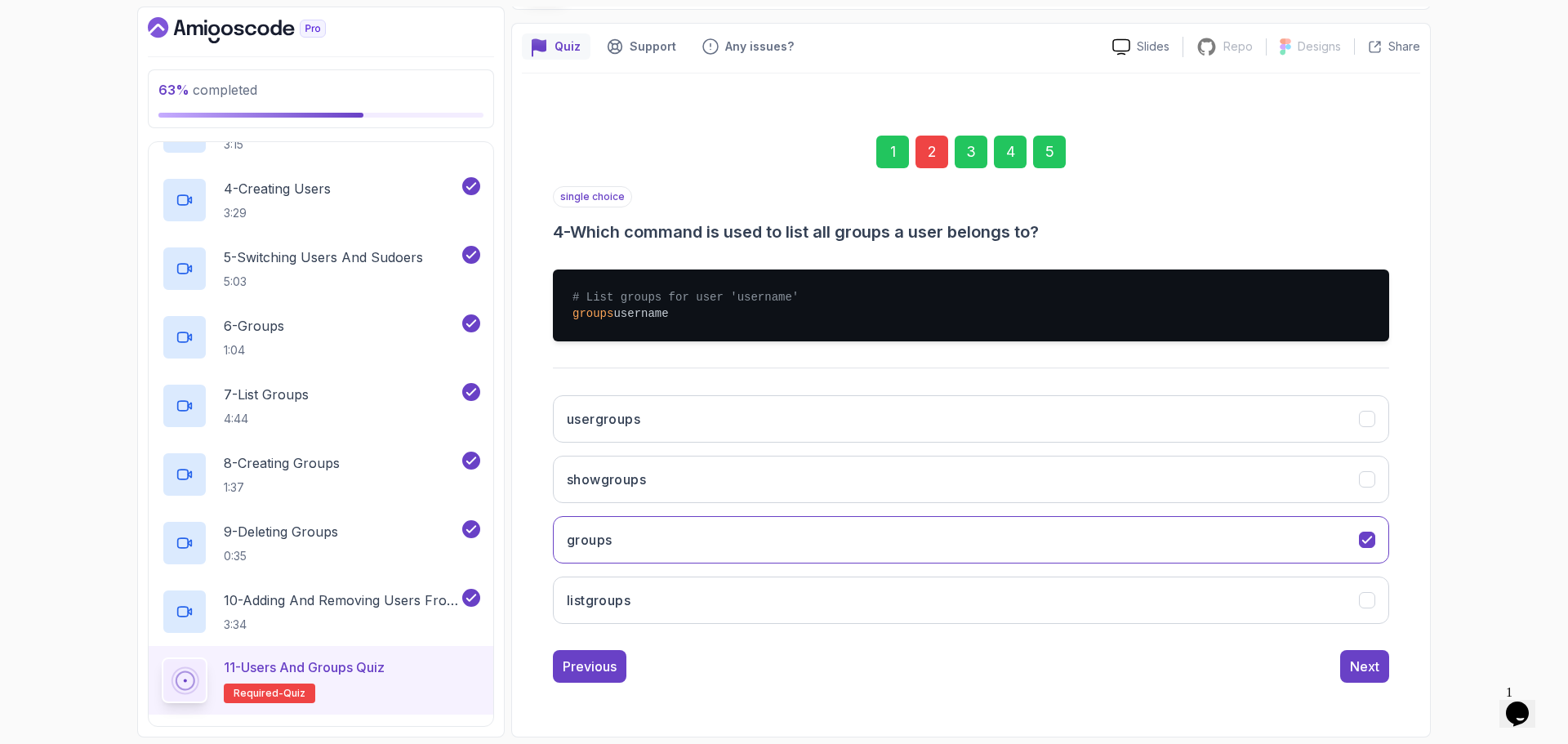
scroll to position [11, 0]
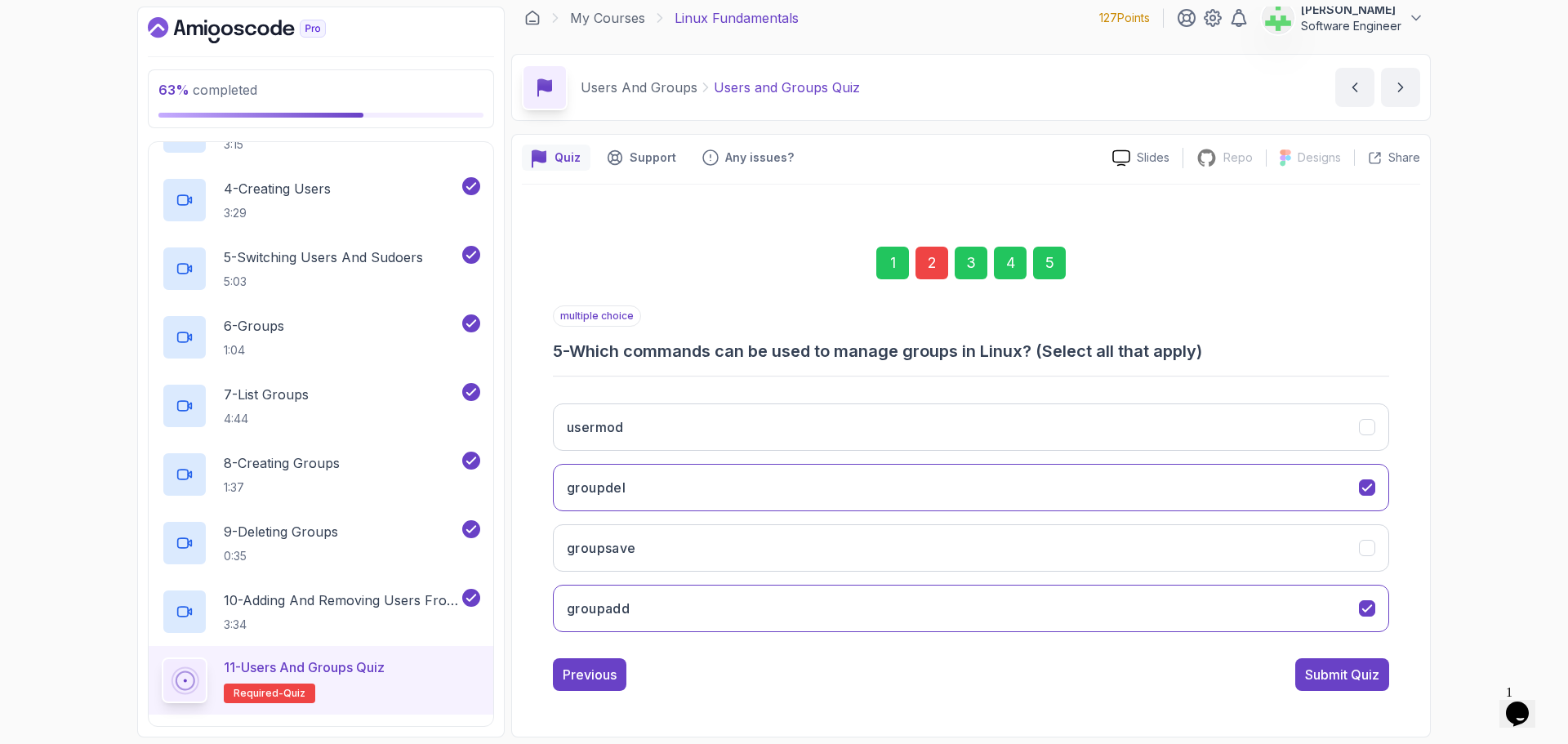
click at [1366, 676] on div "Submit Quiz" at bounding box center [1342, 674] width 74 height 19
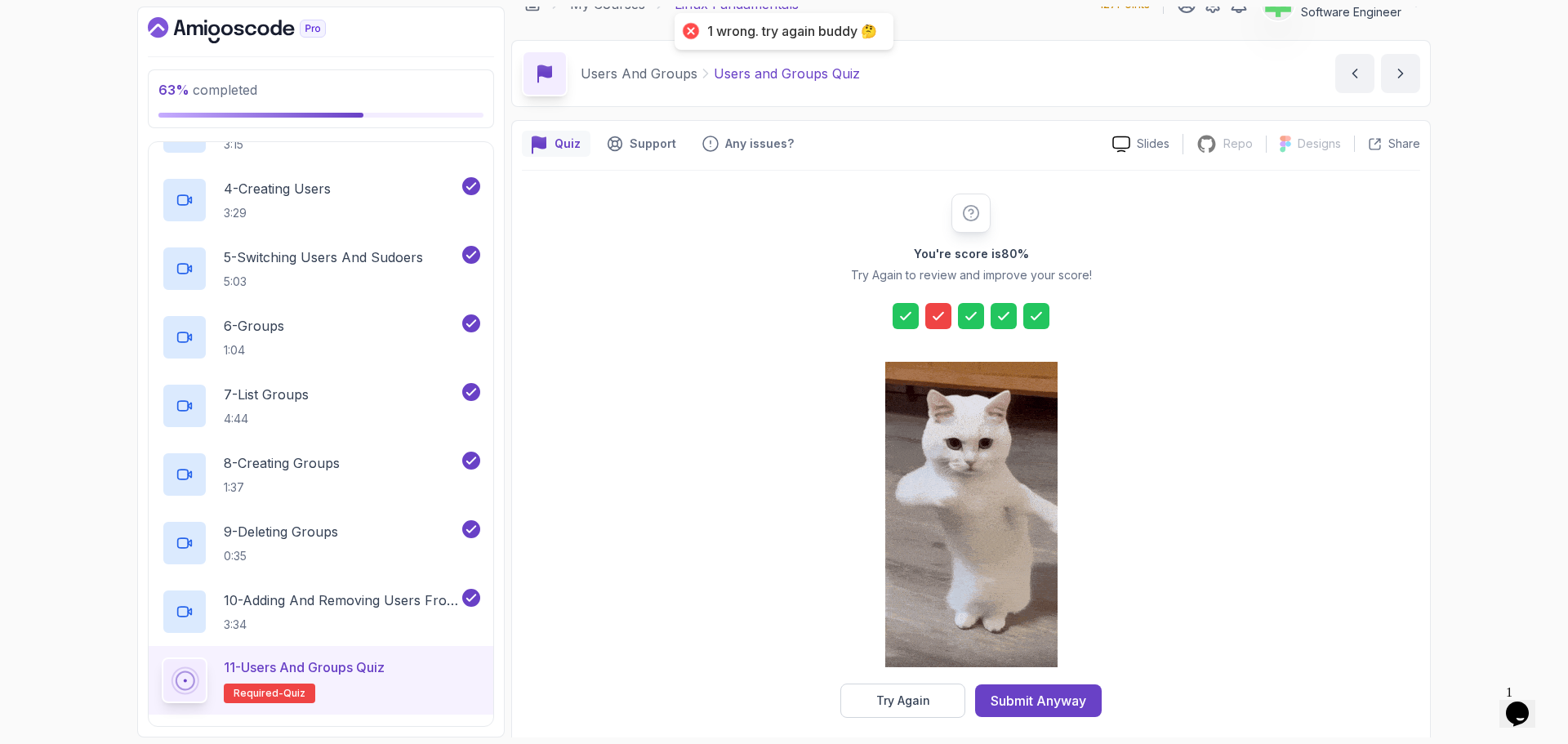
scroll to position [39, 0]
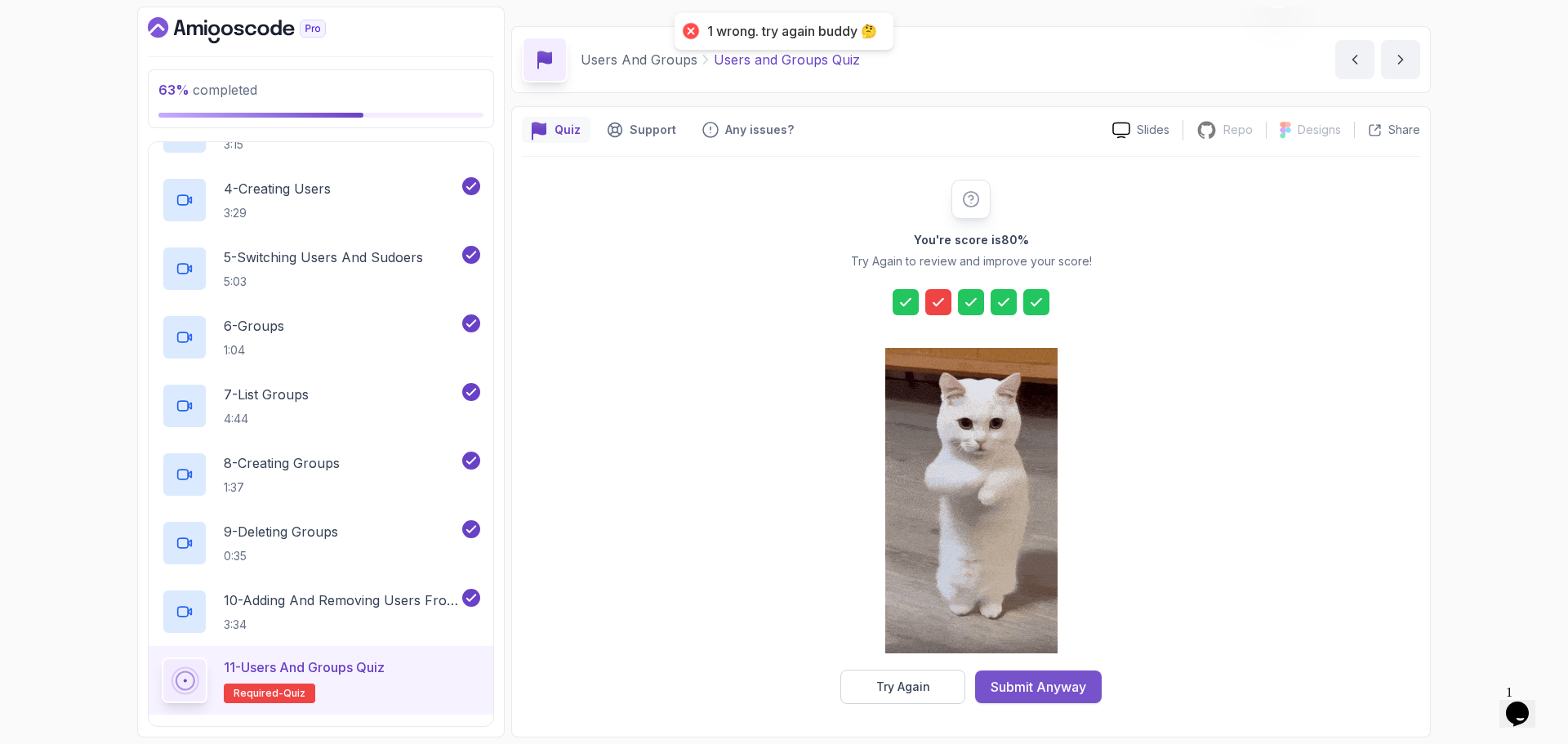
click at [1057, 686] on div "Submit Anyway" at bounding box center [1038, 686] width 96 height 19
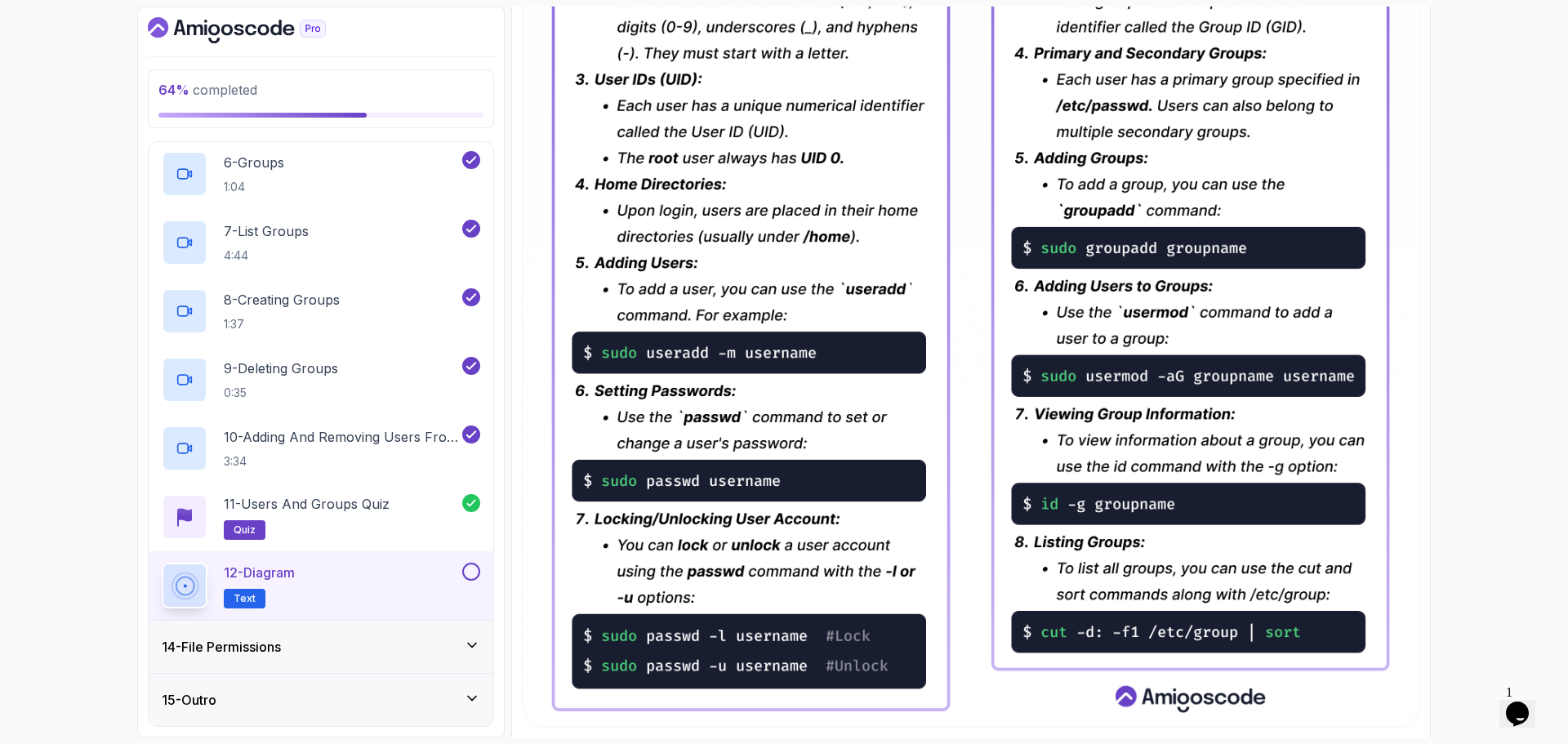
scroll to position [703, 0]
